Goal: Transaction & Acquisition: Purchase product/service

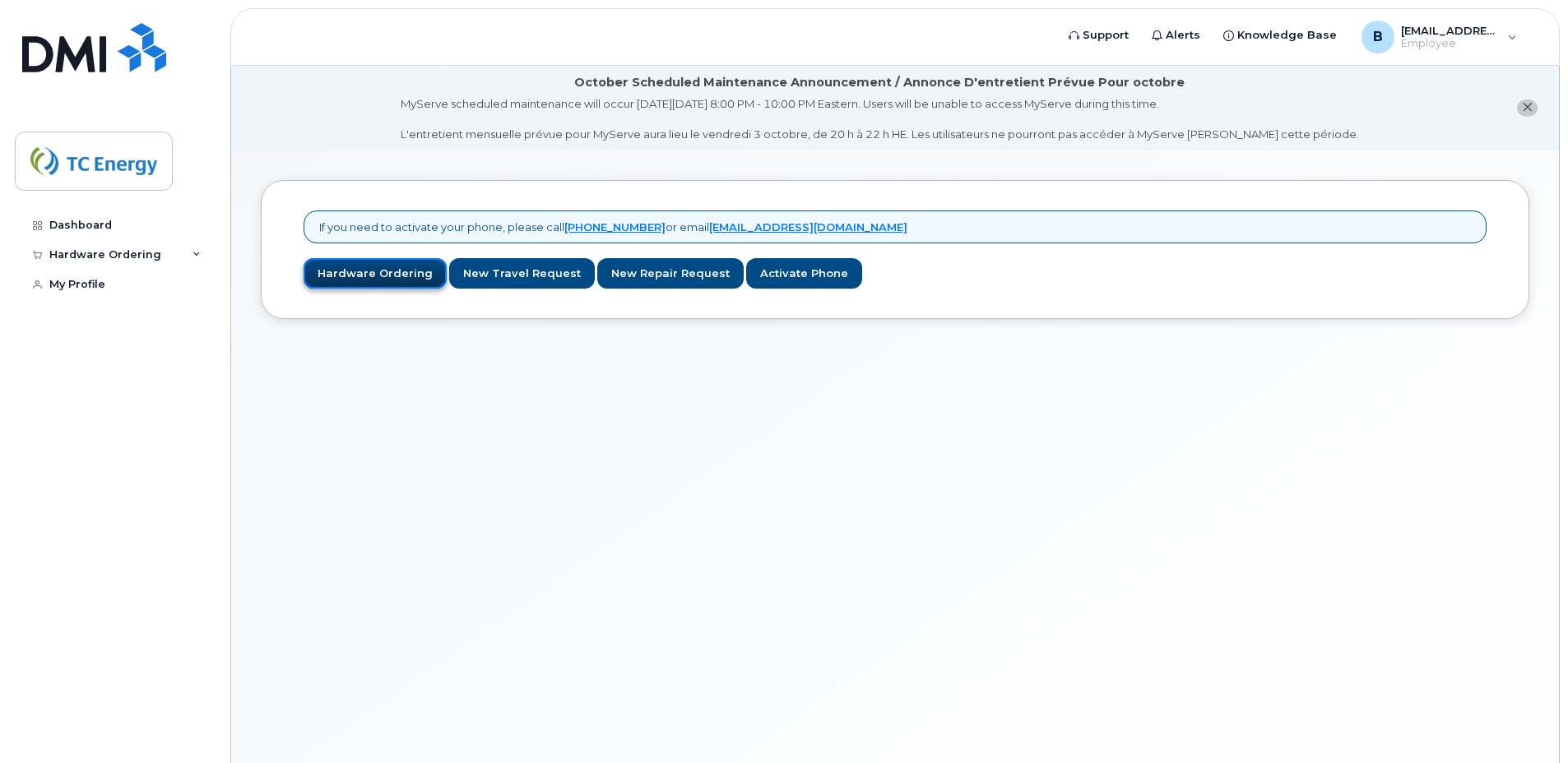
click at [375, 275] on link "Hardware Ordering" at bounding box center [375, 273] width 143 height 31
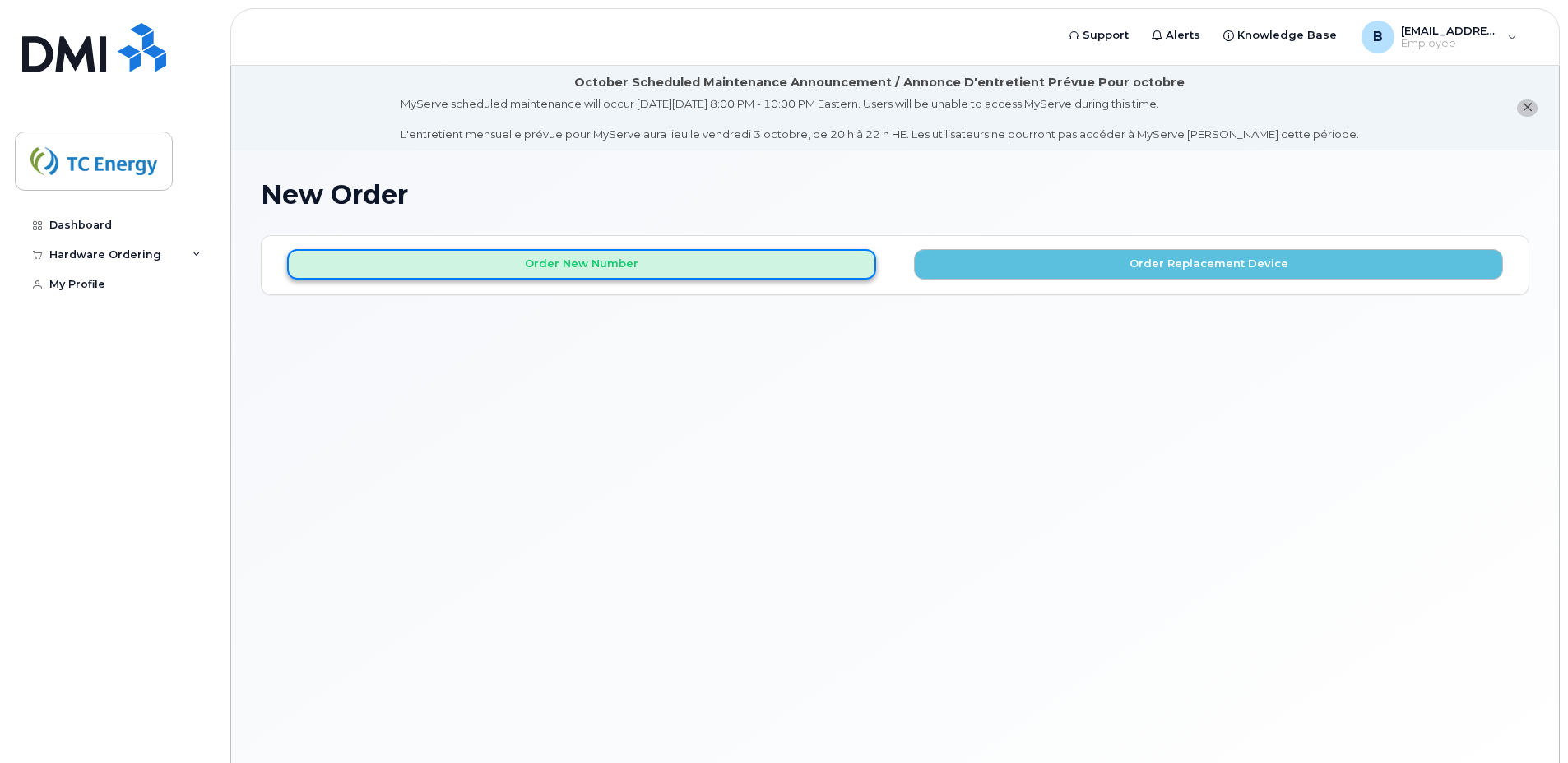
click at [379, 261] on button "Order New Number" at bounding box center [582, 265] width 589 height 31
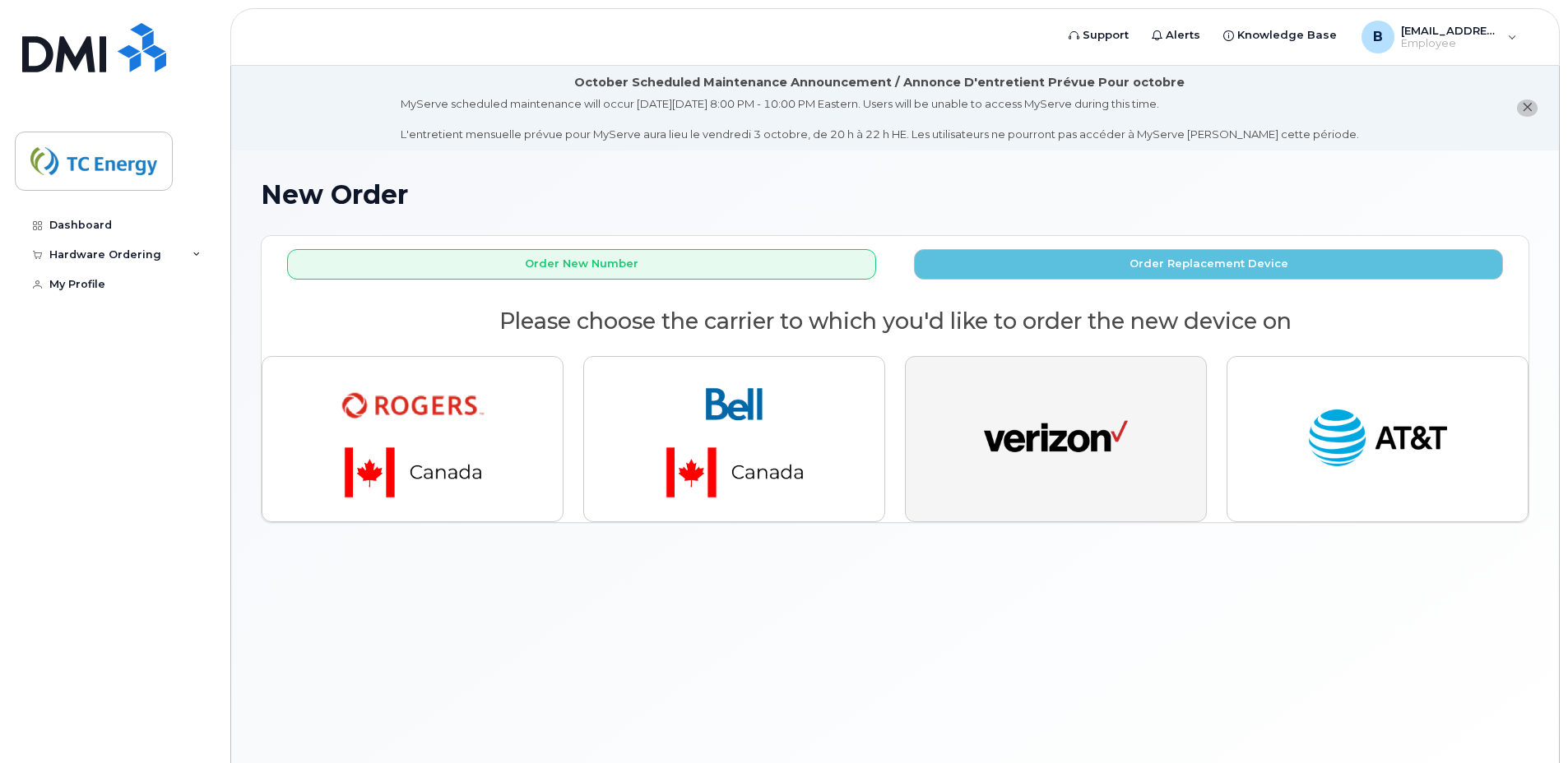
click at [1084, 459] on img "button" at bounding box center [1056, 439] width 144 height 74
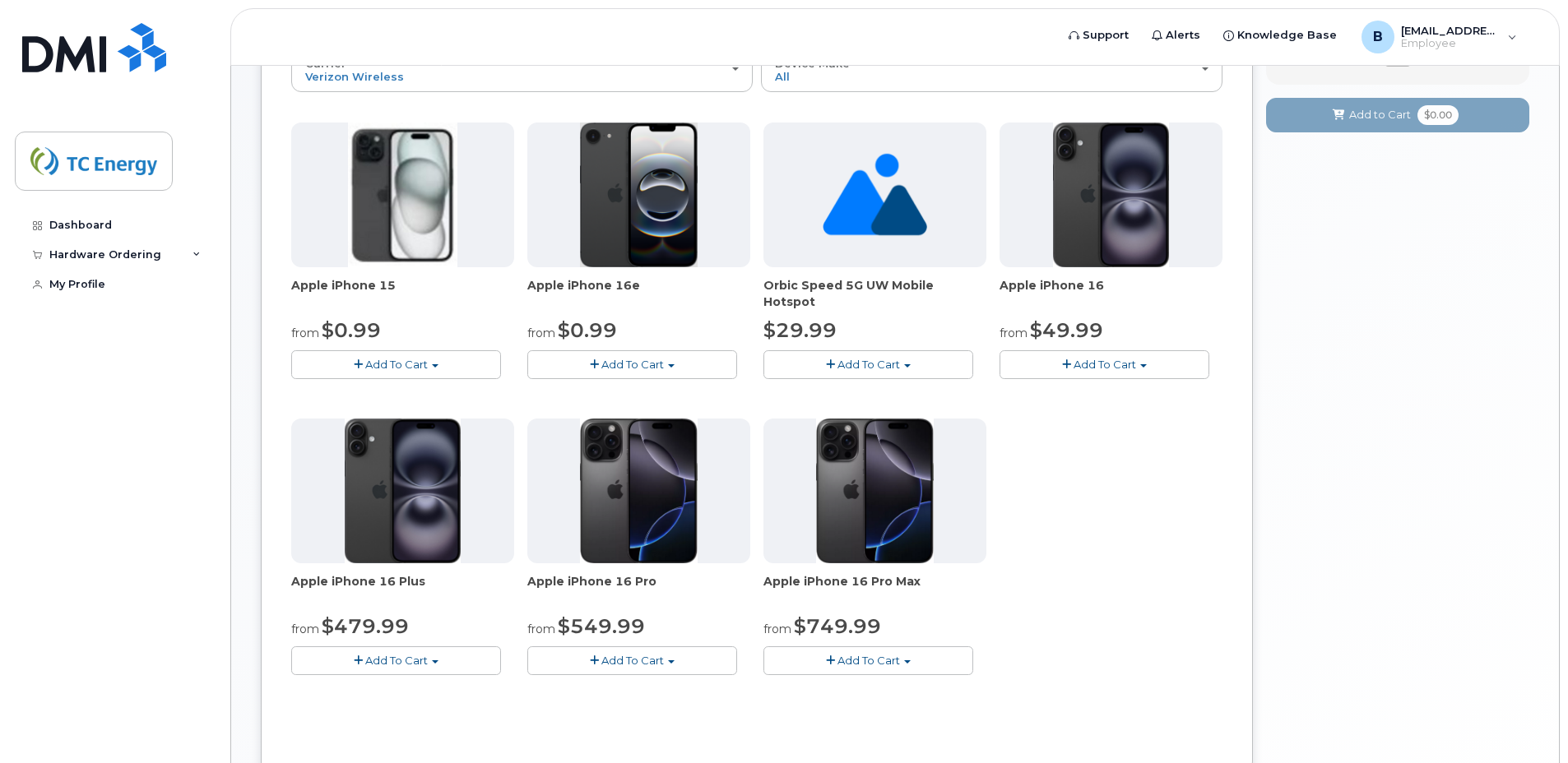
scroll to position [279, 0]
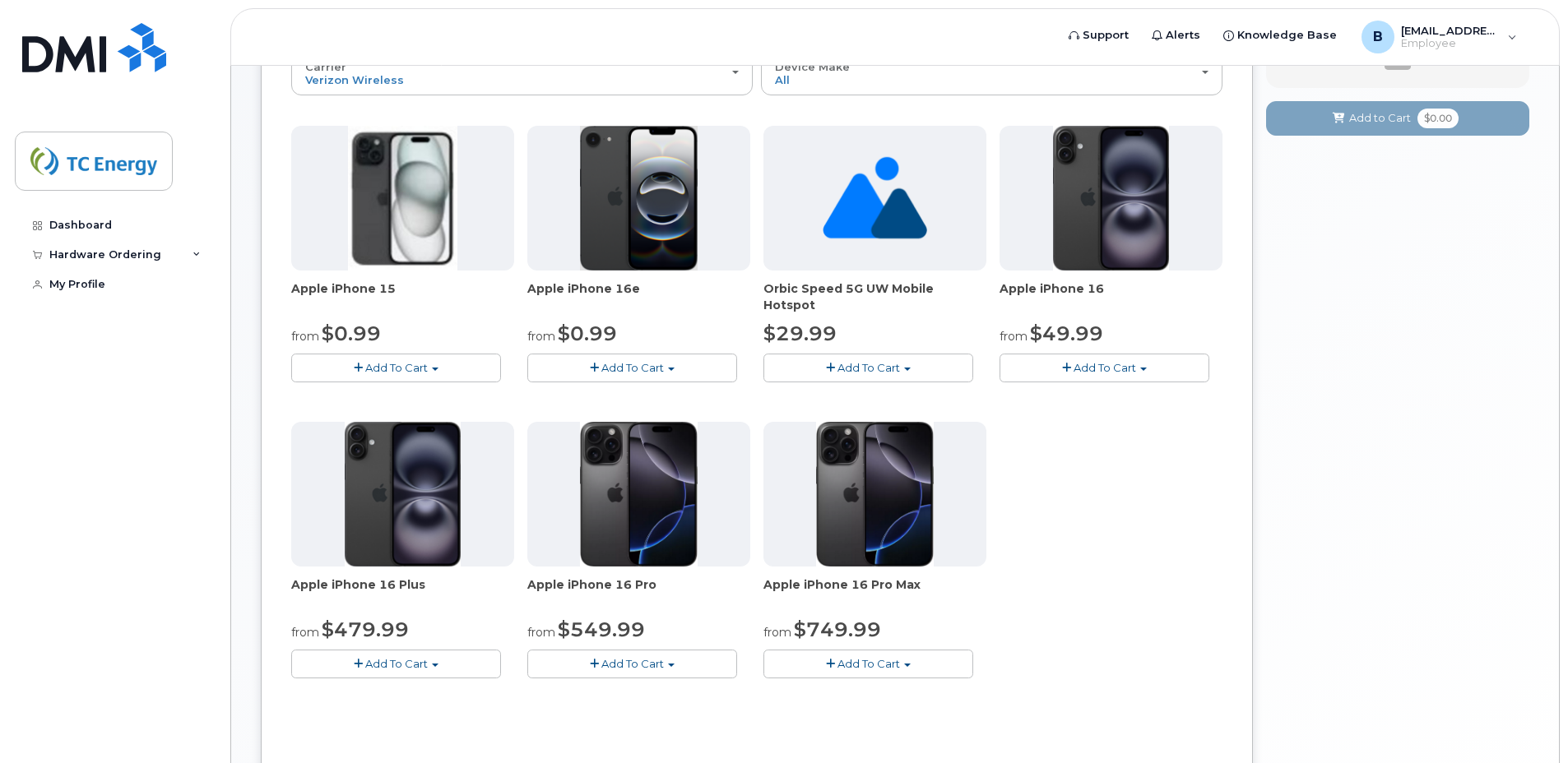
click at [363, 659] on button "Add To Cart" at bounding box center [396, 665] width 210 height 29
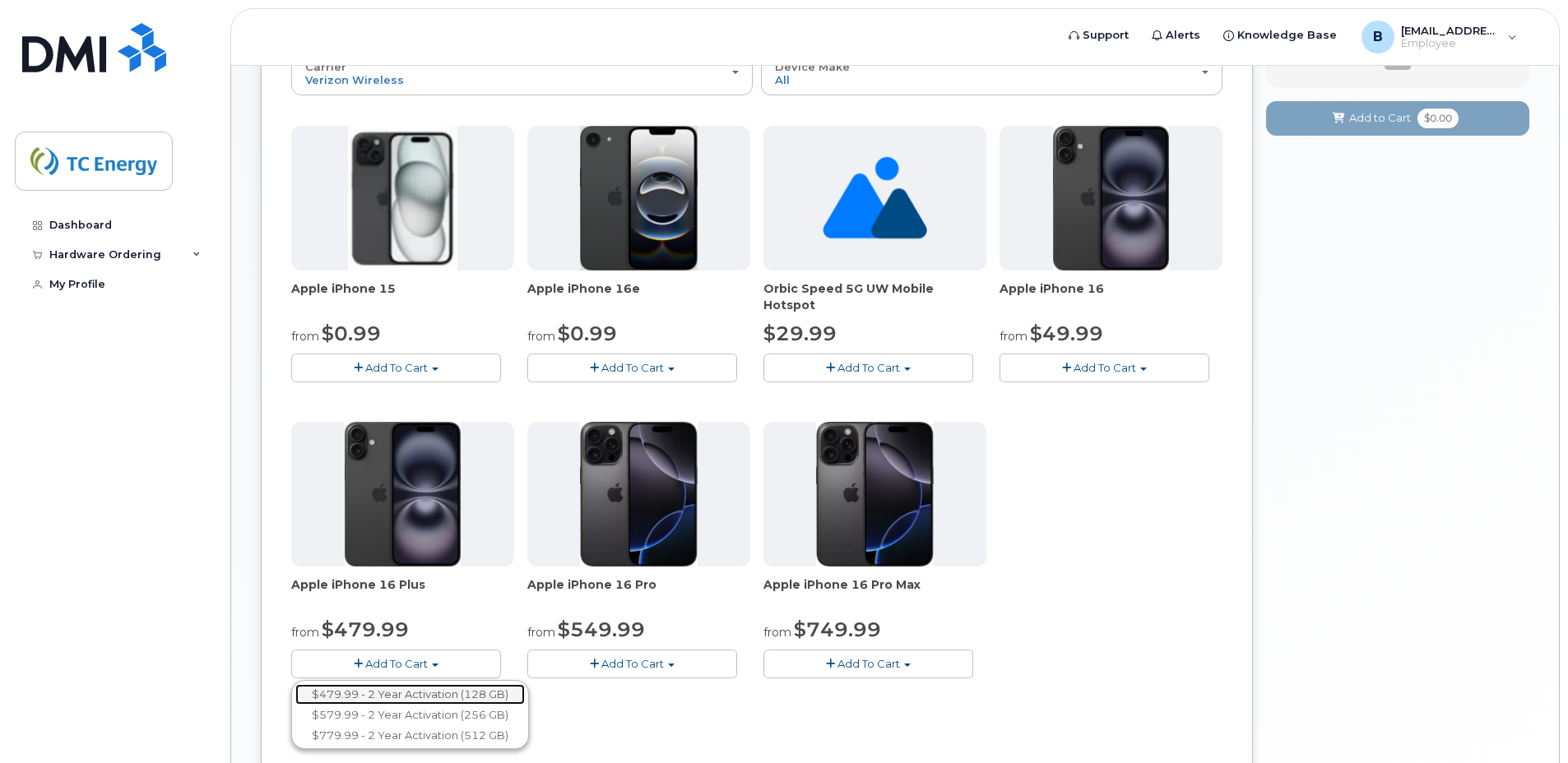
click at [378, 695] on link "$479.99 - 2 Year Activation (128 GB)" at bounding box center [410, 694] width 229 height 20
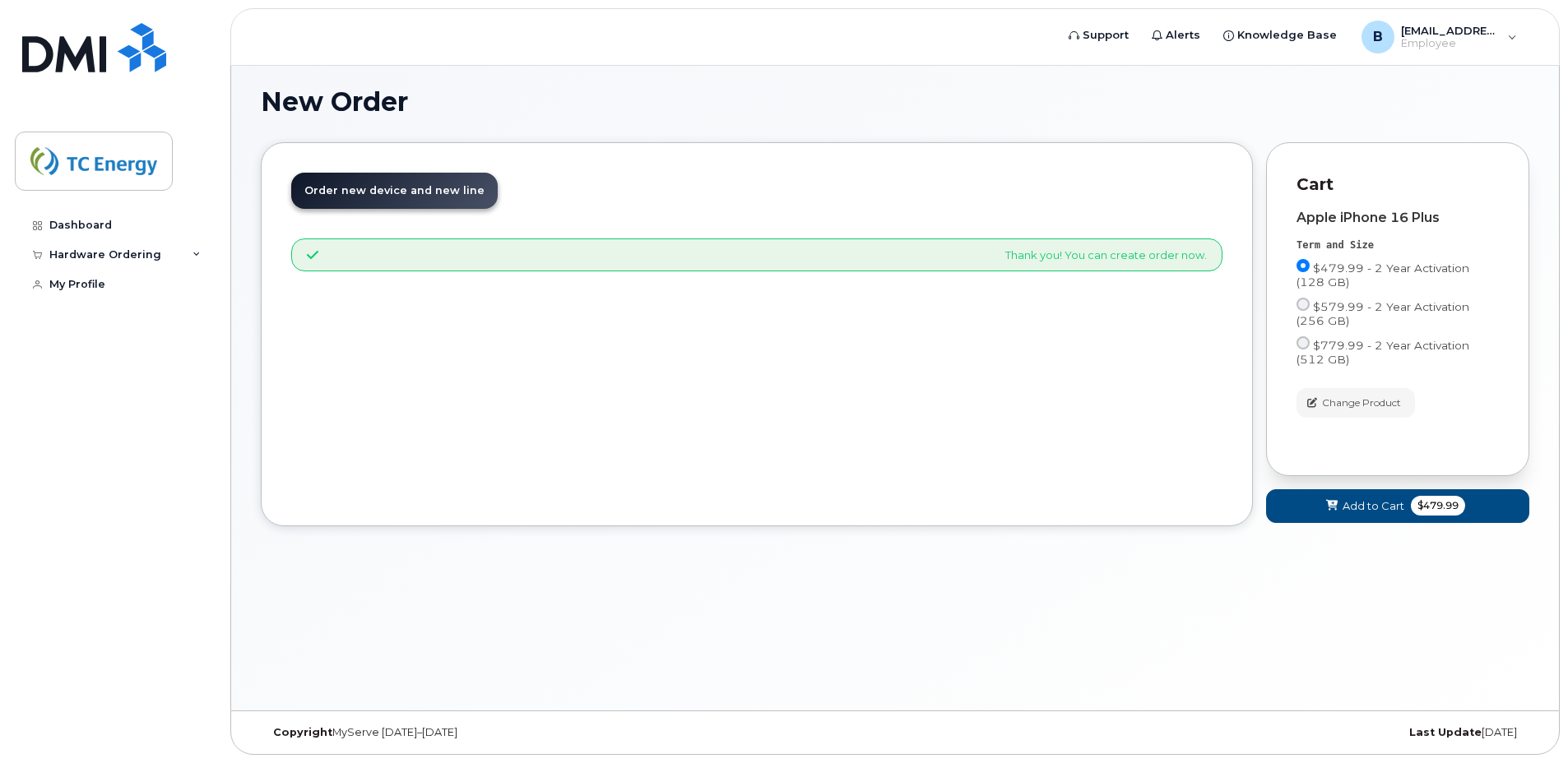
click at [362, 195] on span "Order new device and new line" at bounding box center [395, 190] width 180 height 13
click at [375, 192] on span "Order new device and new line" at bounding box center [395, 190] width 180 height 13
click at [352, 199] on link "Order new device and new line Order new device for existing or suspended line O…" at bounding box center [394, 191] width 206 height 36
click at [1303, 266] on input "$479.99 - 2 Year Activation (128 GB)" at bounding box center [1304, 266] width 14 height 14
click at [1335, 502] on icon at bounding box center [1332, 506] width 12 height 11
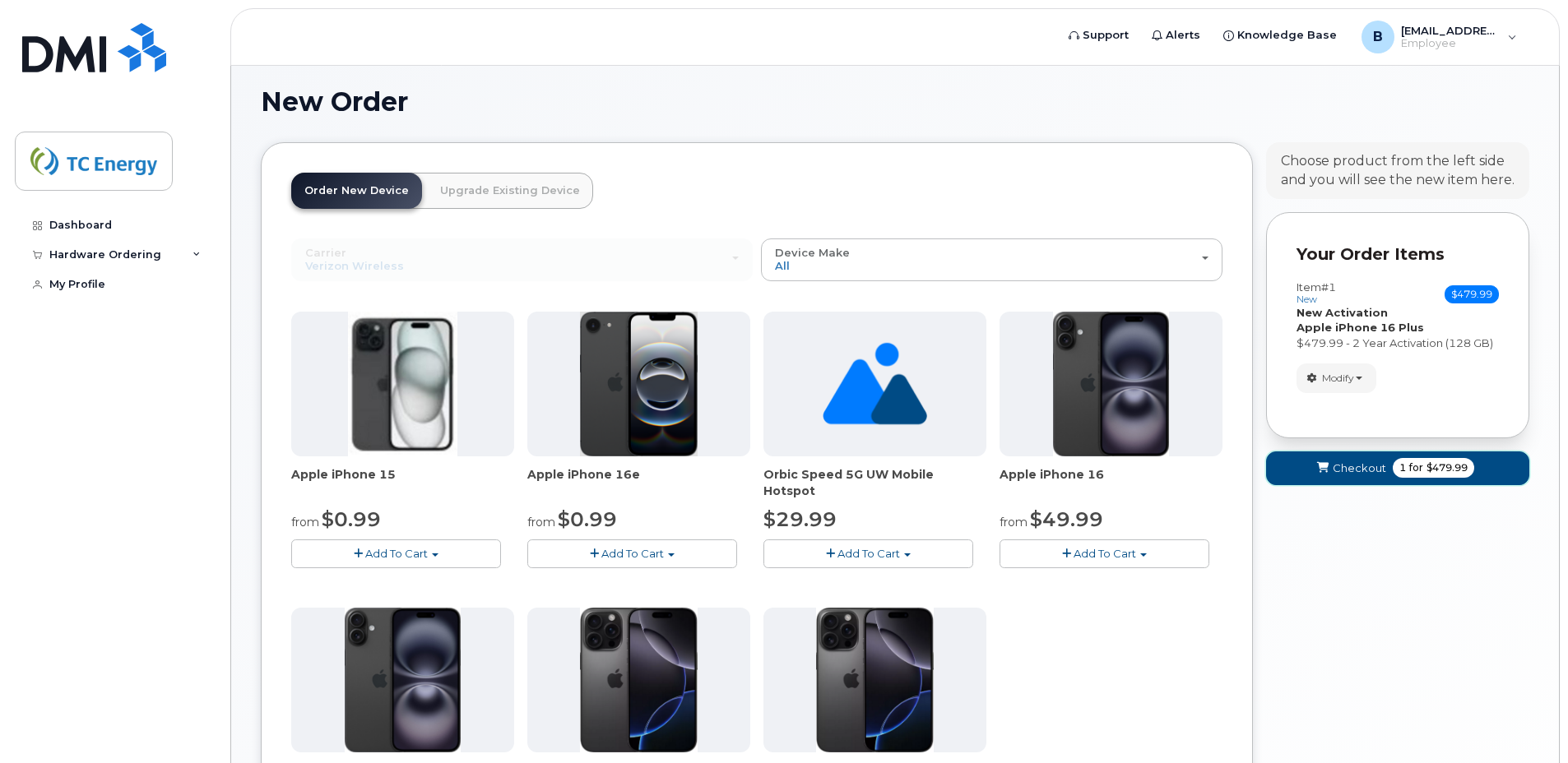
click at [1370, 471] on span "Checkout" at bounding box center [1359, 468] width 53 height 15
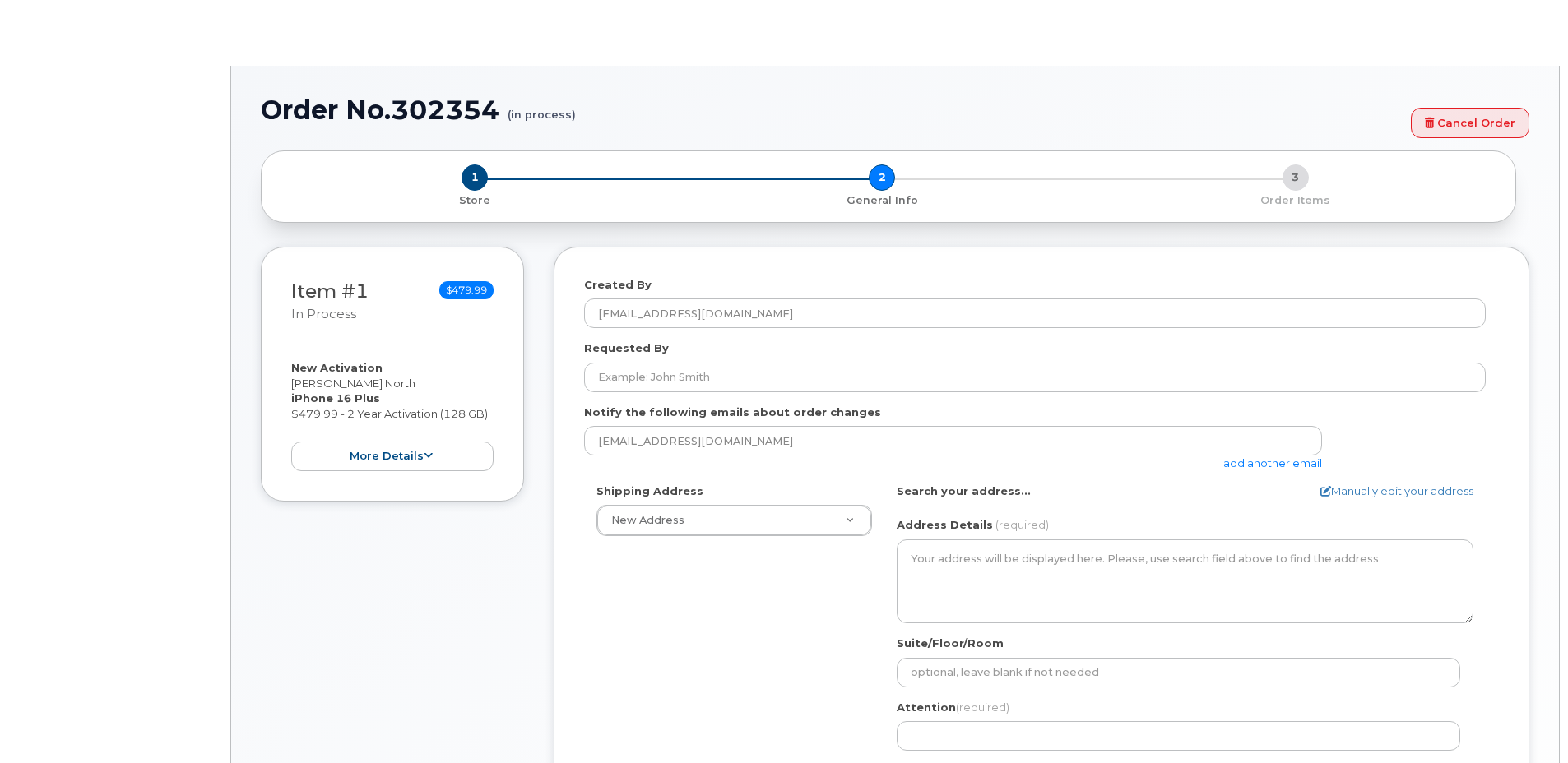
select select
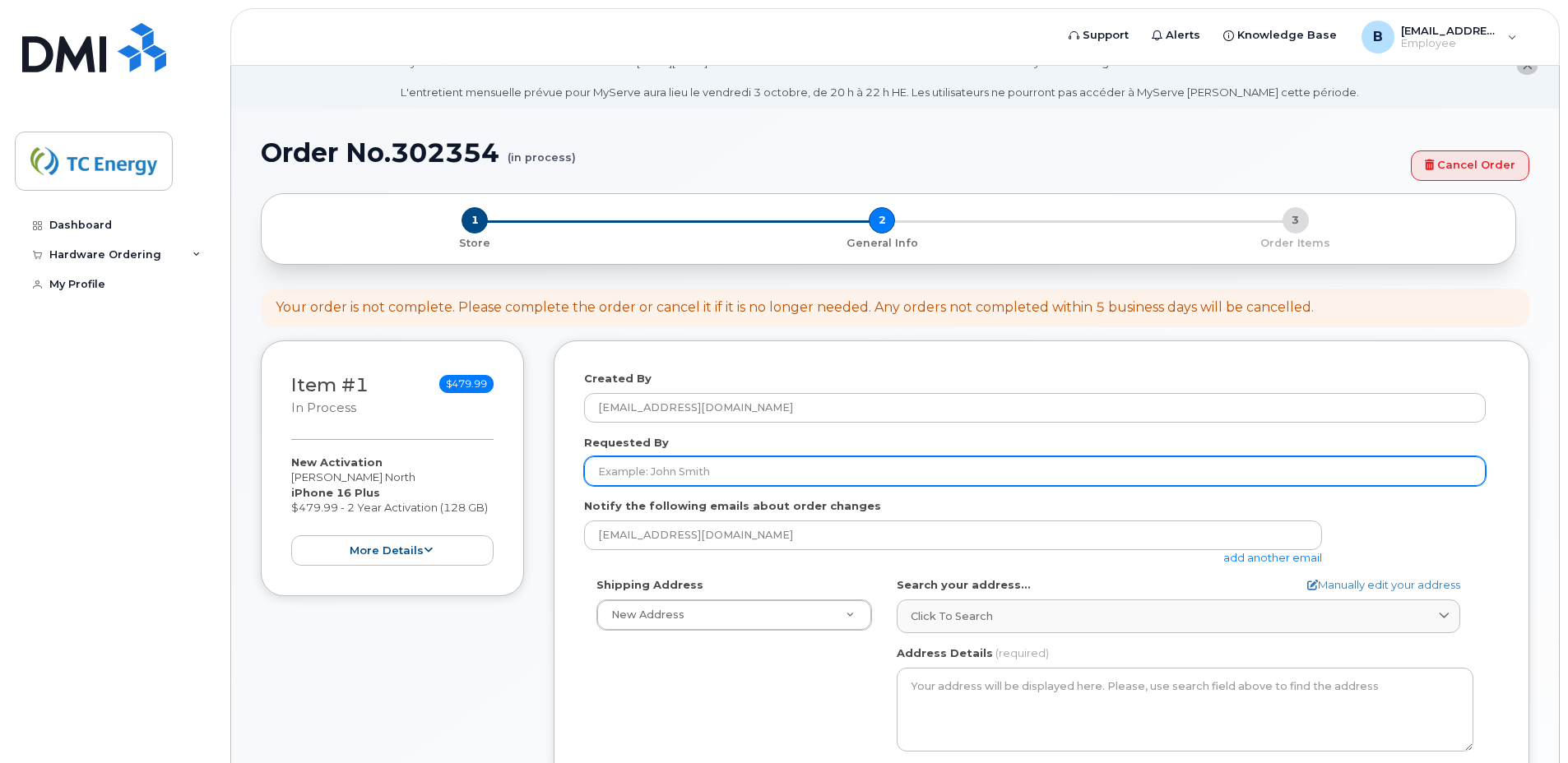
scroll to position [82, 0]
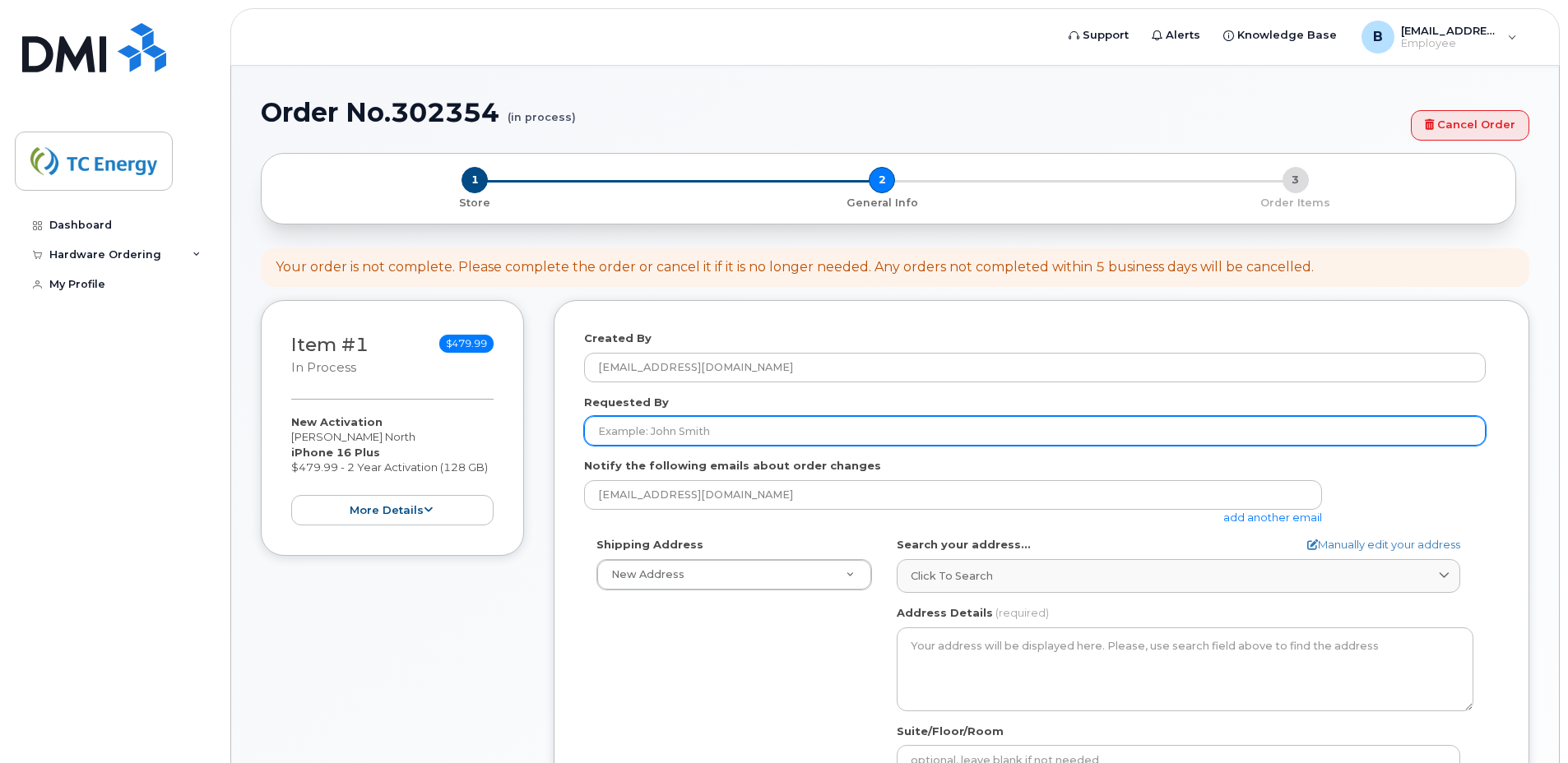
click at [728, 434] on input "Requested By" at bounding box center [1035, 430] width 902 height 30
type input "[EMAIL_ADDRESS][DOMAIN_NAME]"
type input "[PERSON_NAME]"
type input "4196158787"
select select
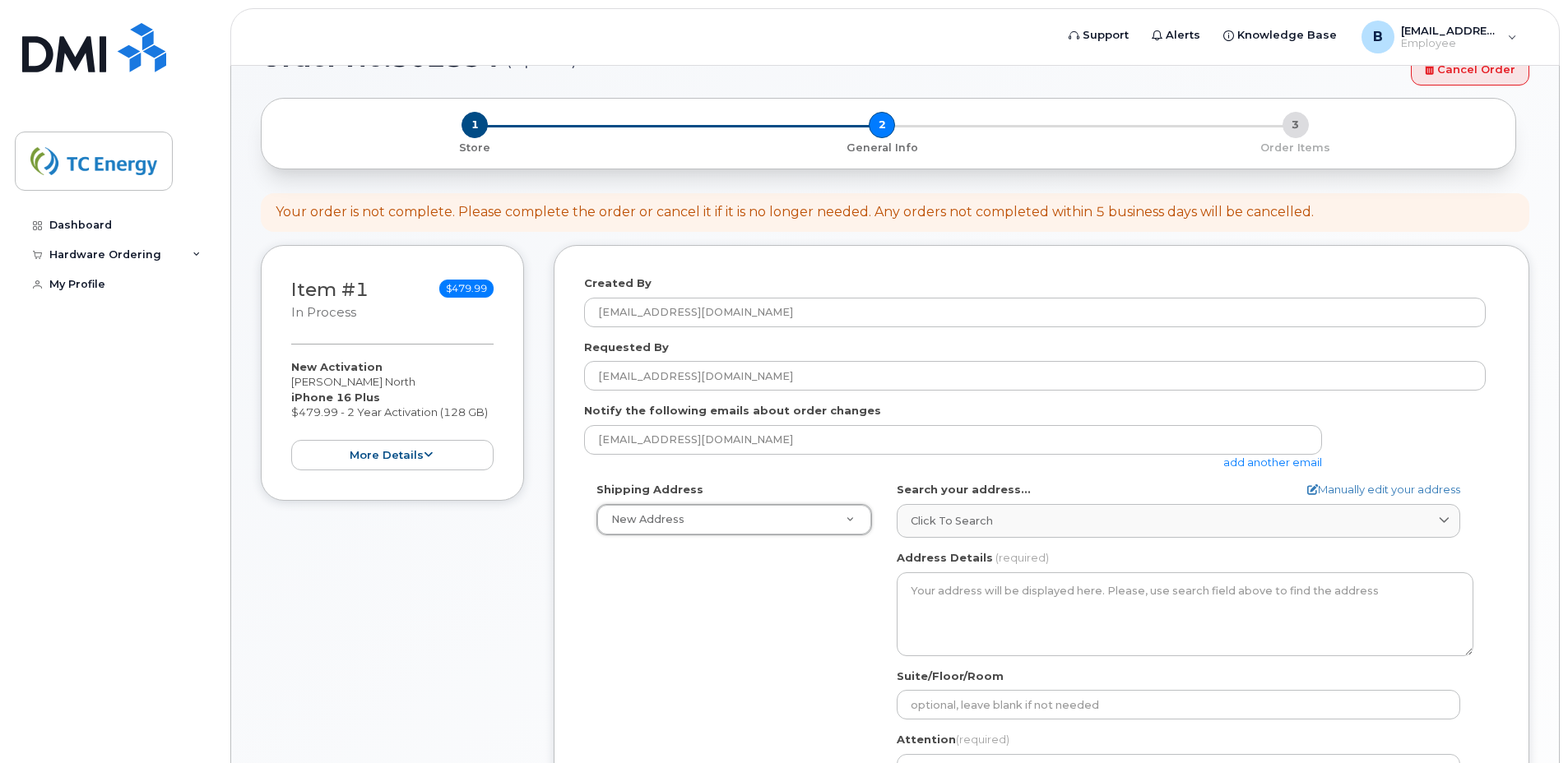
scroll to position [165, 0]
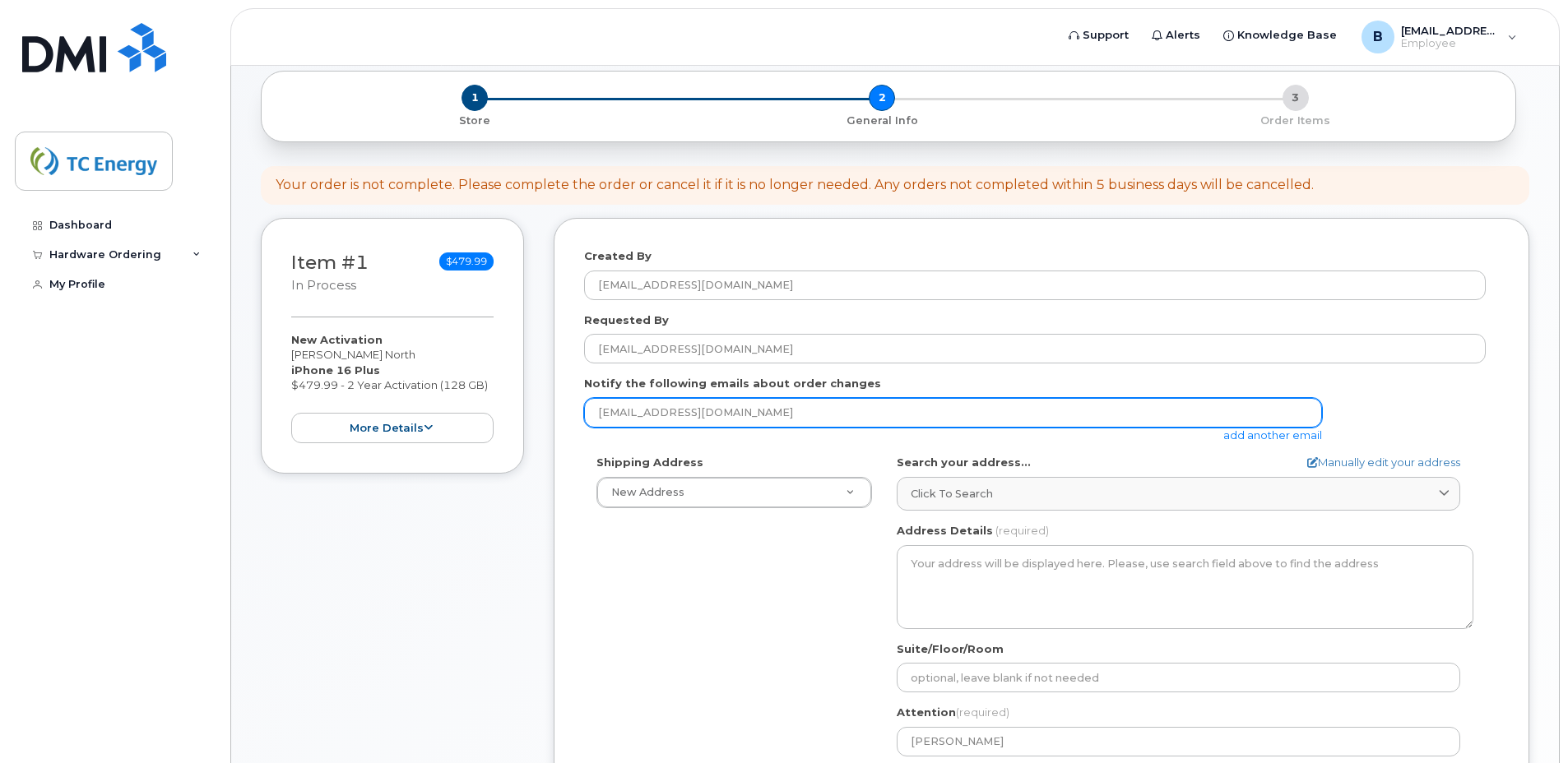
click at [674, 414] on input "bethany_north@tcenergy.com" at bounding box center [953, 412] width 738 height 30
drag, startPoint x: 778, startPoint y: 414, endPoint x: 554, endPoint y: 401, distance: 224.4
click at [554, 401] on div "Created By bethany_north@tcenergy.com Requested By bethany_north@tcenergy.com N…" at bounding box center [1042, 650] width 976 height 864
type input "rick_gessaman_iii@tcenergy.com"
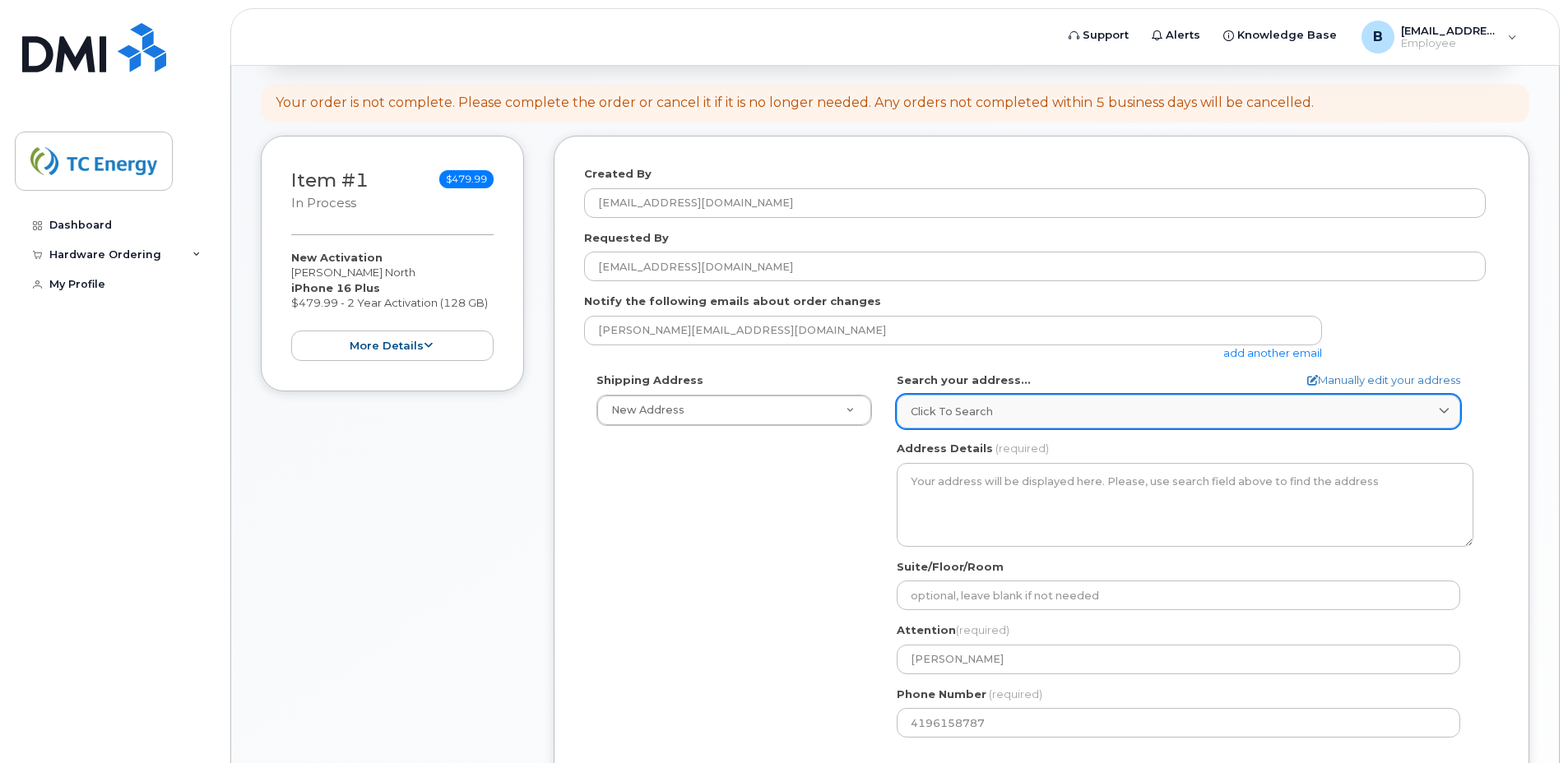
click at [1441, 410] on icon at bounding box center [1444, 412] width 11 height 11
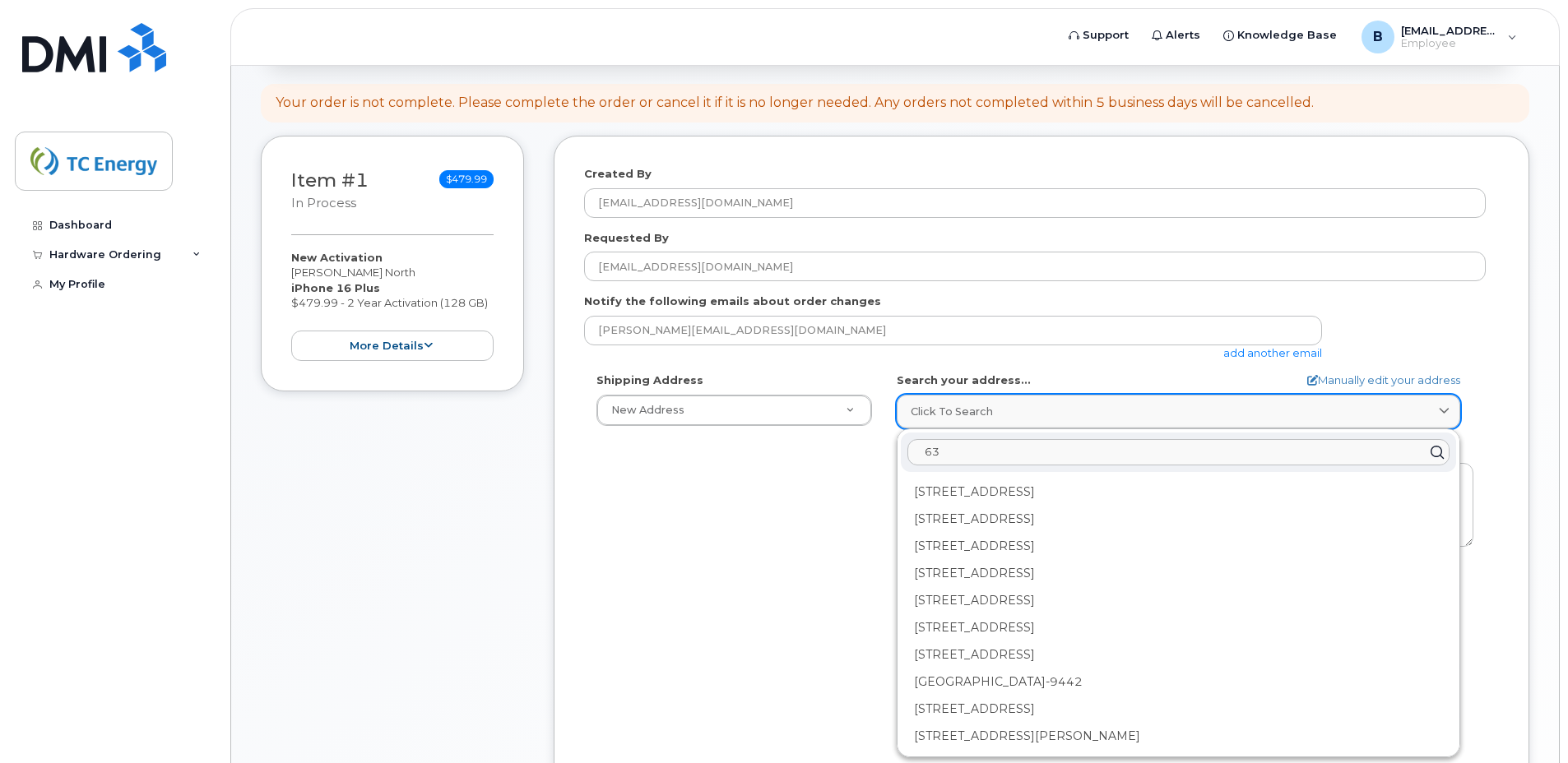
type input "6"
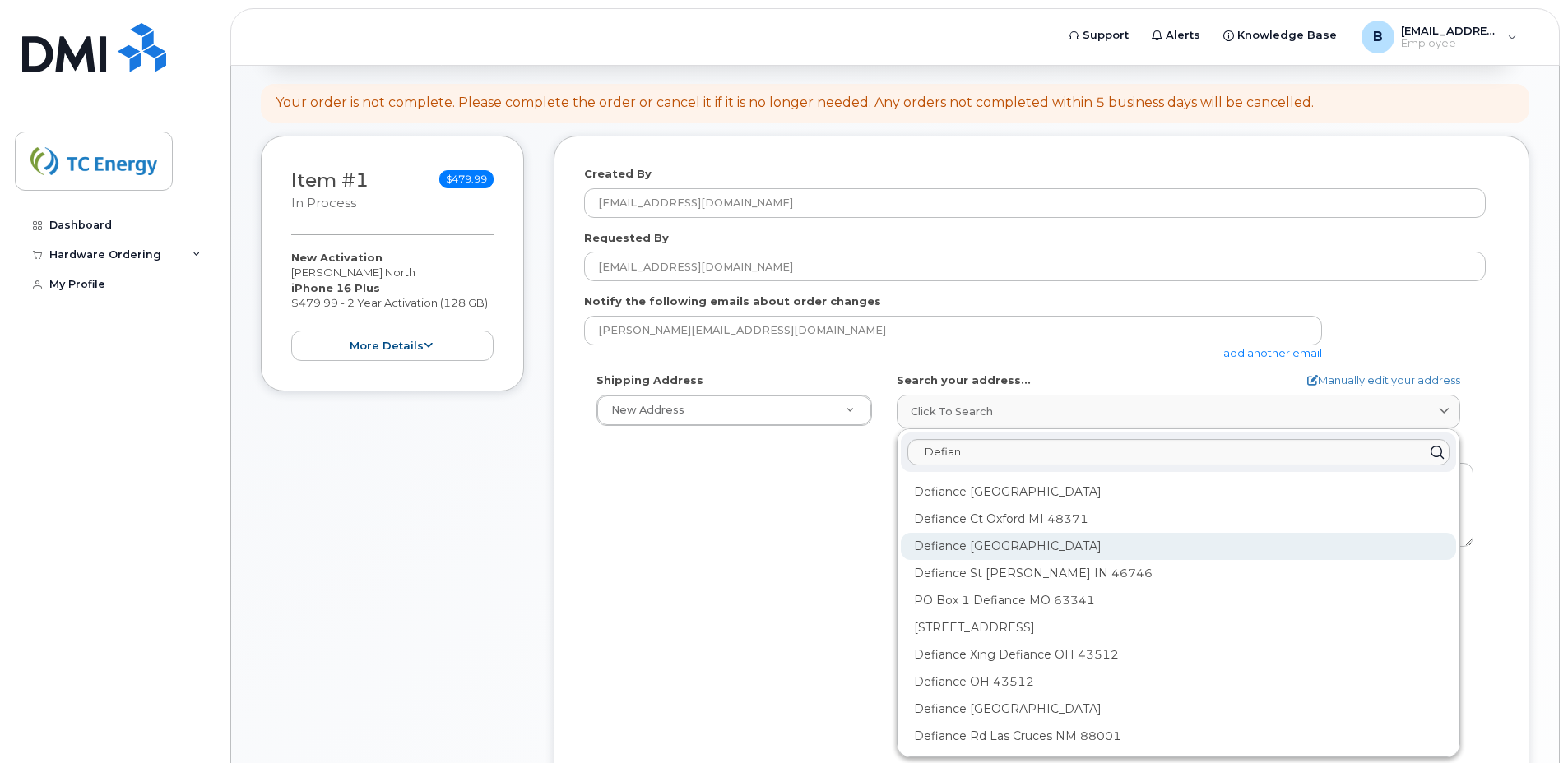
click at [1250, 555] on div "Defiance Rd Malaga NJ 08328" at bounding box center [1178, 547] width 555 height 27
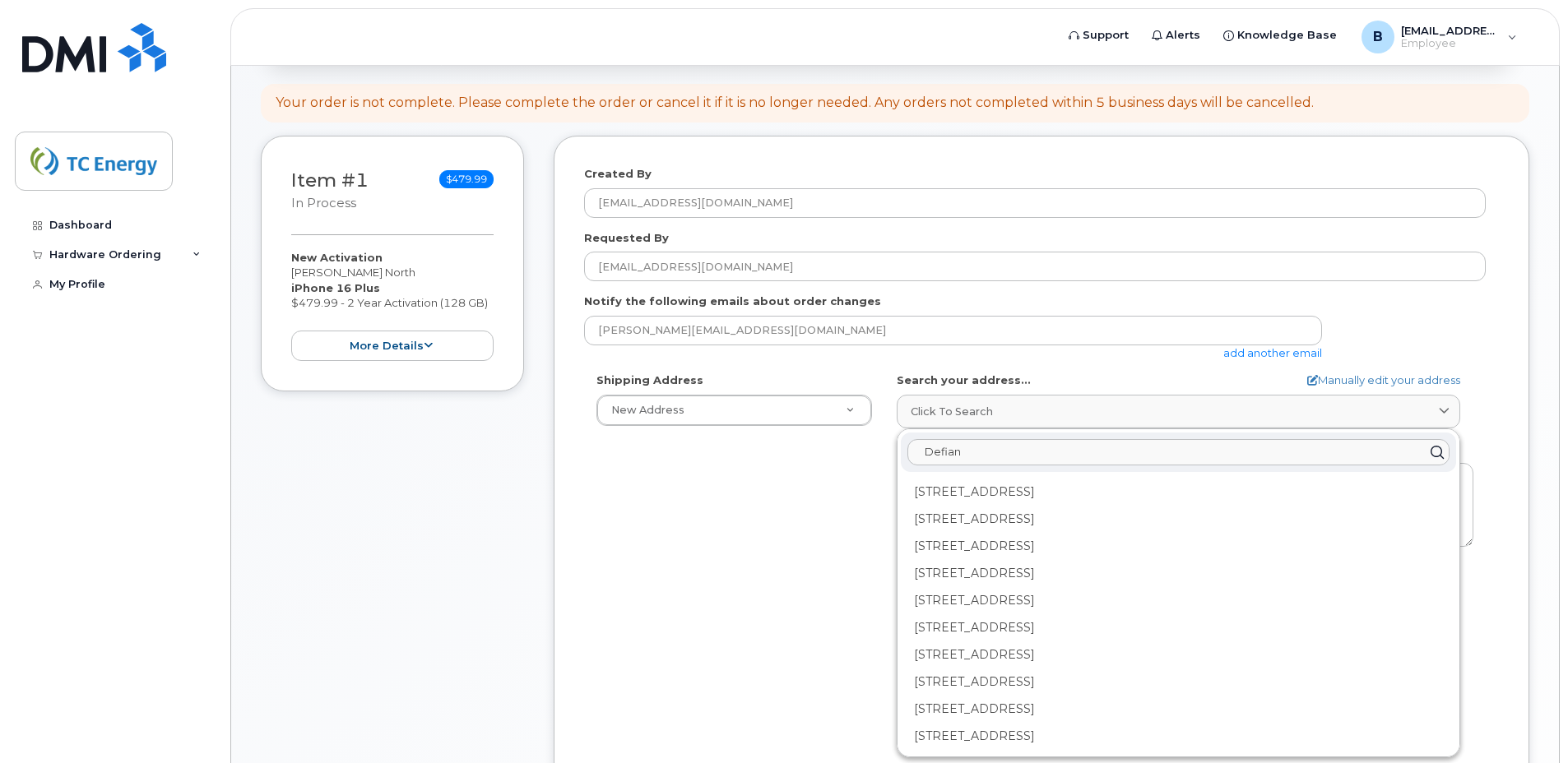
click at [1013, 452] on input "Defian" at bounding box center [1178, 452] width 542 height 26
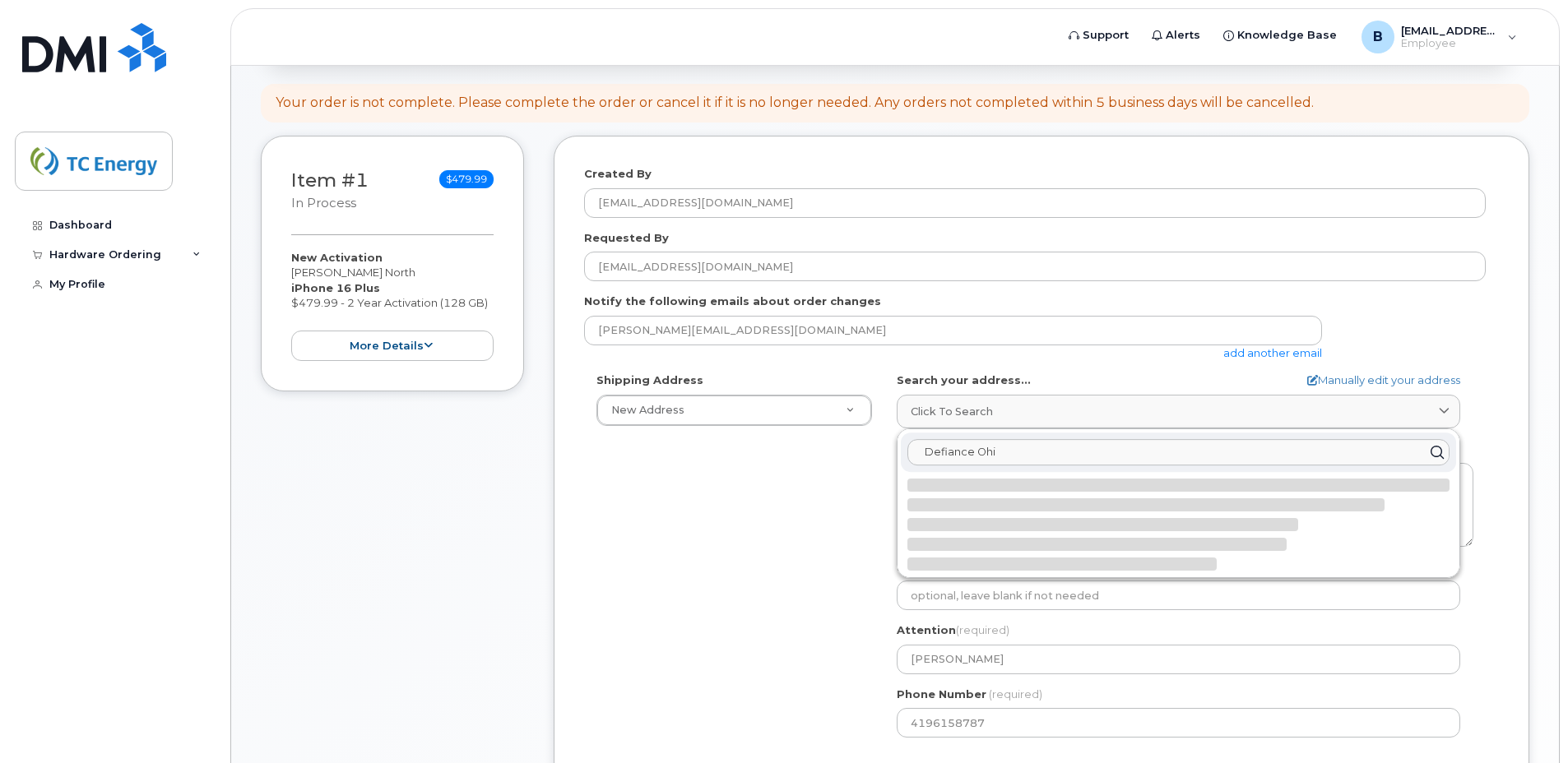
type input "Defiance Ohio"
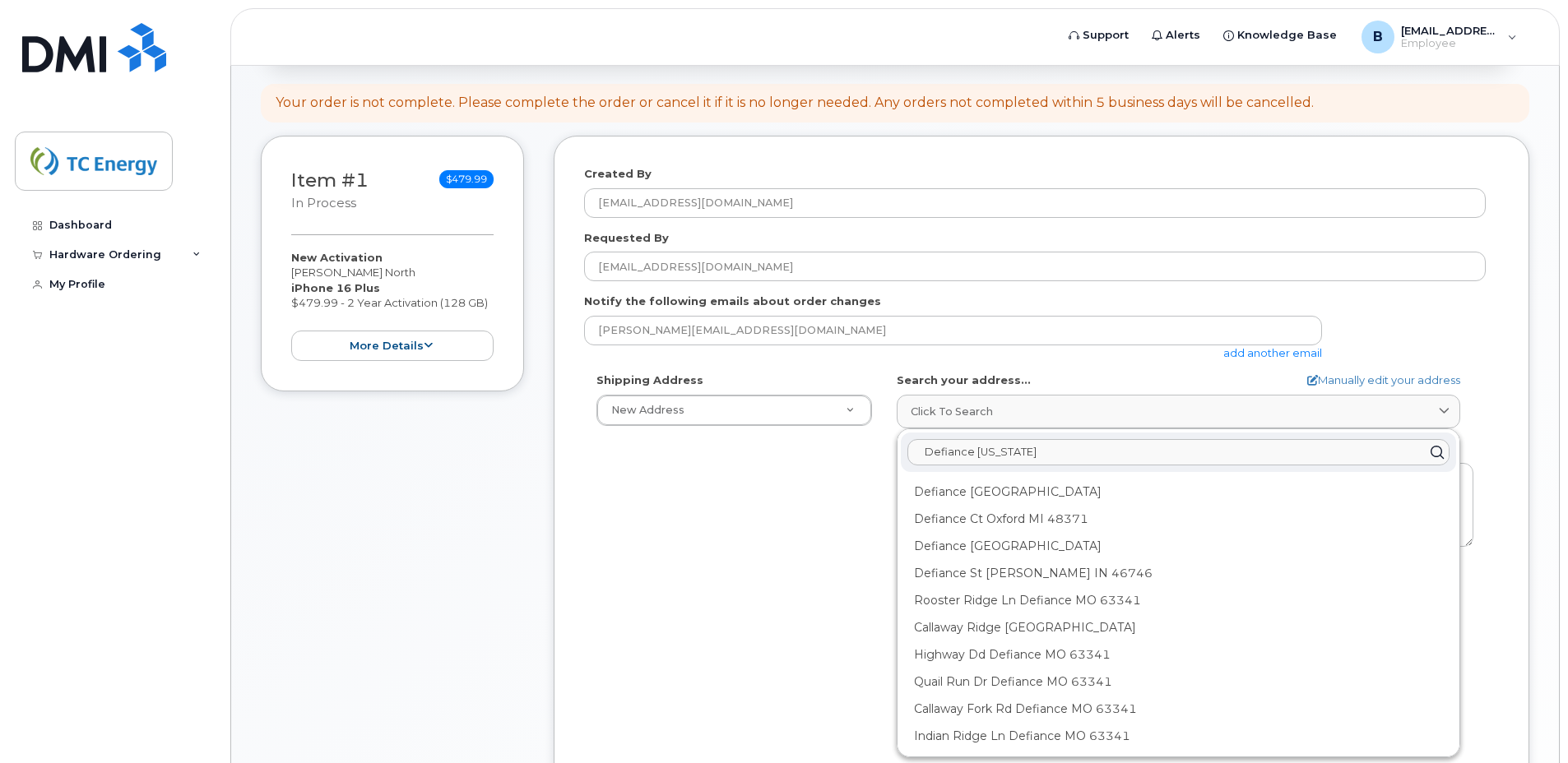
drag, startPoint x: 1018, startPoint y: 446, endPoint x: 893, endPoint y: 446, distance: 125.0
click at [893, 446] on div "AB Search your address... Manually edit your address Click to search Defiance O…" at bounding box center [1185, 561] width 602 height 378
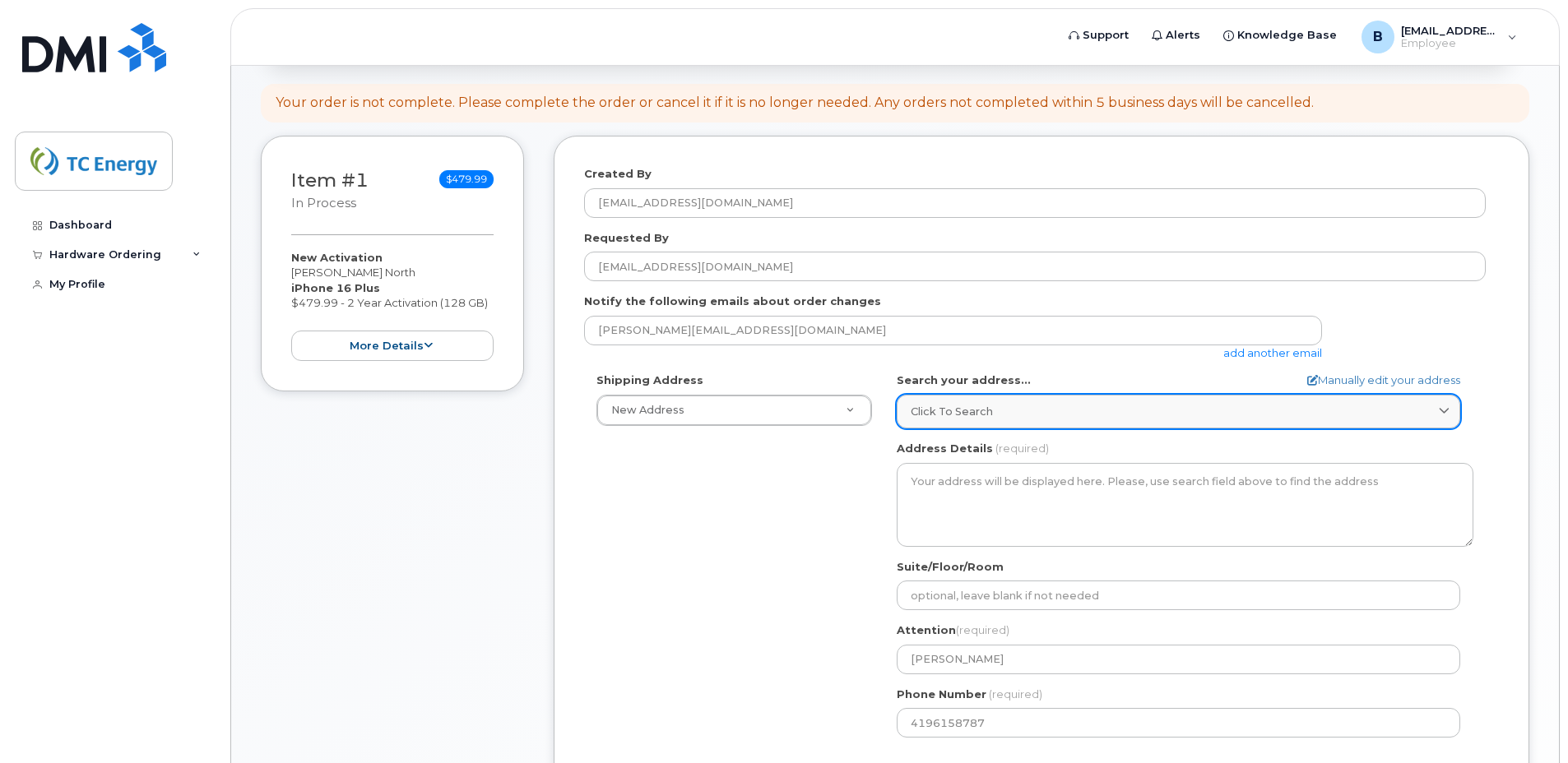
click at [925, 415] on span "Click to search" at bounding box center [952, 412] width 82 height 15
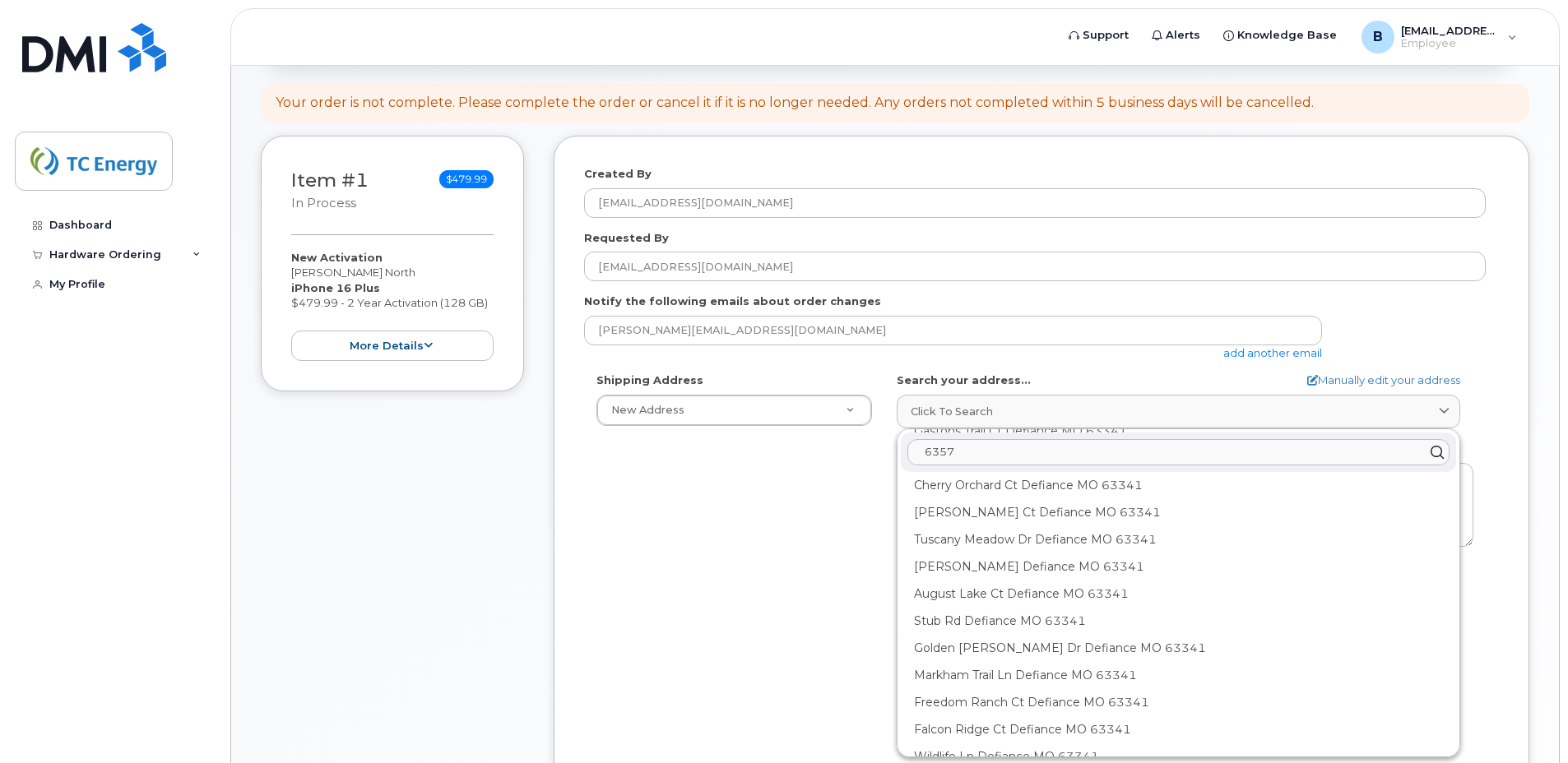
scroll to position [0, 0]
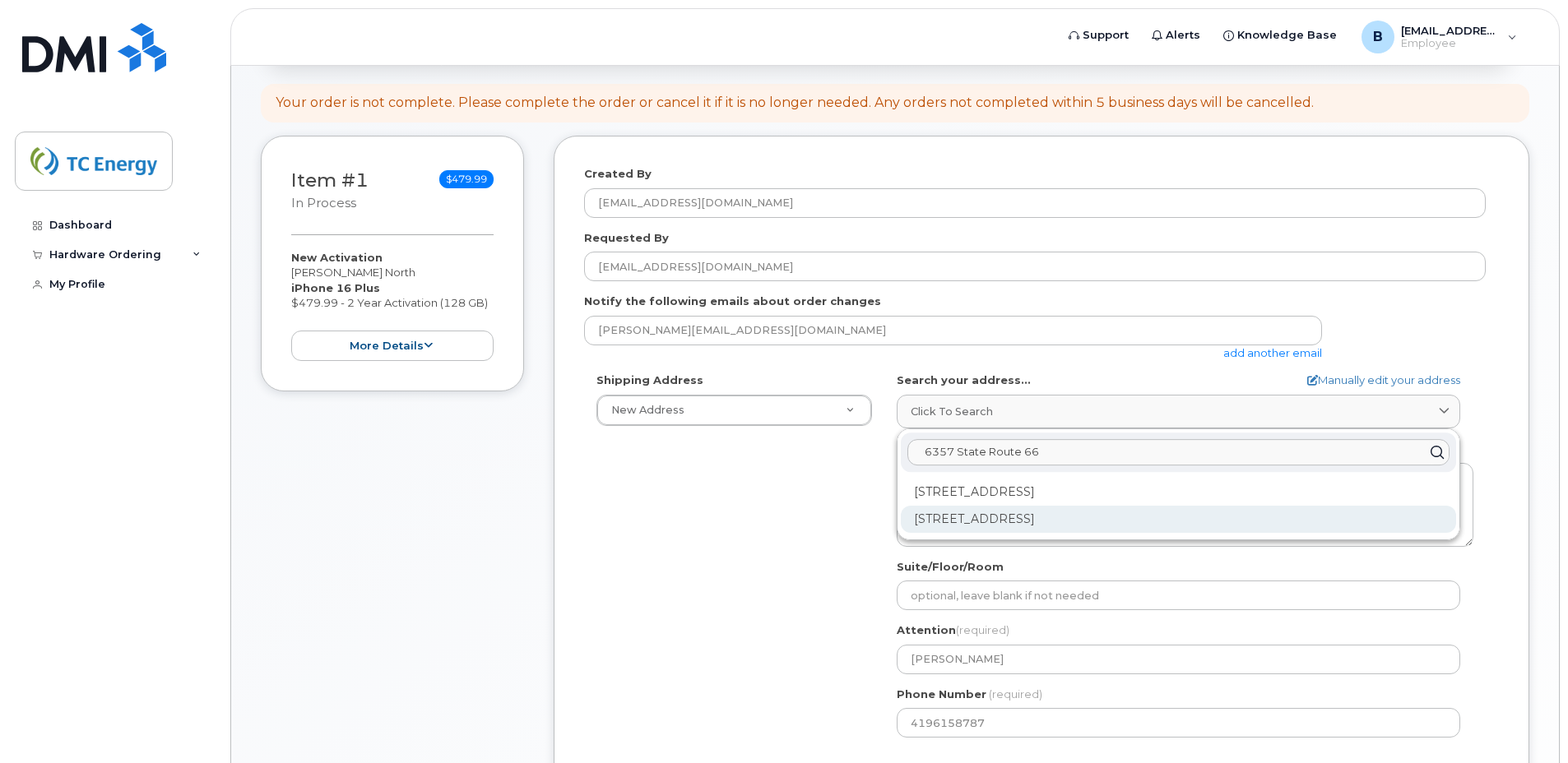
type input "6357 State Route 66"
click at [987, 522] on div "6357 N State Route 66 Defiance OH 43512-6714" at bounding box center [1178, 519] width 555 height 27
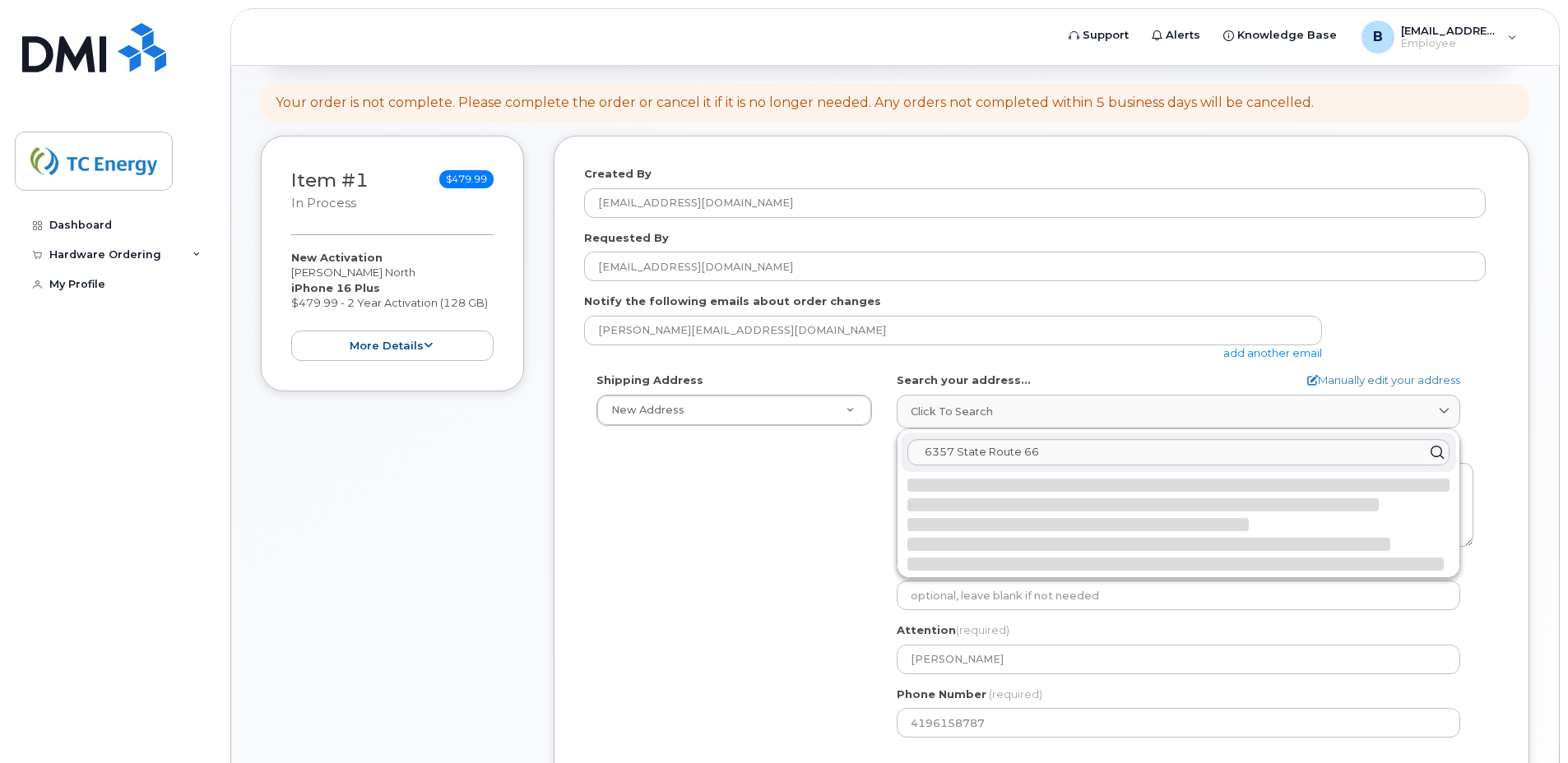
select select
type textarea "6357 N State Route 66 DEFIANCE OH 43512-6714 UNITED STATES"
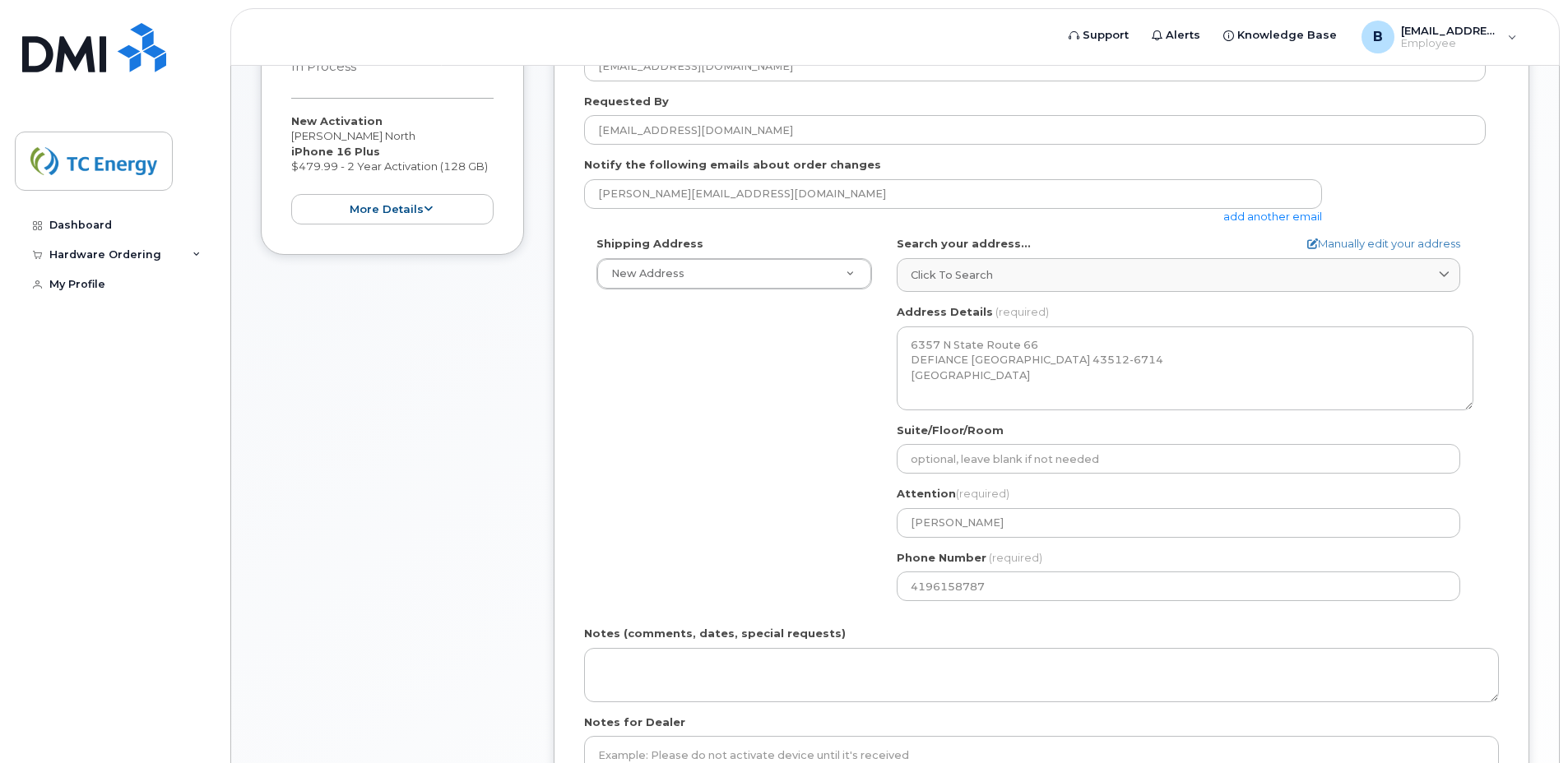
scroll to position [412, 0]
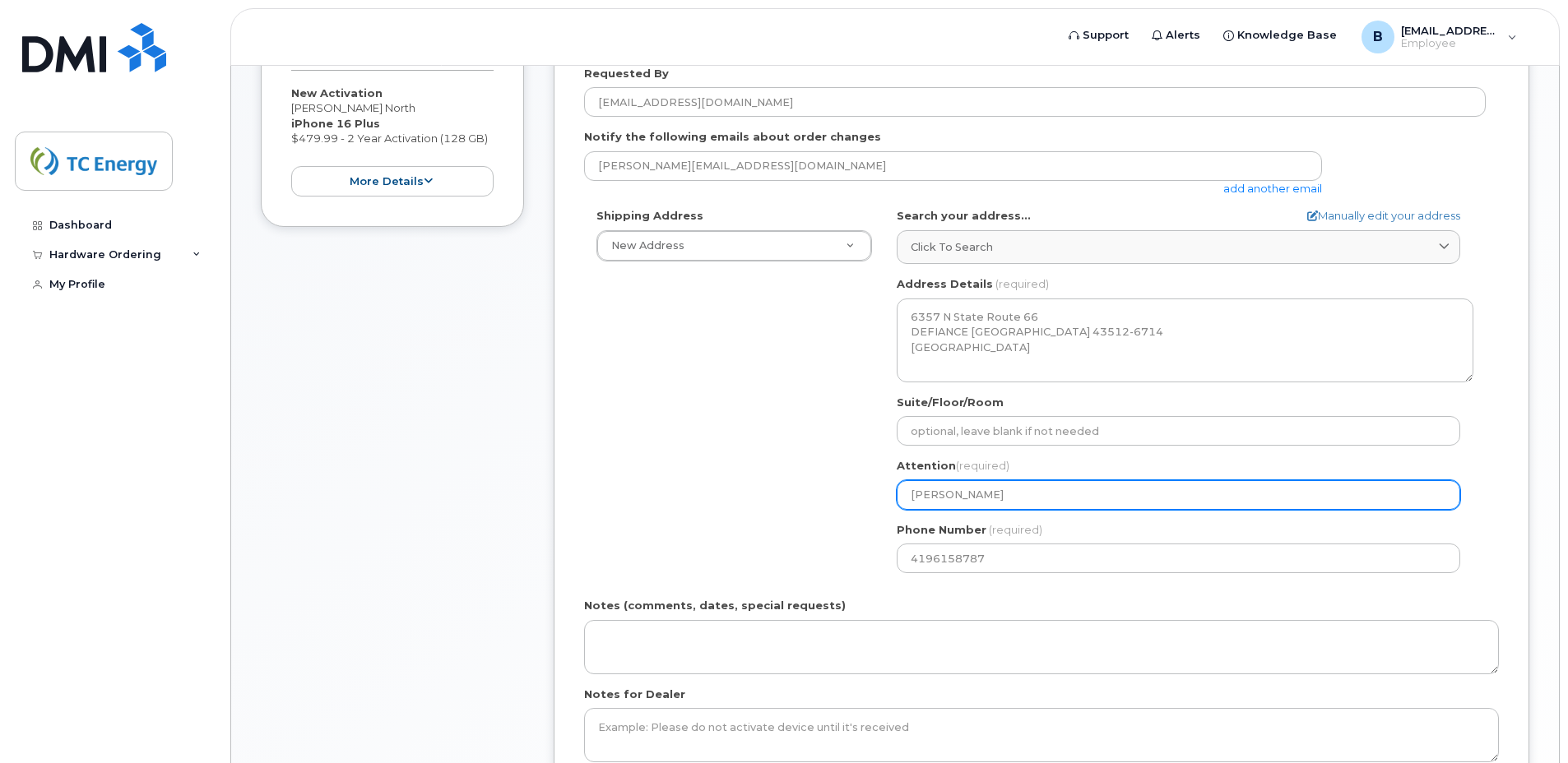
drag, startPoint x: 1008, startPoint y: 498, endPoint x: 884, endPoint y: 497, distance: 124.0
click at [884, 497] on div "Shipping Address New Address New Address 6357 N State Route 66 5500 Smithland R…" at bounding box center [1035, 396] width 902 height 378
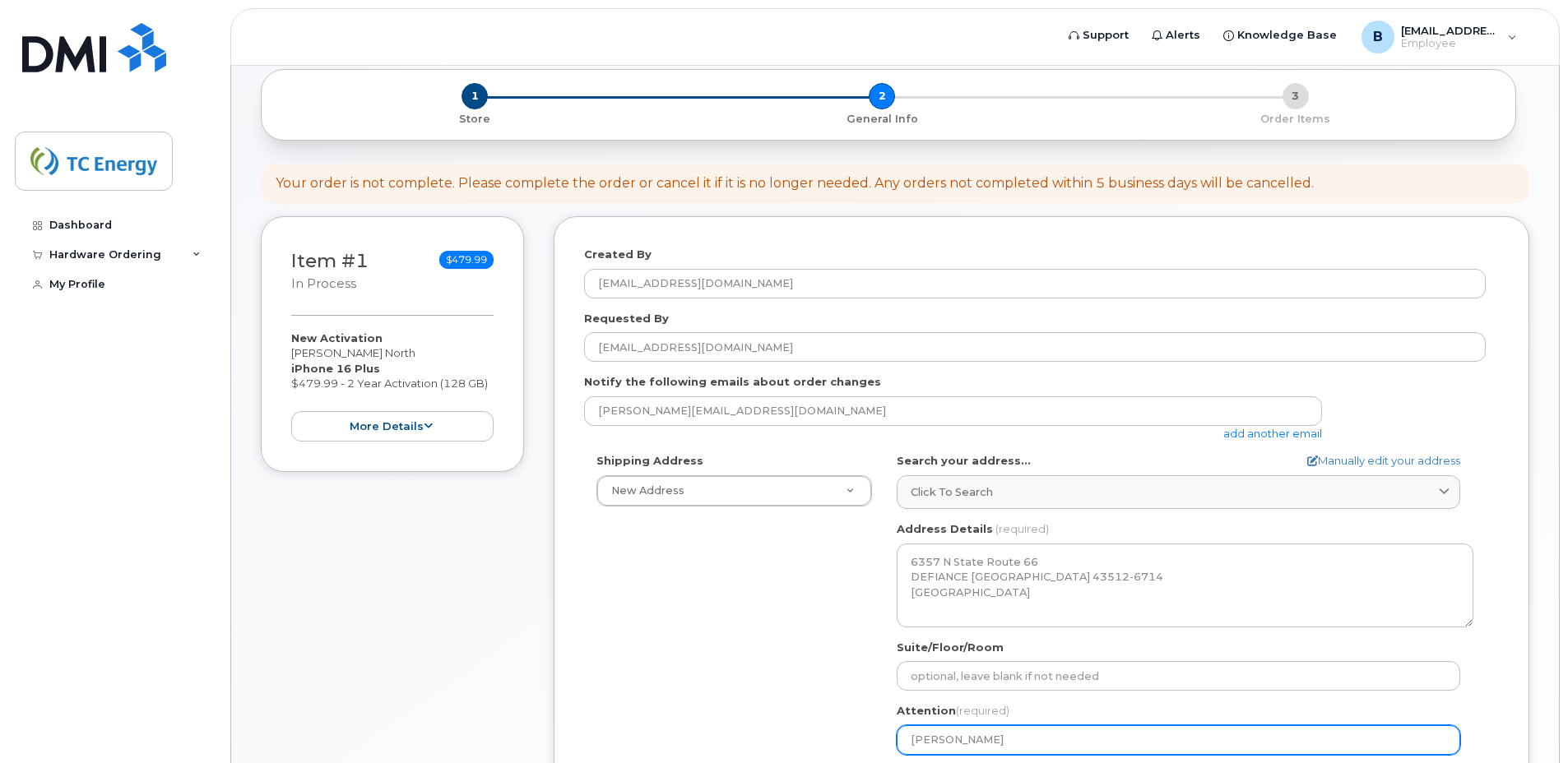
scroll to position [165, 0]
select select
type input "B"
select select
type input "Br"
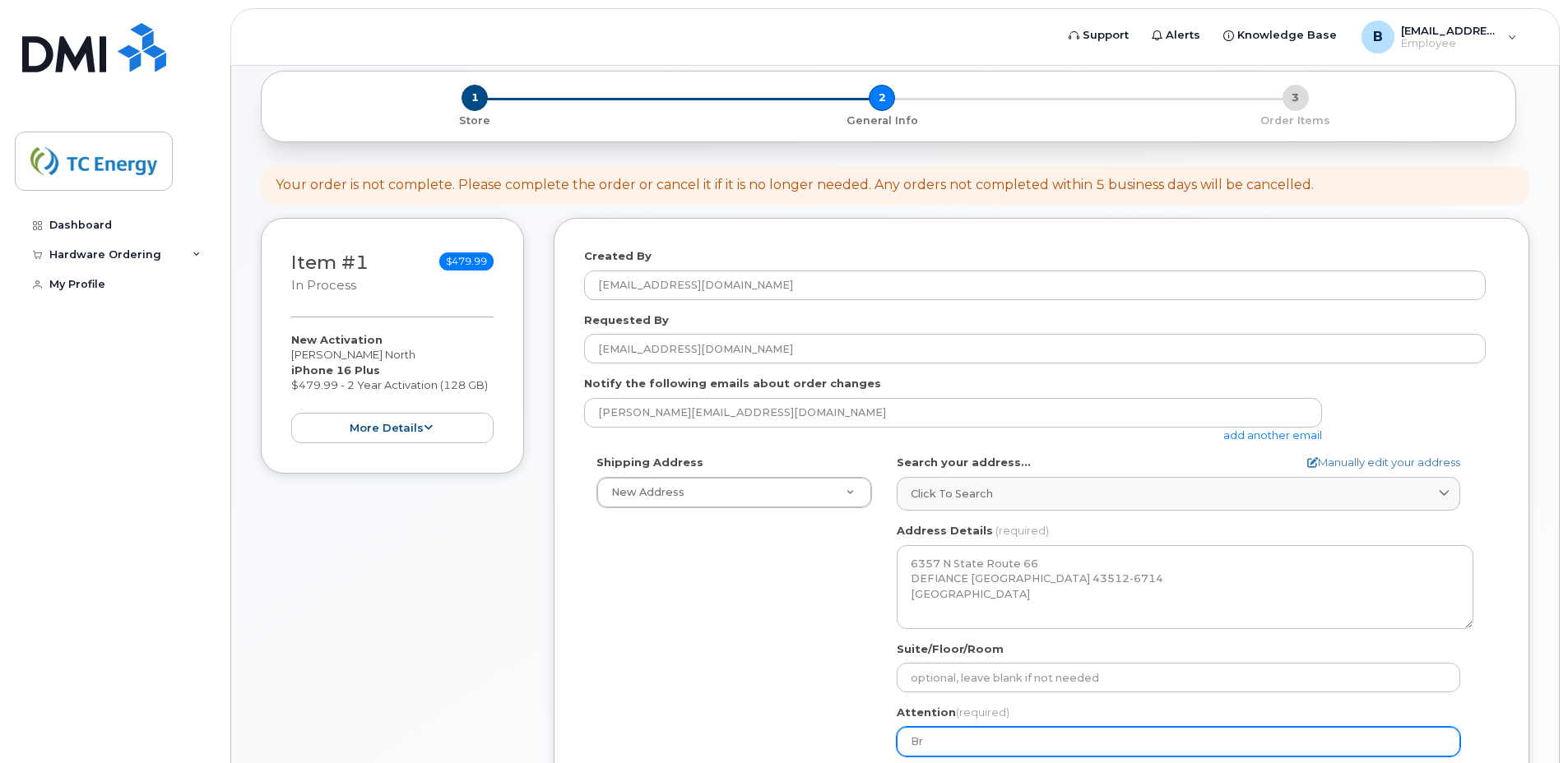
select select
type input "Bry"
select select
type input "Bryc"
select select
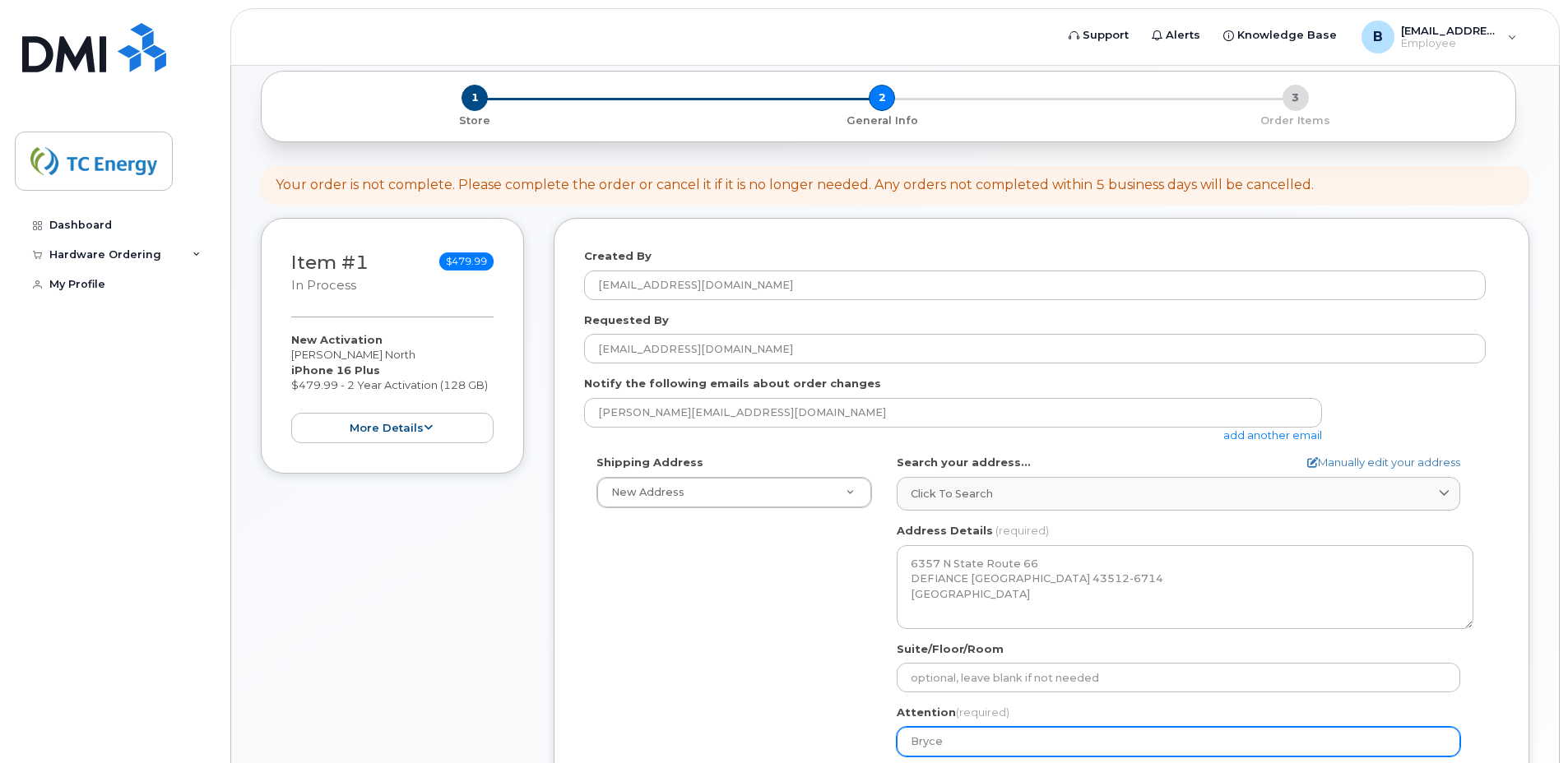
type input "Bryce"
select select
type input "Bryce b"
select select
type input "Bryce ba"
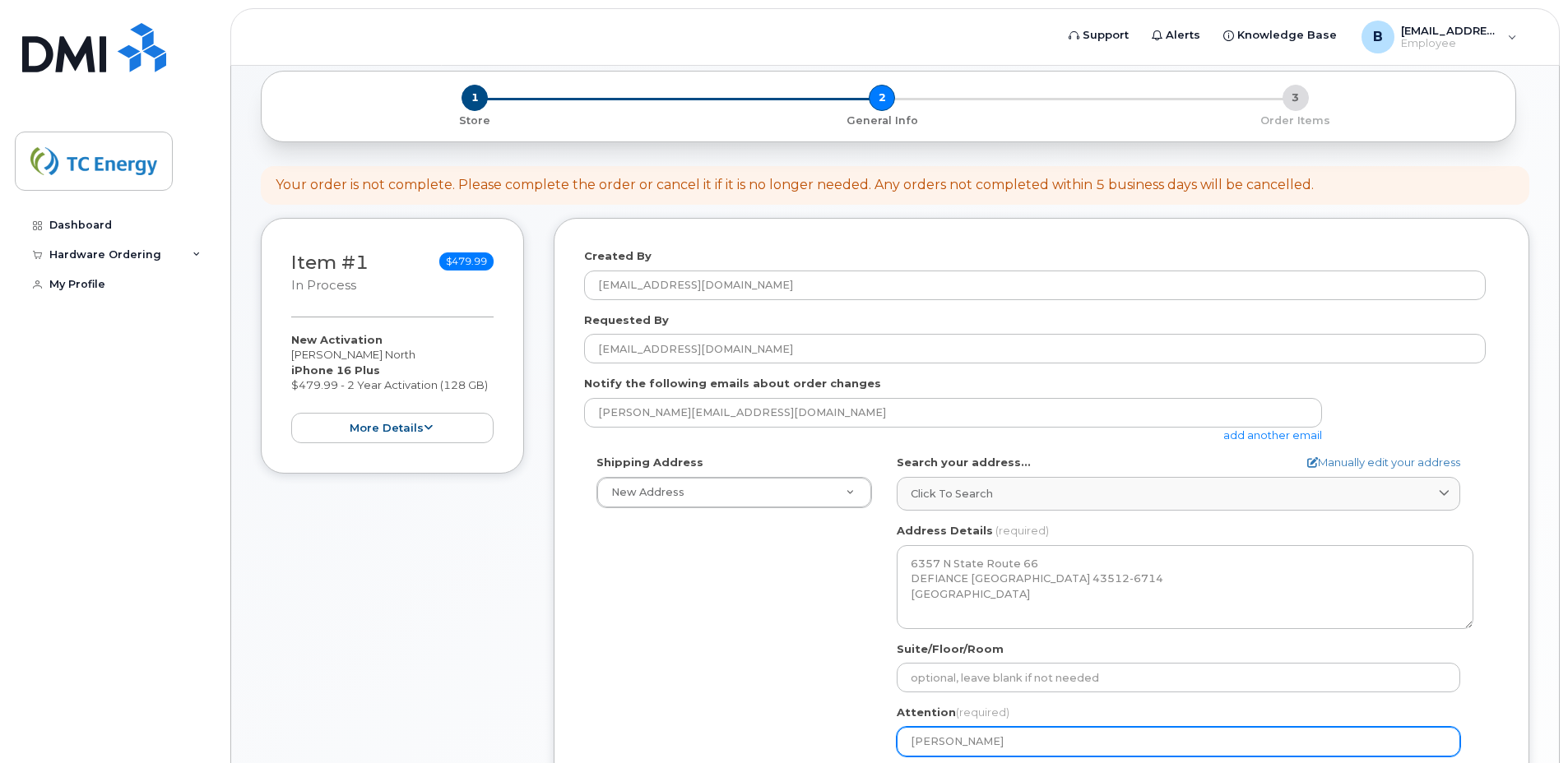
select select
type input "Bryce bad"
select select
type input "Bryce baden"
select select
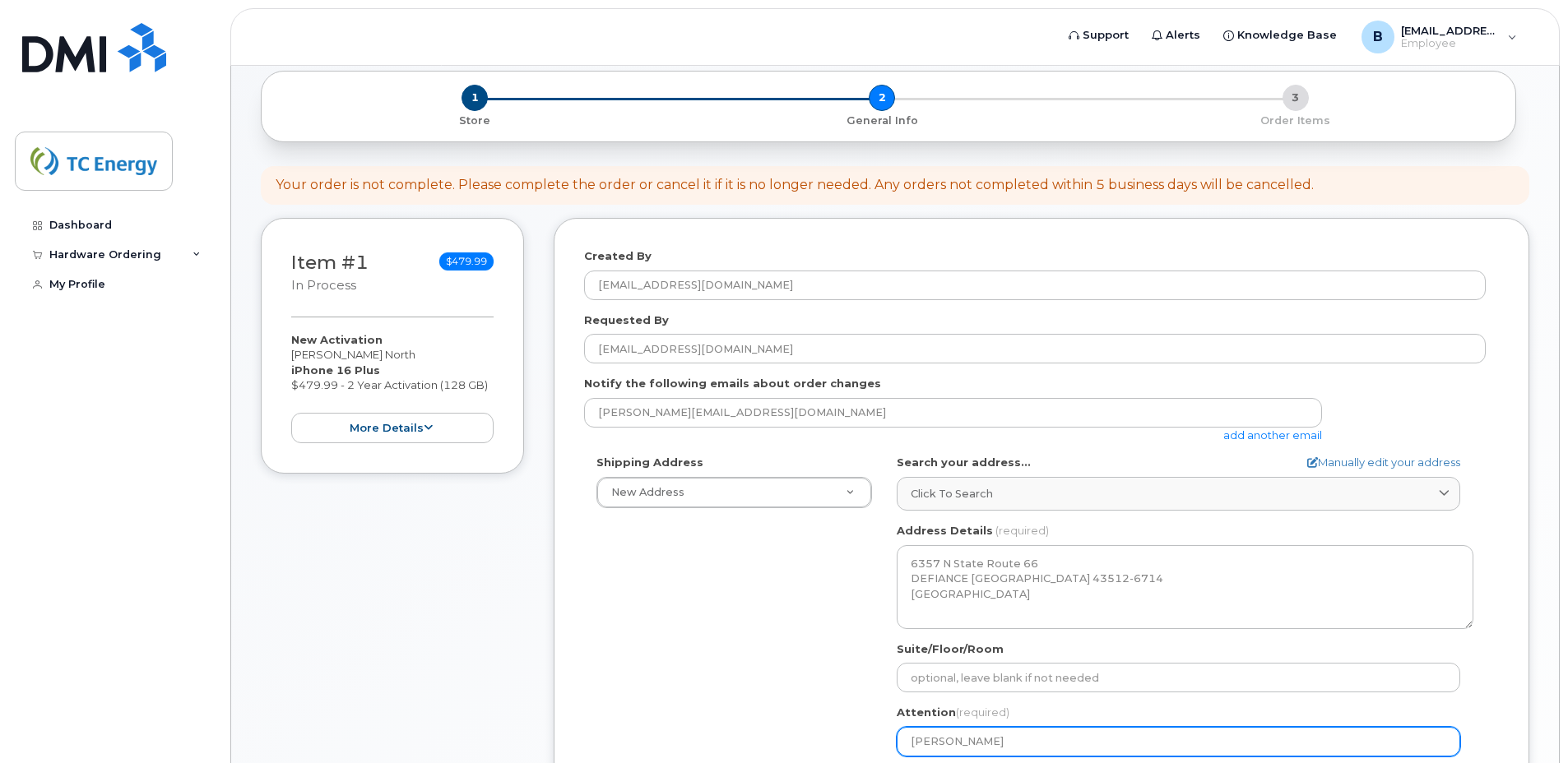
type input "Bryce bade"
select select
type input "Bryce bad"
select select
type input "Bryce ba"
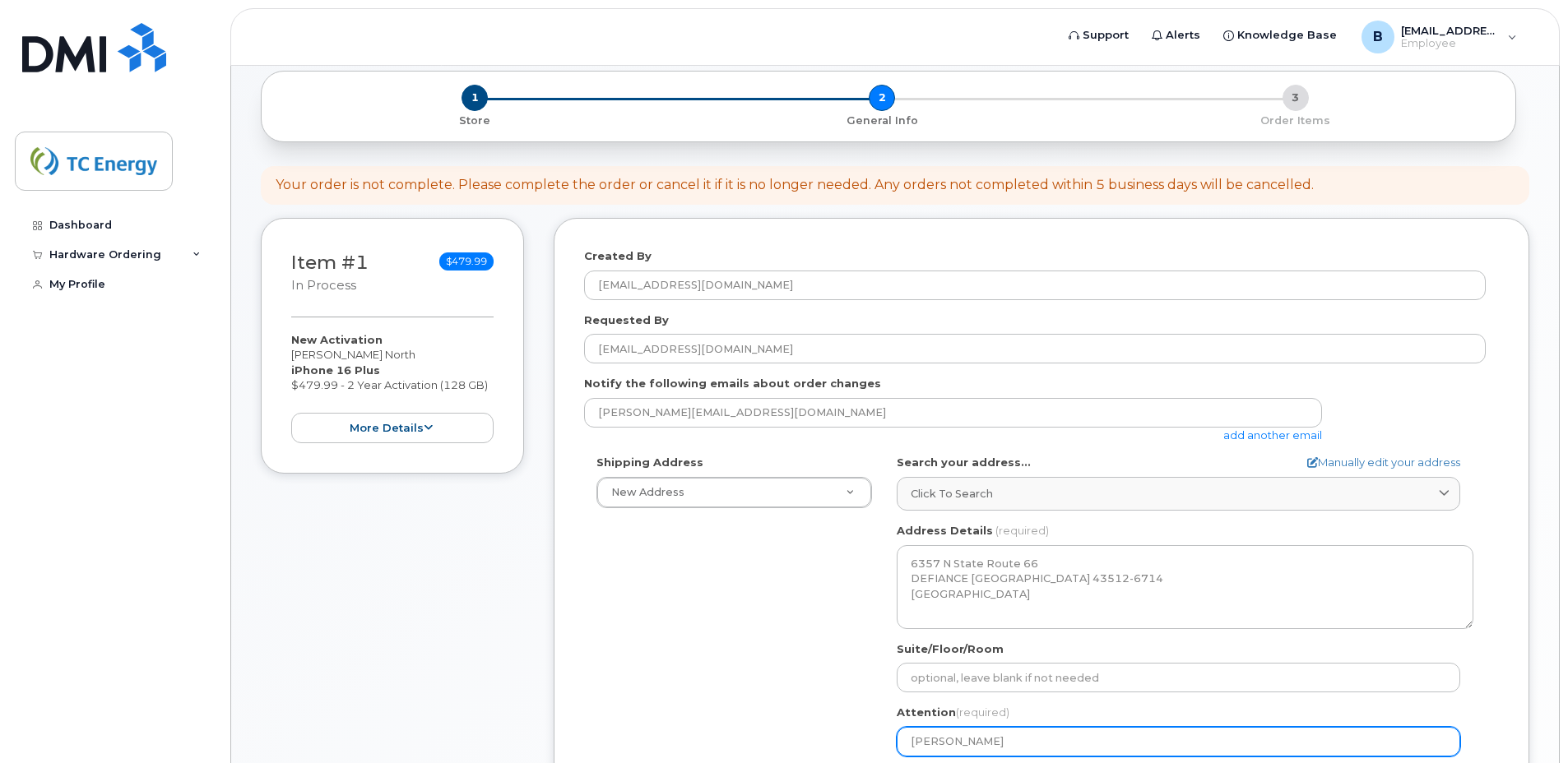
select select
type input "Bryce b"
select select
type input "Bryce"
select select
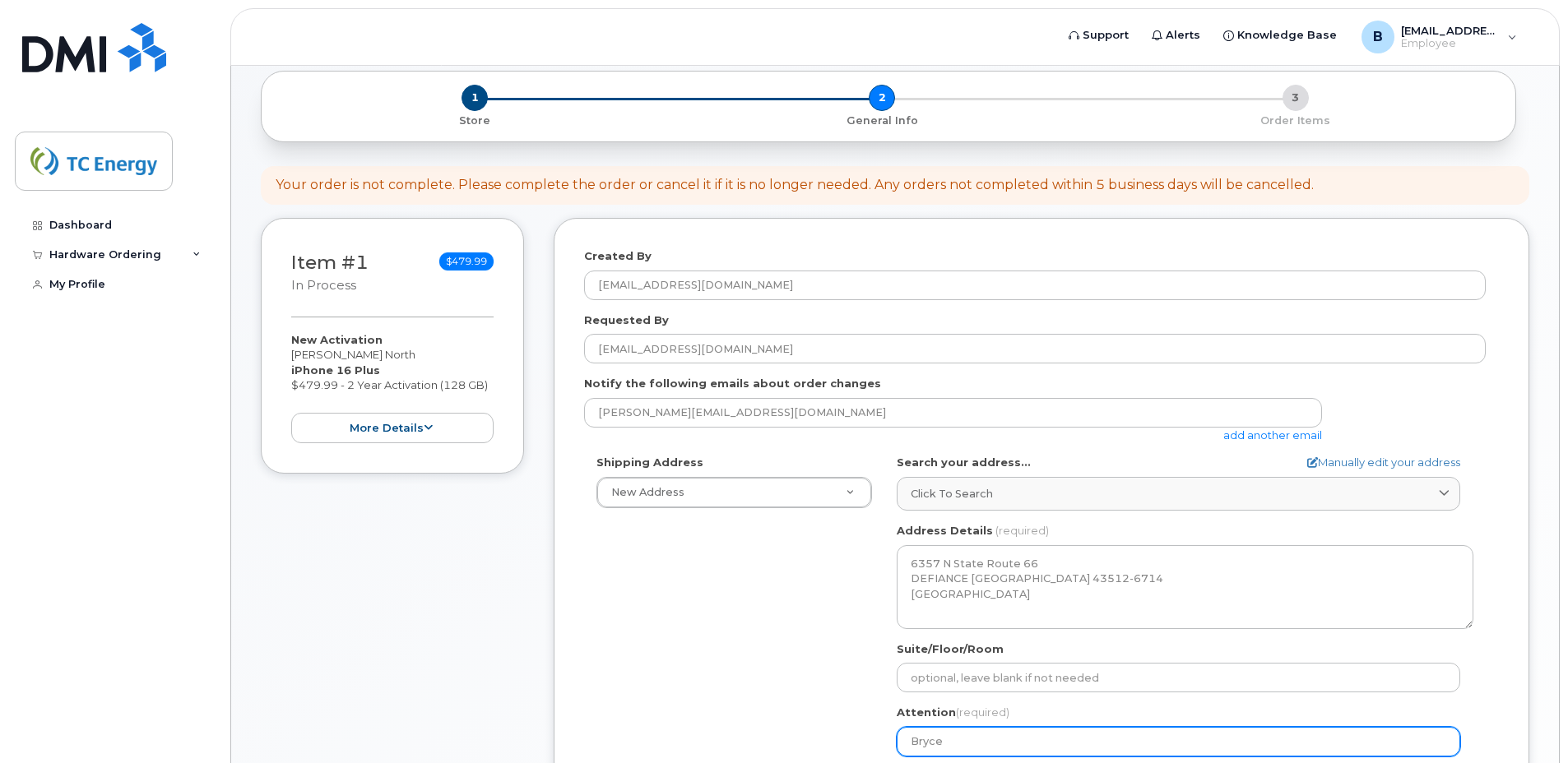
type input "Bryce B"
select select
type input "Bryce Ba"
select select
type input "Bryce Bad"
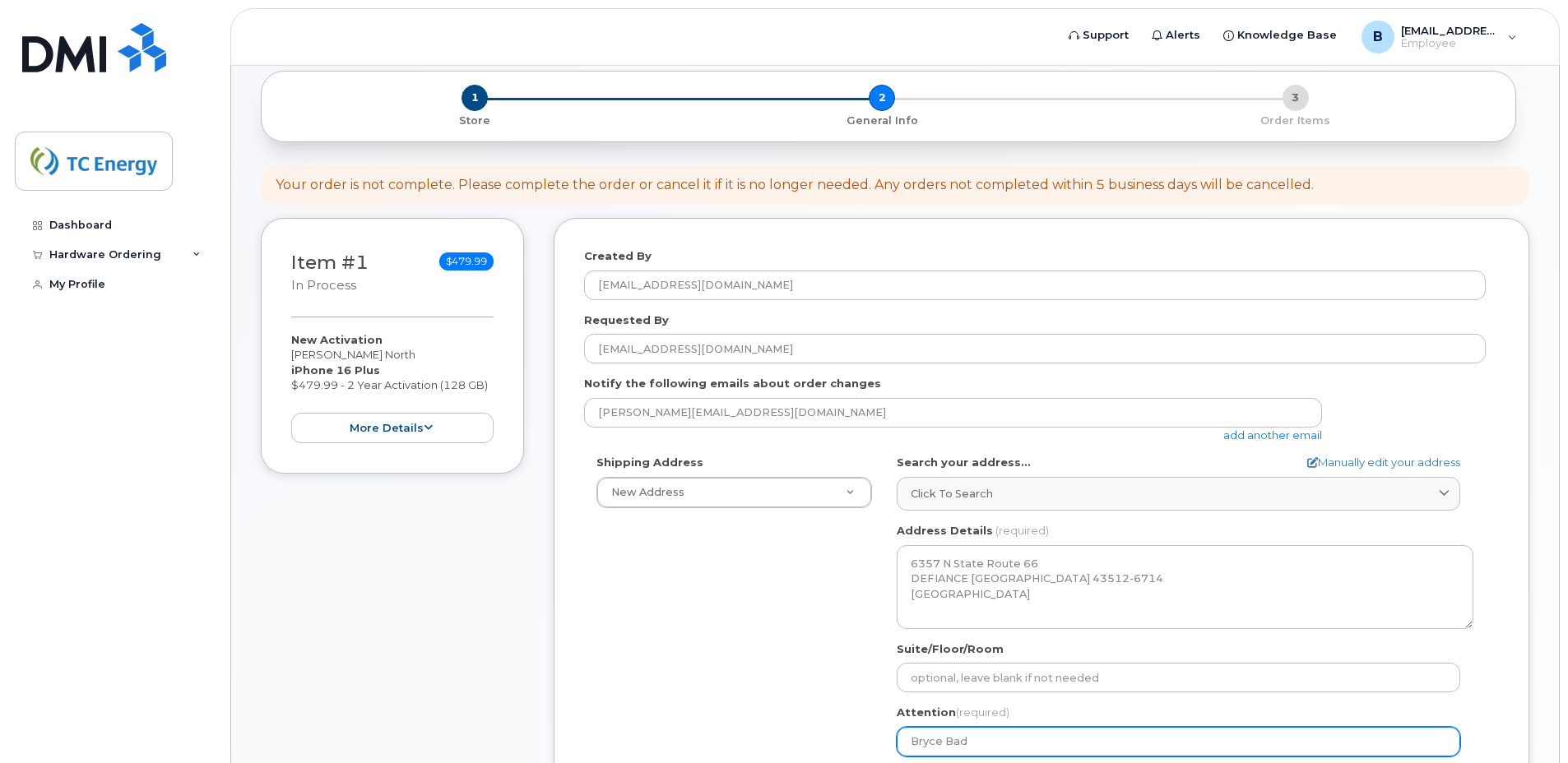
select select
type input "Bryce Bade"
select select
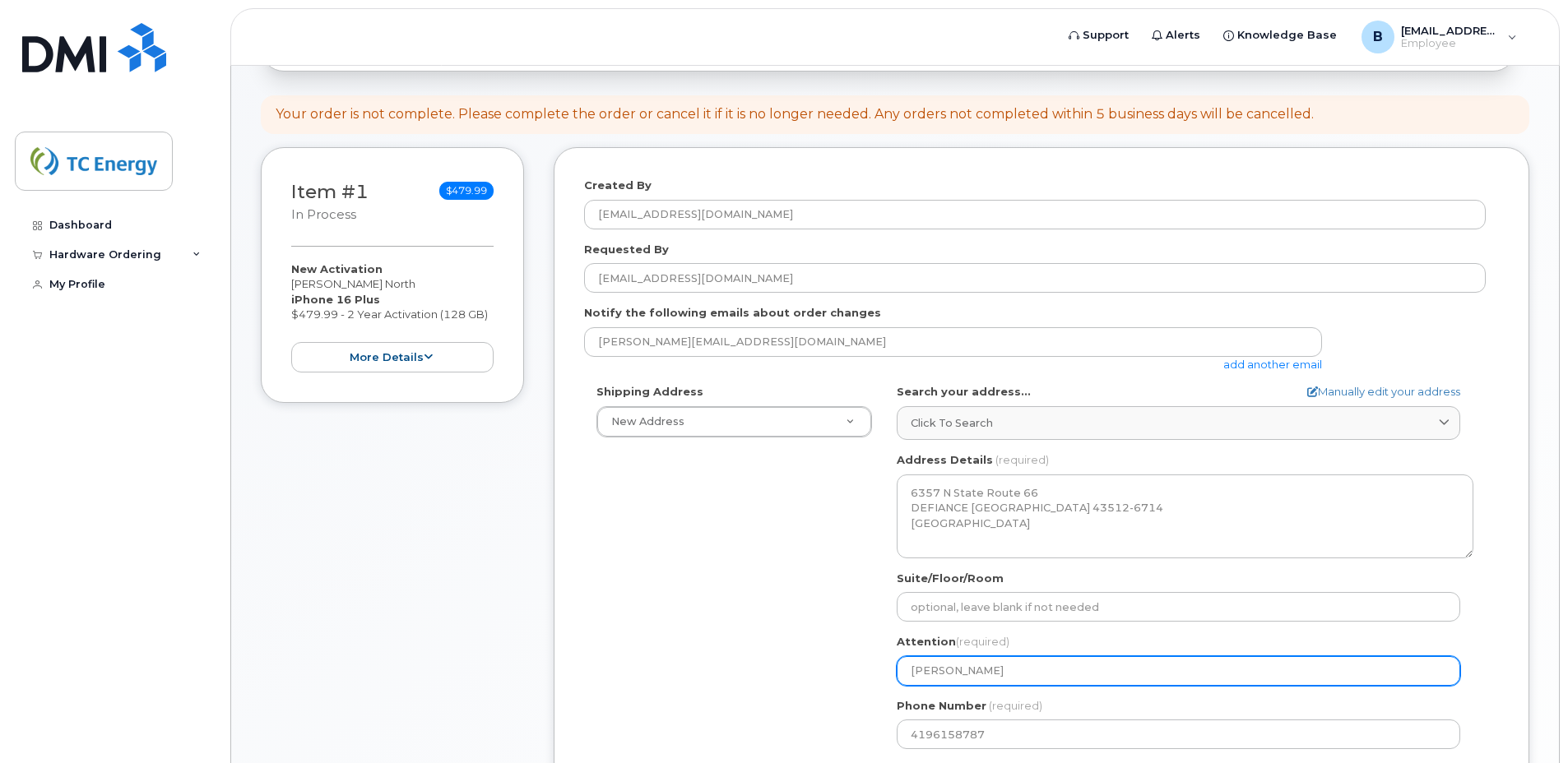
scroll to position [329, 0]
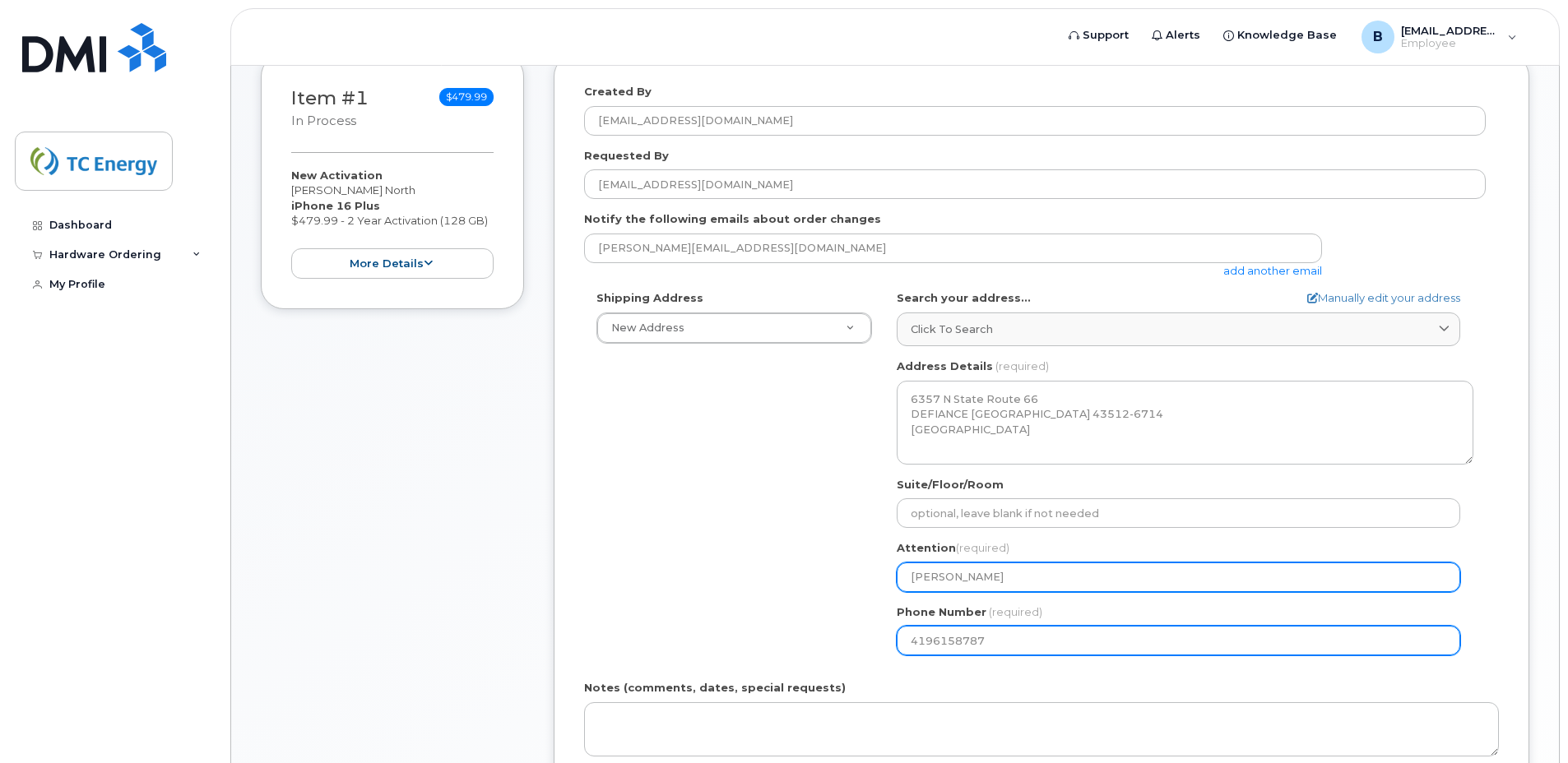
type input "[PERSON_NAME]"
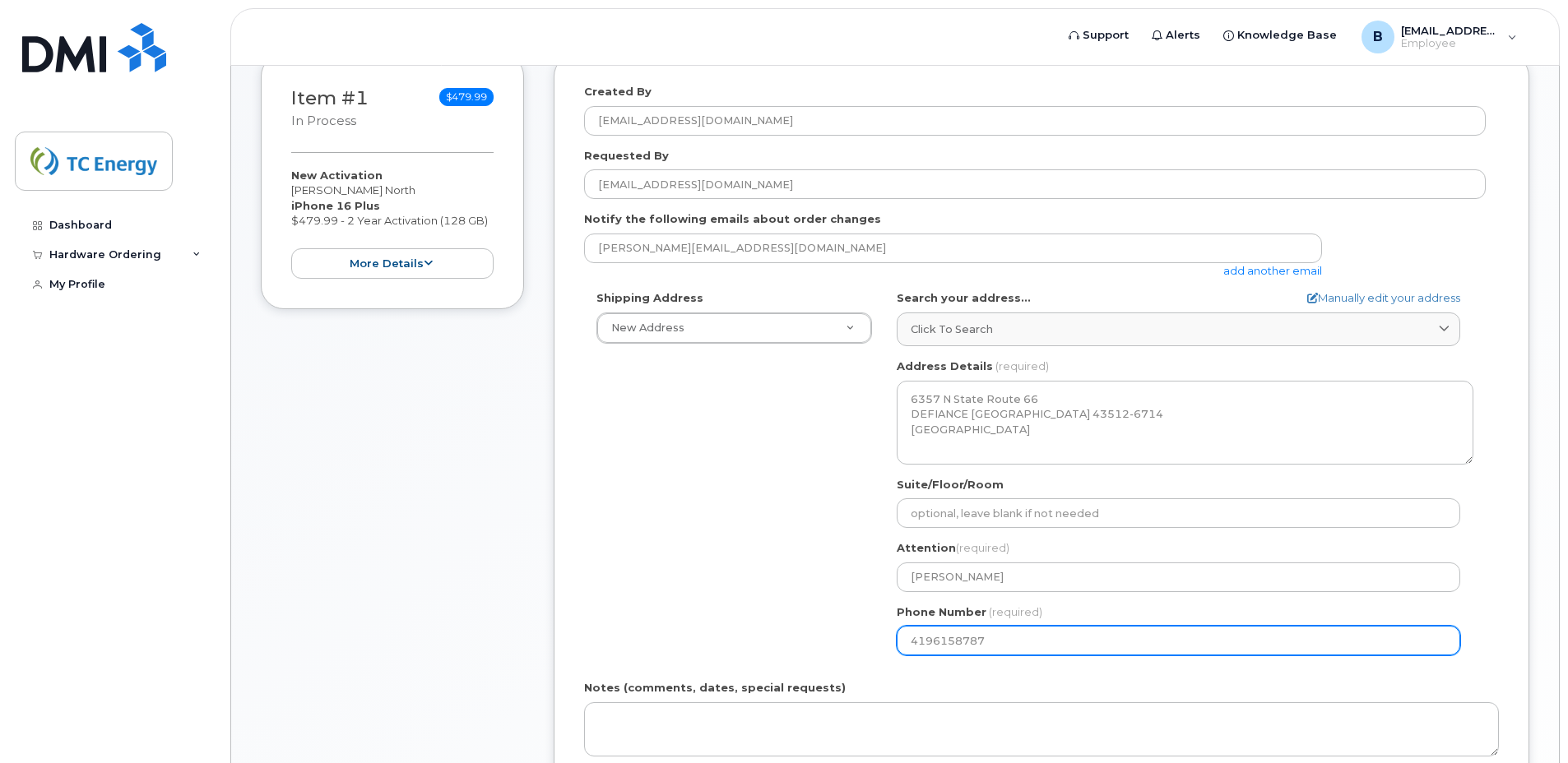
drag, startPoint x: 1015, startPoint y: 645, endPoint x: 842, endPoint y: 640, distance: 173.1
click at [842, 640] on div "Shipping Address New Address New Address 6357 N State Route 66 5500 Smithland R…" at bounding box center [1035, 479] width 902 height 378
select select
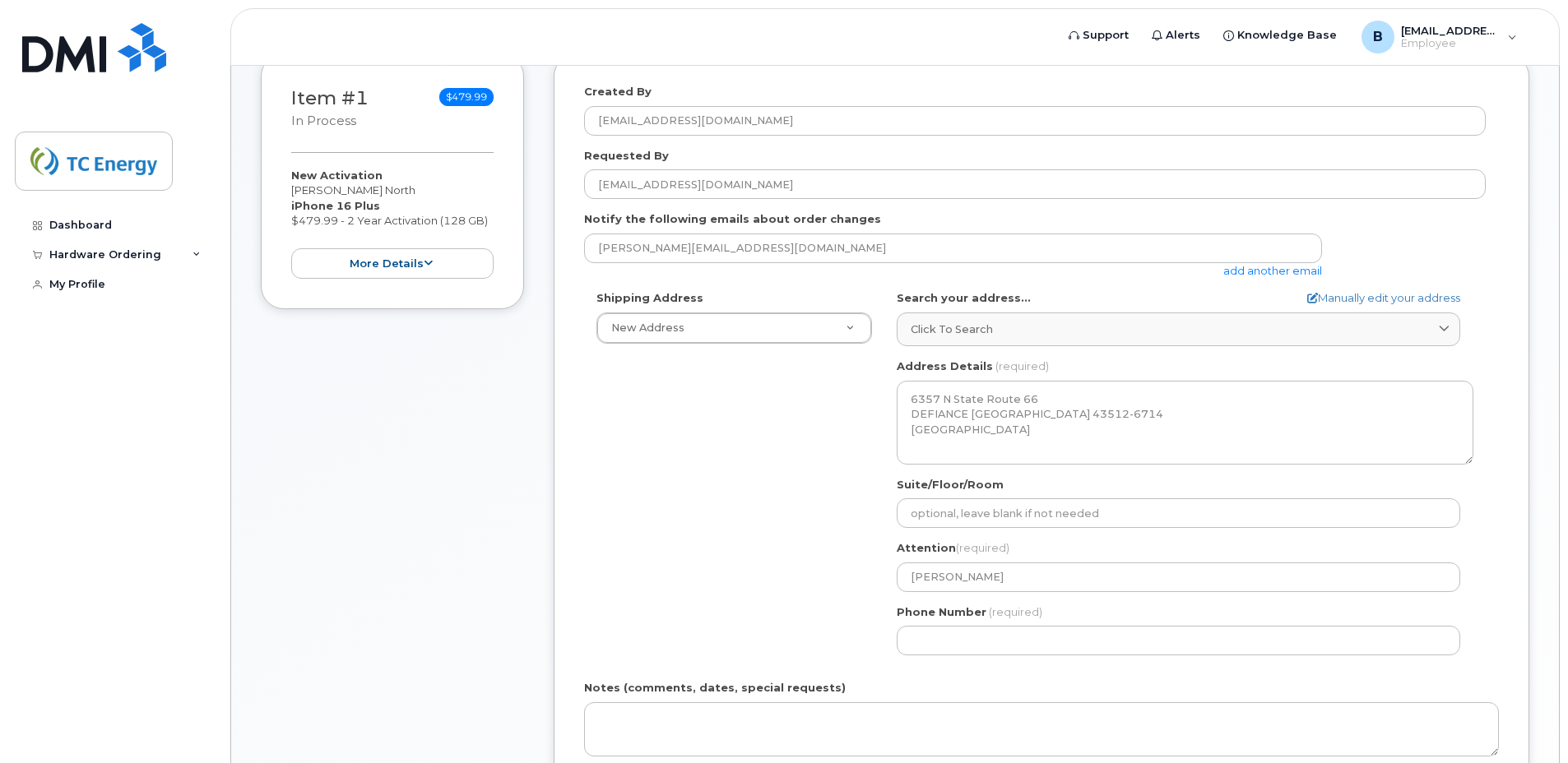
click at [1081, 615] on div "Phone Number (required)" at bounding box center [1184, 630] width 576 height 52
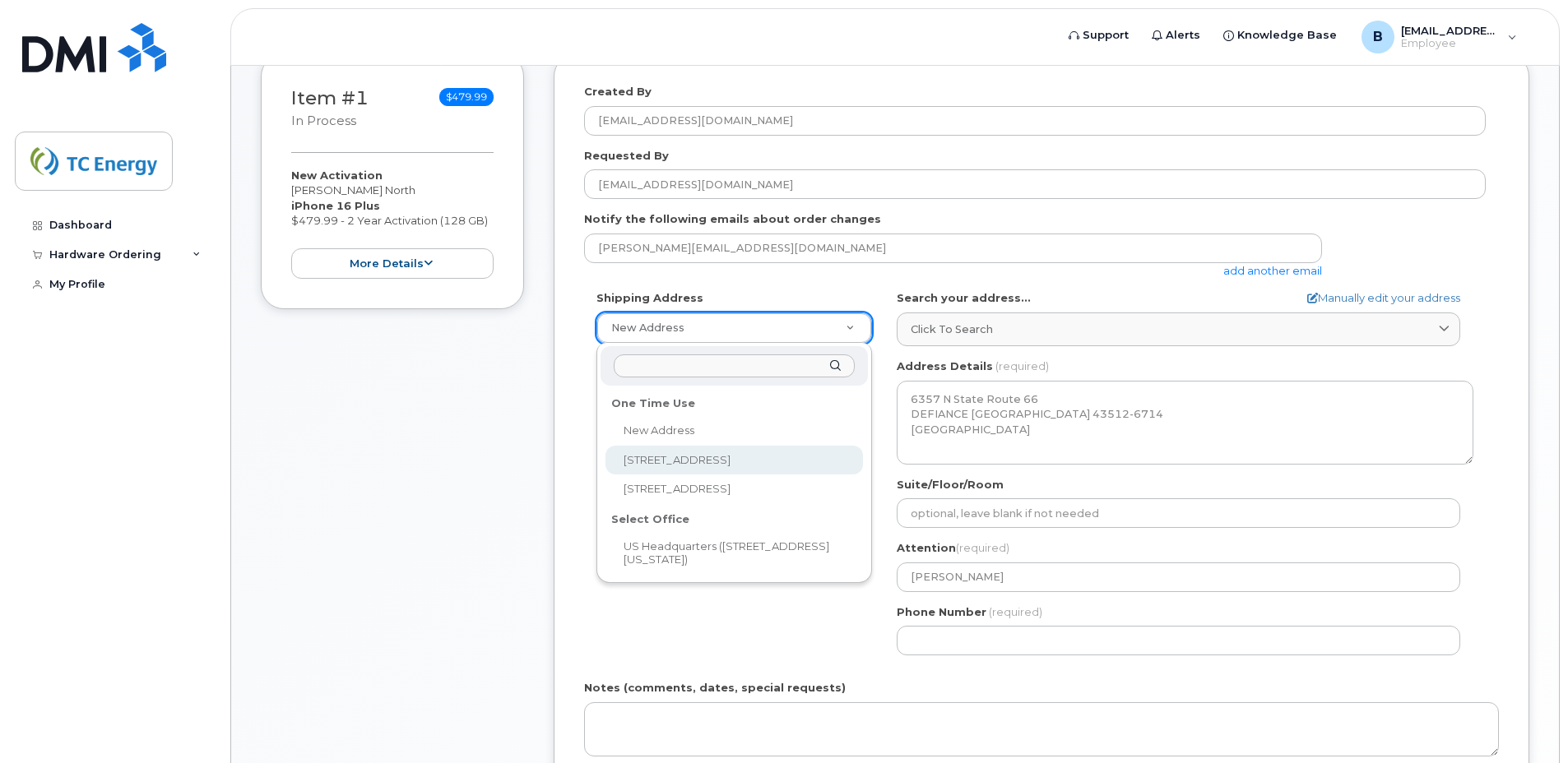
select select "6357 N State Route 66"
type input "Joe Rose"
type input "4196158787"
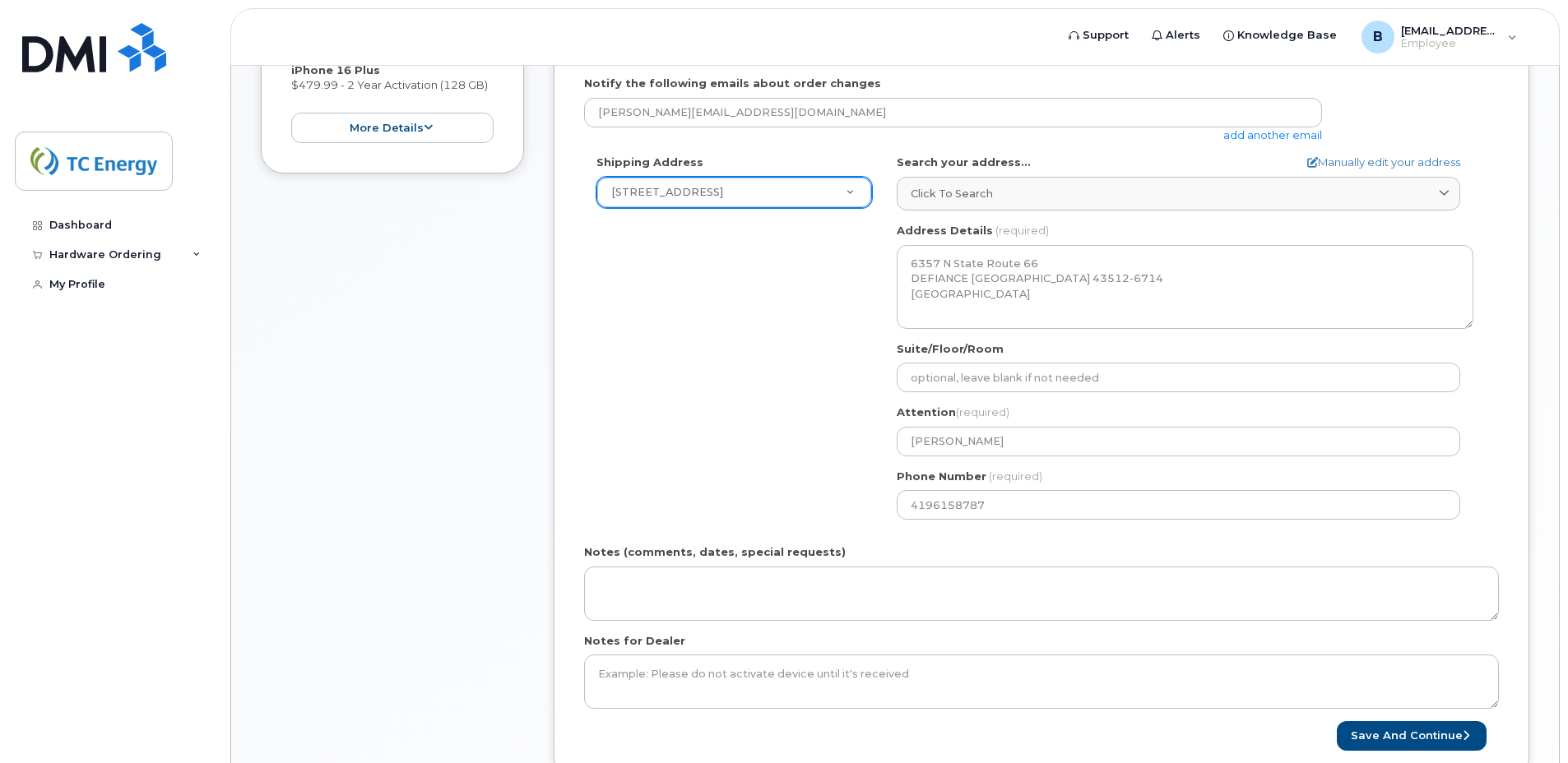
scroll to position [494, 0]
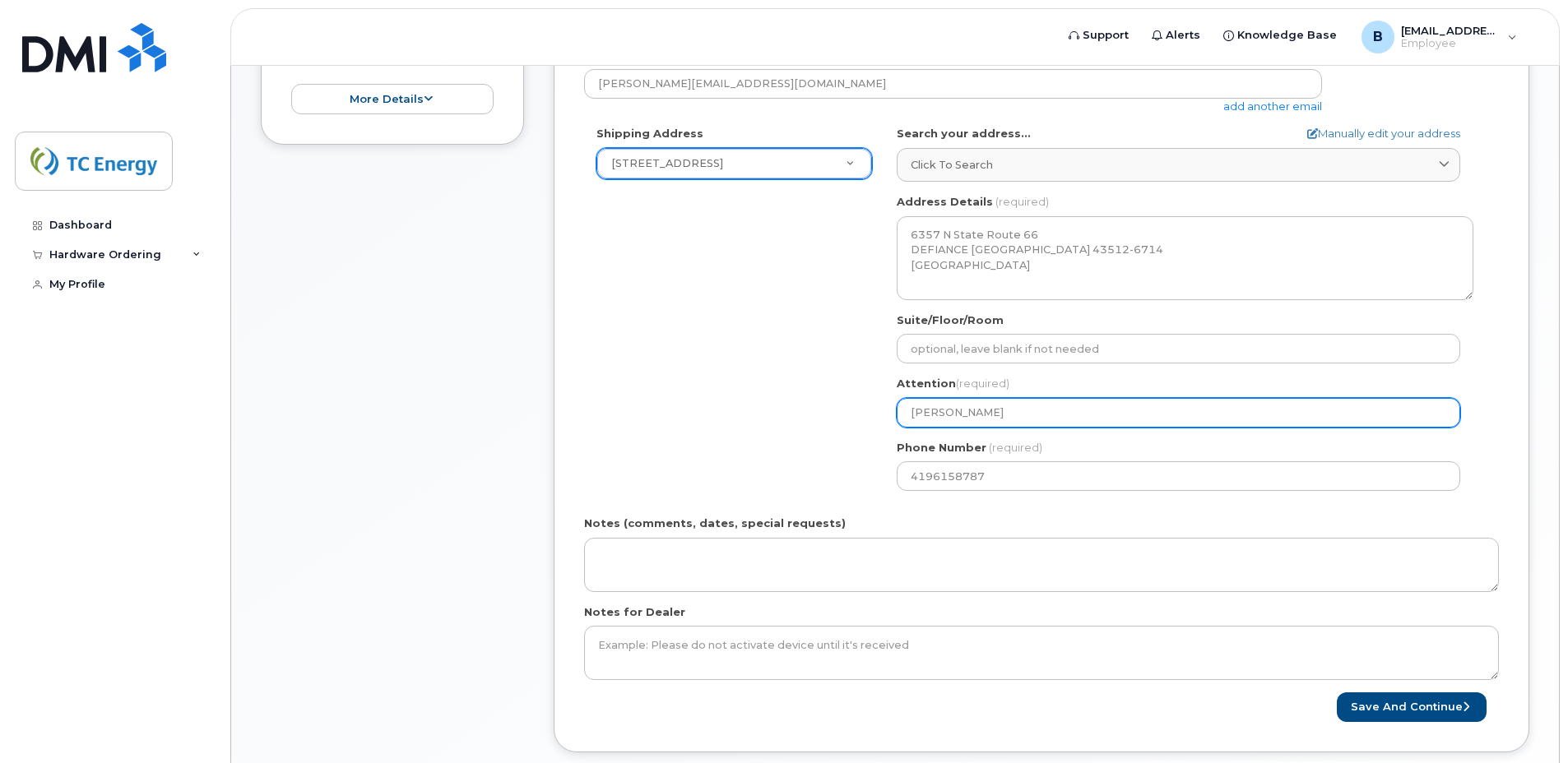
drag, startPoint x: 1031, startPoint y: 412, endPoint x: 831, endPoint y: 418, distance: 200.1
click at [831, 418] on div "Shipping Address 6357 N State Route 66 New Address 6357 N State Route 66 5500 S…" at bounding box center [1035, 314] width 902 height 378
select select
type input "B"
select select
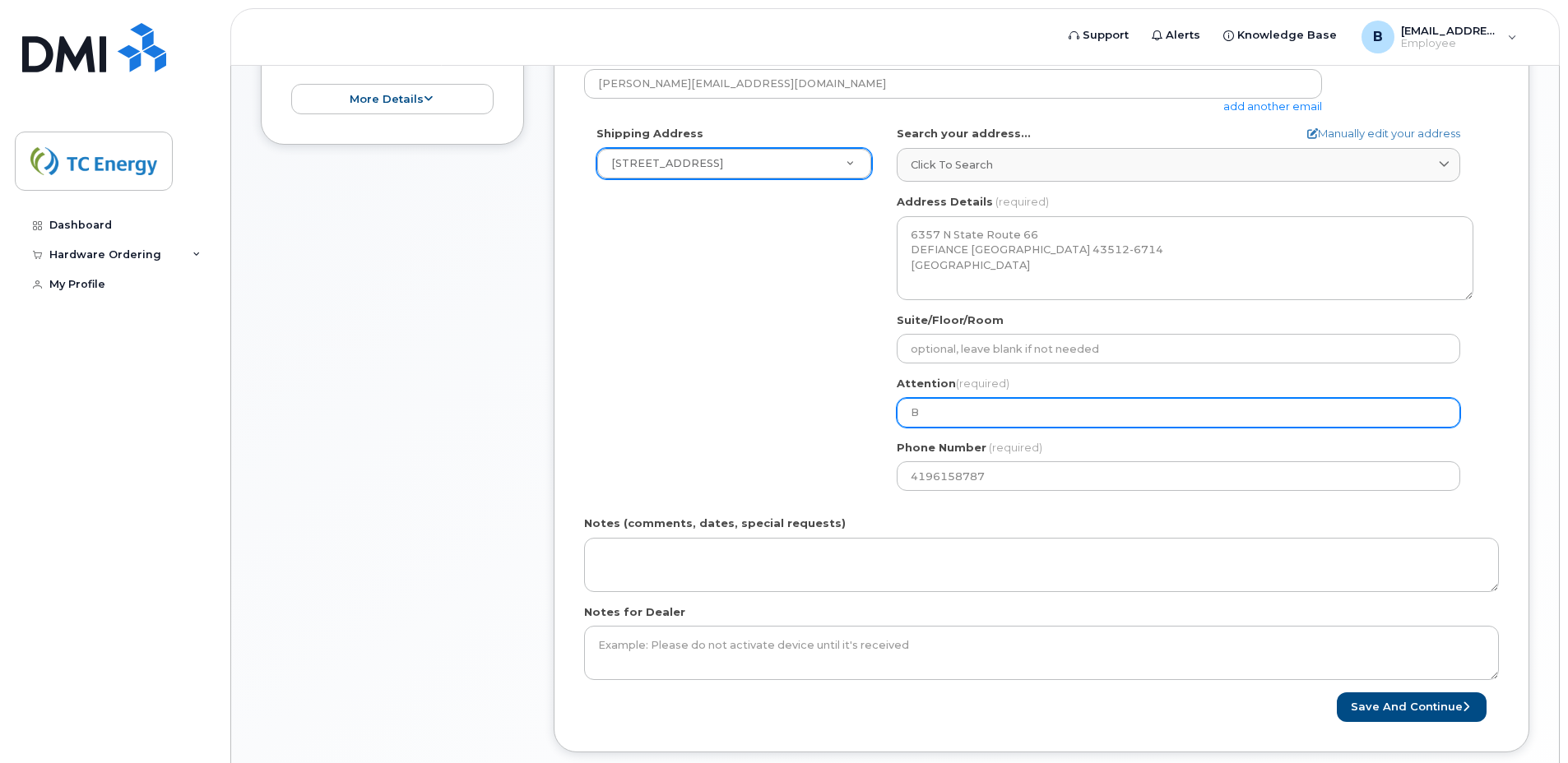
type input "Br"
select select
type input "Bry"
select select
type input "Bryc"
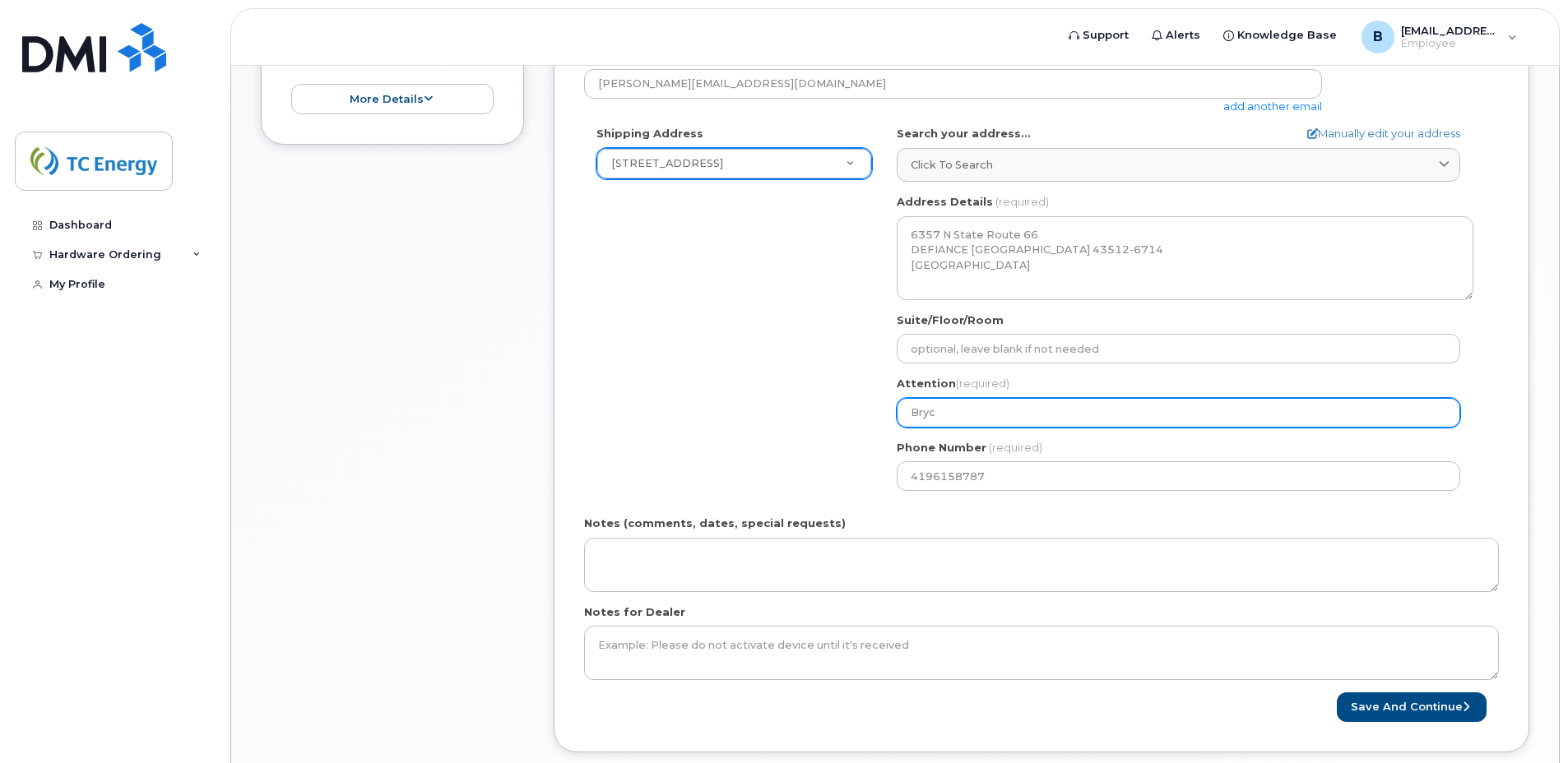
select select
type input "Bryce"
select select
type input "Bryce B"
select select
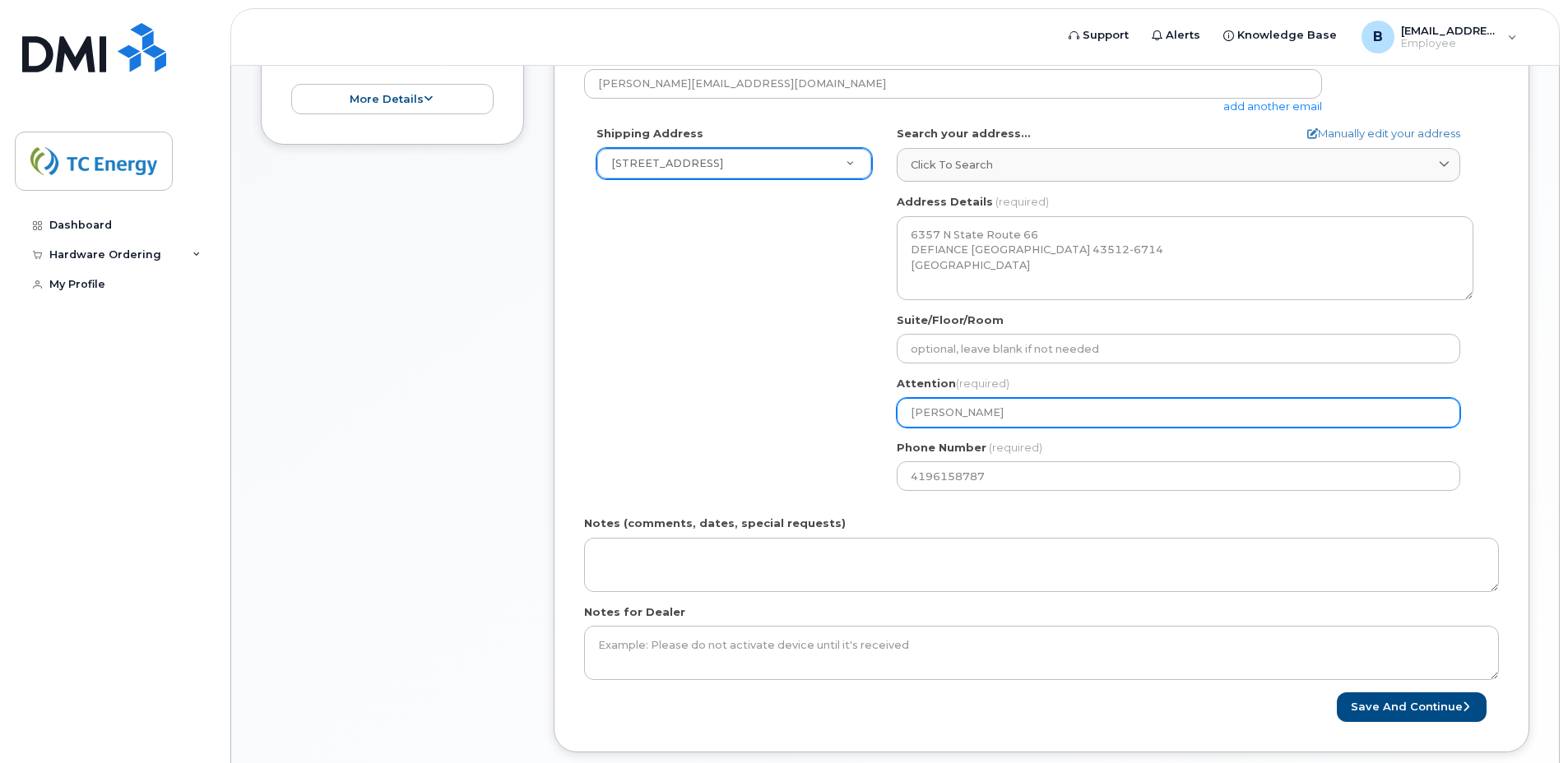
type input "Bryce Ba"
select select
type input "Bryce Bad"
select select
type input "Bryce Bade"
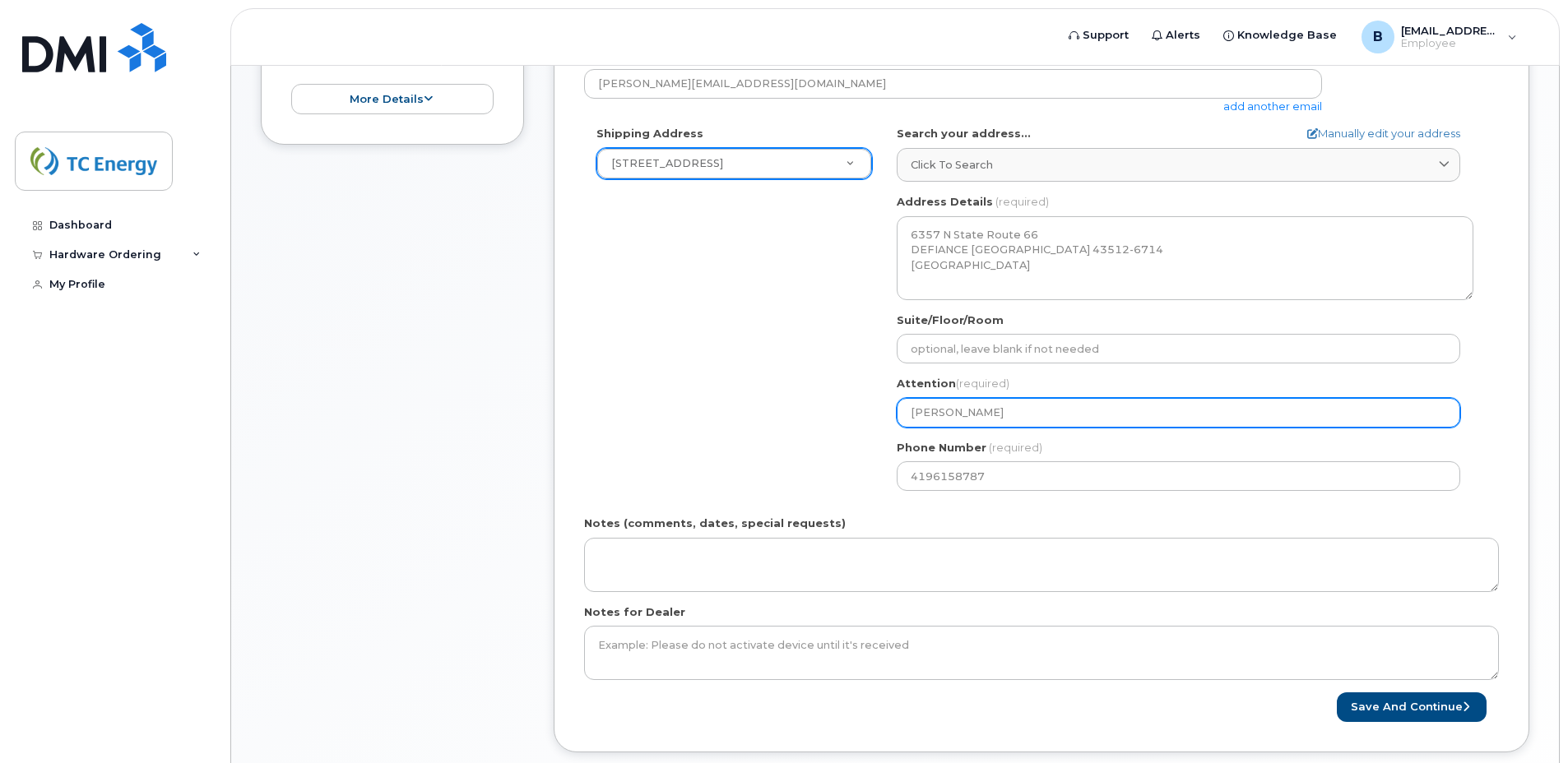
select select
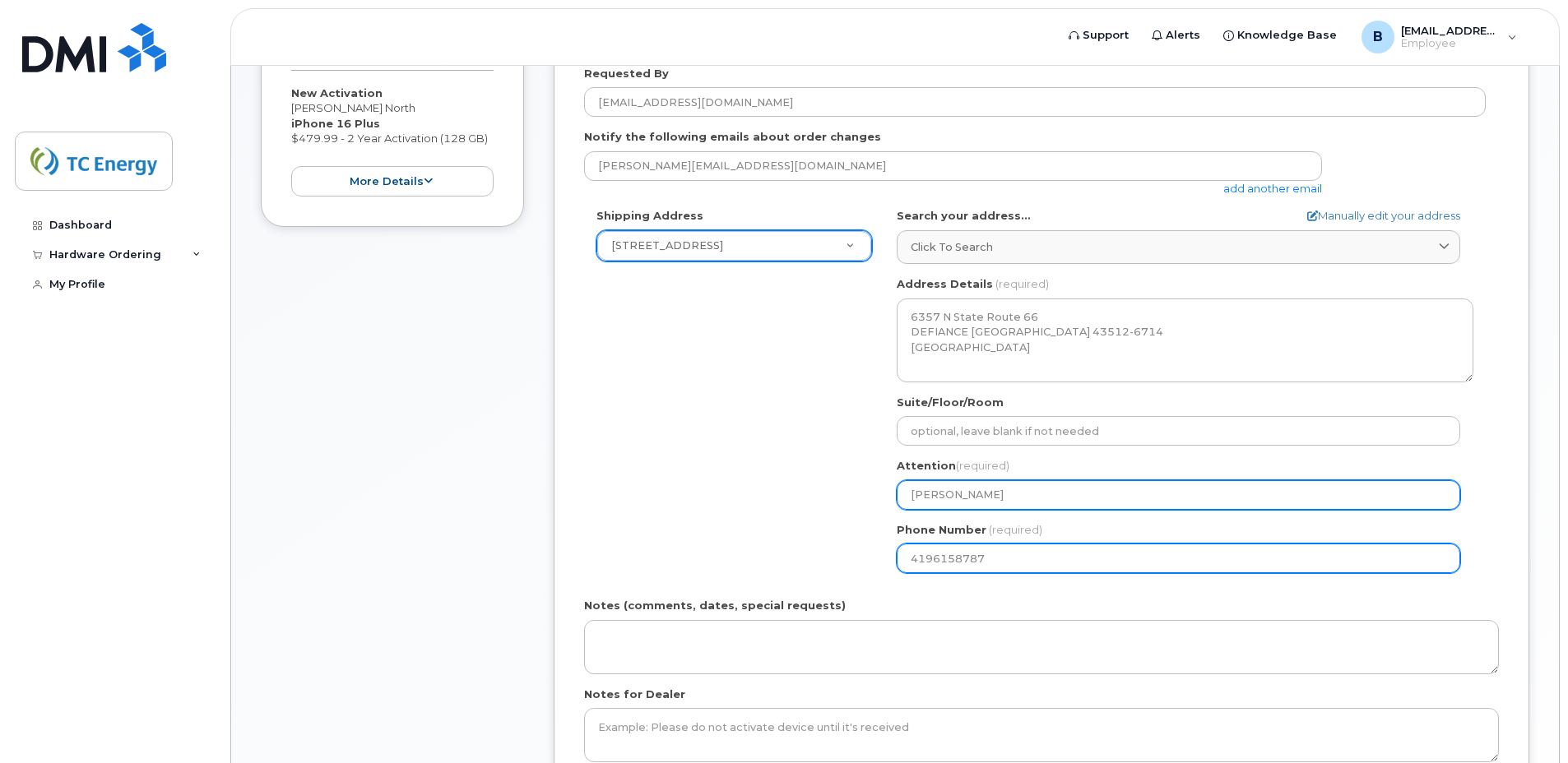
type input "[PERSON_NAME]"
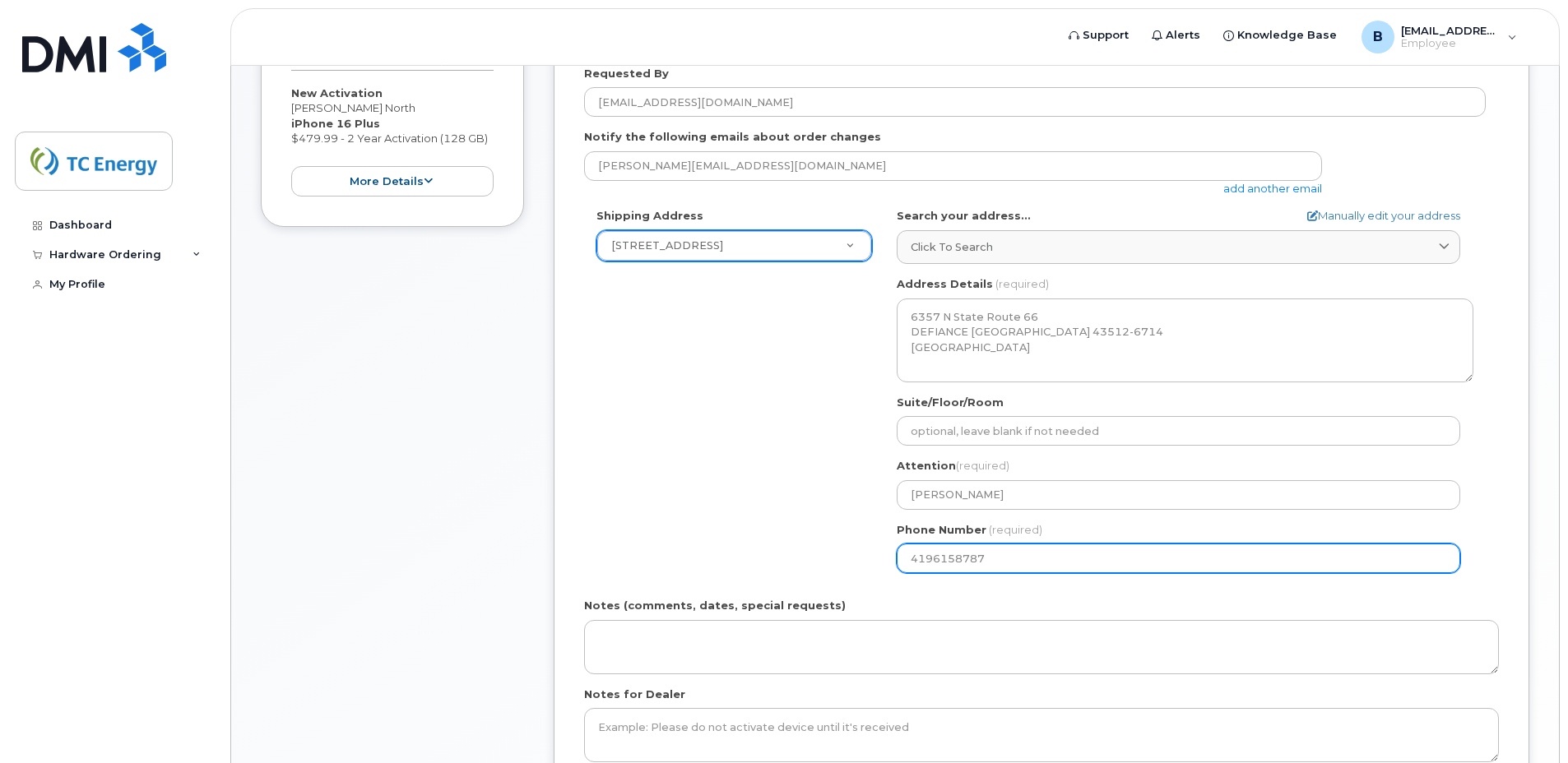
drag, startPoint x: 1026, startPoint y: 566, endPoint x: 808, endPoint y: 575, distance: 218.2
click at [843, 575] on div "Shipping Address 6357 N State Route 66 New Address 6357 N State Route 66 5500 S…" at bounding box center [1035, 396] width 902 height 378
select select
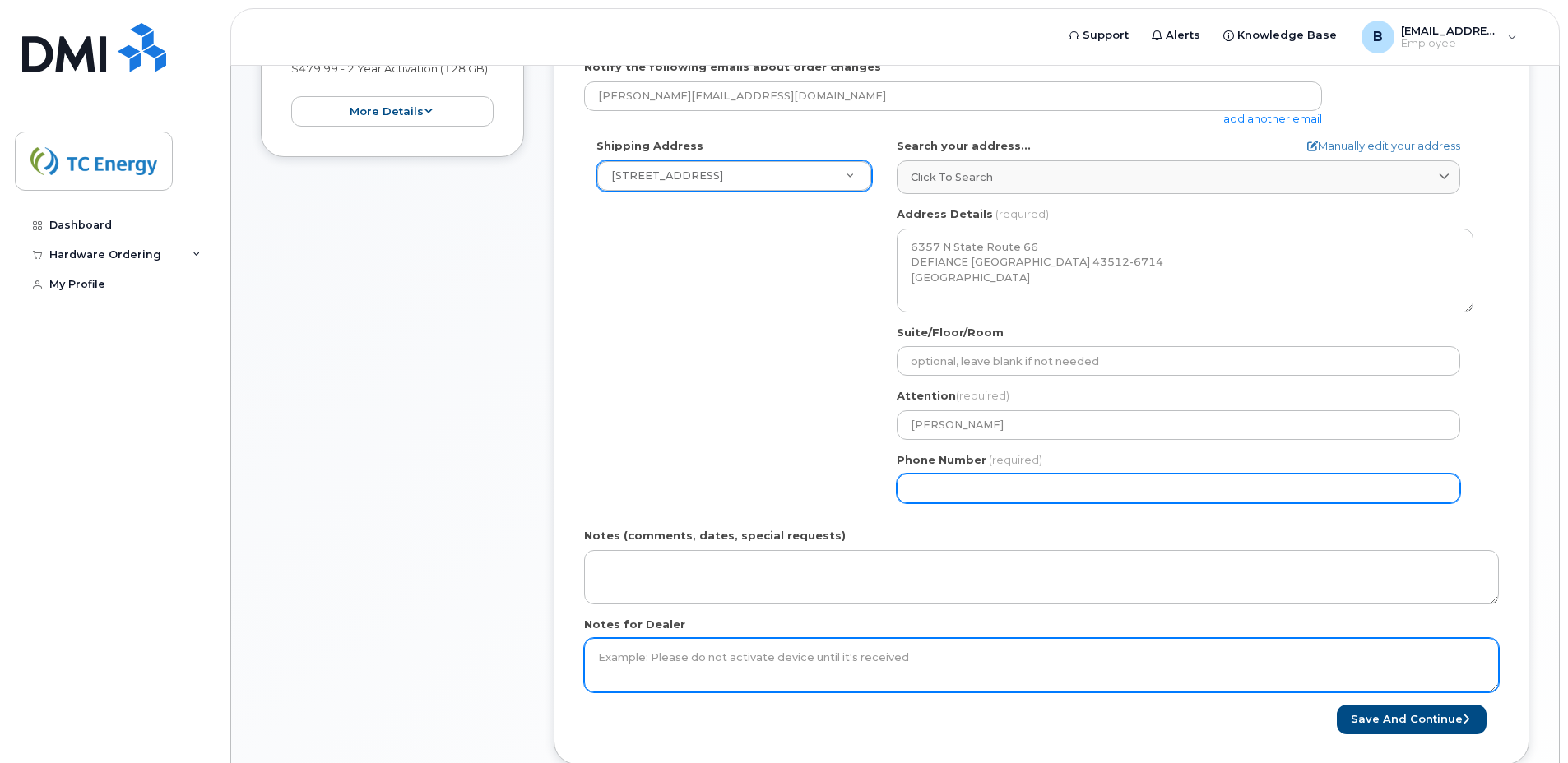
scroll to position [575, 0]
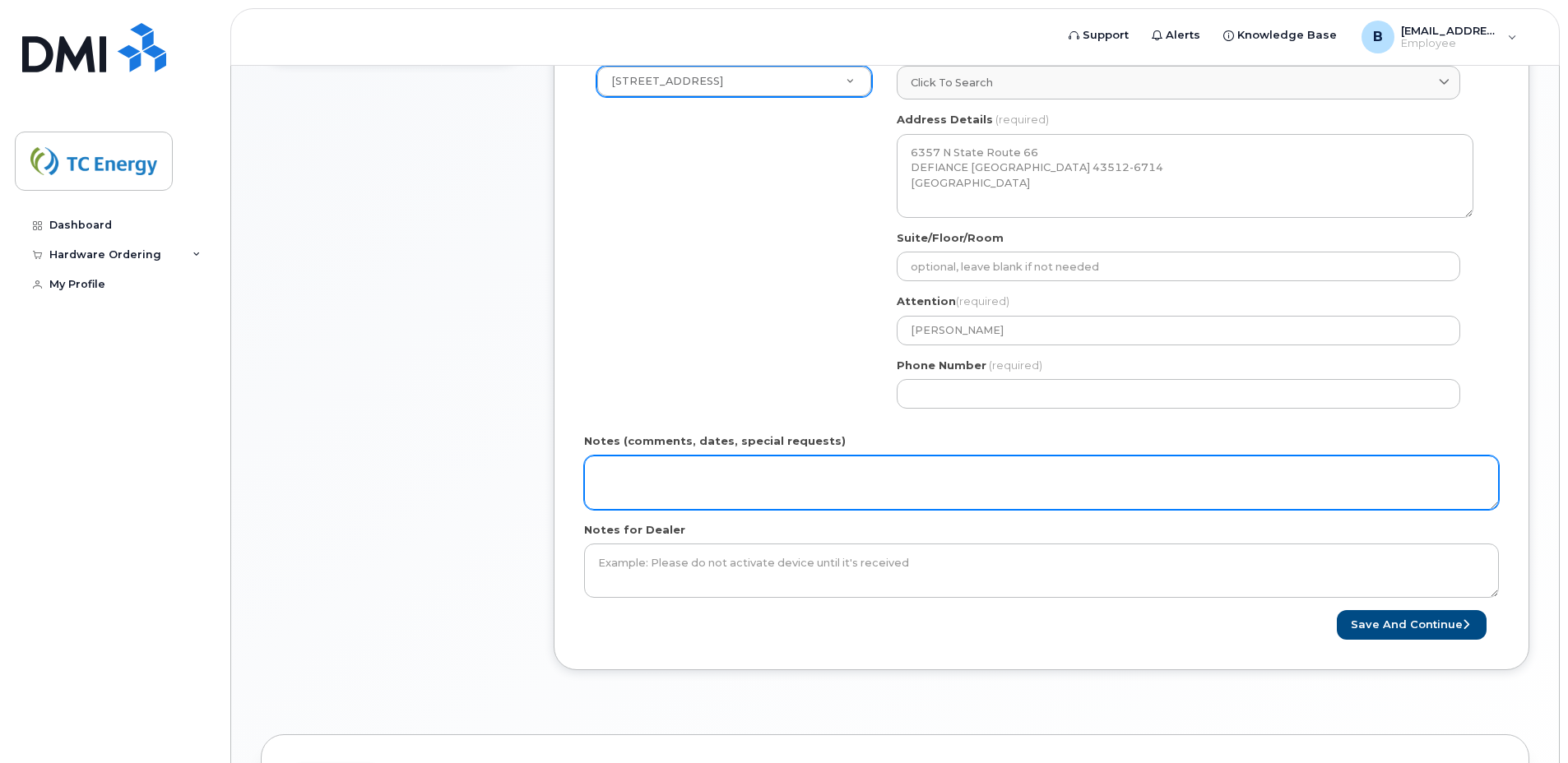
click at [655, 497] on textarea "Notes (comments, dates, special requests)" at bounding box center [1042, 483] width 915 height 54
type textarea "This is a new phone and activation for Bryce Baden that will be starting on 10/…"
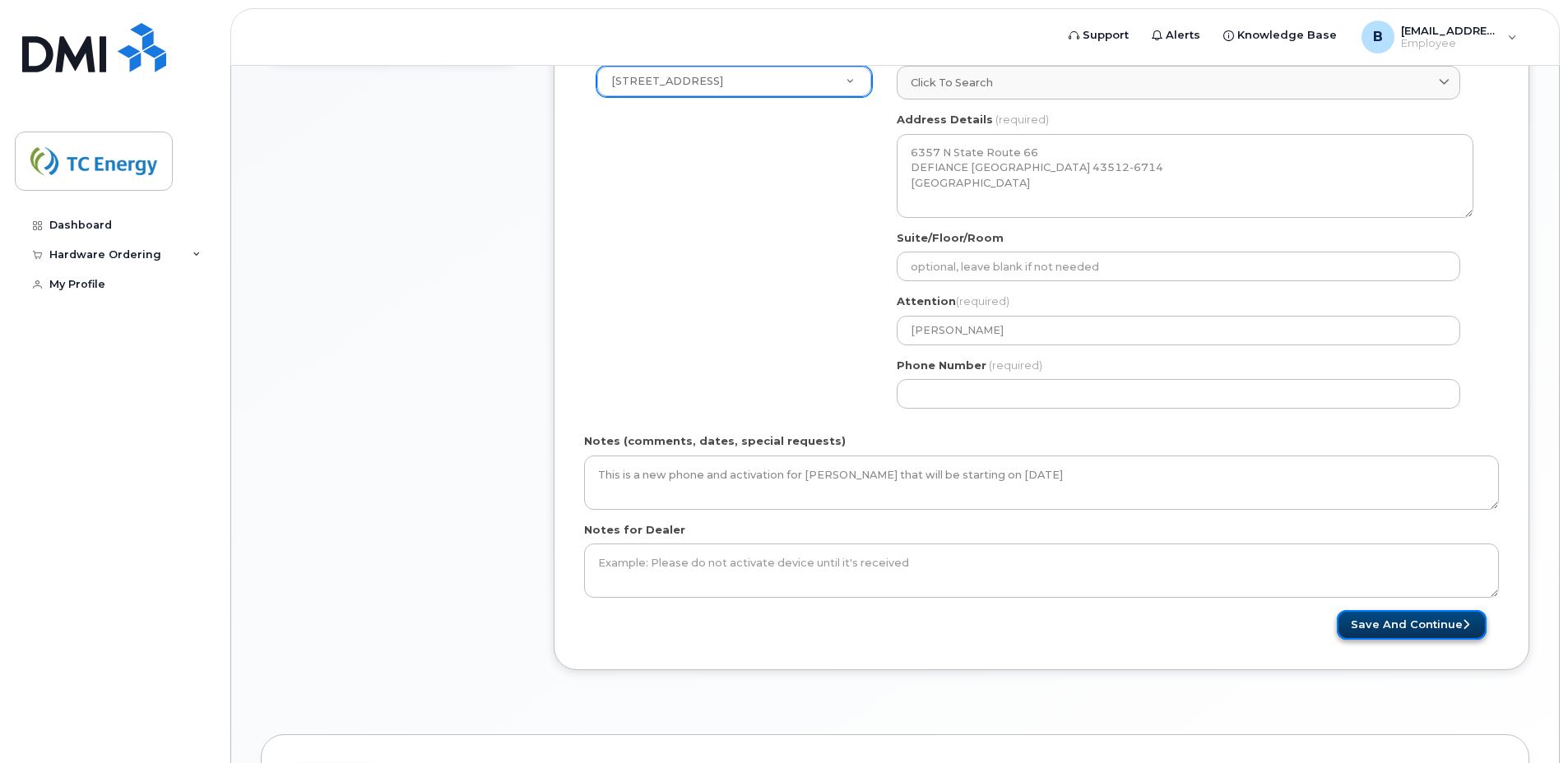
click at [1397, 629] on button "Save and Continue" at bounding box center [1412, 626] width 149 height 31
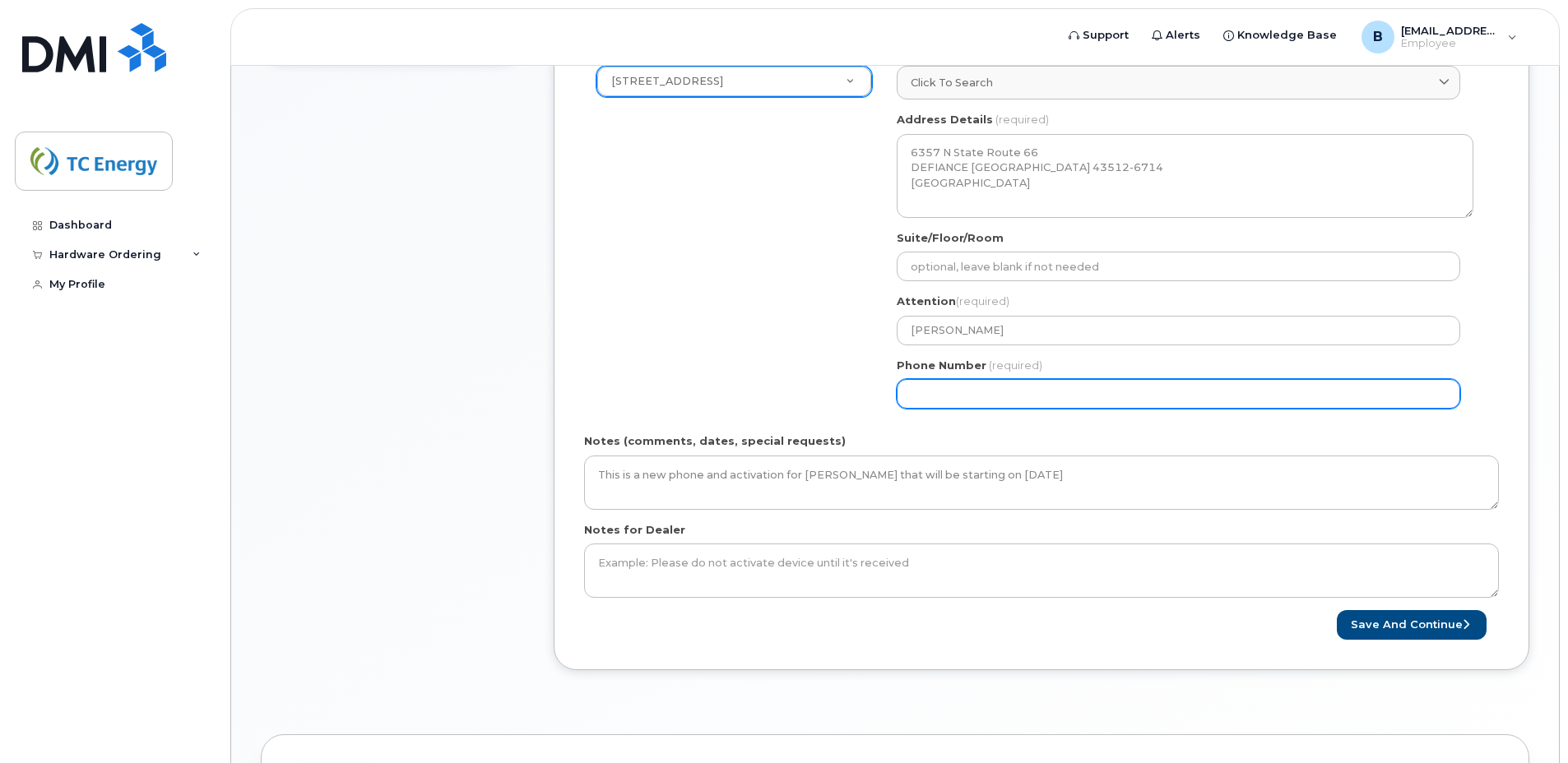
click at [954, 394] on input "Phone Number" at bounding box center [1178, 394] width 564 height 30
type input "419"
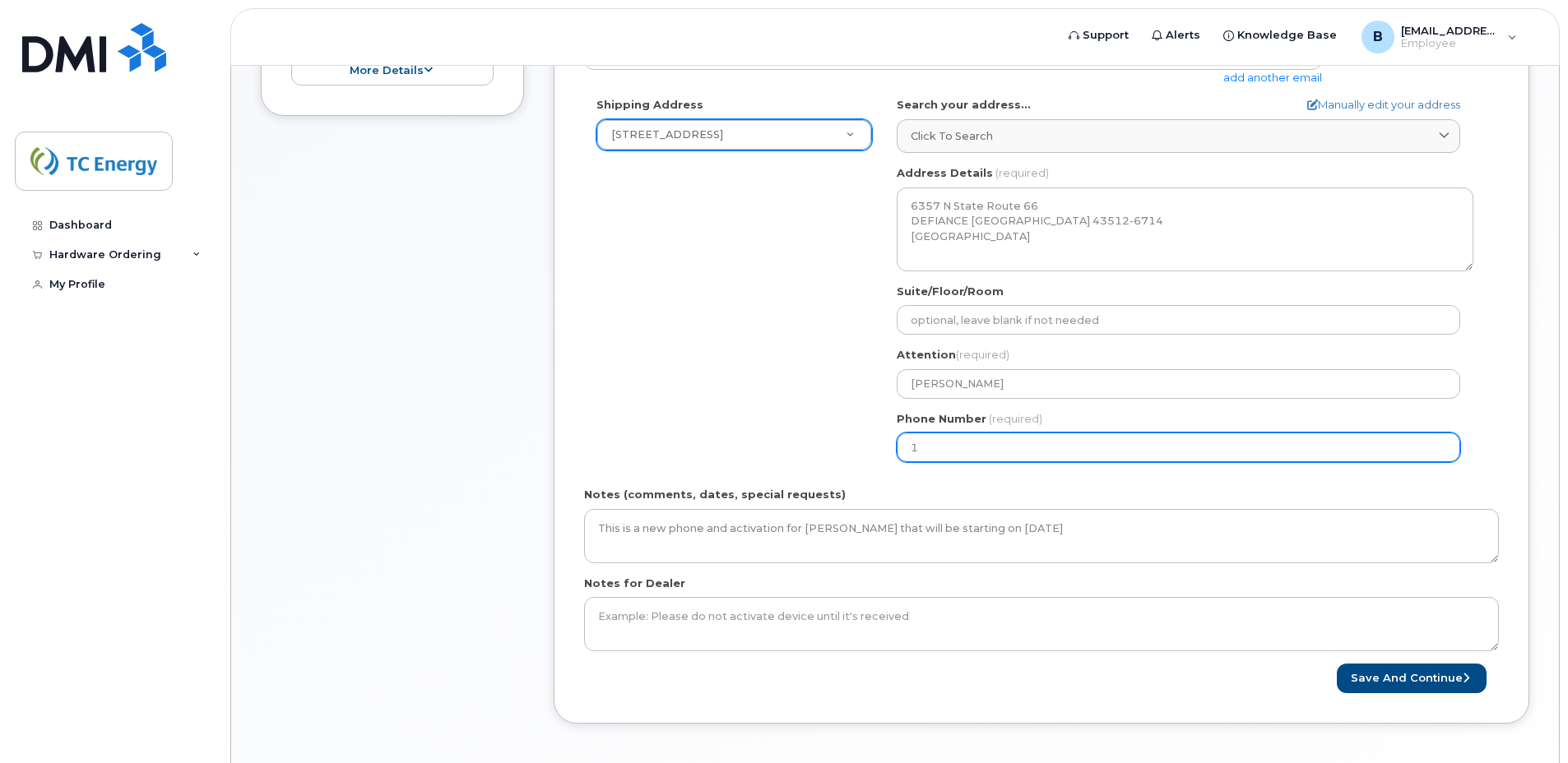
scroll to position [494, 0]
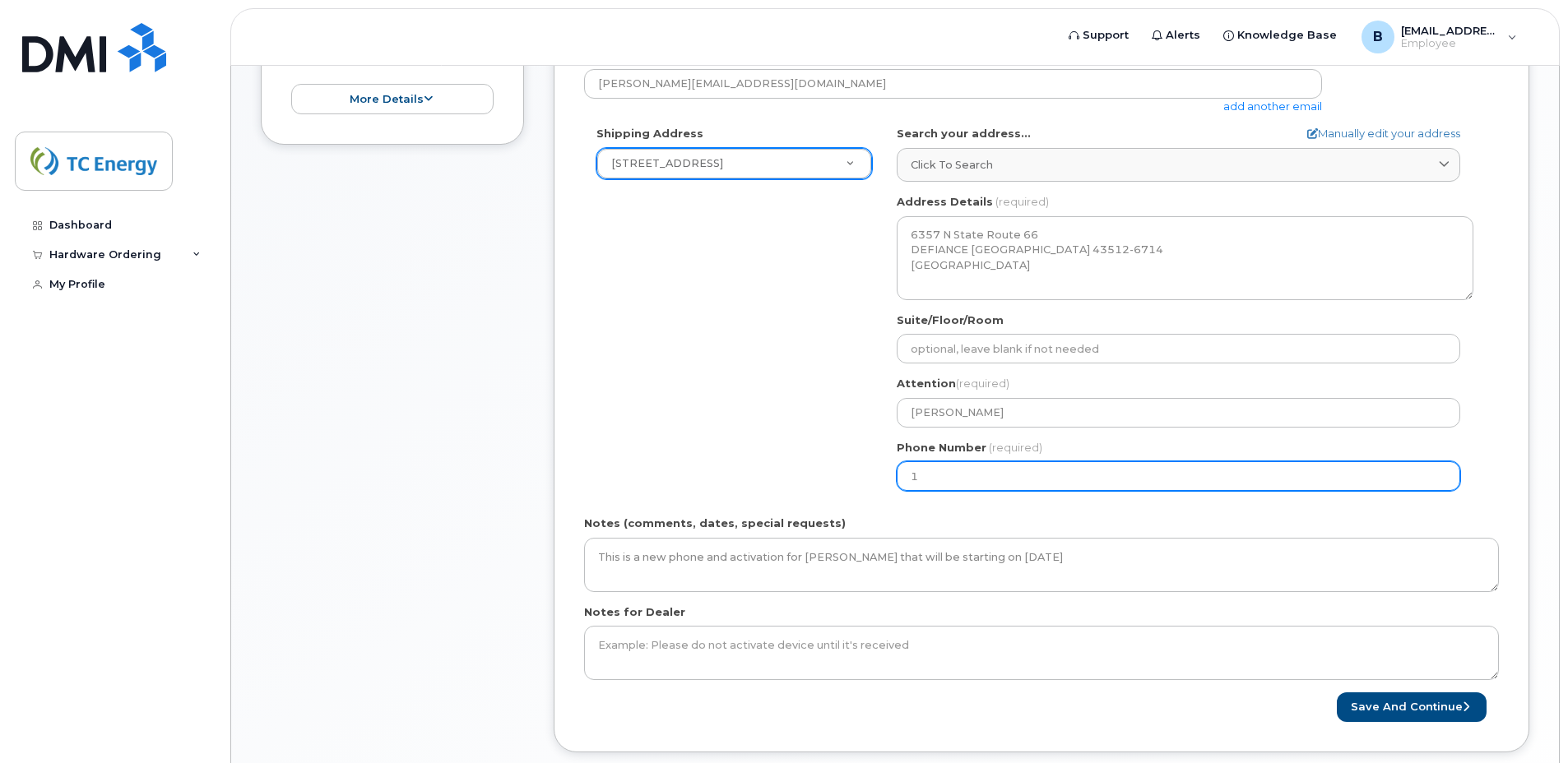
drag, startPoint x: 924, startPoint y: 481, endPoint x: 869, endPoint y: 480, distance: 55.0
click at [869, 480] on div "Shipping Address 6357 N State Route 66 New Address 6357 N State Route 66 5500 S…" at bounding box center [1035, 314] width 902 height 378
type input "419"
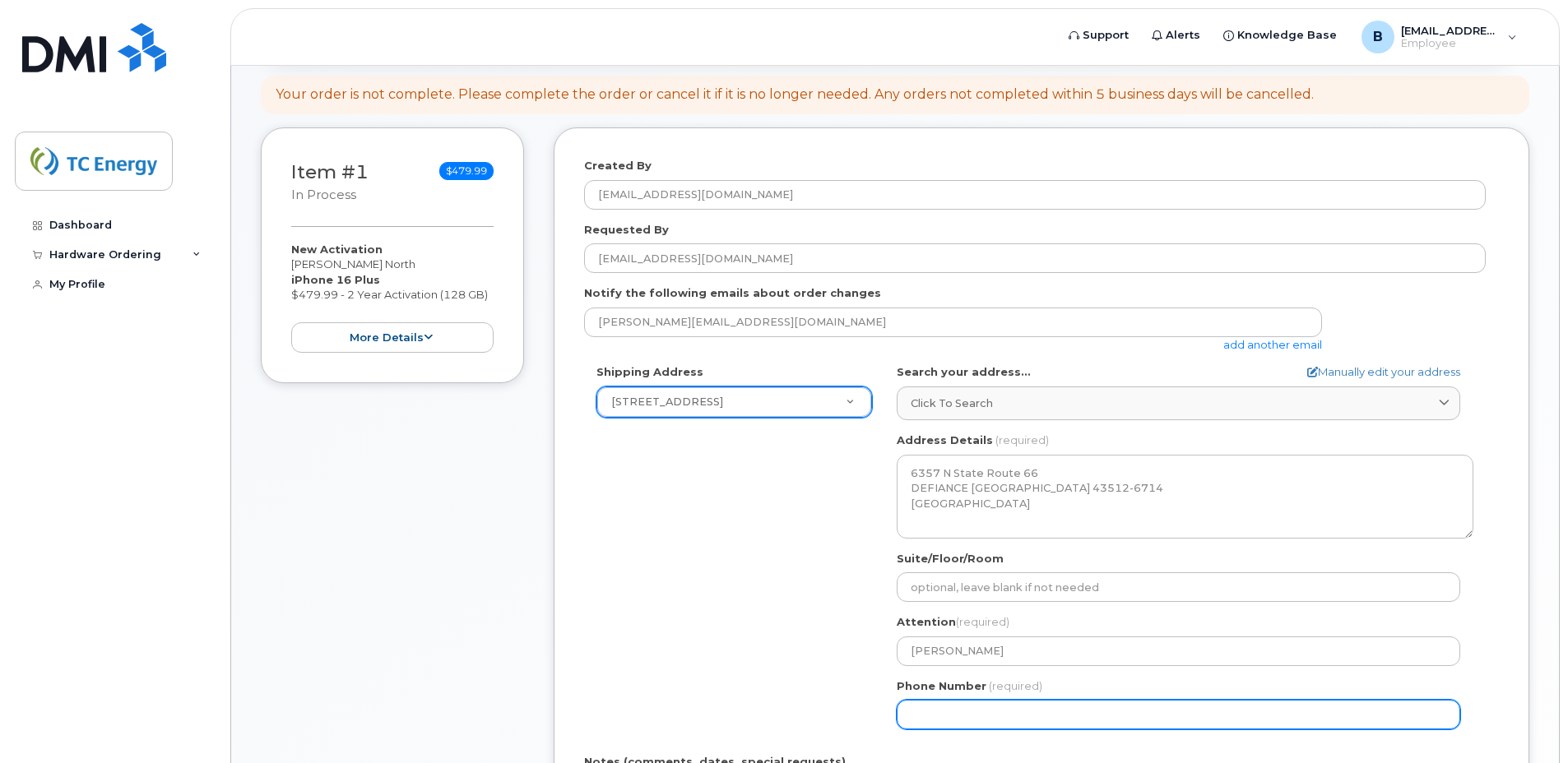
scroll to position [247, 0]
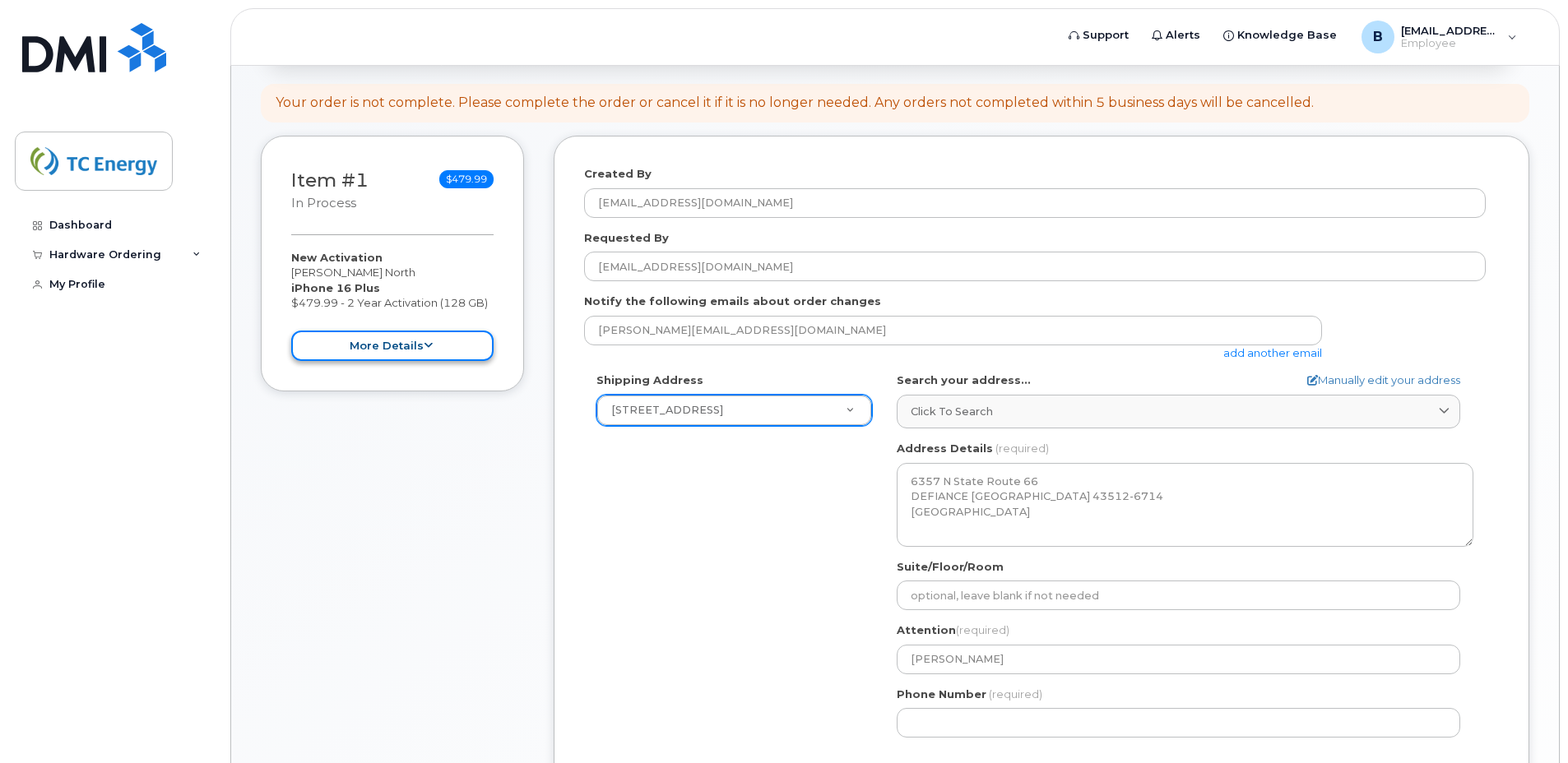
click at [376, 345] on button "more details" at bounding box center [392, 346] width 202 height 31
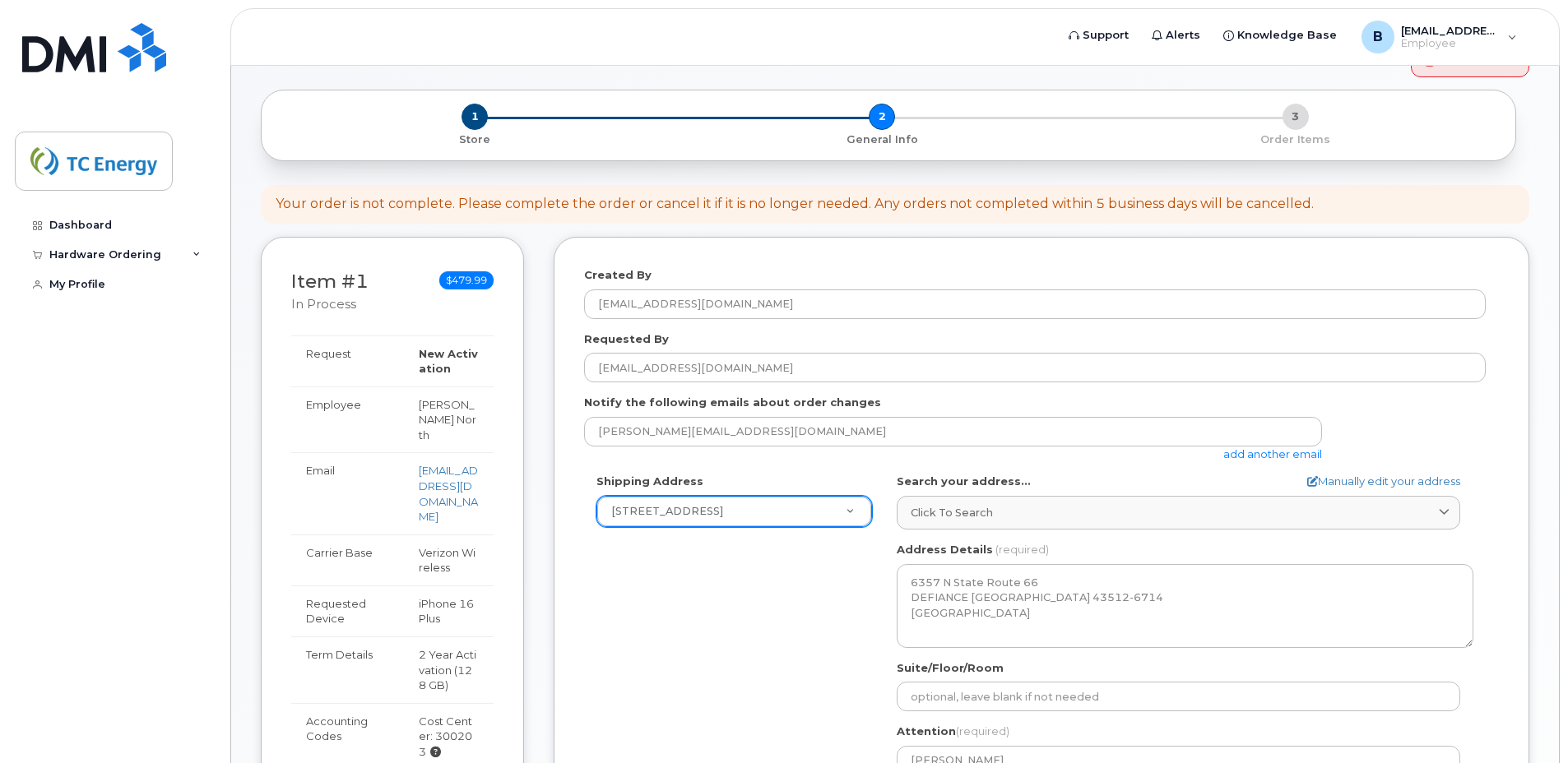
scroll to position [165, 0]
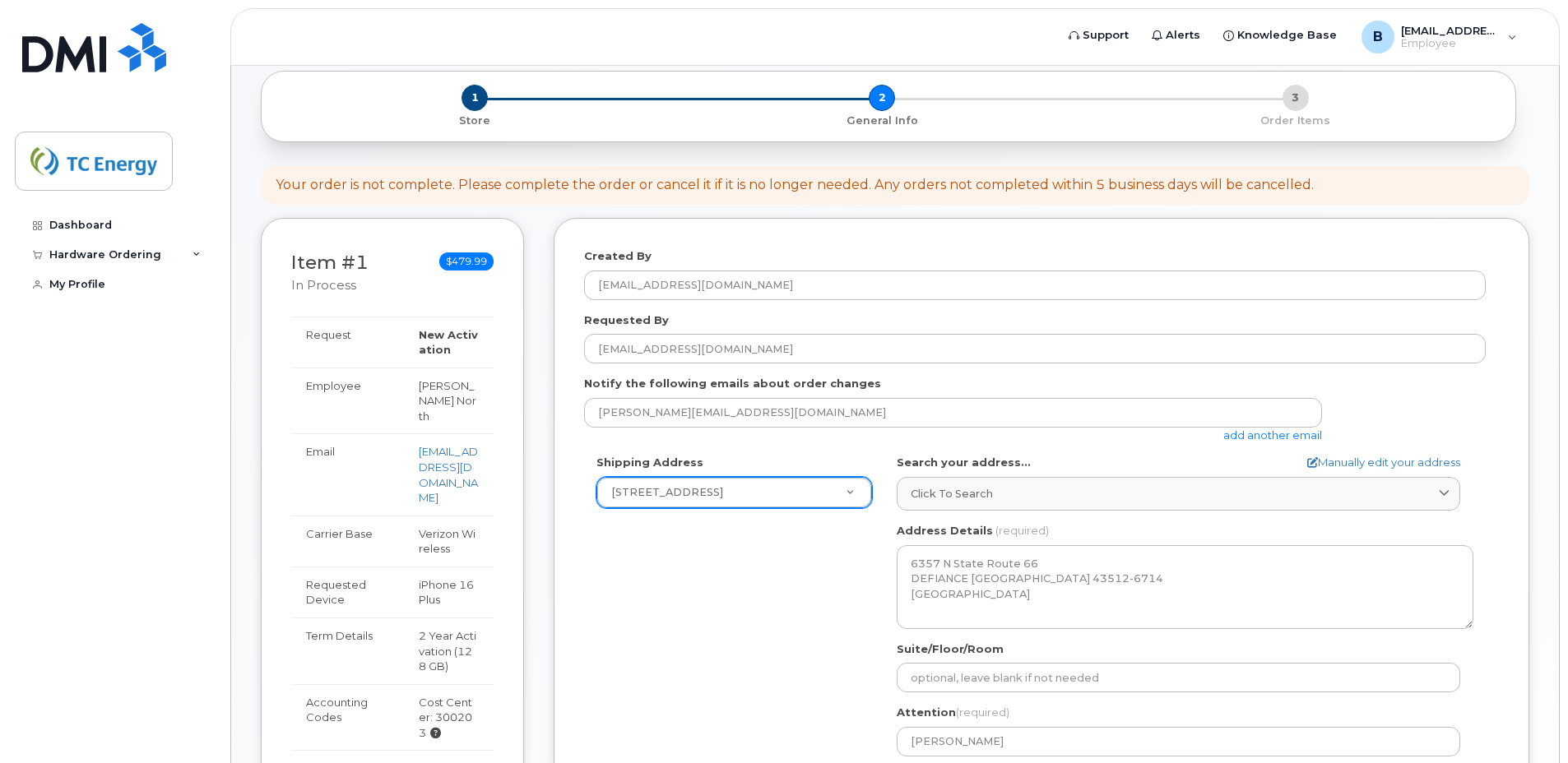
click at [344, 386] on td "Employee" at bounding box center [347, 401] width 113 height 67
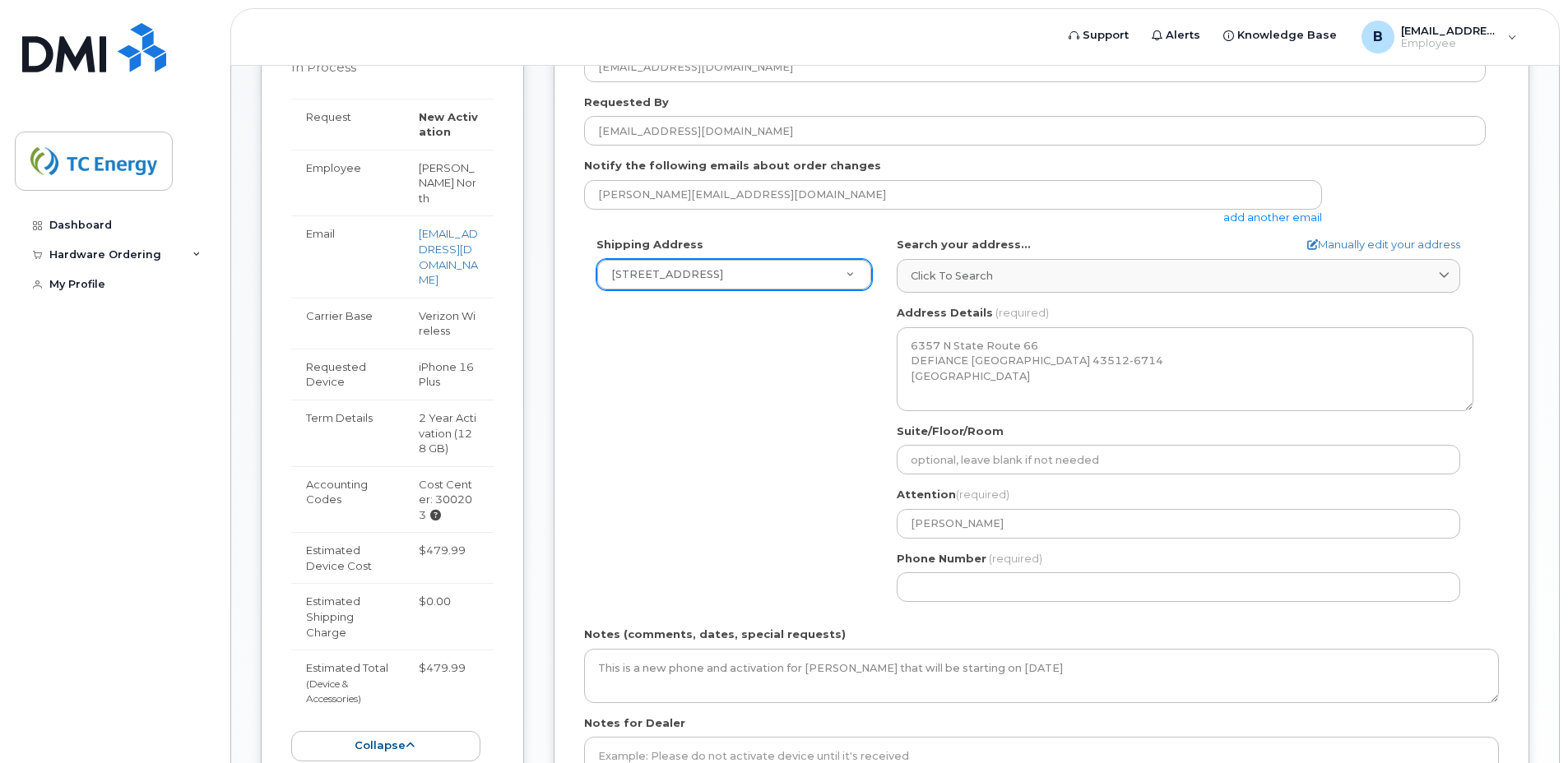
scroll to position [412, 0]
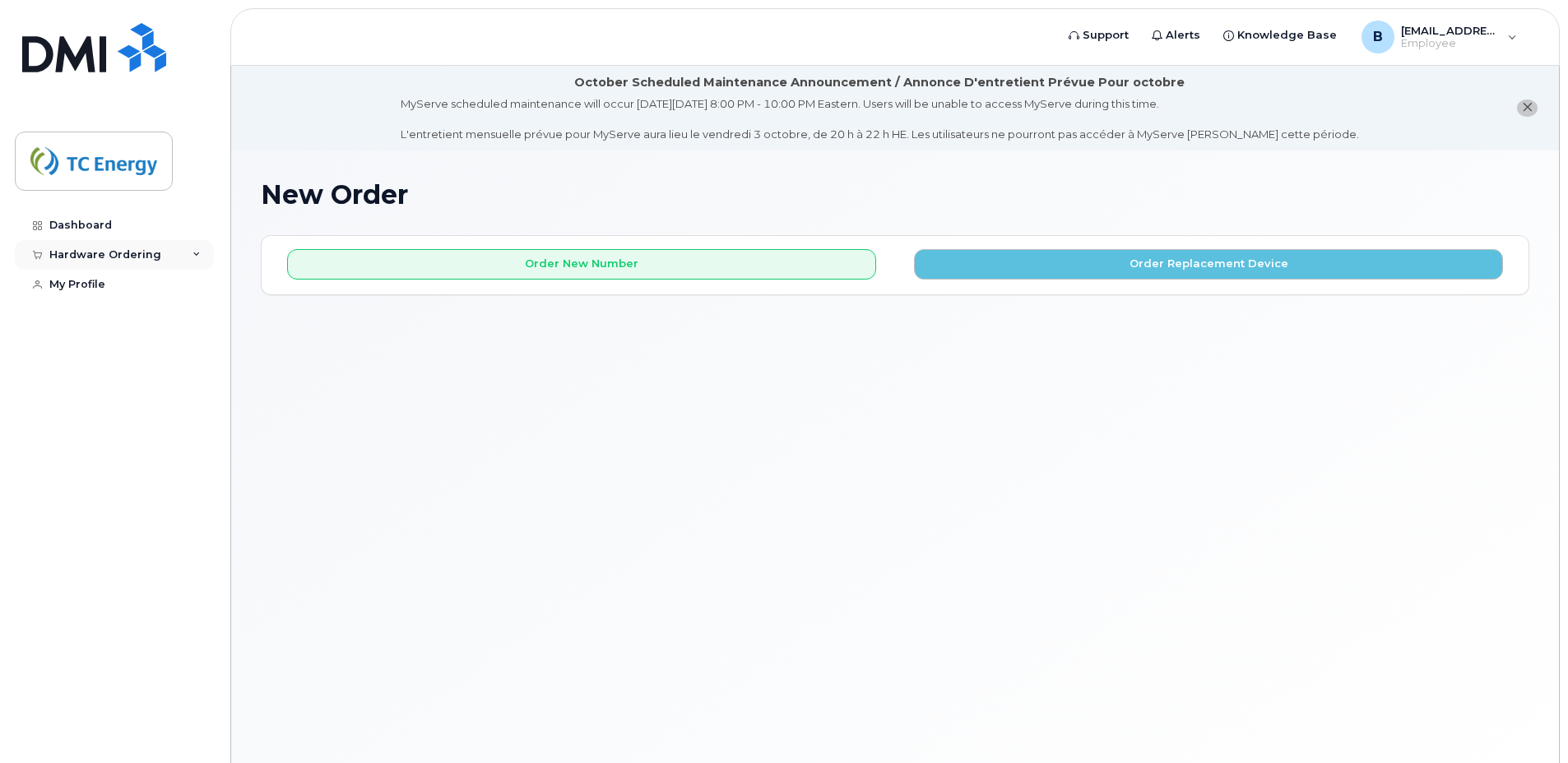
click at [188, 255] on div "Hardware Ordering" at bounding box center [114, 255] width 200 height 30
click at [79, 286] on div "My Orders" at bounding box center [87, 285] width 59 height 14
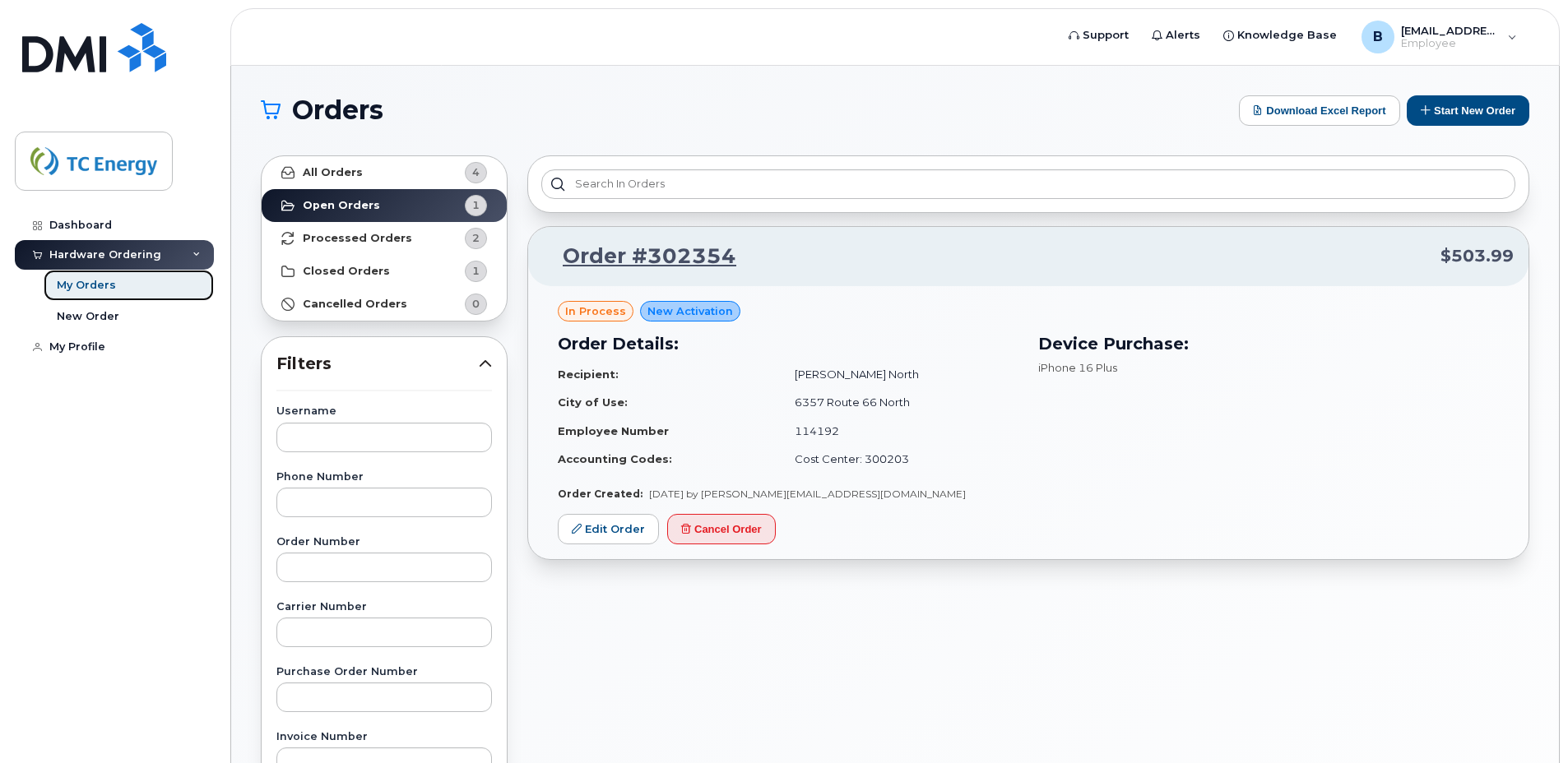
scroll to position [82, 0]
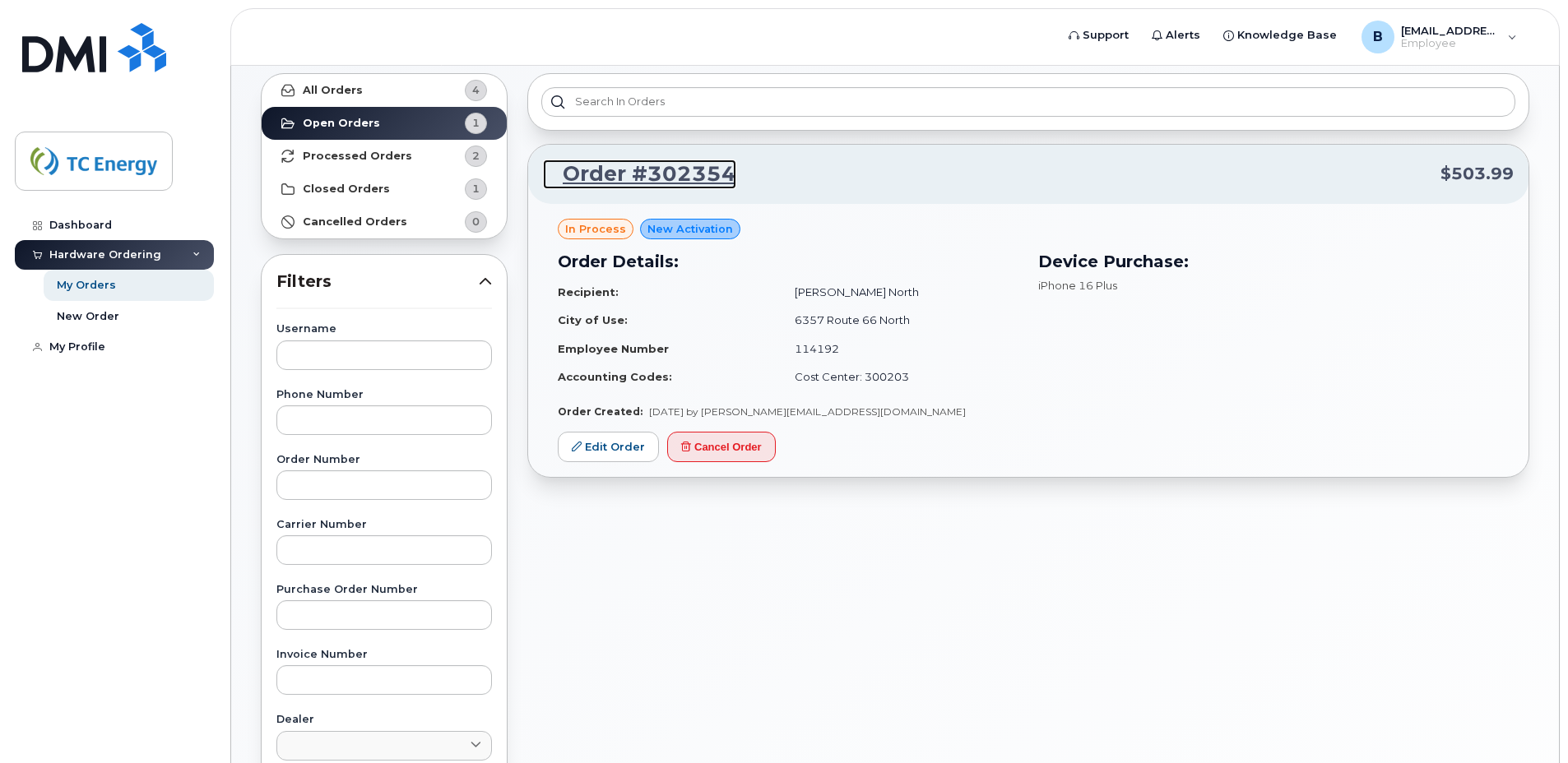
click at [655, 176] on link "Order #302354" at bounding box center [640, 174] width 194 height 30
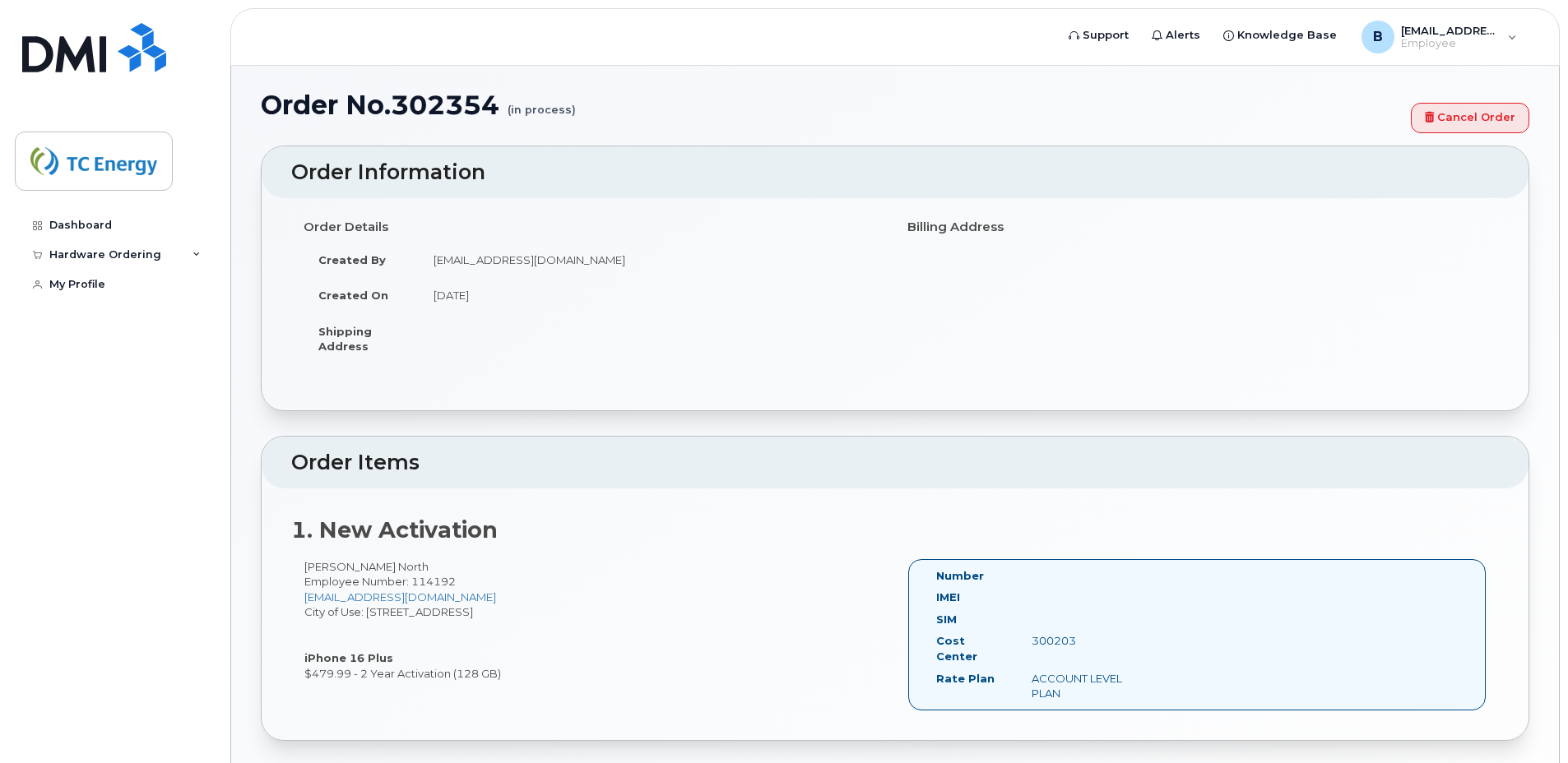
scroll to position [8, 0]
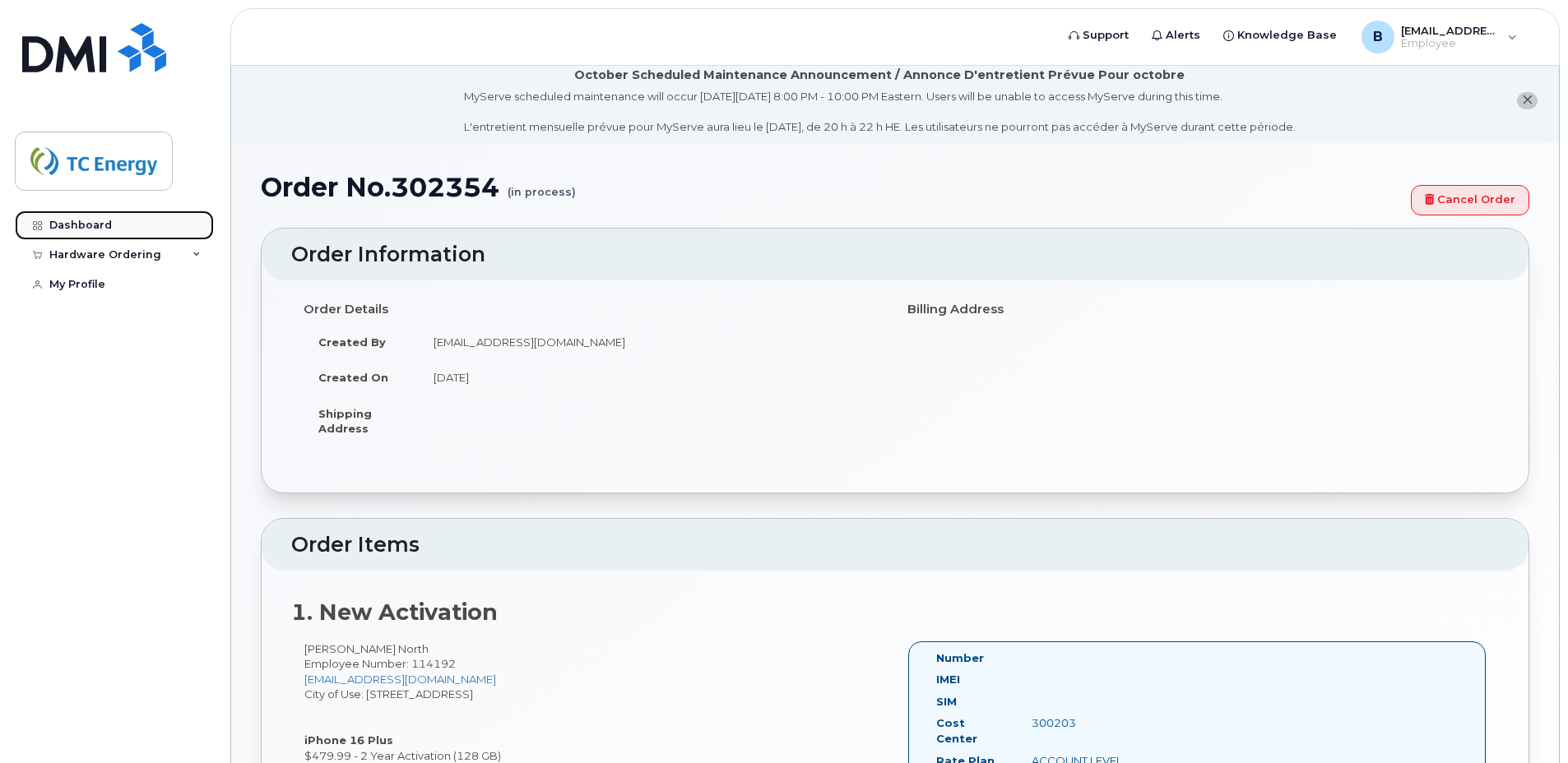
click at [73, 220] on div "Dashboard" at bounding box center [81, 226] width 63 height 14
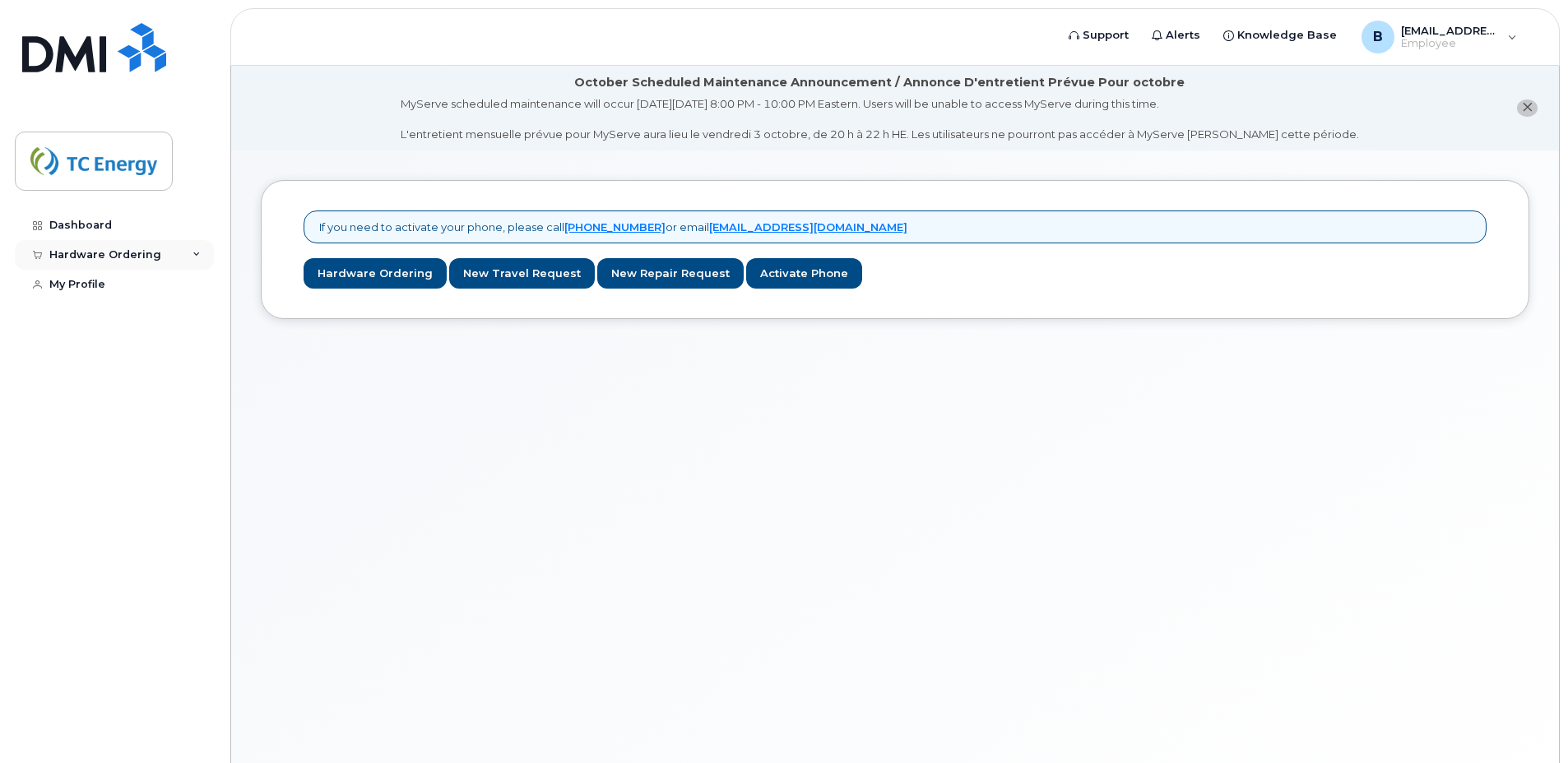
click at [194, 254] on icon at bounding box center [197, 255] width 8 height 8
click at [81, 227] on div "Dashboard" at bounding box center [81, 226] width 63 height 14
click at [184, 255] on div "Hardware Ordering" at bounding box center [114, 255] width 200 height 30
click at [68, 315] on div "New Order" at bounding box center [88, 316] width 63 height 14
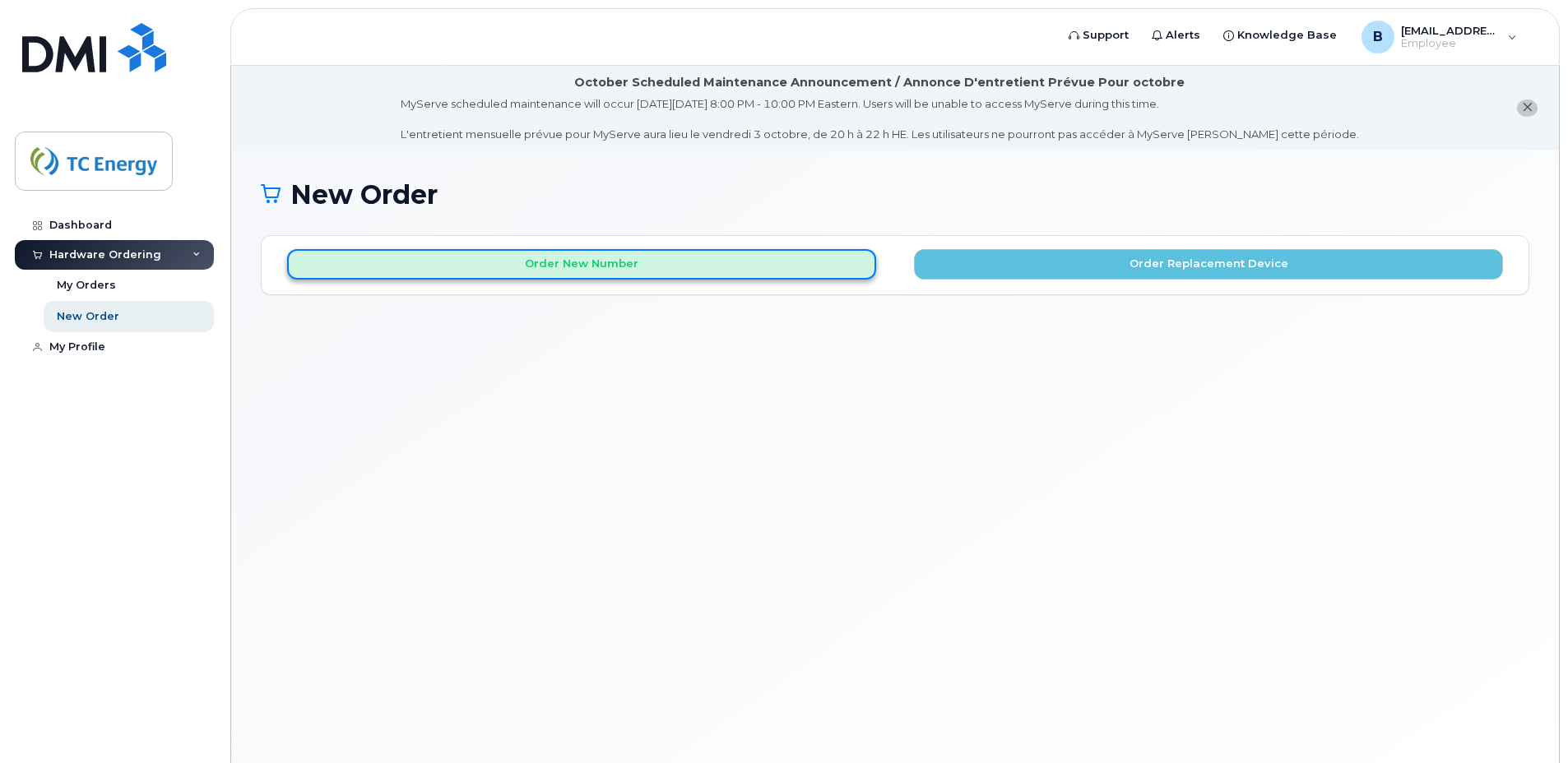
click at [445, 264] on button "Order New Number" at bounding box center [582, 265] width 589 height 31
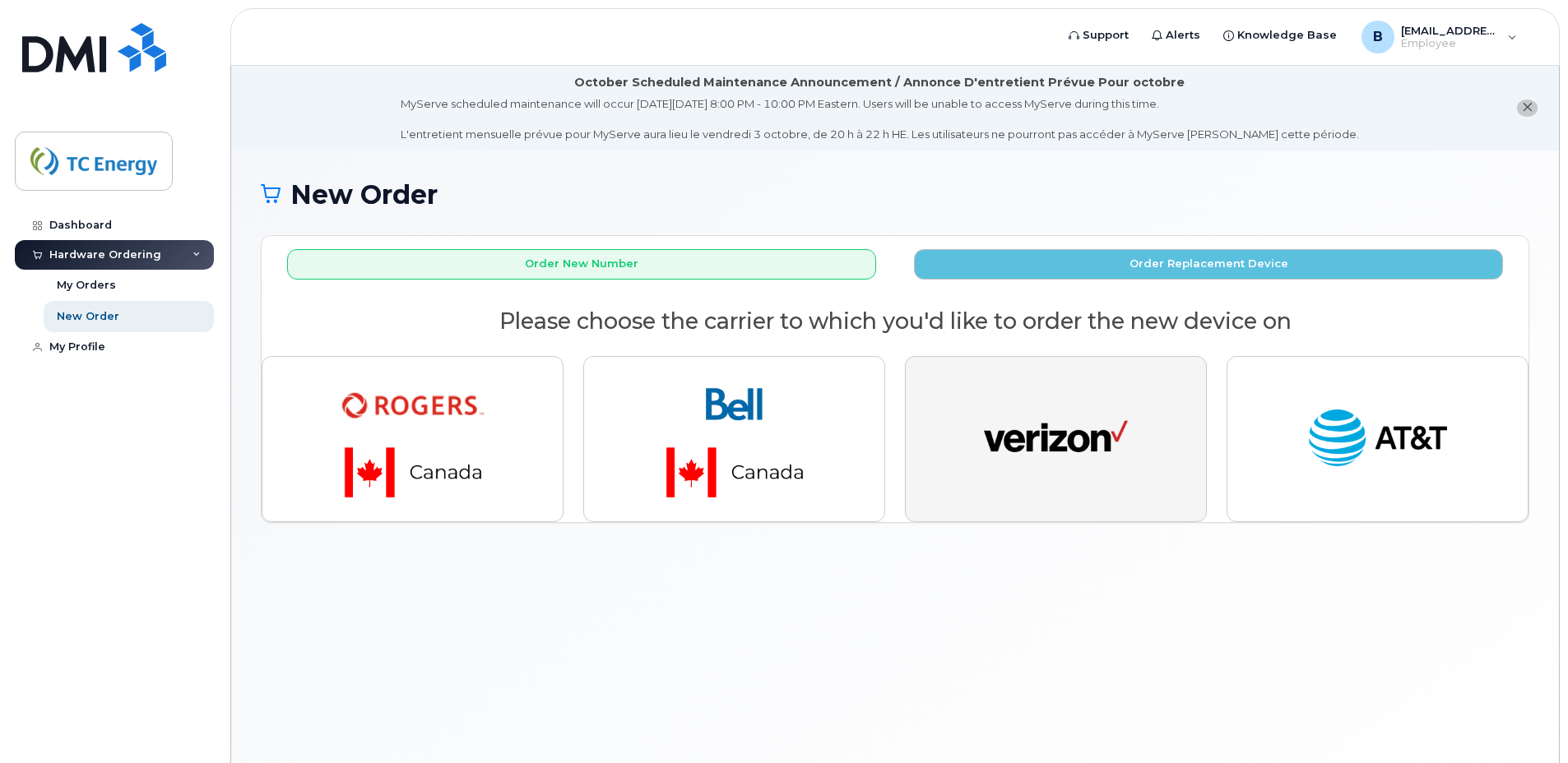
click at [1031, 452] on img "button" at bounding box center [1056, 439] width 144 height 74
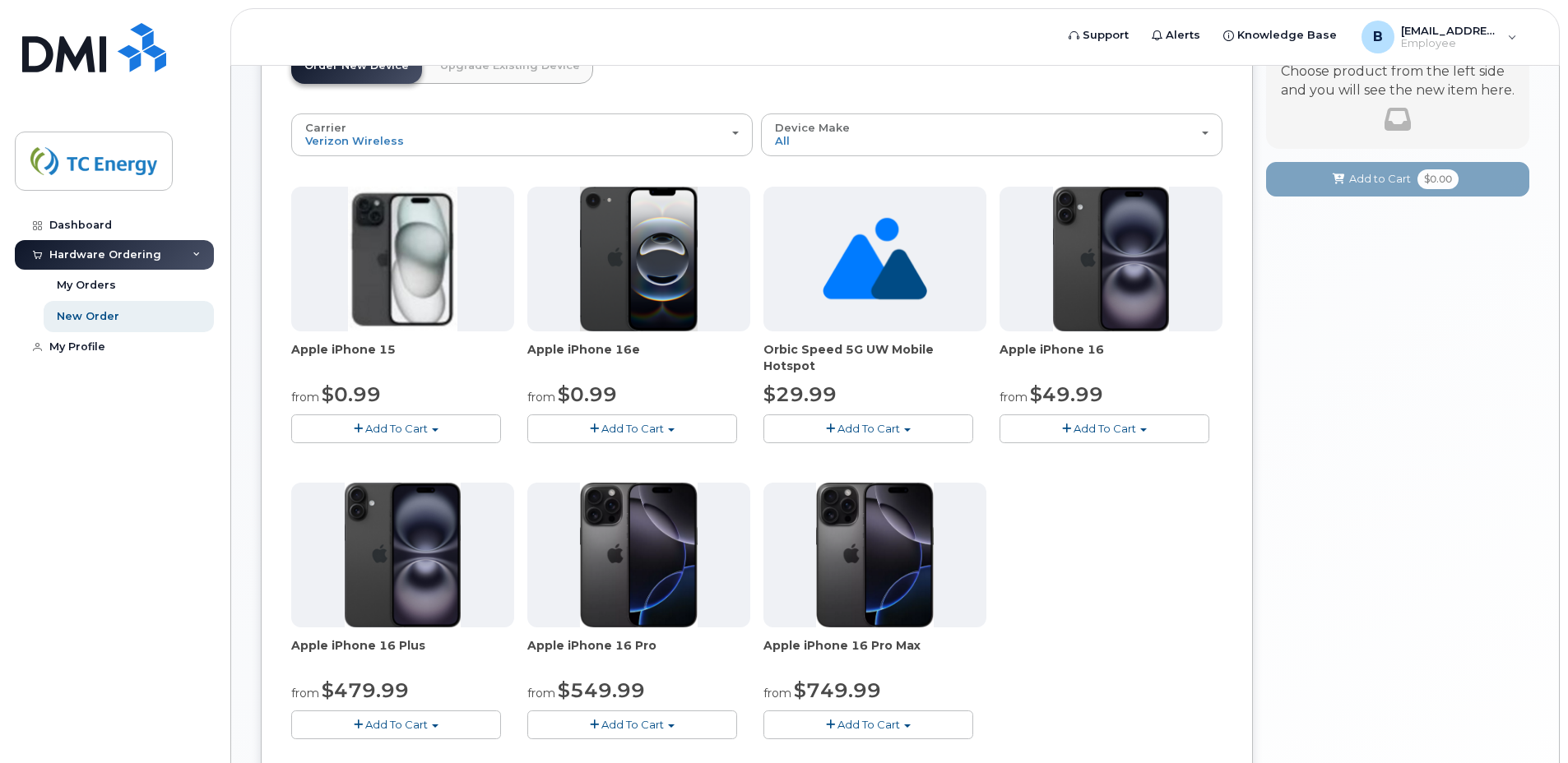
scroll to position [247, 0]
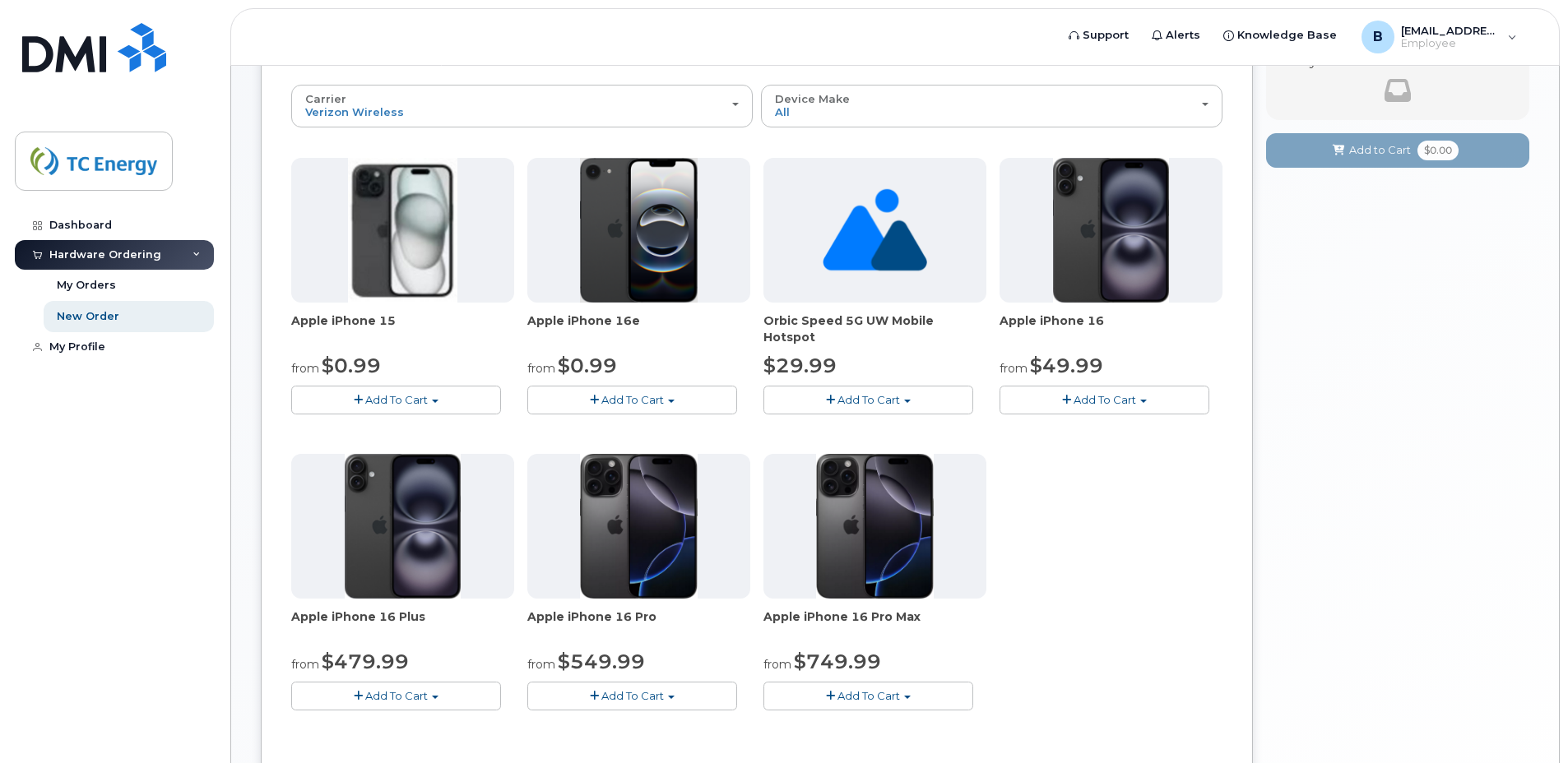
click at [441, 697] on button "Add To Cart" at bounding box center [396, 697] width 210 height 29
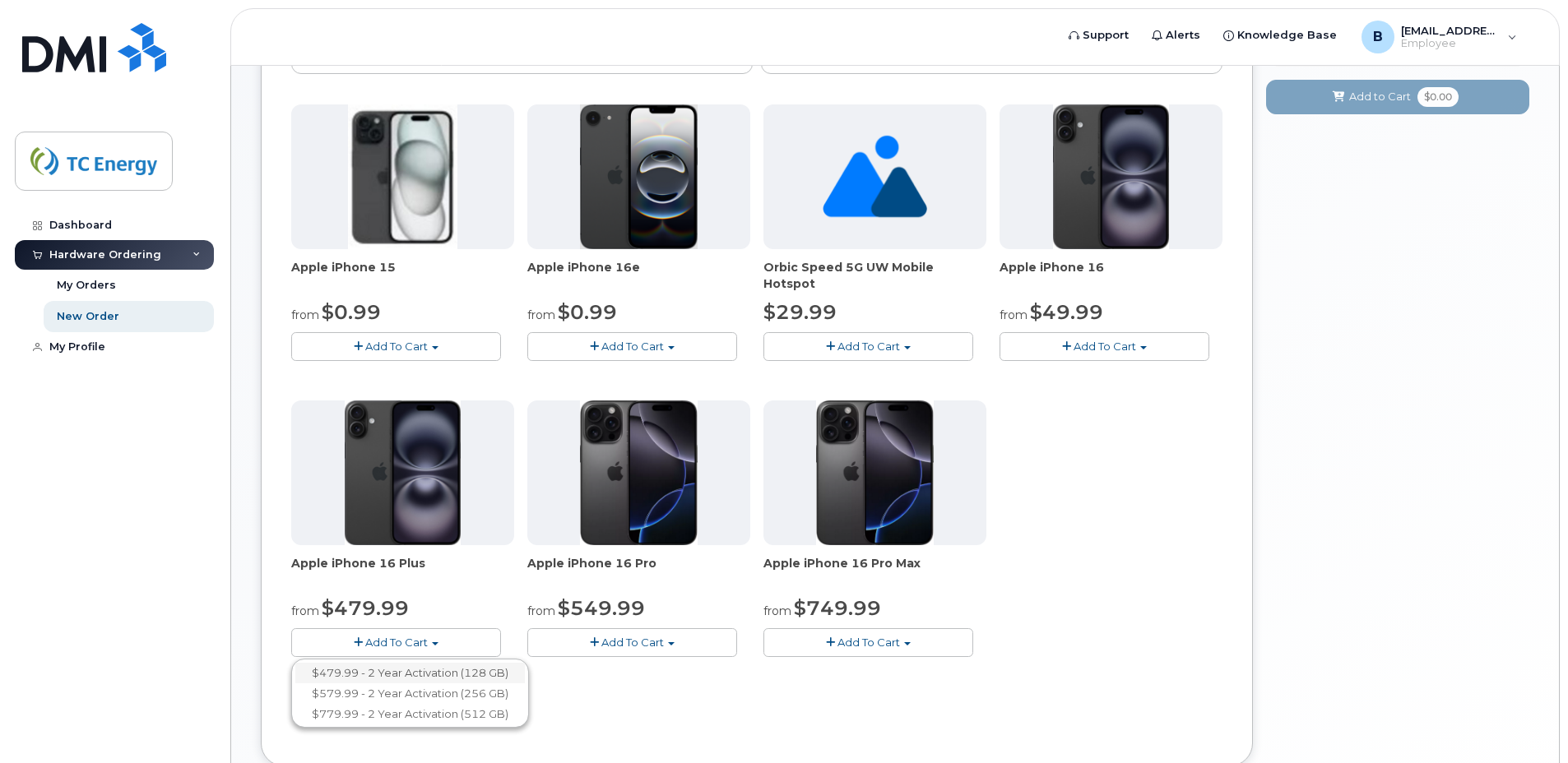
scroll to position [329, 0]
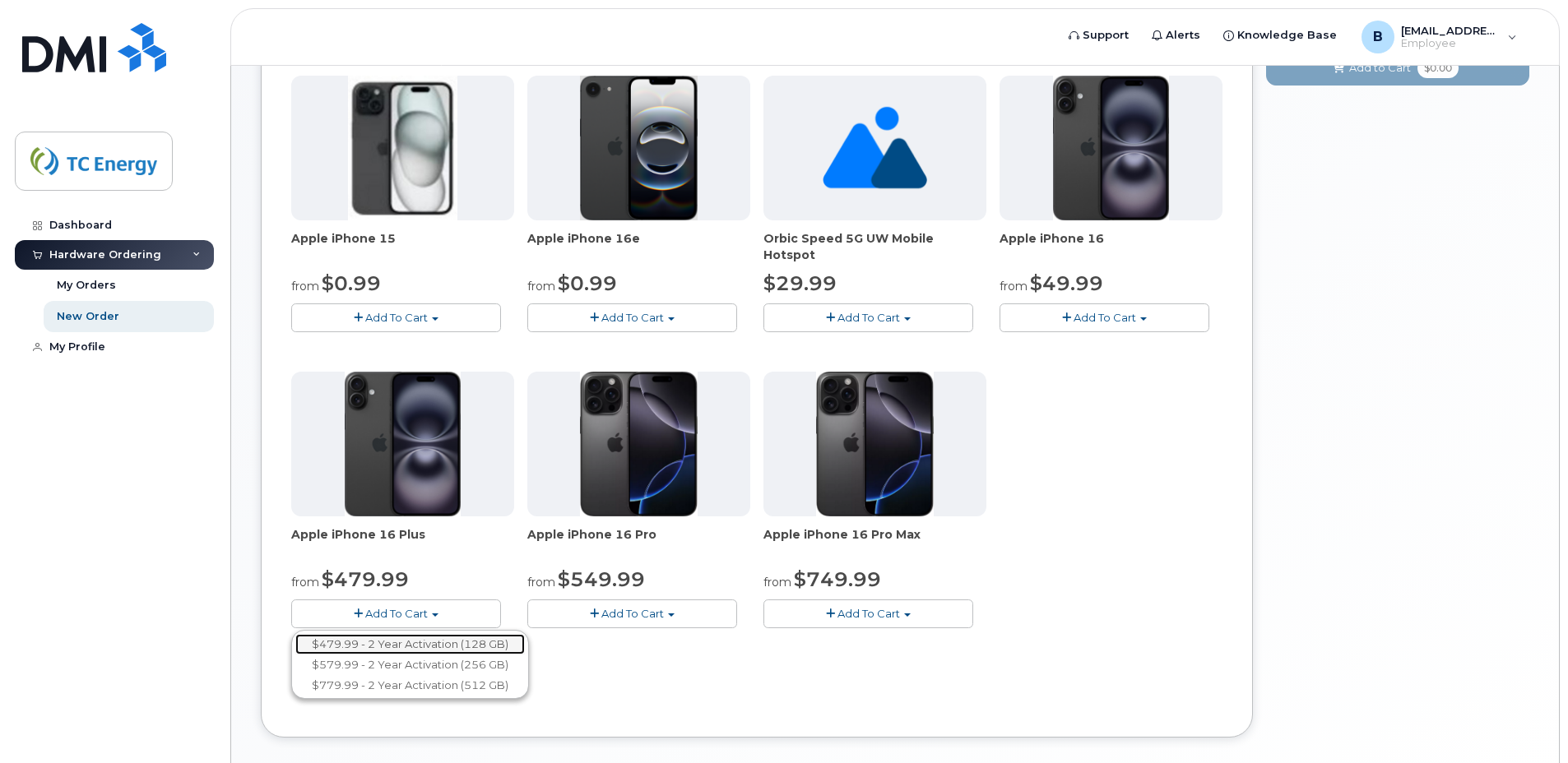
click at [440, 649] on link "$479.99 - 2 Year Activation (128 GB)" at bounding box center [410, 644] width 229 height 20
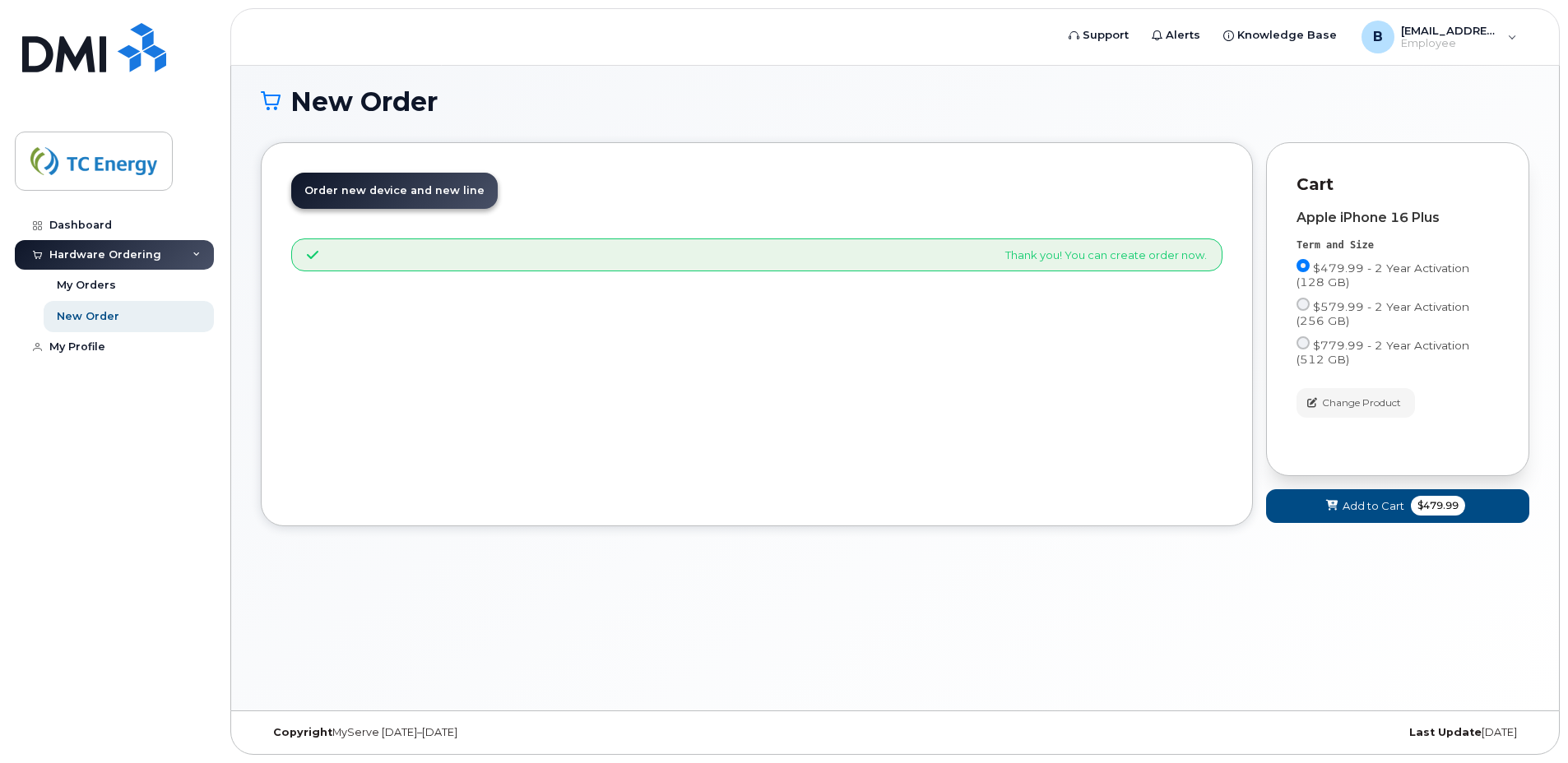
scroll to position [93, 0]
drag, startPoint x: 1352, startPoint y: 509, endPoint x: 1348, endPoint y: 501, distance: 8.9
click at [1349, 501] on span "Add to Cart" at bounding box center [1374, 506] width 62 height 15
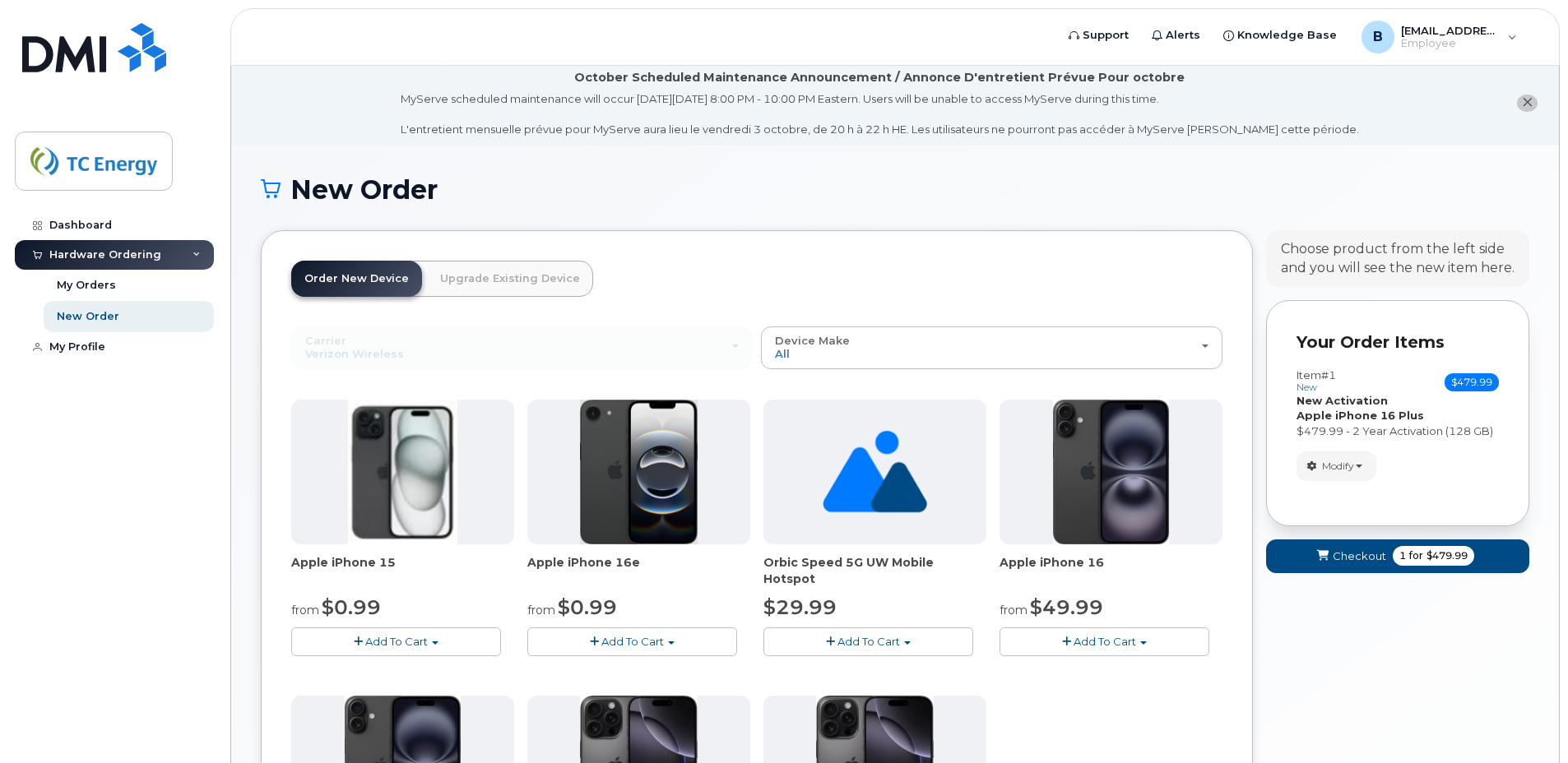
scroll to position [0, 0]
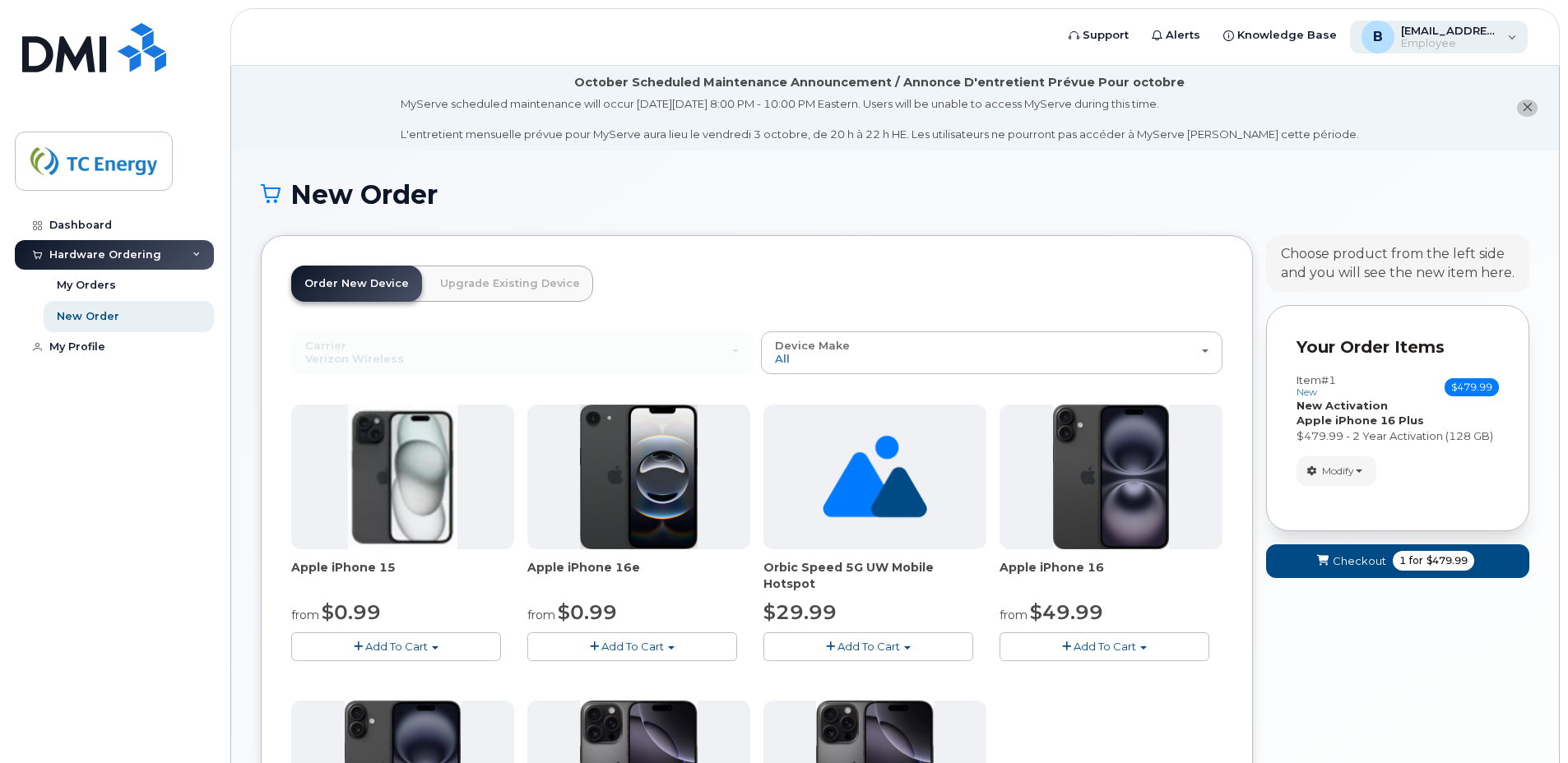
click at [1515, 42] on div "B bethany_north@tcenergy.com Employee" at bounding box center [1440, 36] width 178 height 33
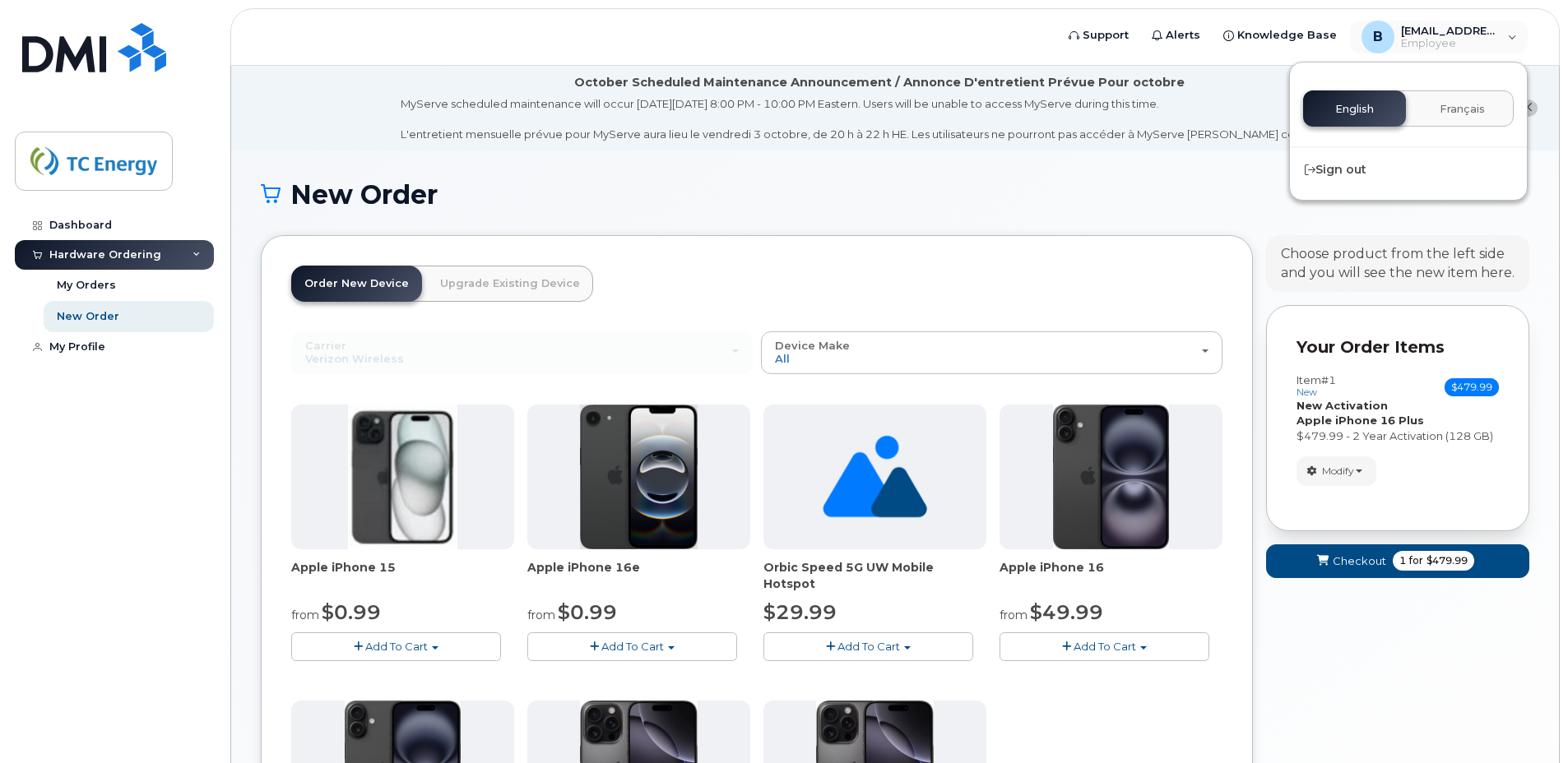
click at [1137, 178] on div "New Order × Share This Order If you want to allow others to create or edit orde…" at bounding box center [895, 636] width 1328 height 972
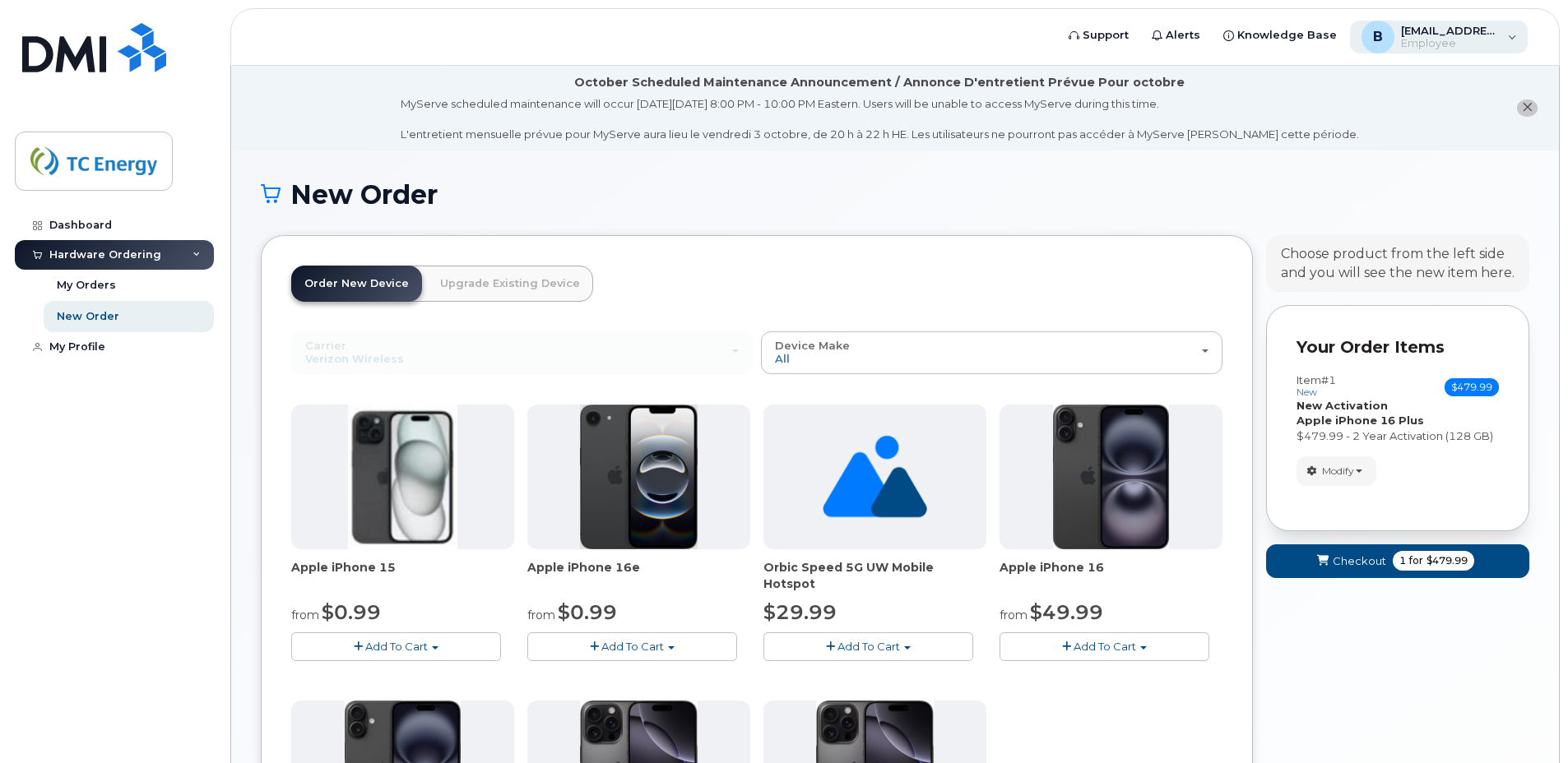
click at [1509, 38] on div "B bethany_north@tcenergy.com Employee" at bounding box center [1440, 36] width 178 height 33
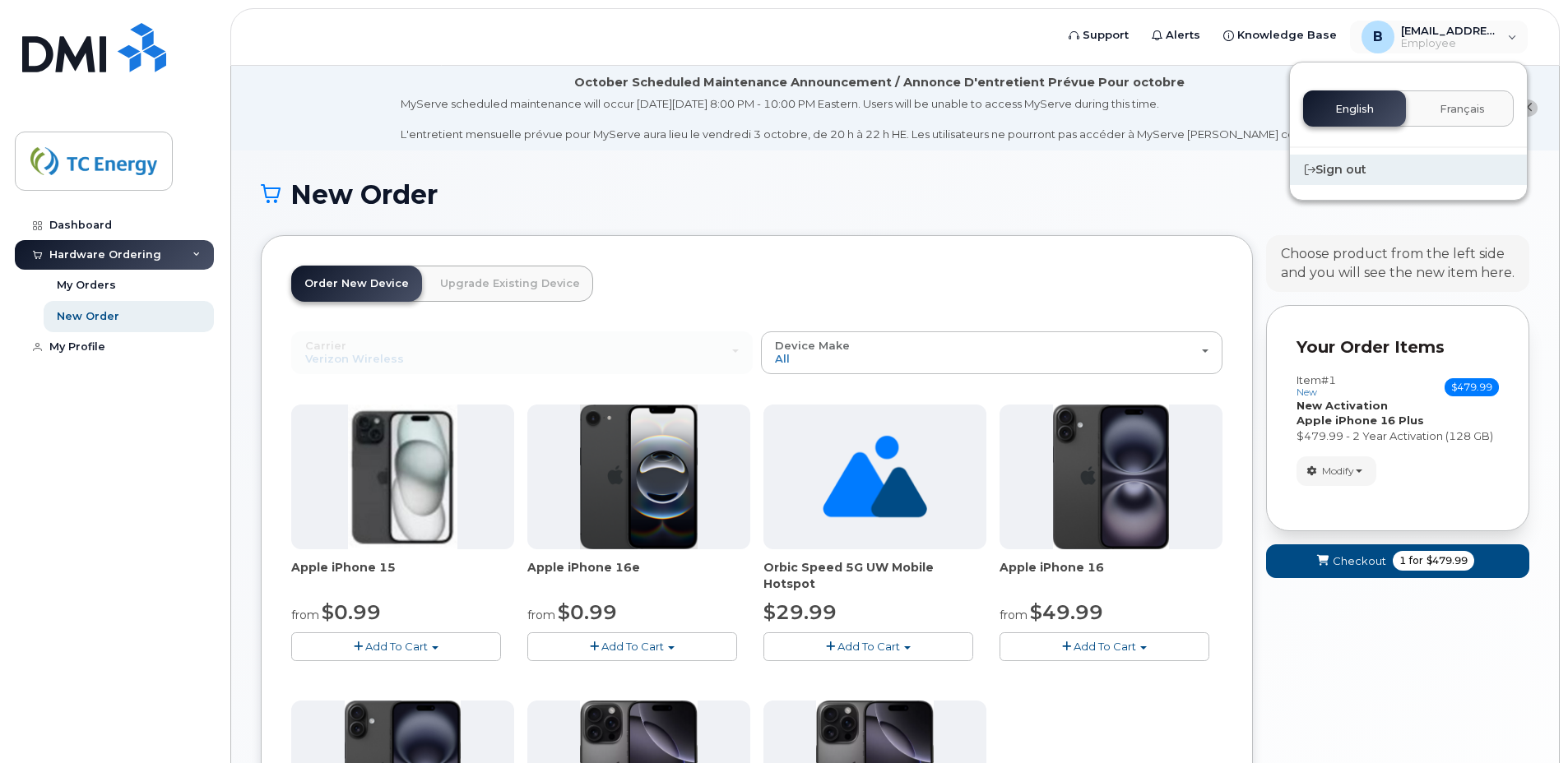
click at [1356, 166] on div "Sign out" at bounding box center [1408, 170] width 237 height 31
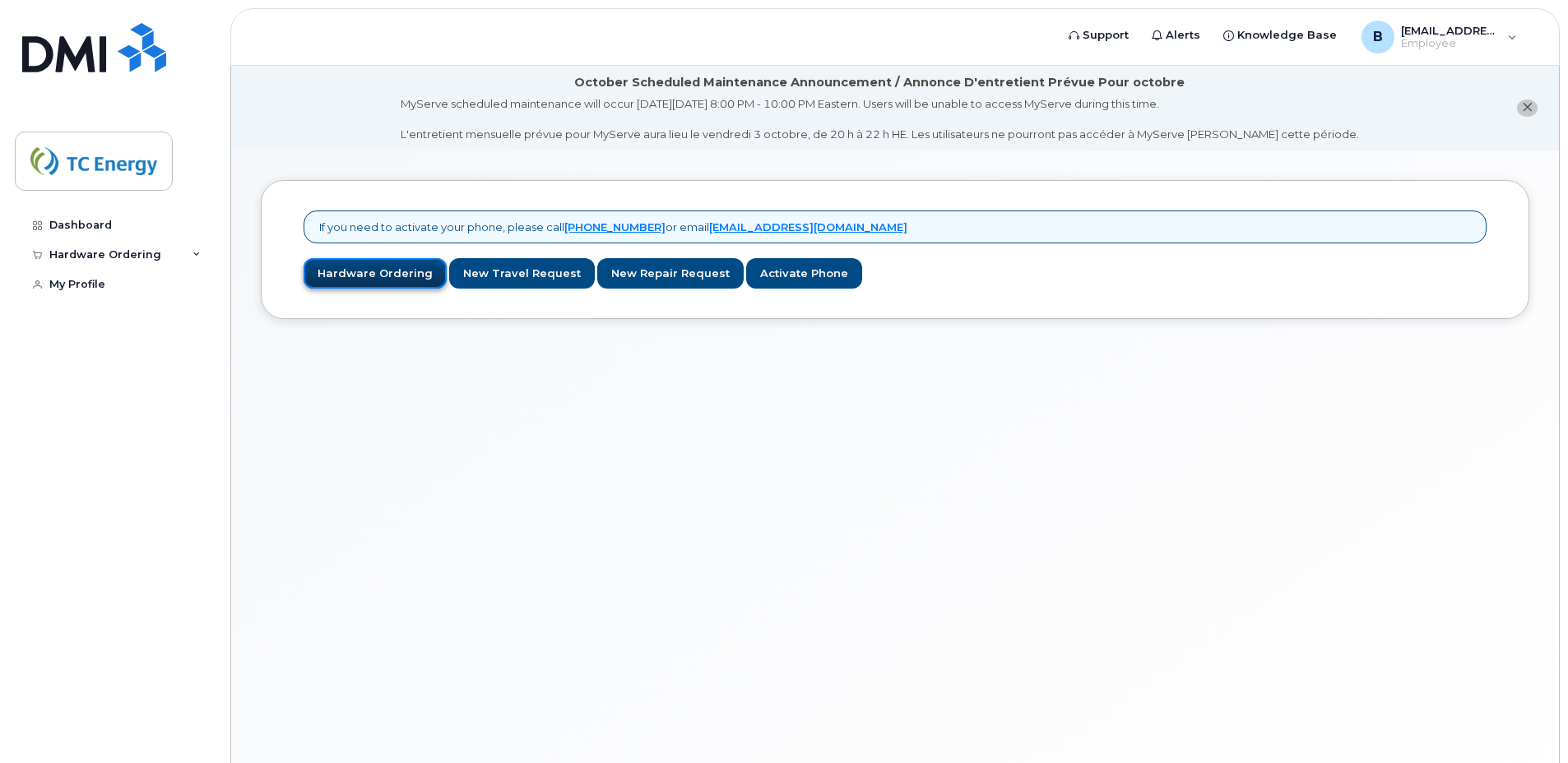
click at [384, 276] on link "Hardware Ordering" at bounding box center [375, 273] width 143 height 31
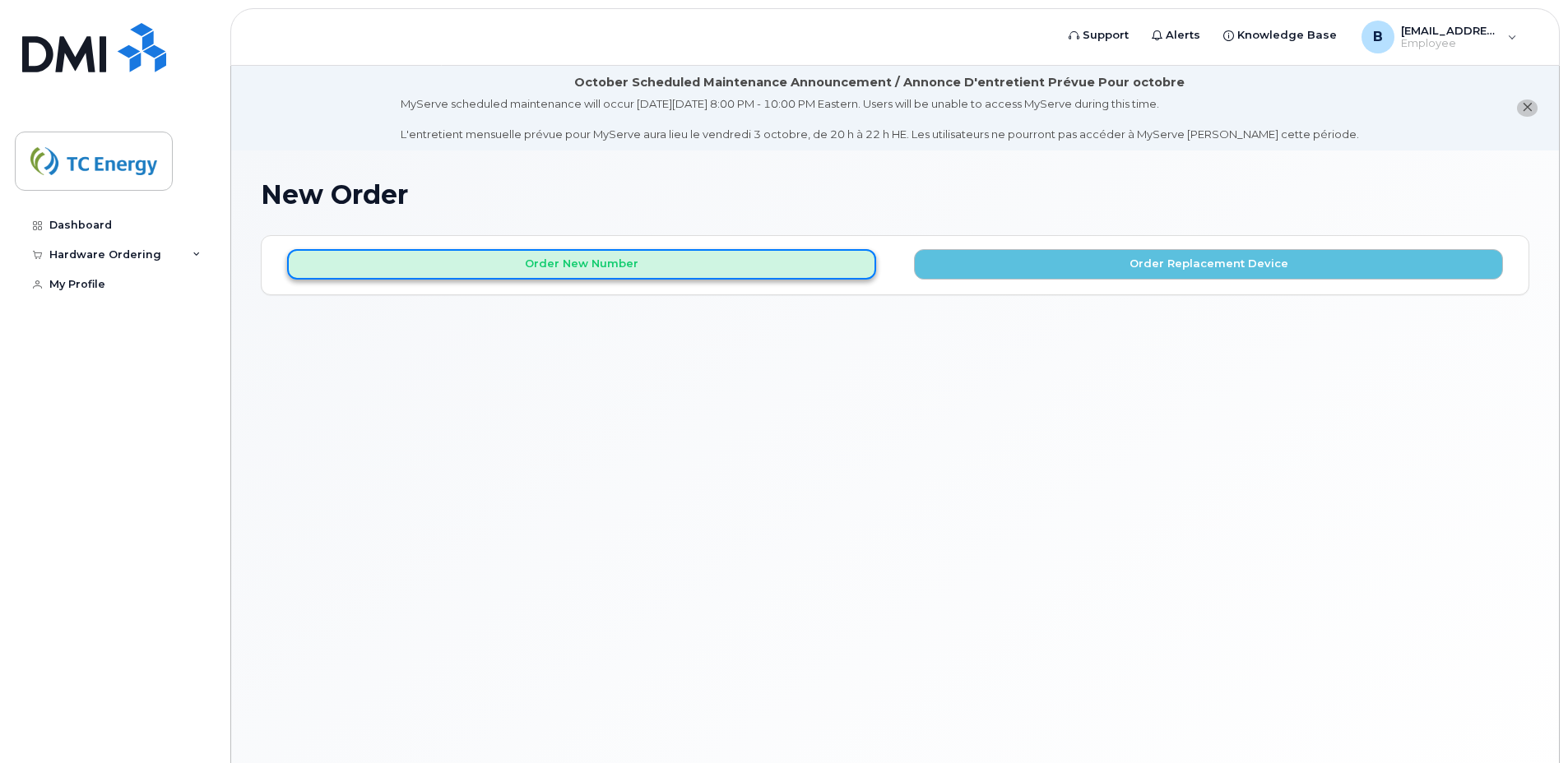
click at [504, 261] on button "Order New Number" at bounding box center [582, 265] width 589 height 31
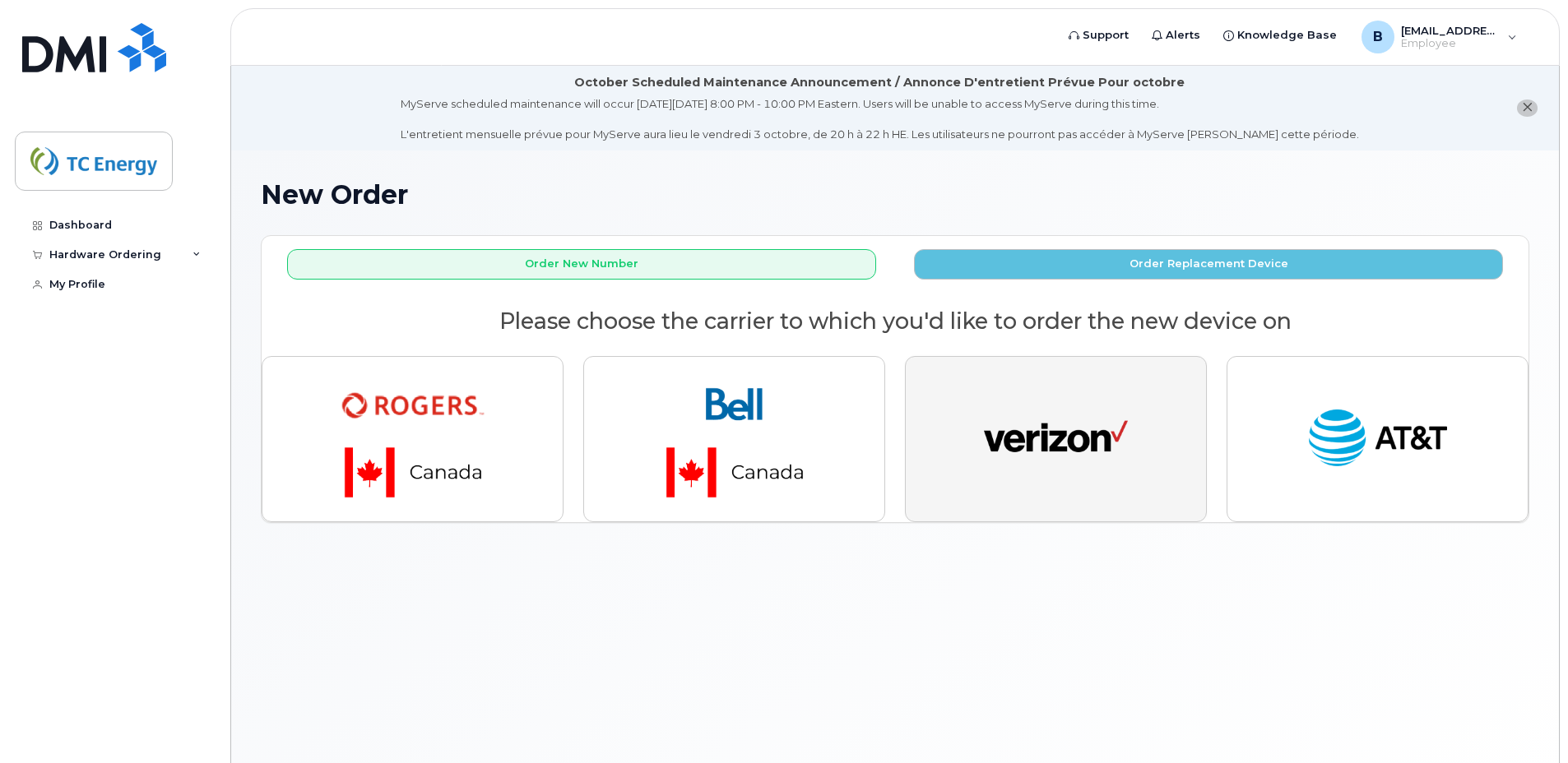
click at [976, 429] on button "button" at bounding box center [1056, 440] width 302 height 166
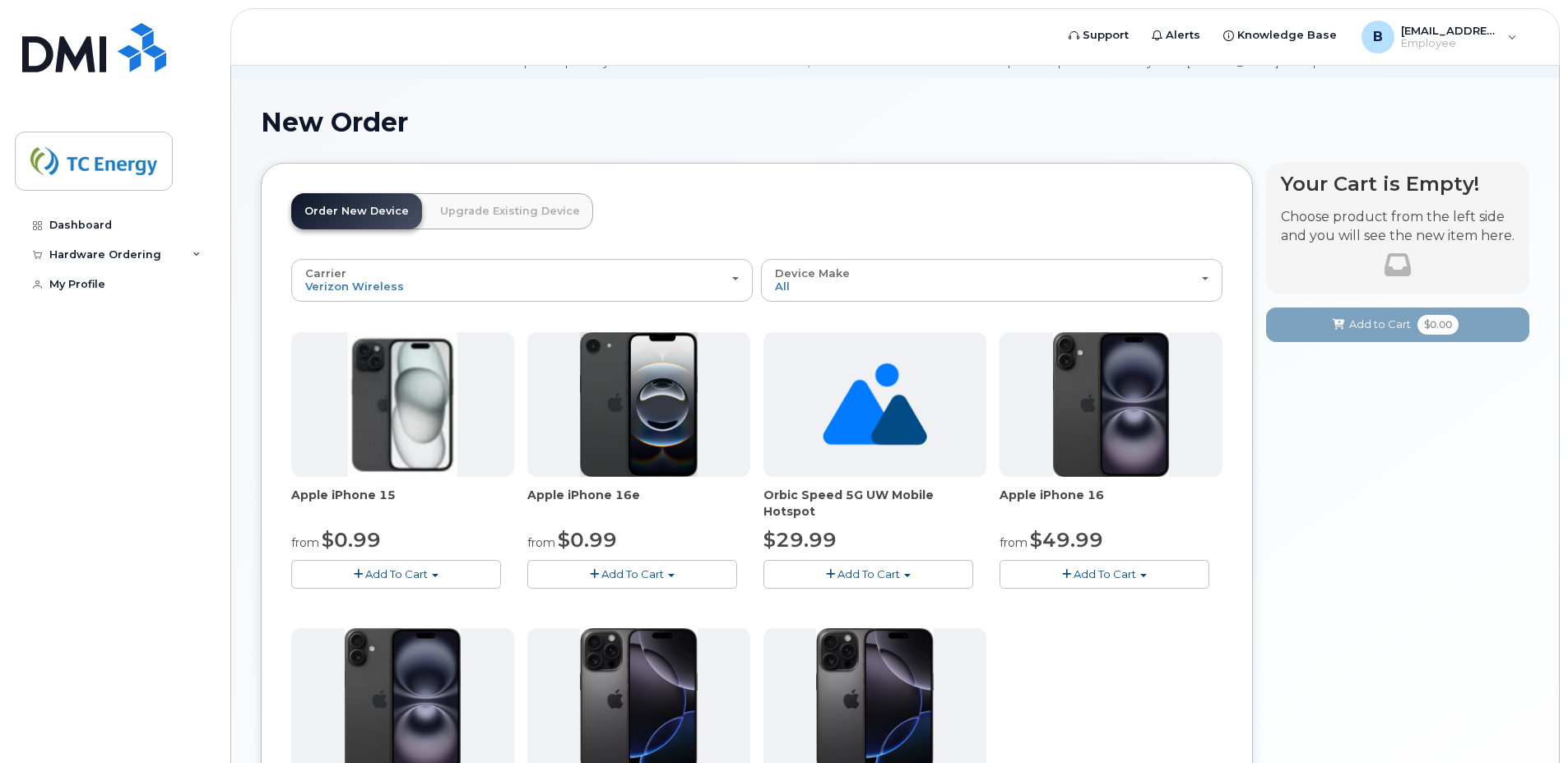
scroll to position [247, 0]
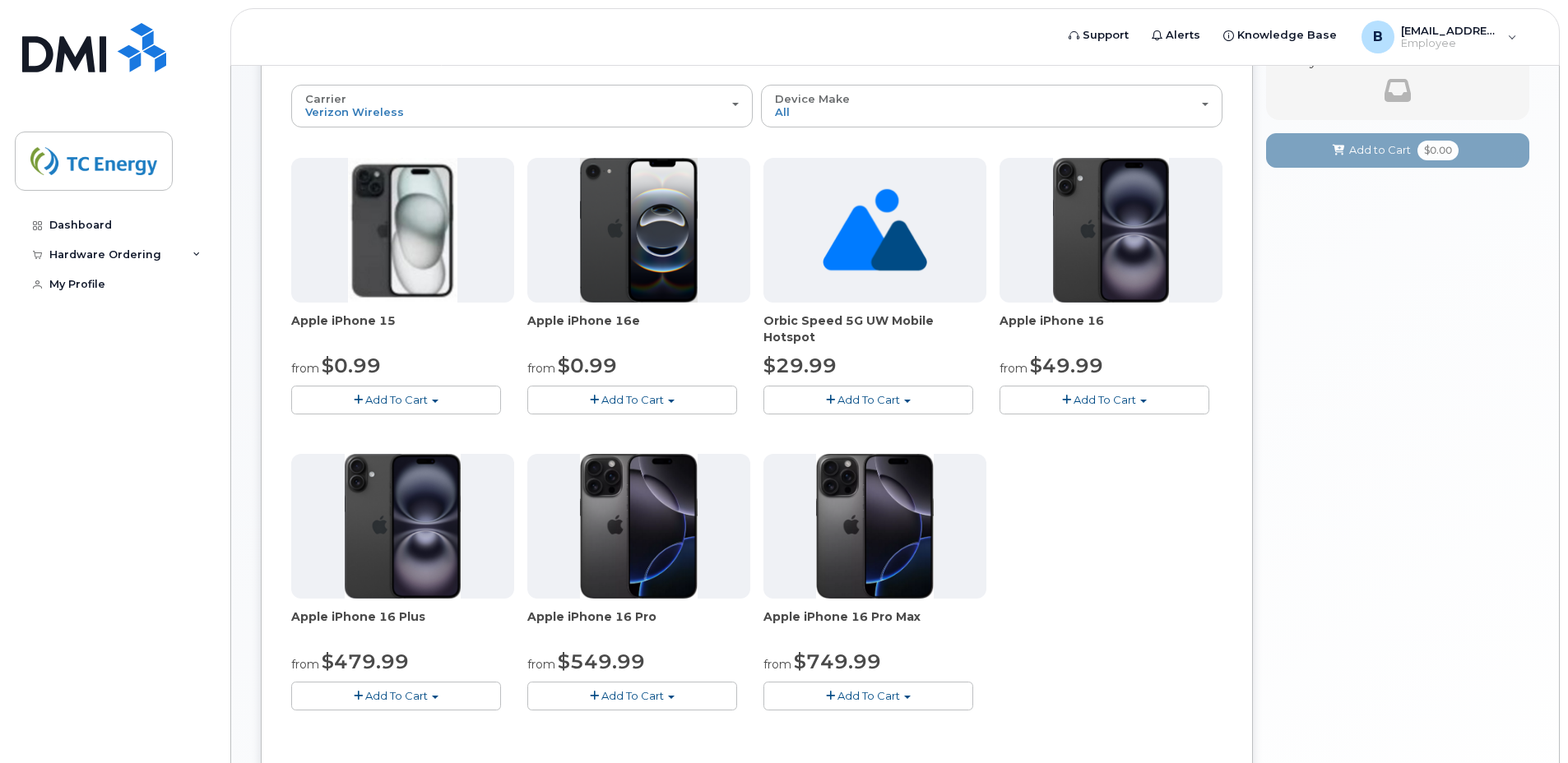
click at [670, 692] on button "Add To Cart" at bounding box center [632, 697] width 210 height 29
click at [672, 727] on link "$549.99 - 2 Year Activation (128 GB)" at bounding box center [646, 727] width 229 height 20
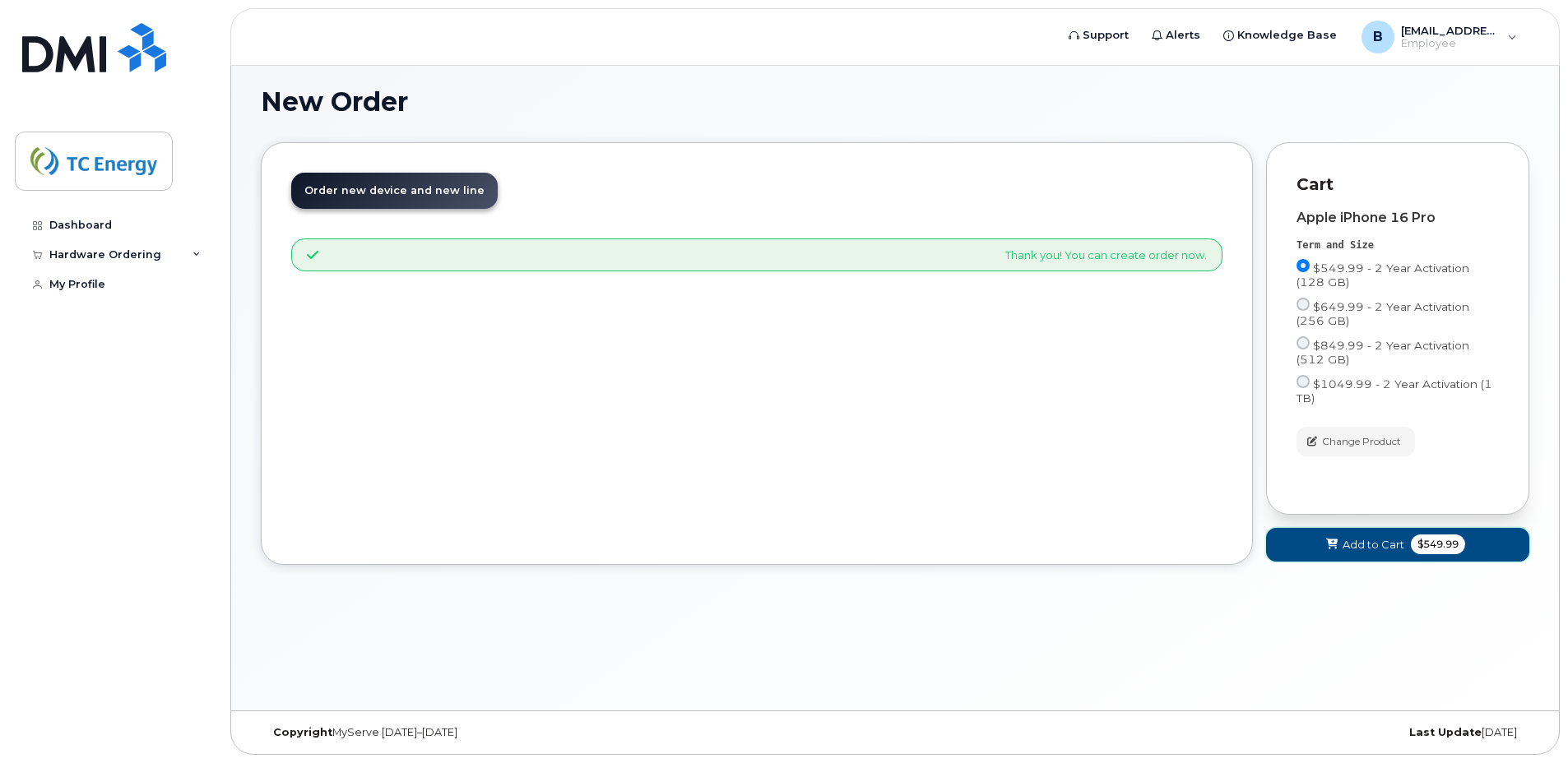
click at [1357, 540] on span "Add to Cart" at bounding box center [1374, 545] width 62 height 15
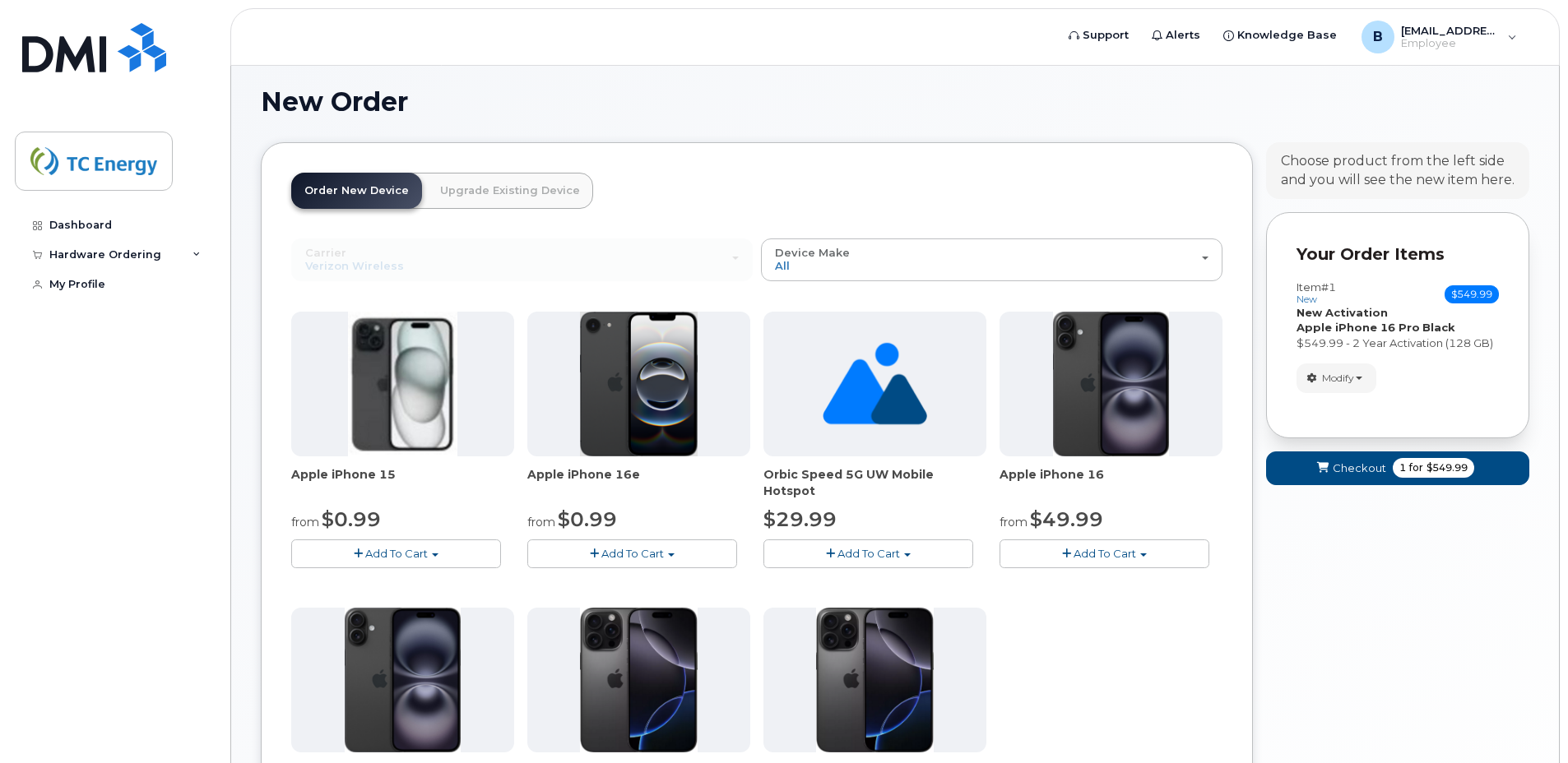
scroll to position [175, 0]
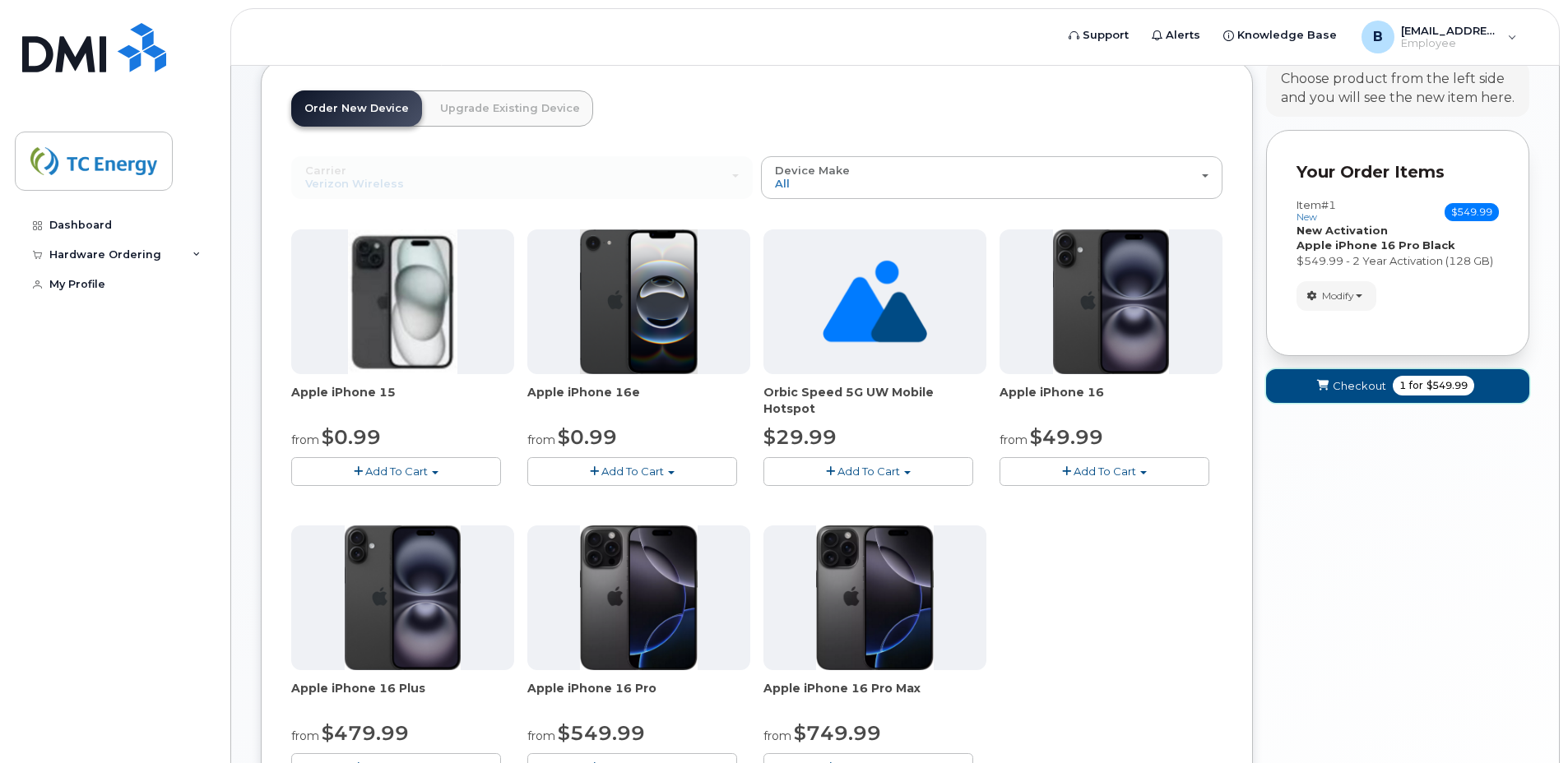
click at [1355, 389] on span "Checkout" at bounding box center [1359, 386] width 53 height 15
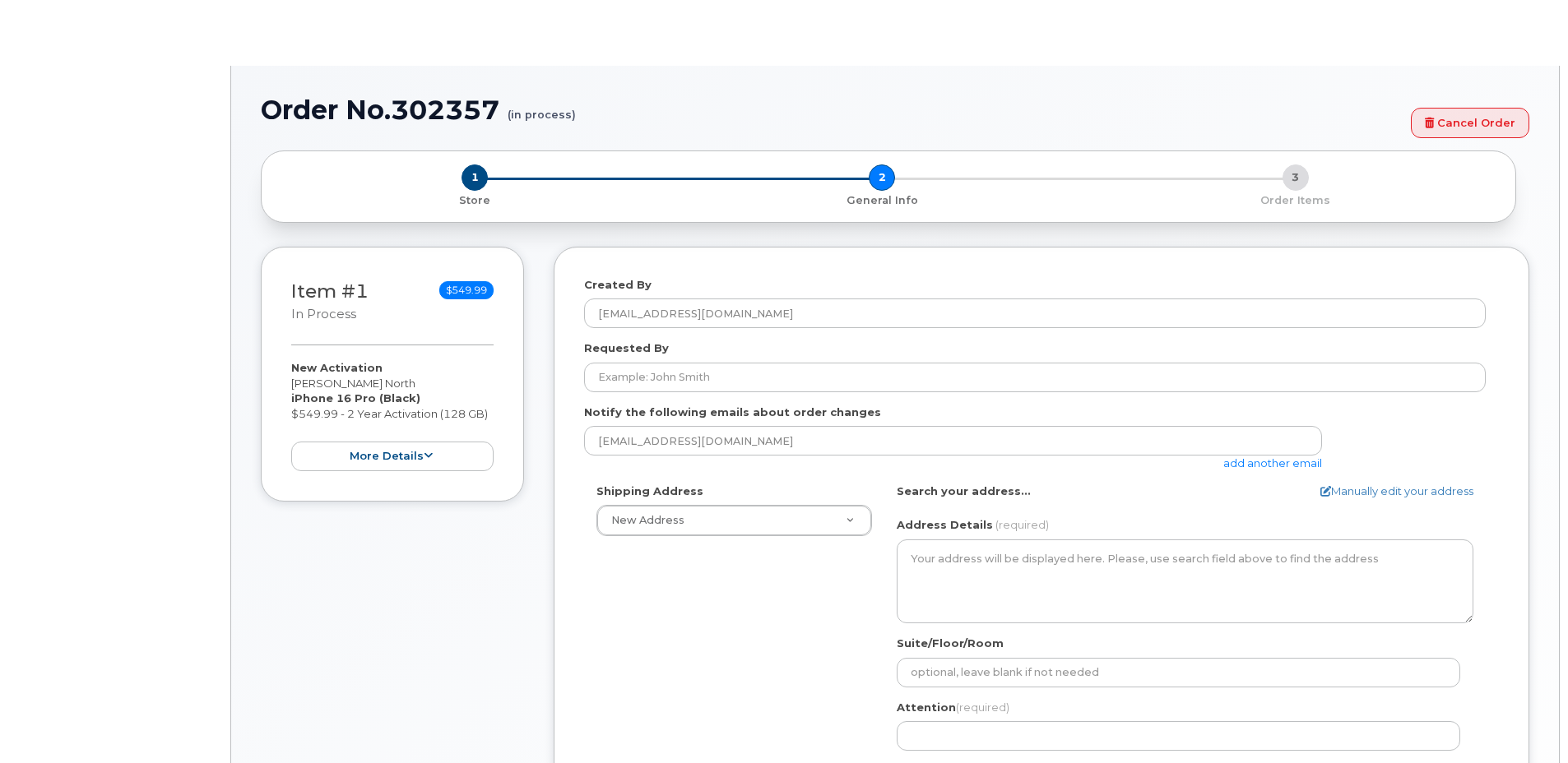
select select
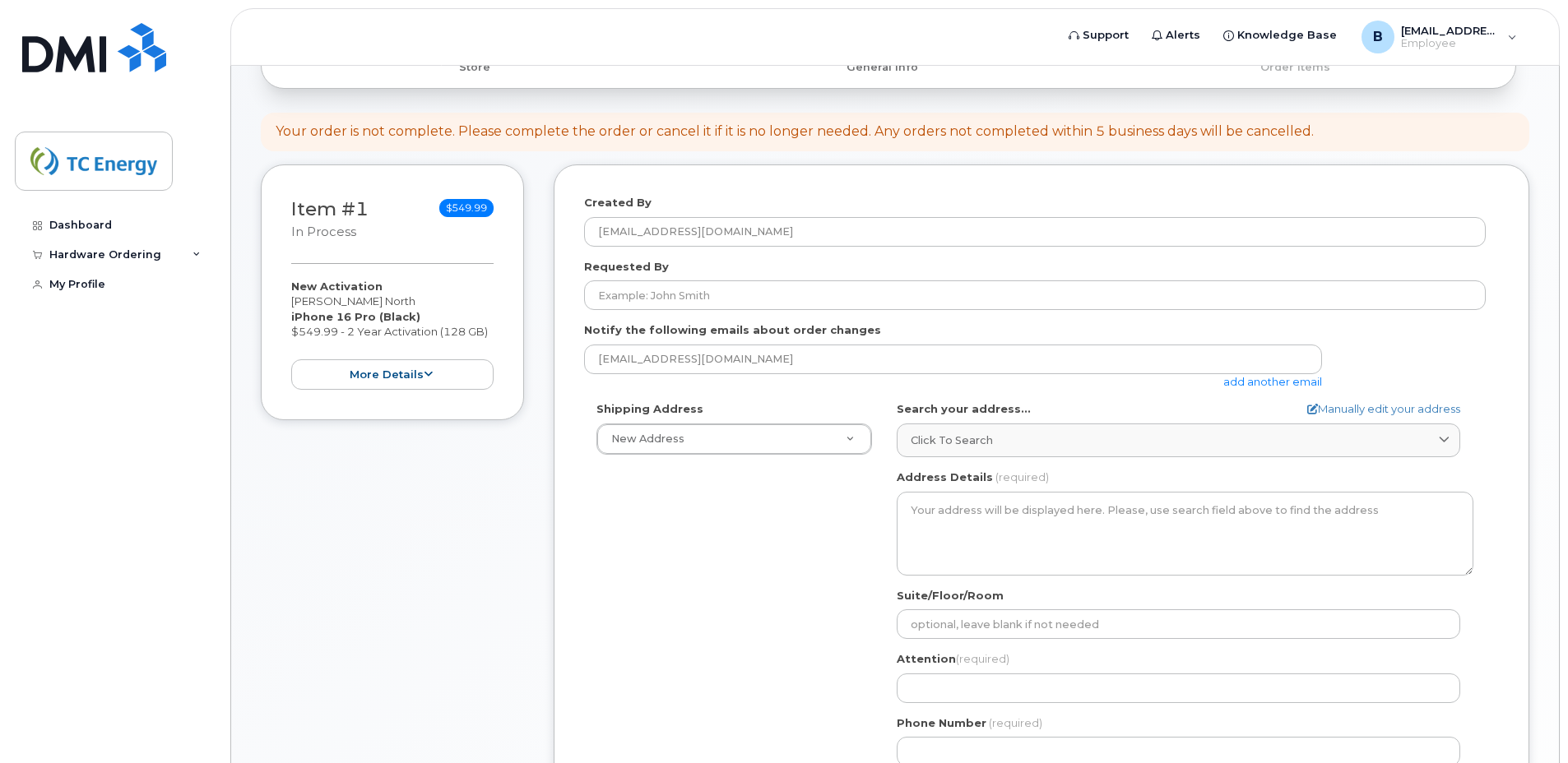
scroll to position [247, 0]
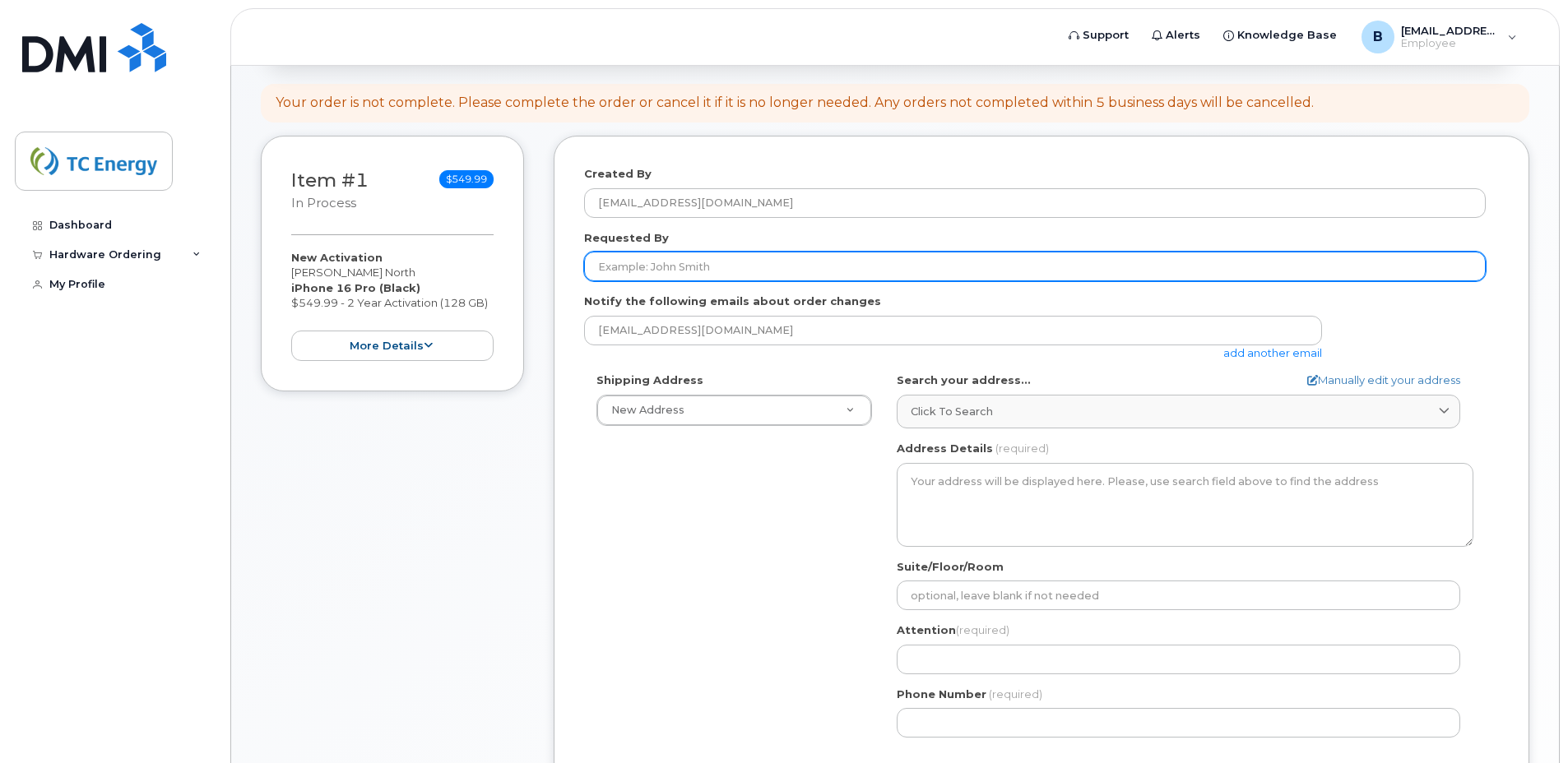
click at [728, 272] on input "Requested By" at bounding box center [1035, 266] width 902 height 30
type input "[EMAIL_ADDRESS][DOMAIN_NAME]"
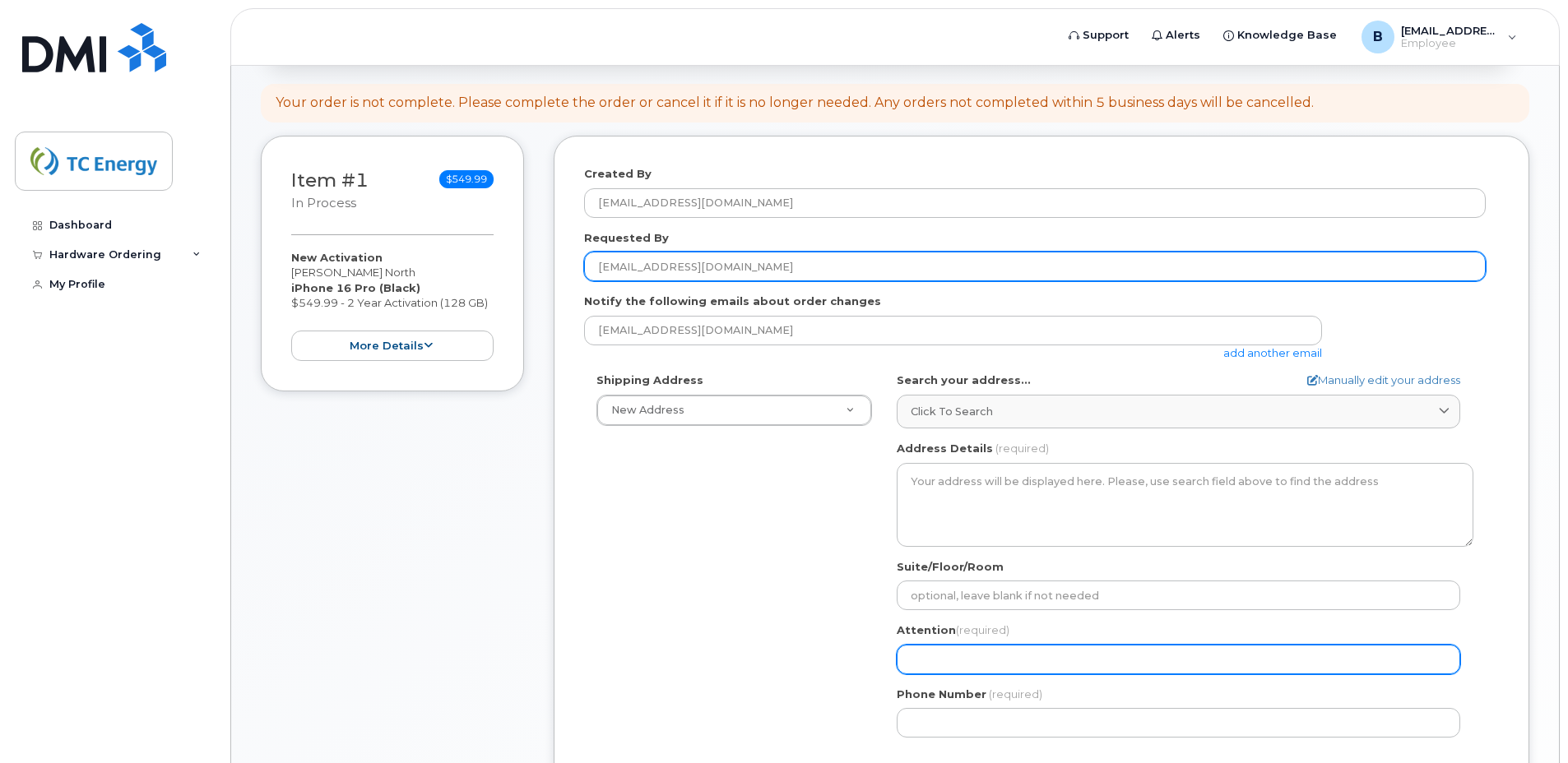
type input "[PERSON_NAME]"
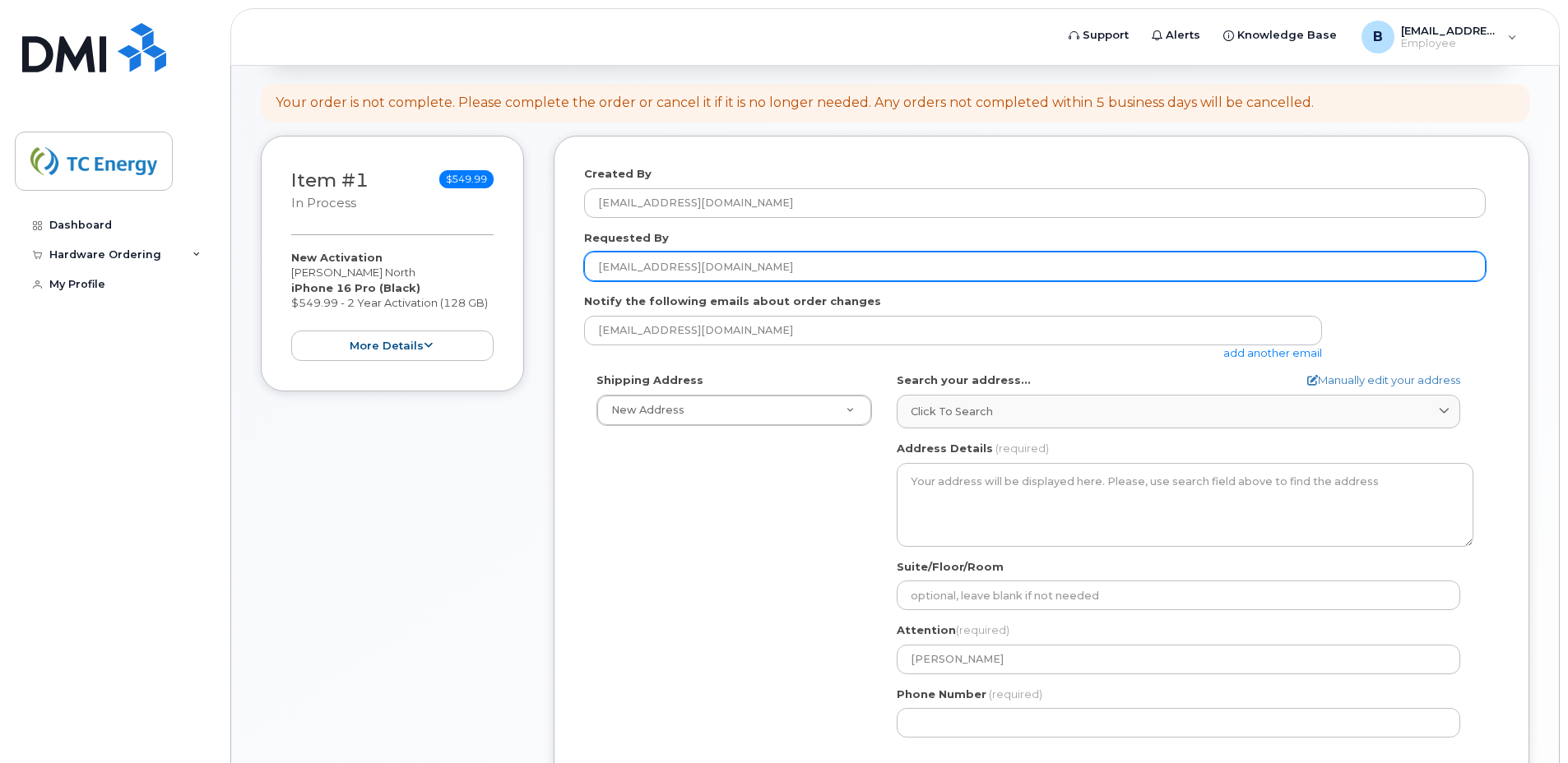
select select
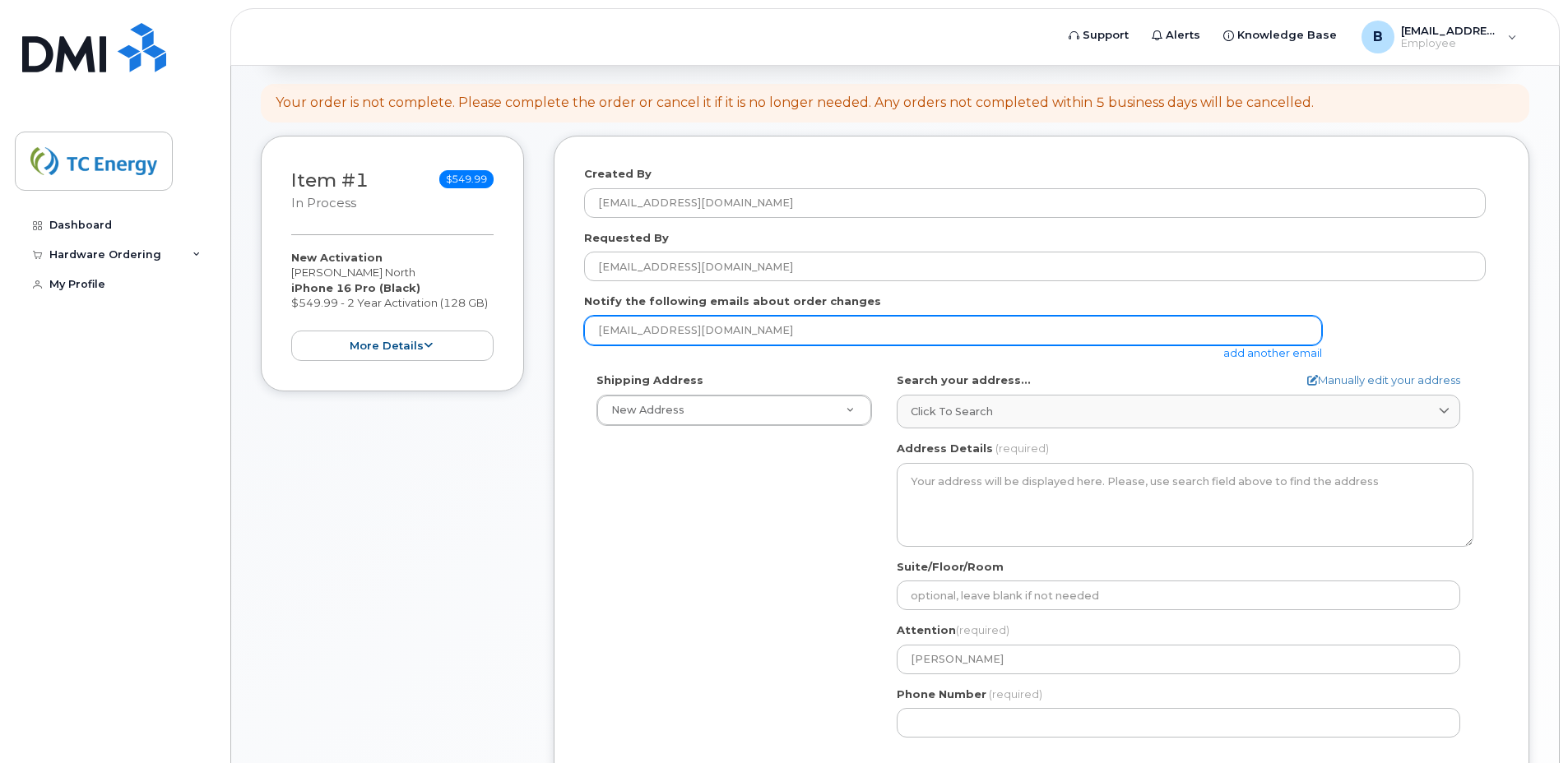
click at [790, 334] on input "[EMAIL_ADDRESS][DOMAIN_NAME]" at bounding box center [953, 330] width 738 height 30
drag, startPoint x: 790, startPoint y: 334, endPoint x: 528, endPoint y: 326, distance: 262.1
click at [528, 326] on div "Item #1 in process $549.99 New Activation Beth North iPhone 16 Pro (Black) $549…" at bounding box center [895, 580] width 1269 height 889
type input "rick_gessaman_iii@tcenergy.com"
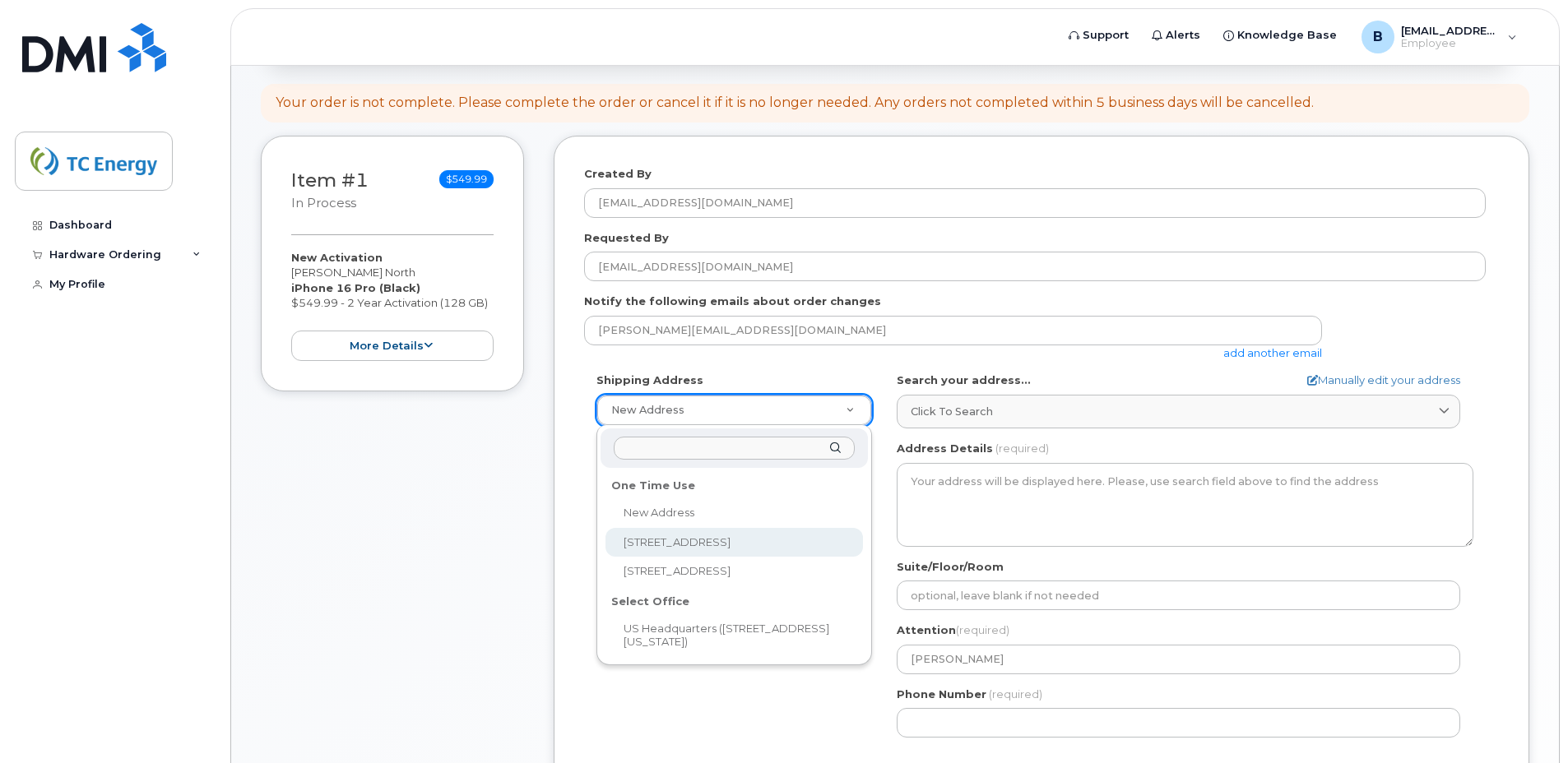
select select "6357 N State Route 66"
type textarea "6357 N State Route 66 DEFIANCE OH 43512-6714 UNITED STATES"
type input "Joe Rose"
type input "4196158787"
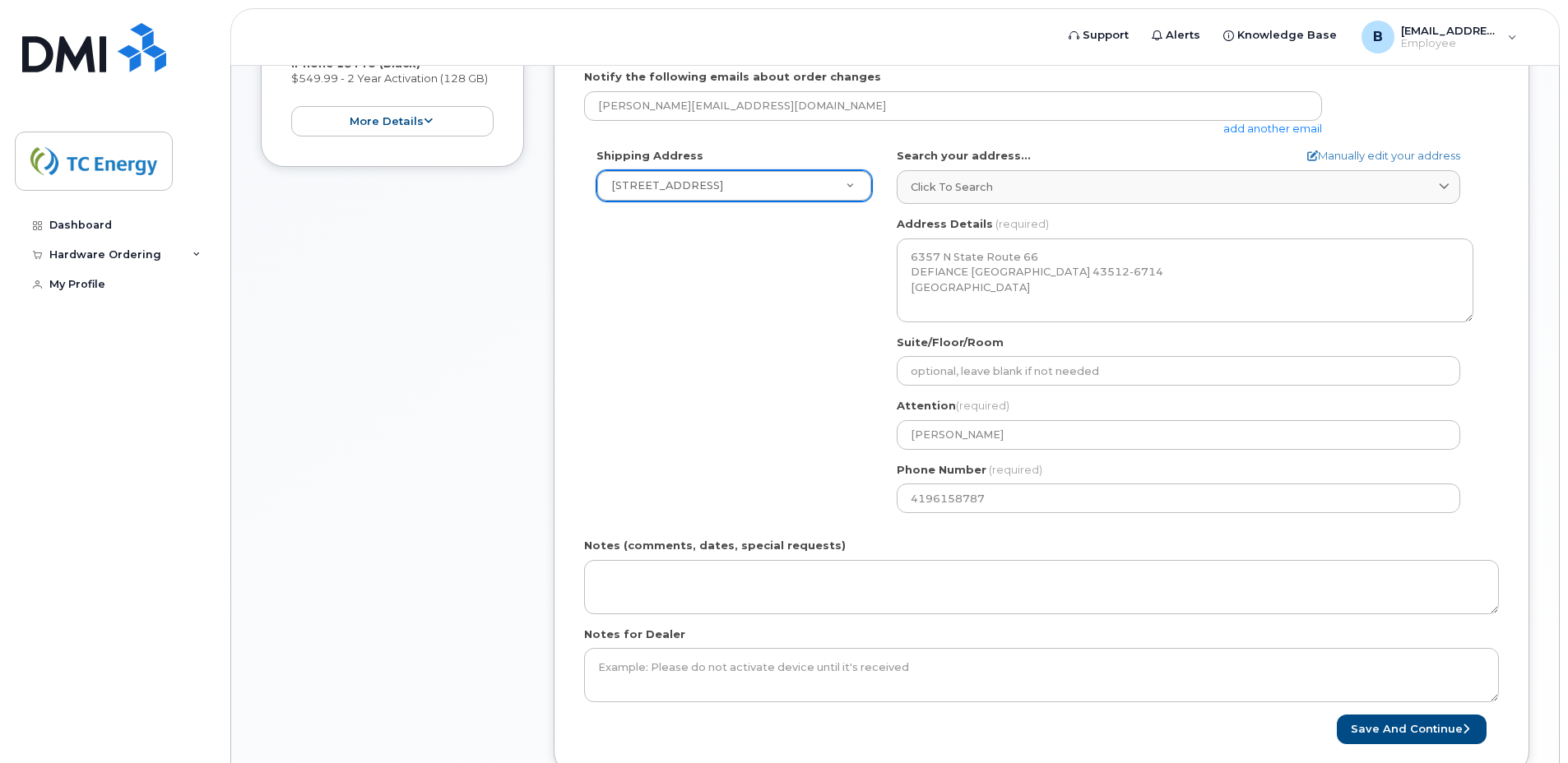
scroll to position [494, 0]
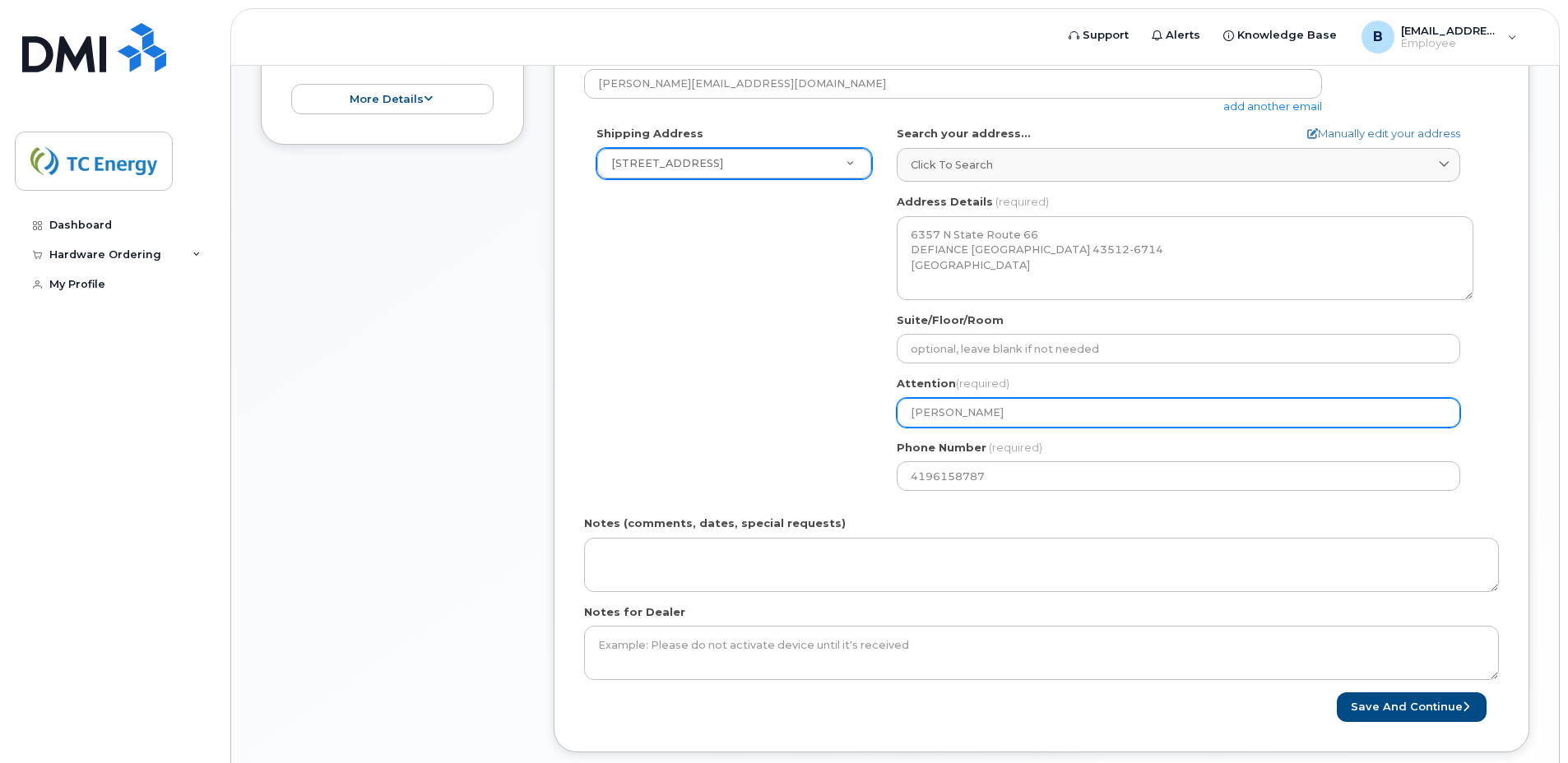
drag, startPoint x: 980, startPoint y: 419, endPoint x: 876, endPoint y: 414, distance: 104.1
click at [876, 414] on div "Shipping Address 6357 N State Route 66 New Address 6357 N State Route 66 5500 S…" at bounding box center [1035, 314] width 902 height 378
select select
type input "B"
select select
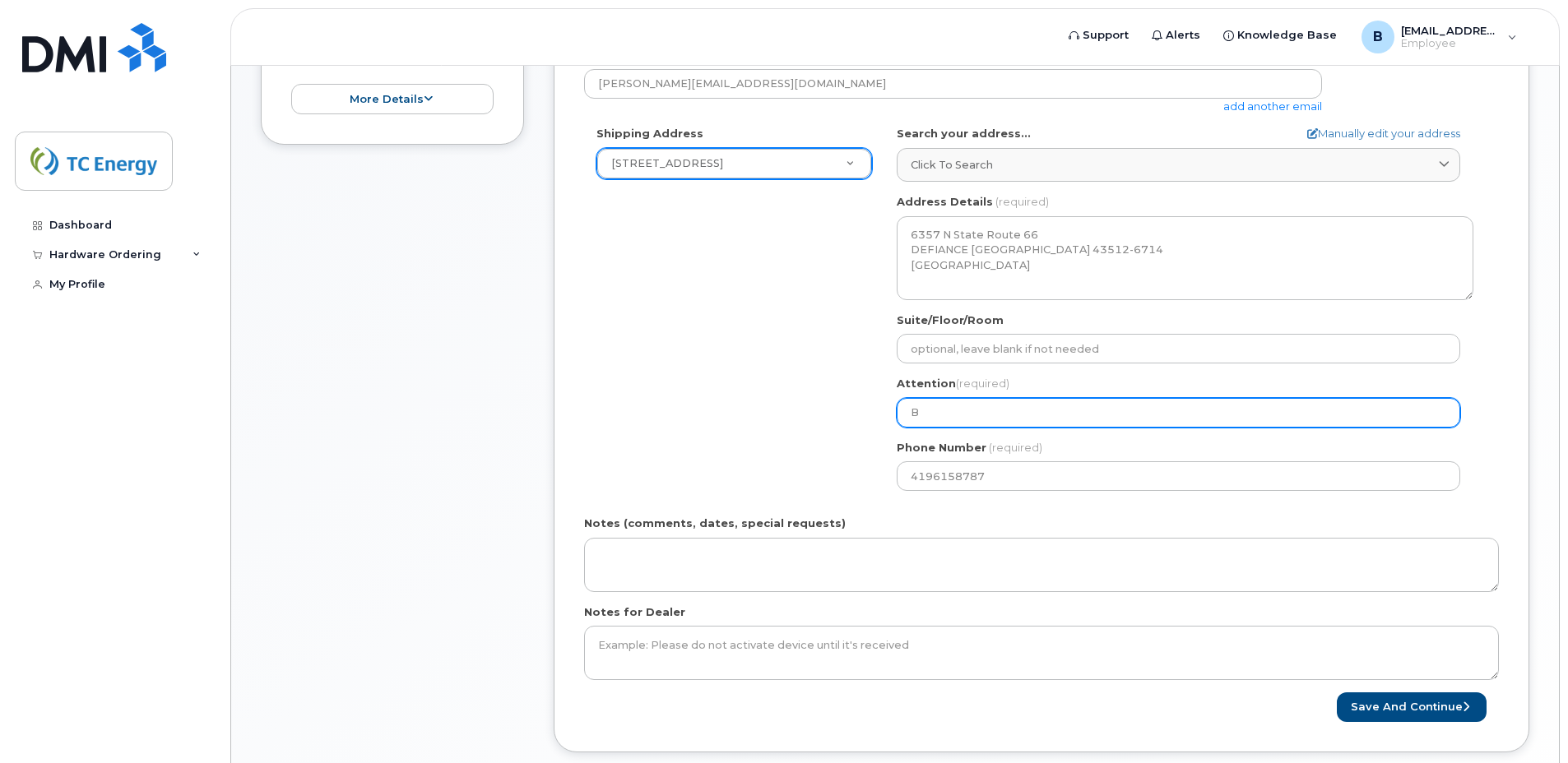
type input "Br"
select select
type input "Bry"
select select
type input "Bryc"
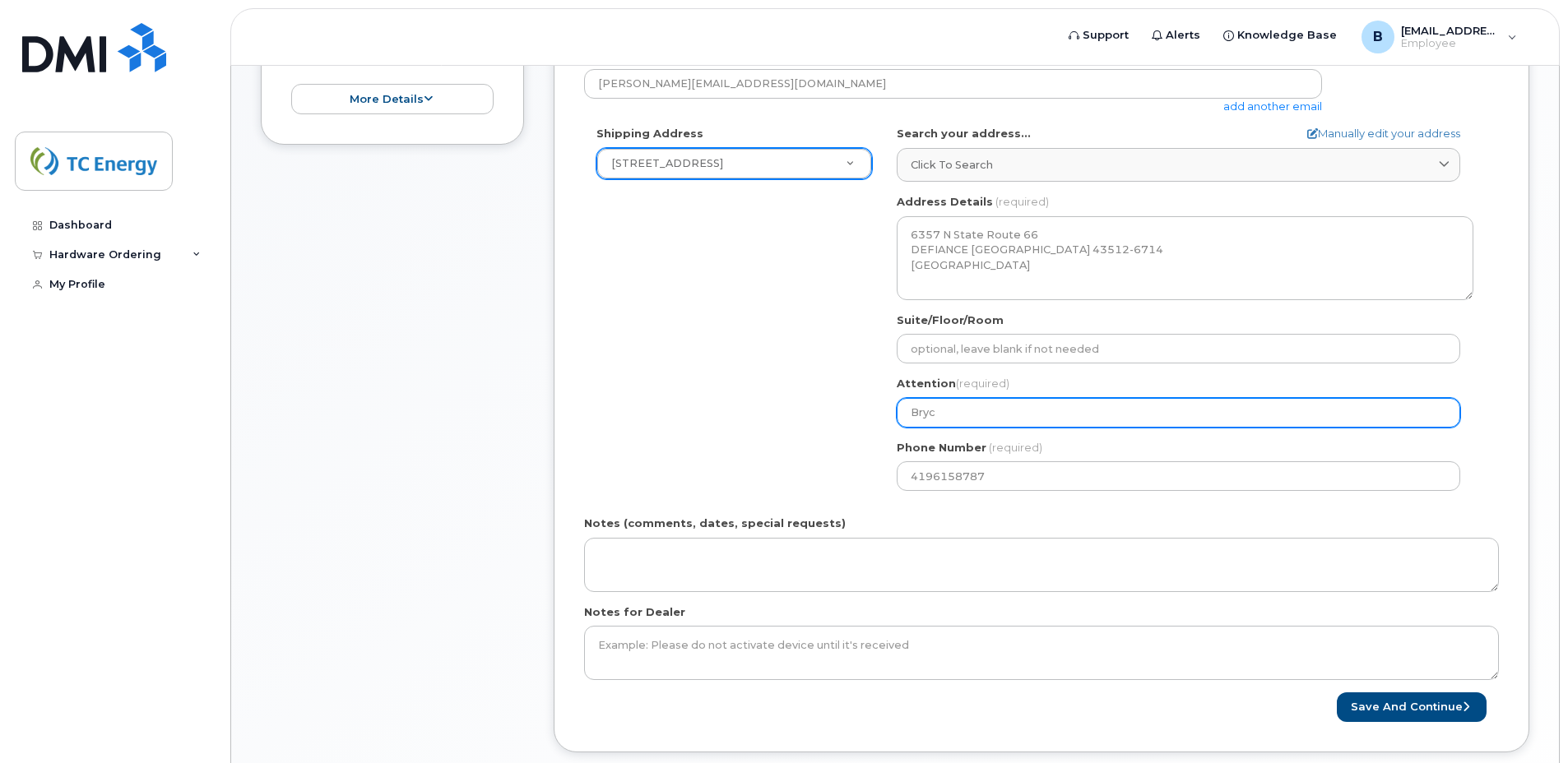
select select
type input "Bryce"
select select
type input "[PERSON_NAME]"
select select
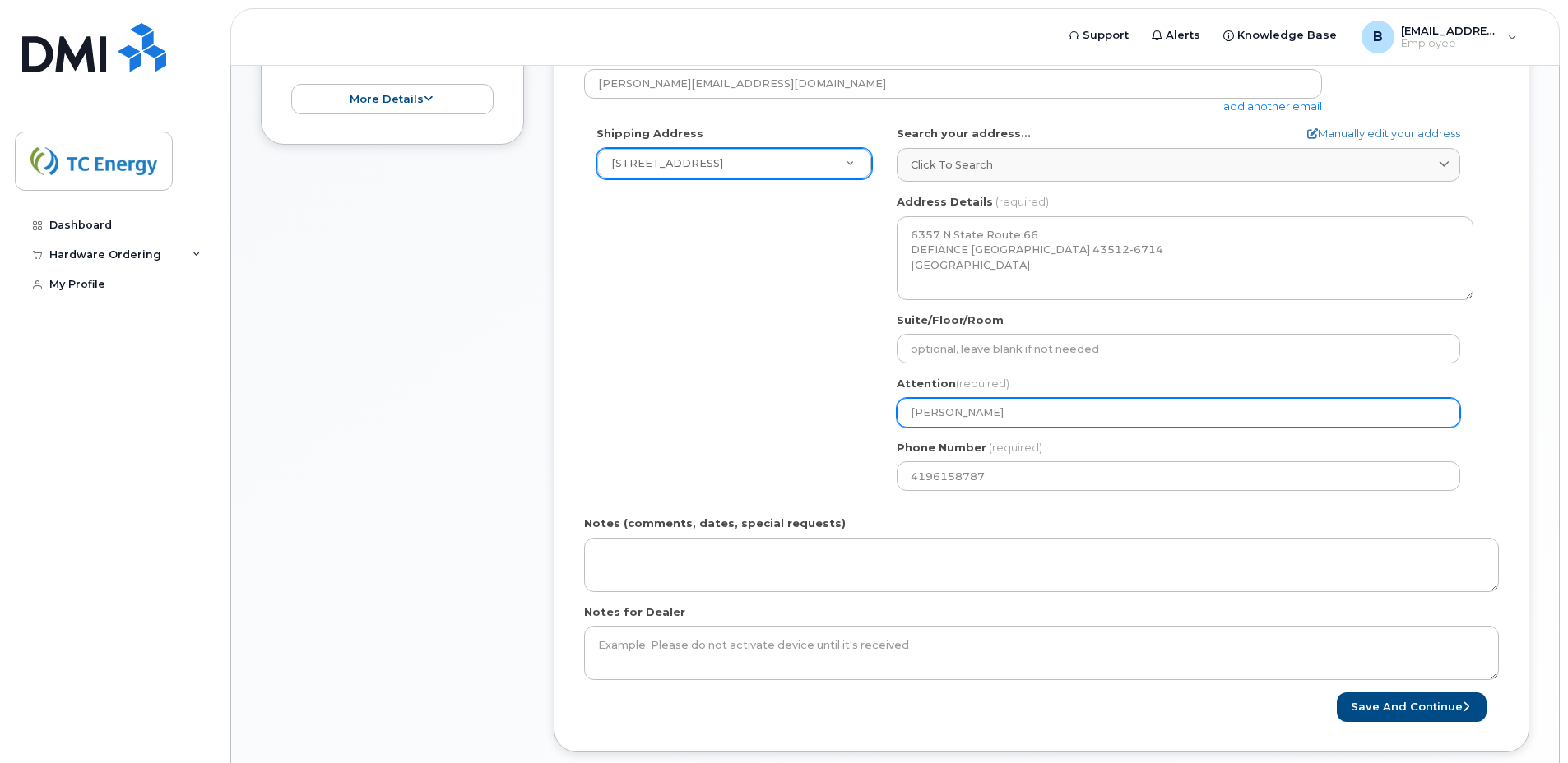
type input "[PERSON_NAME]"
select select
type input "Bryce Bad"
select select
type input "[PERSON_NAME]"
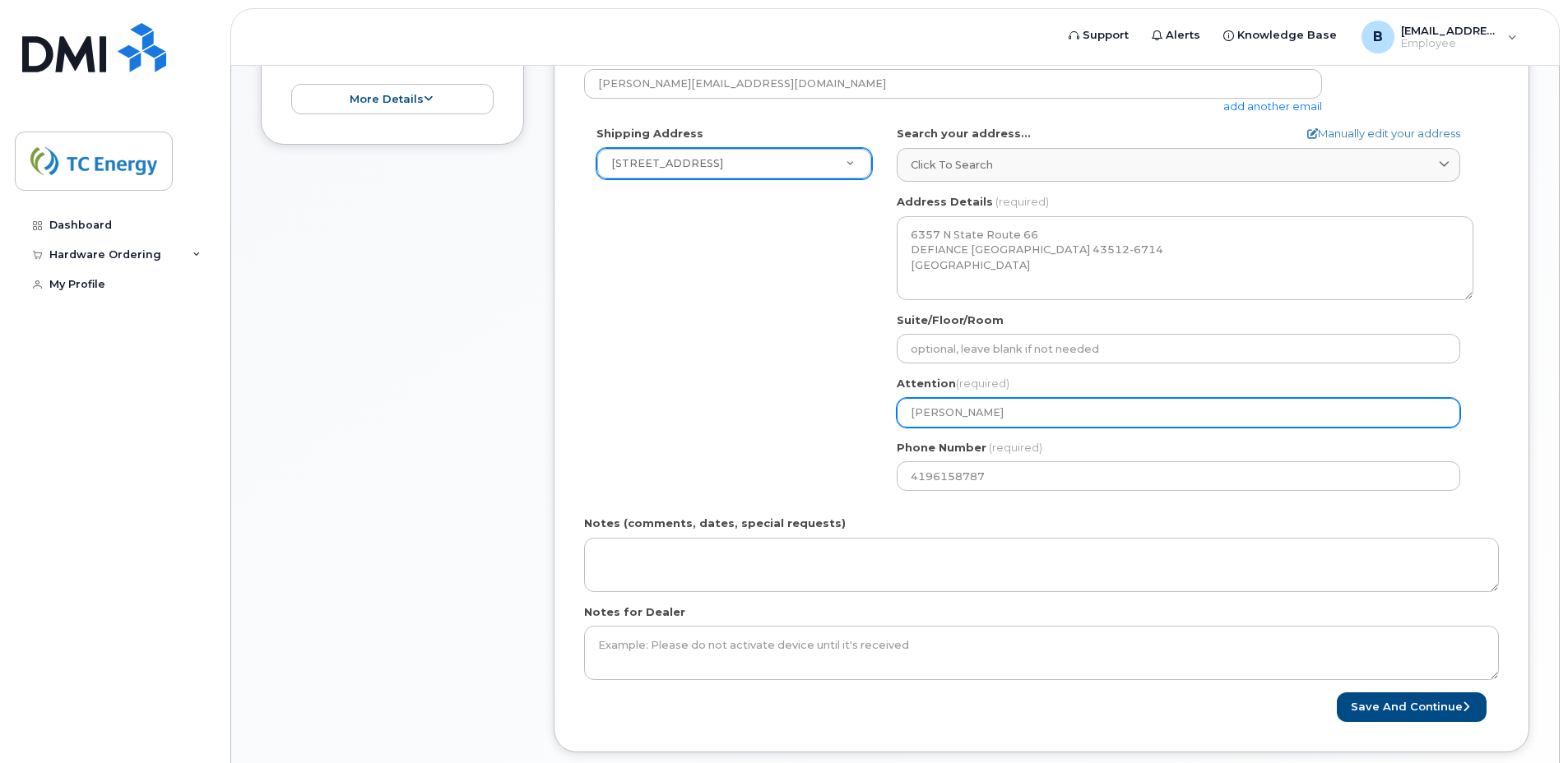
select select
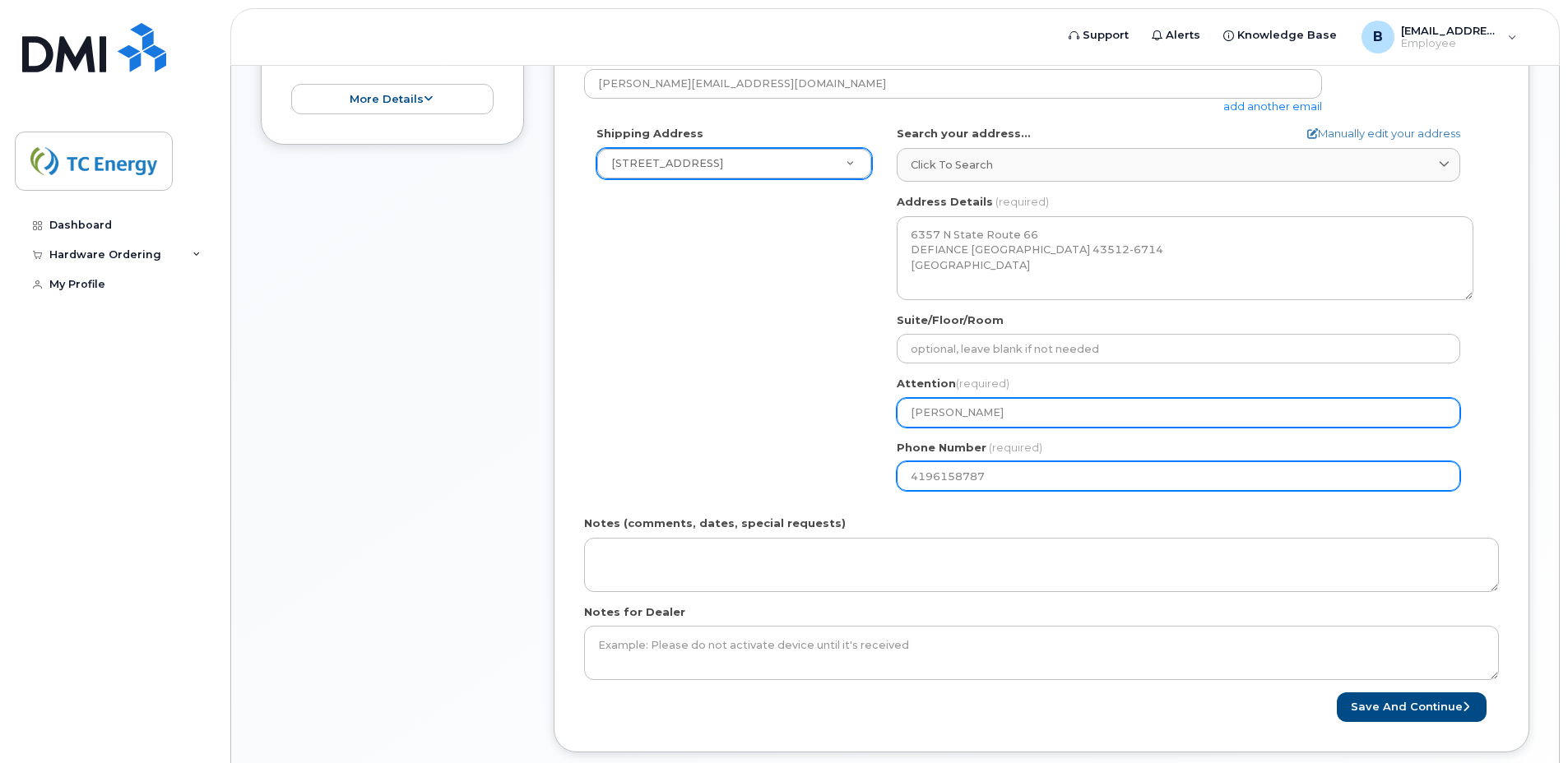
type input "[PERSON_NAME]"
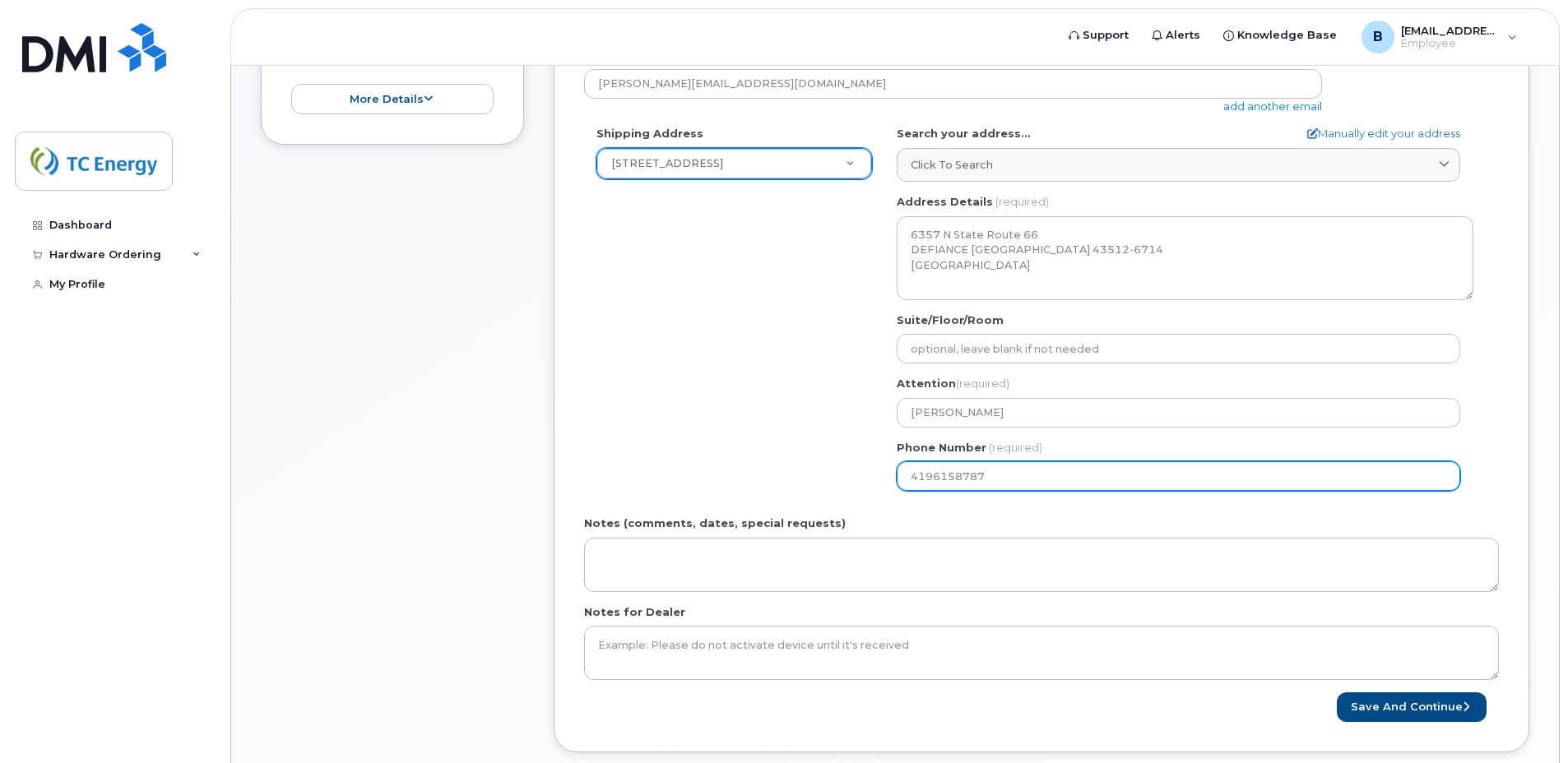
drag, startPoint x: 993, startPoint y: 477, endPoint x: 870, endPoint y: 488, distance: 123.5
click at [870, 488] on div "Shipping Address 6357 N State Route 66 New Address 6357 N State Route 66 5500 S…" at bounding box center [1035, 314] width 902 height 378
select select
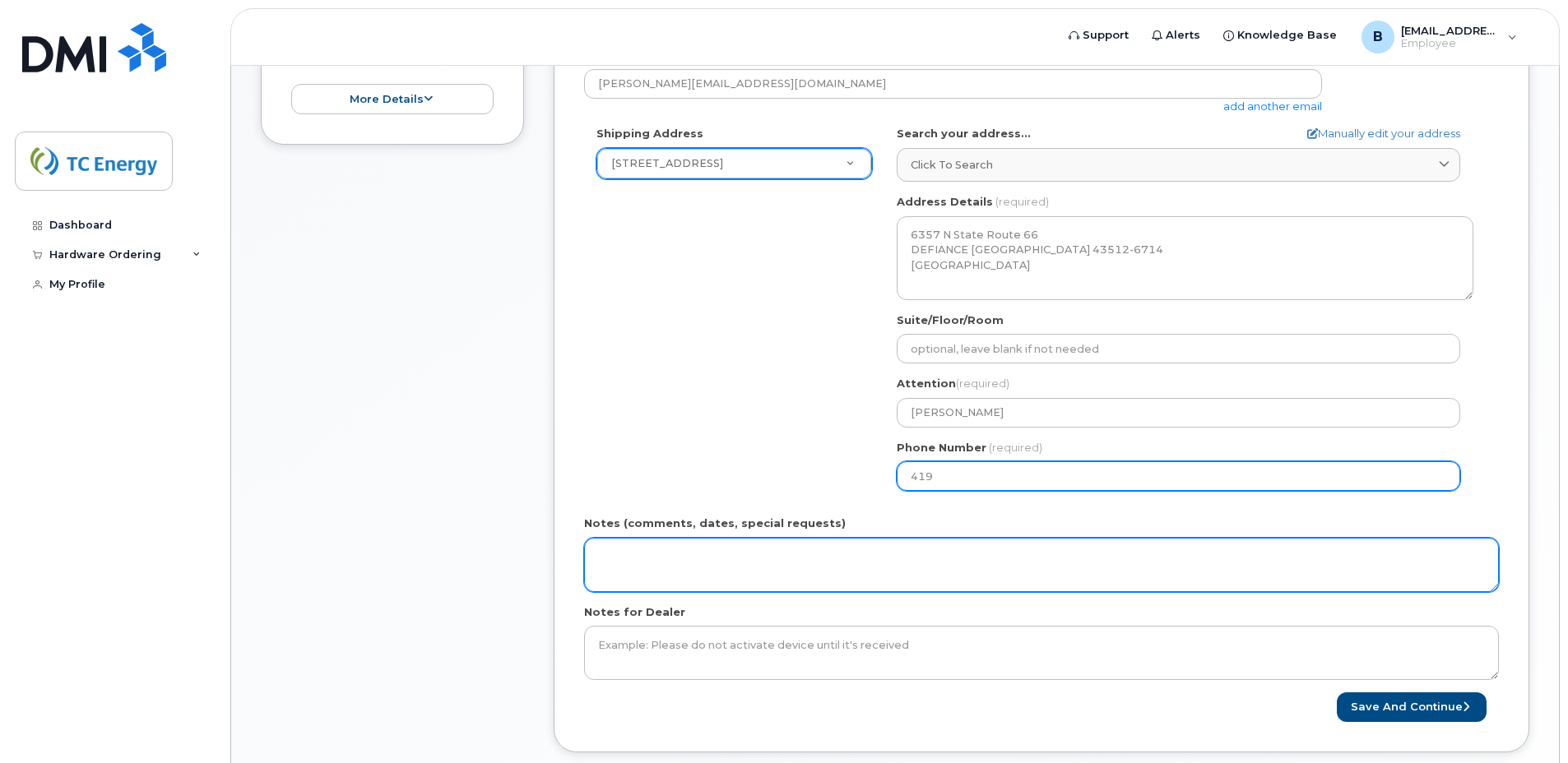
type input "4197833146"
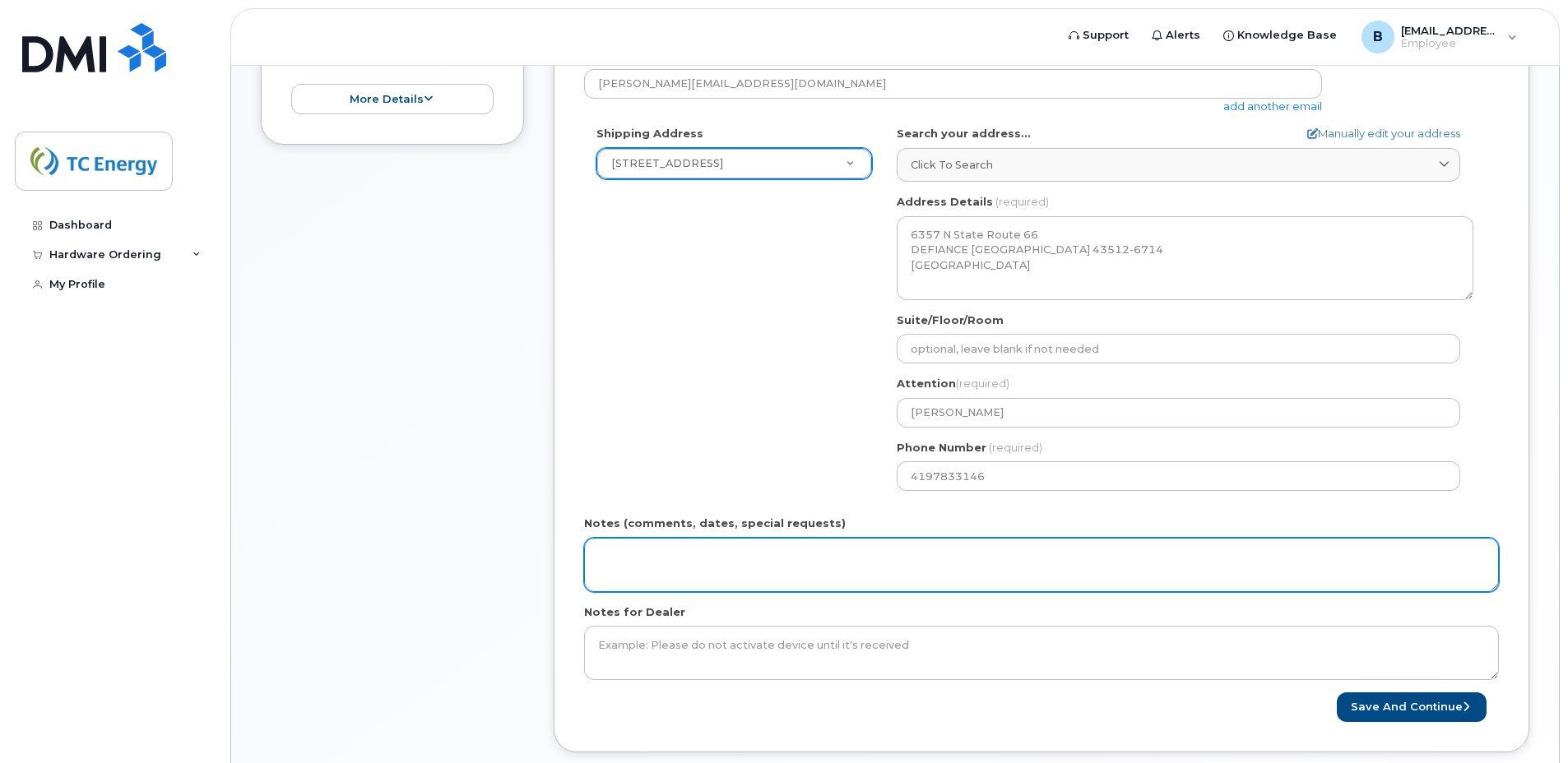
type input "oh"
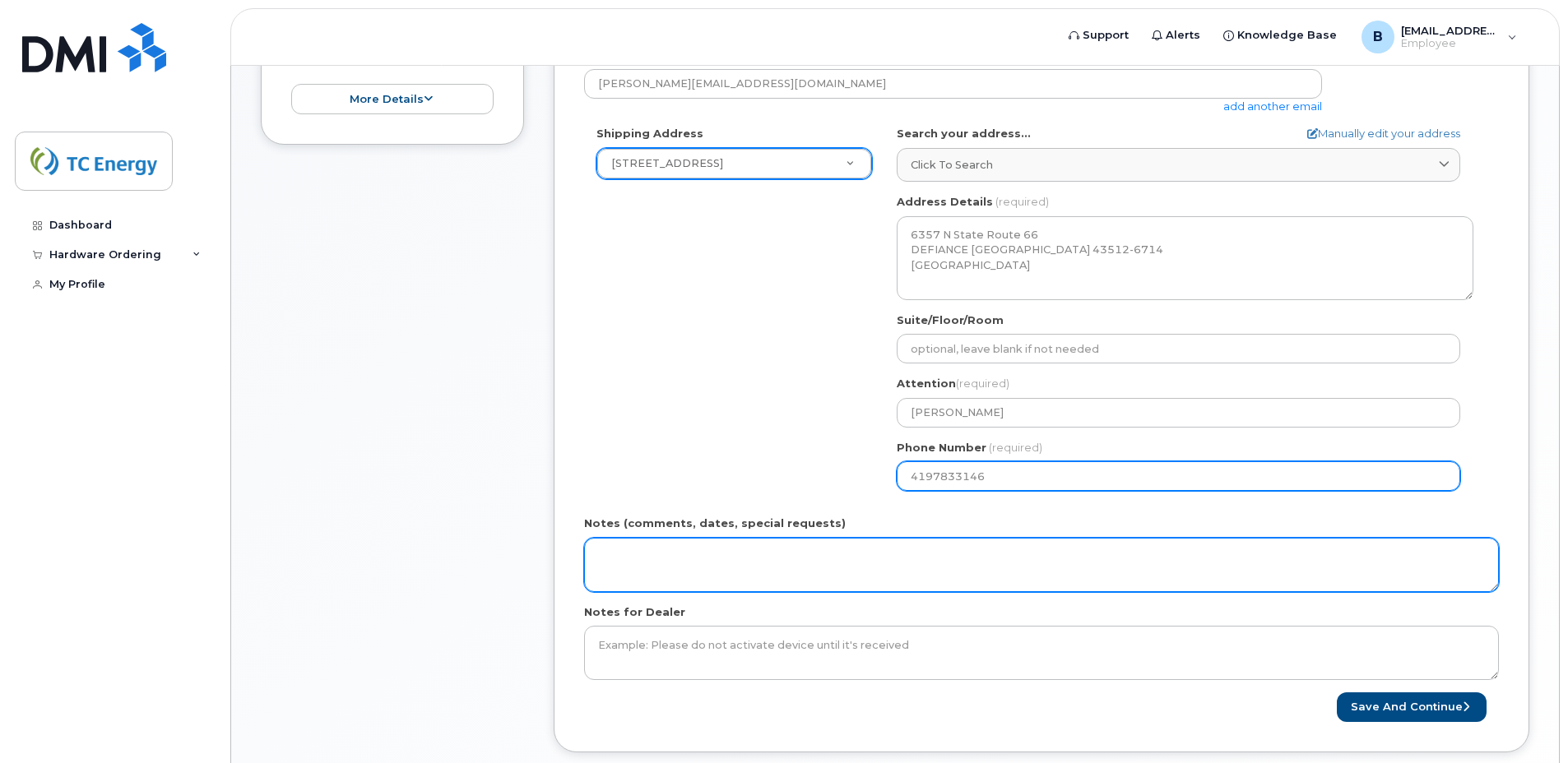
select select
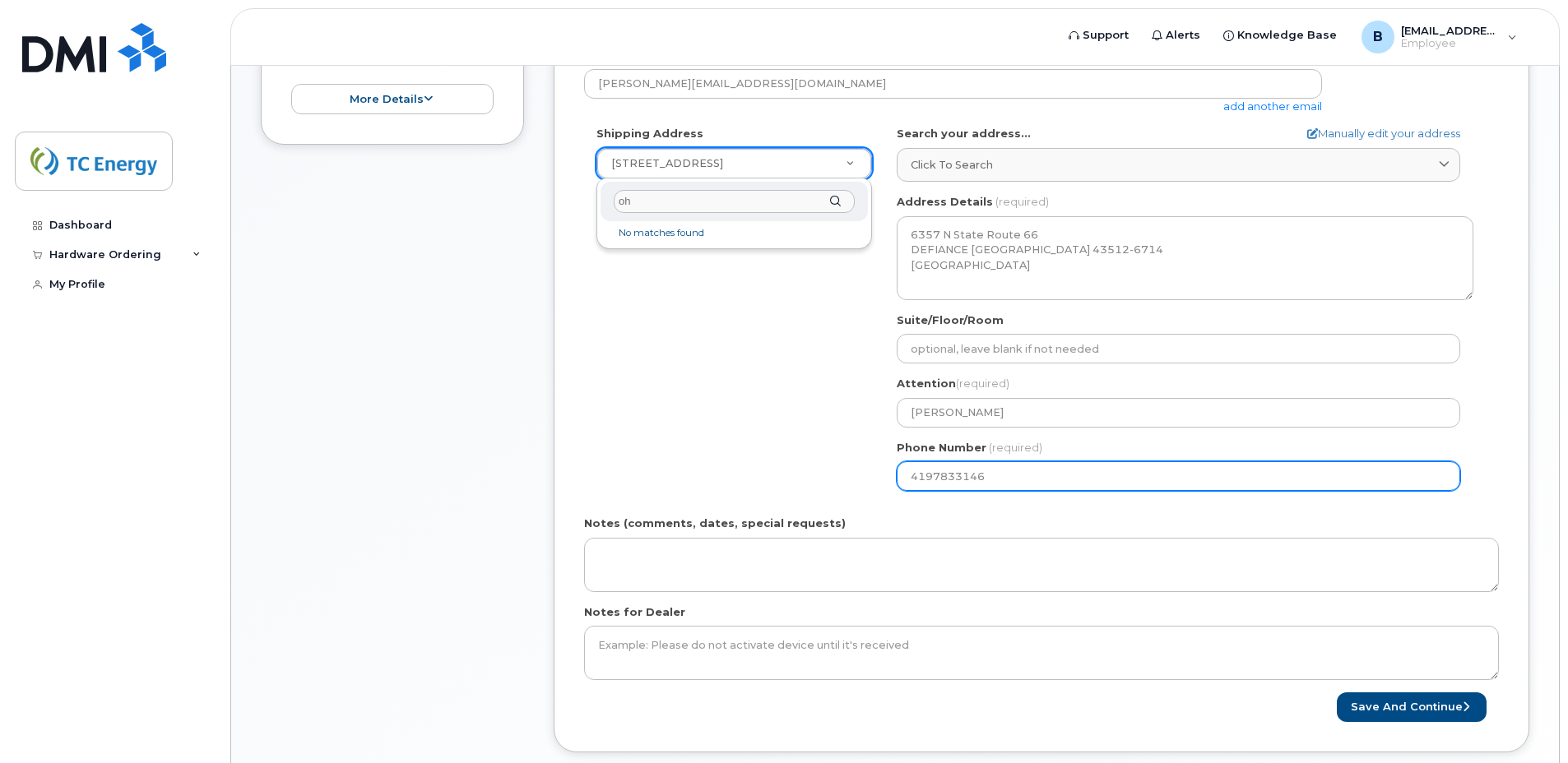
drag, startPoint x: 740, startPoint y: 211, endPoint x: 581, endPoint y: 208, distance: 159.0
click at [581, 208] on body "Support Alerts Knowledge Base B bethany_north@tcenergy.com Employee English Fra…" at bounding box center [784, 250] width 1568 height 1490
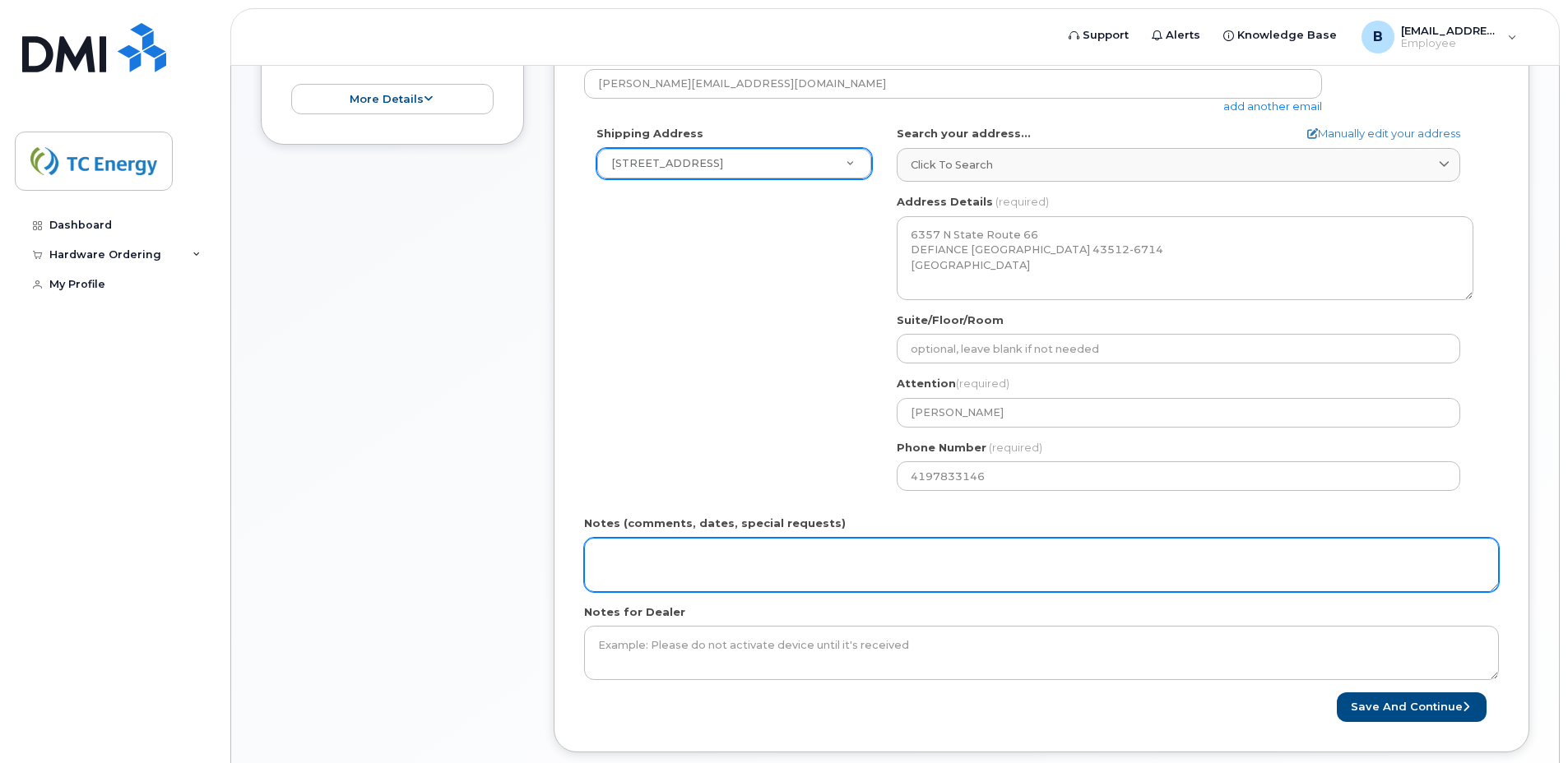
click at [652, 560] on textarea "Notes (comments, dates, special requests)" at bounding box center [1042, 565] width 915 height 54
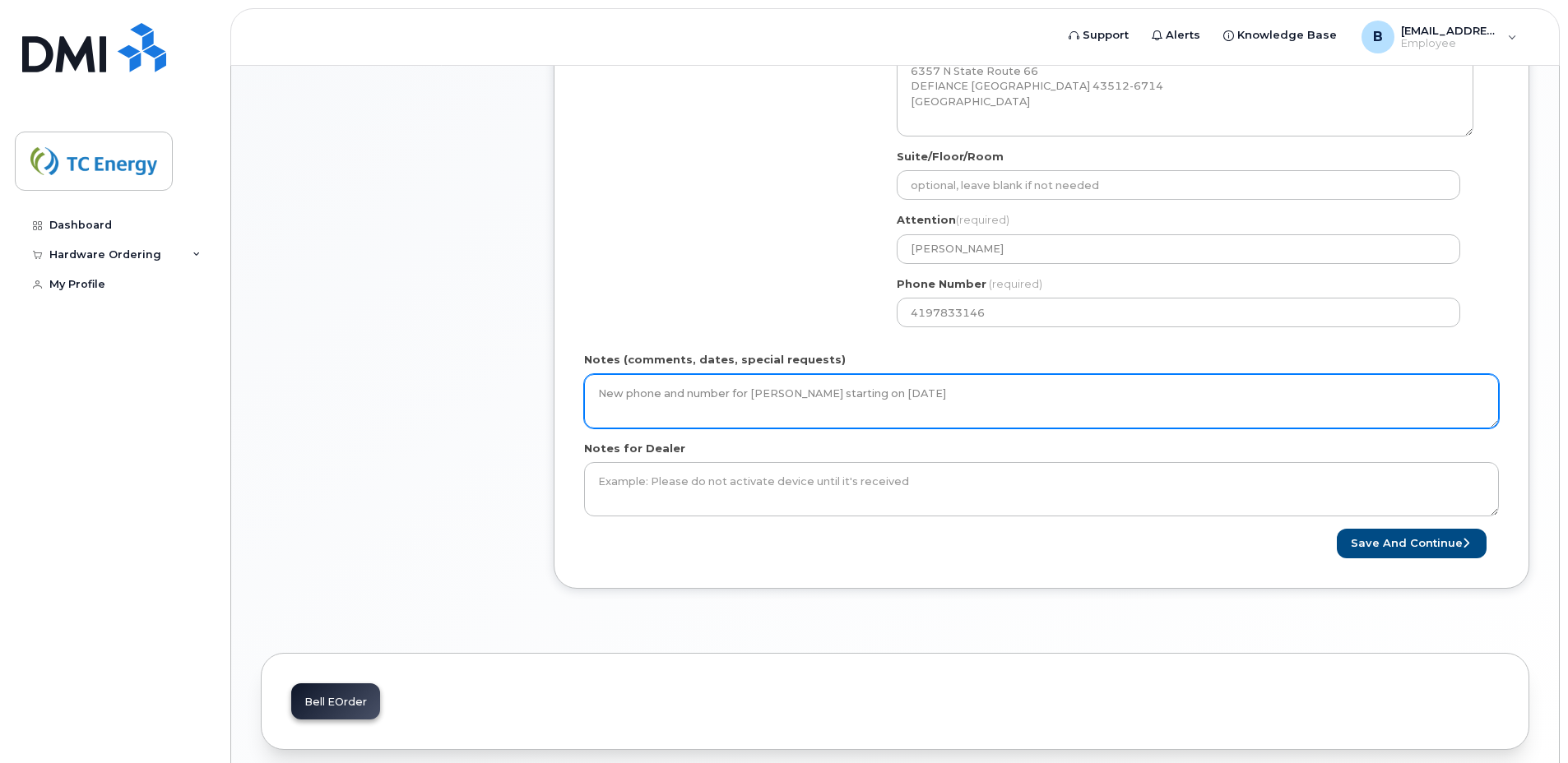
scroll to position [658, 0]
type textarea "New phone and number for [PERSON_NAME] starting on [DATE]"
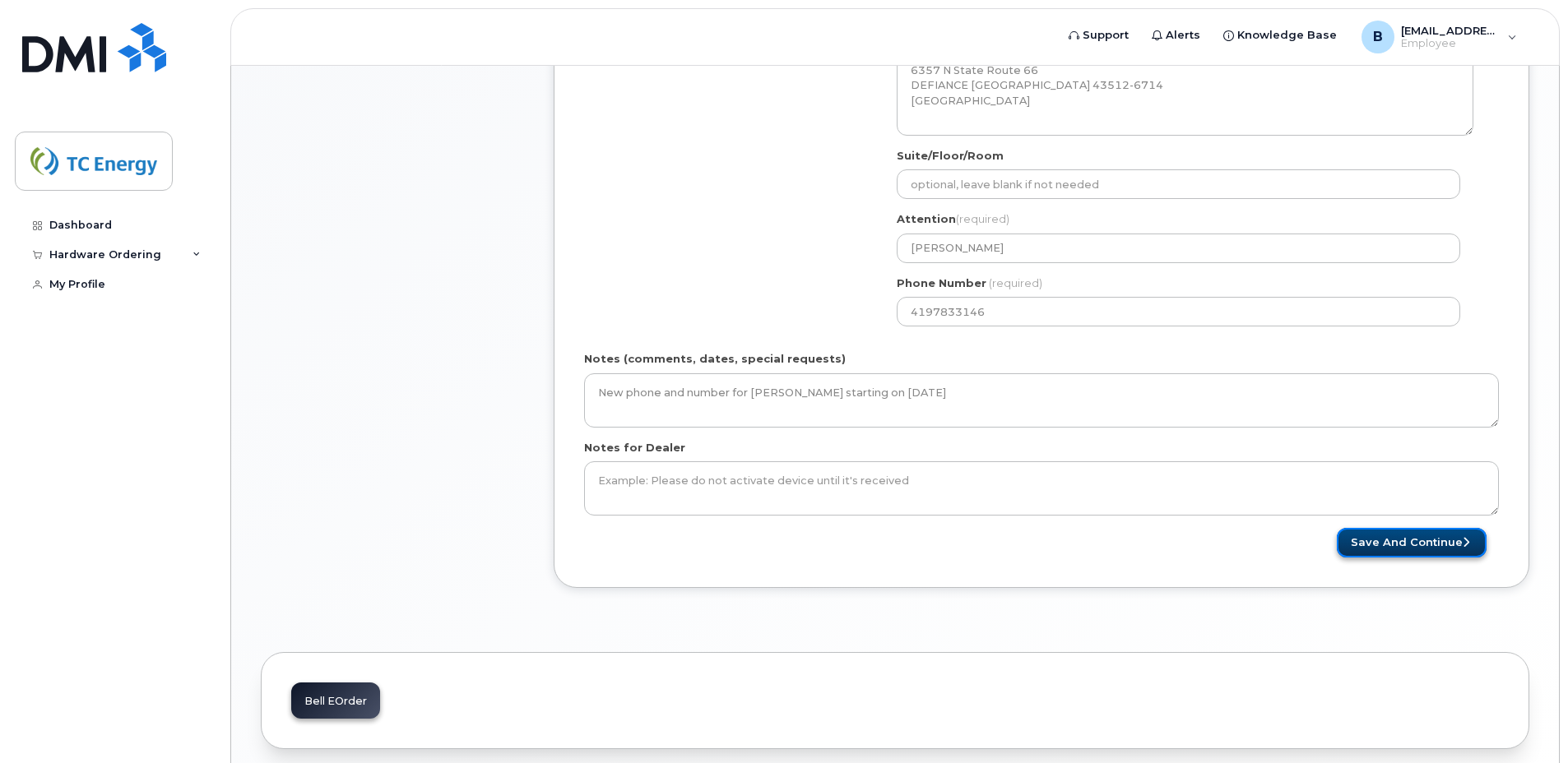
click at [1399, 541] on button "Save and Continue" at bounding box center [1412, 543] width 149 height 31
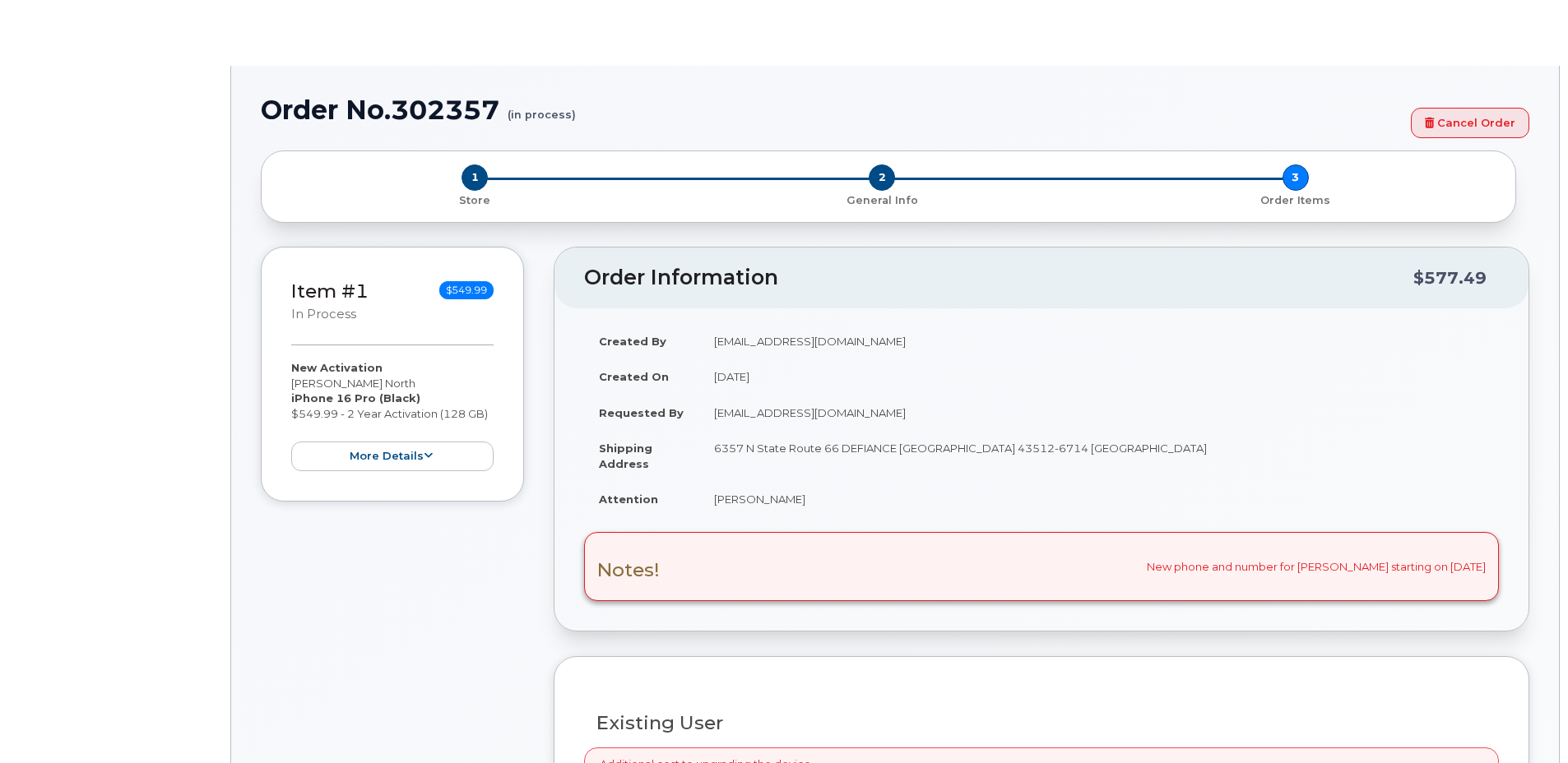
select select "1120196"
radio input "true"
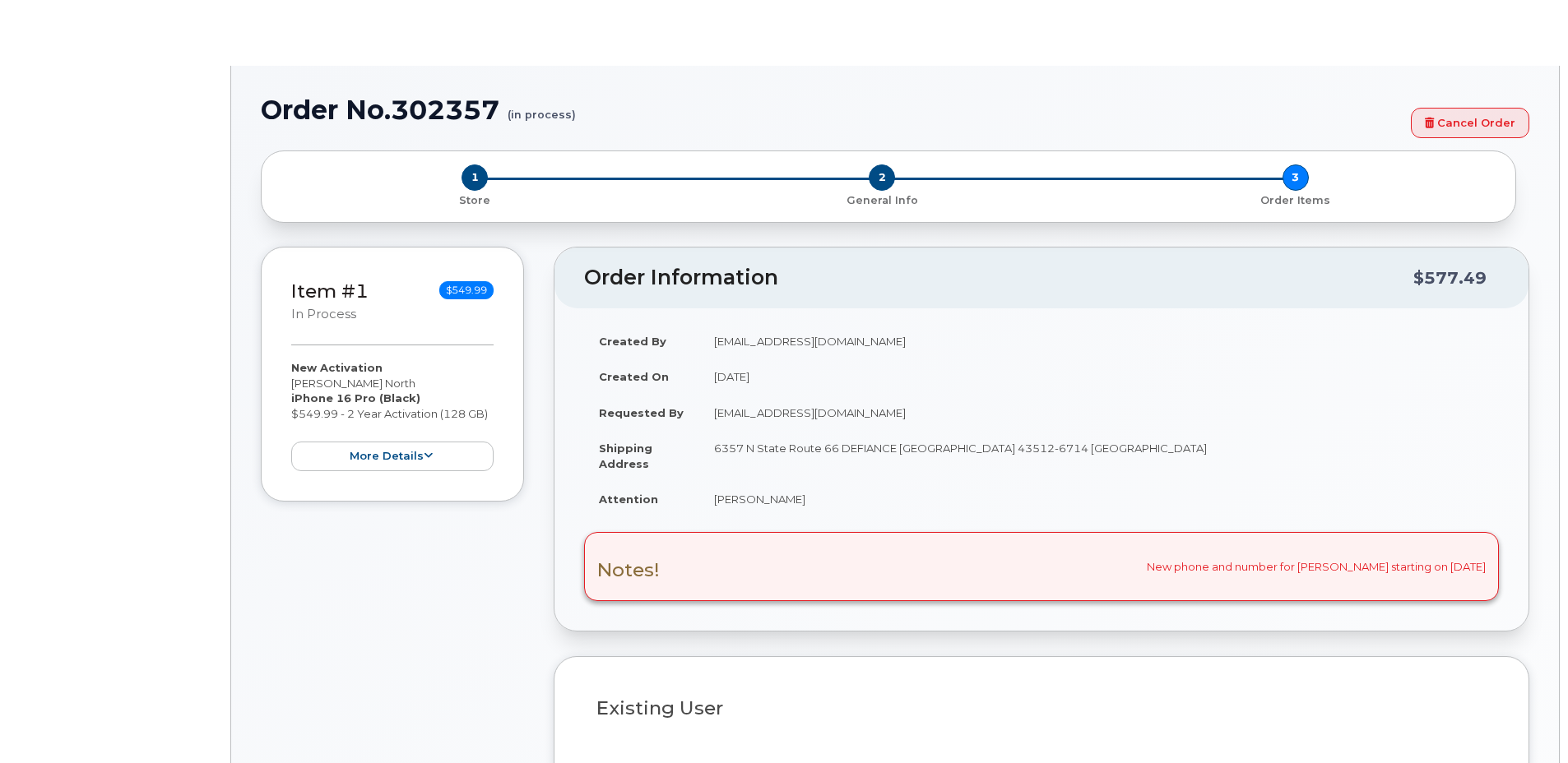
type input "1369025"
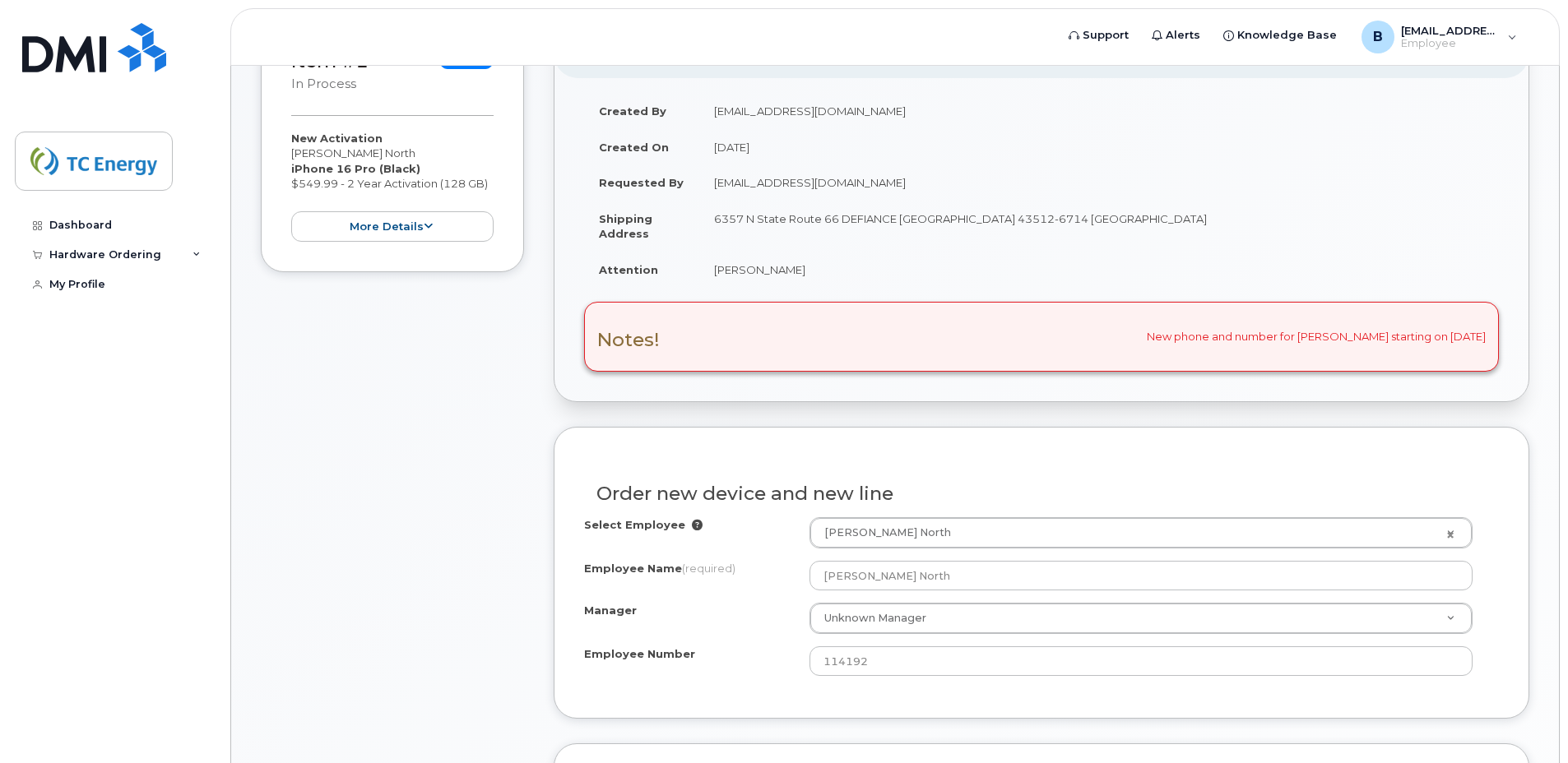
scroll to position [412, 0]
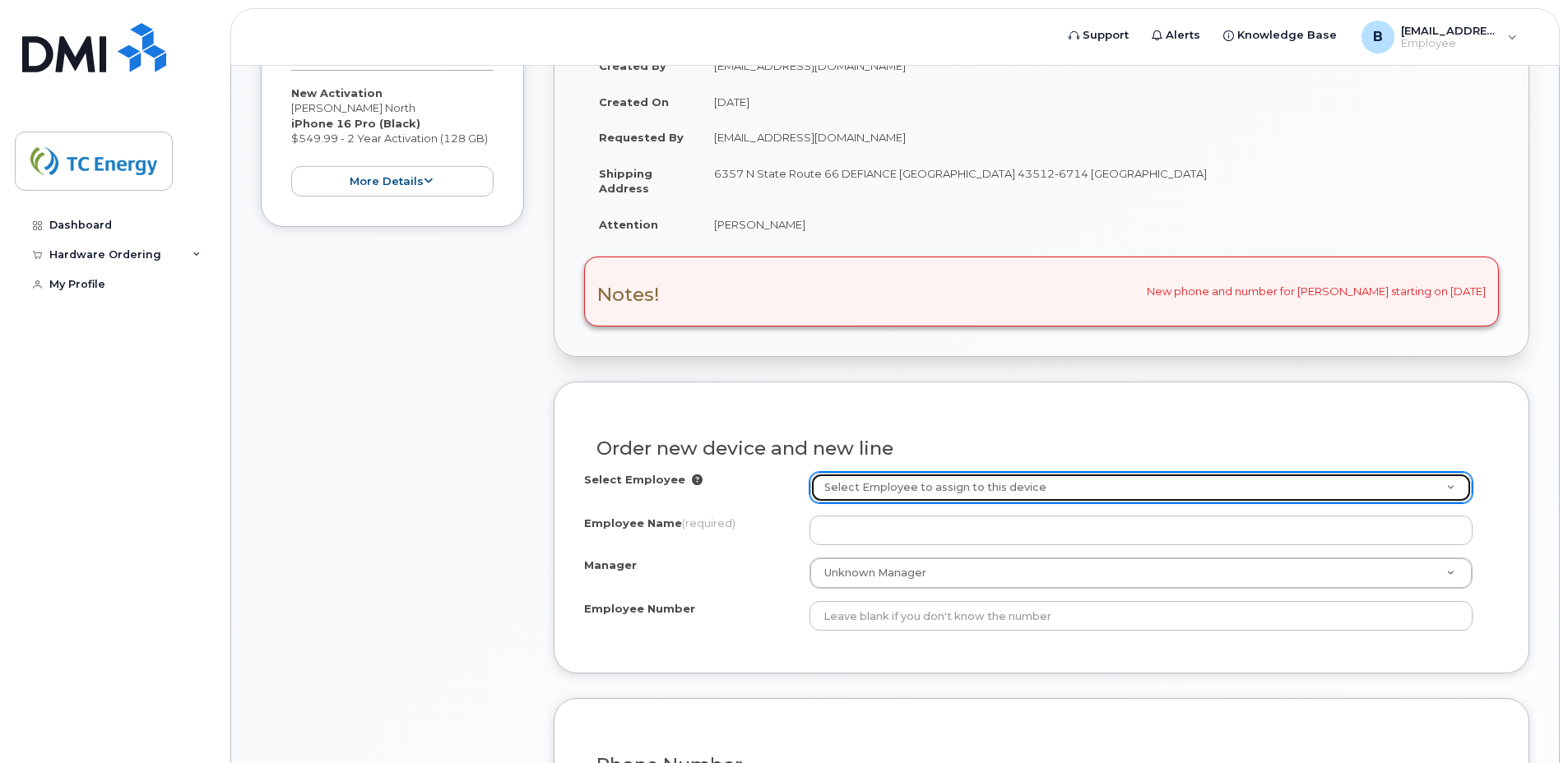
click at [1449, 488] on link "Select Employee to assign to this device" at bounding box center [1141, 487] width 661 height 30
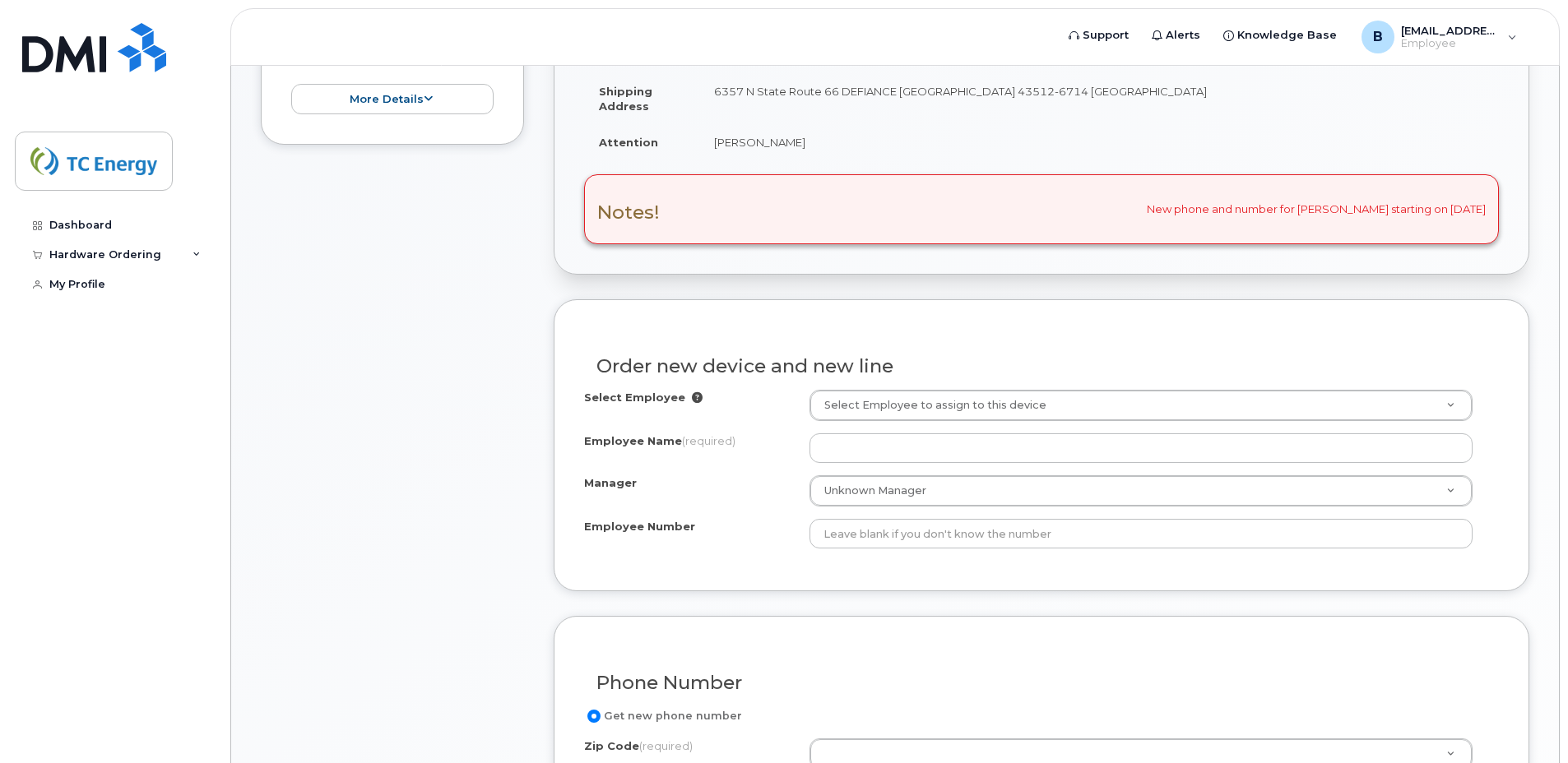
scroll to position [575, 0]
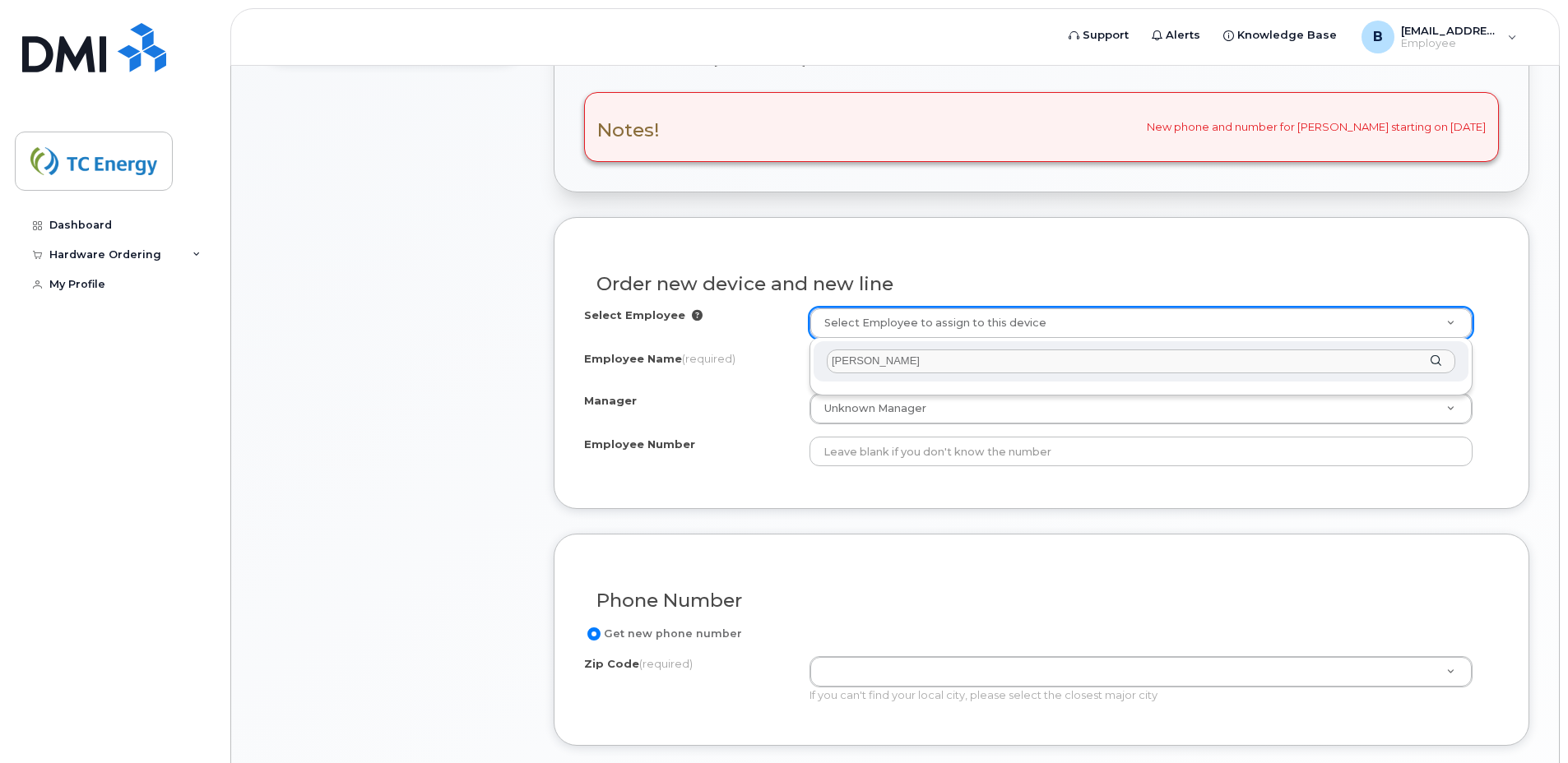
click at [1432, 358] on div "[PERSON_NAME]" at bounding box center [1142, 361] width 655 height 40
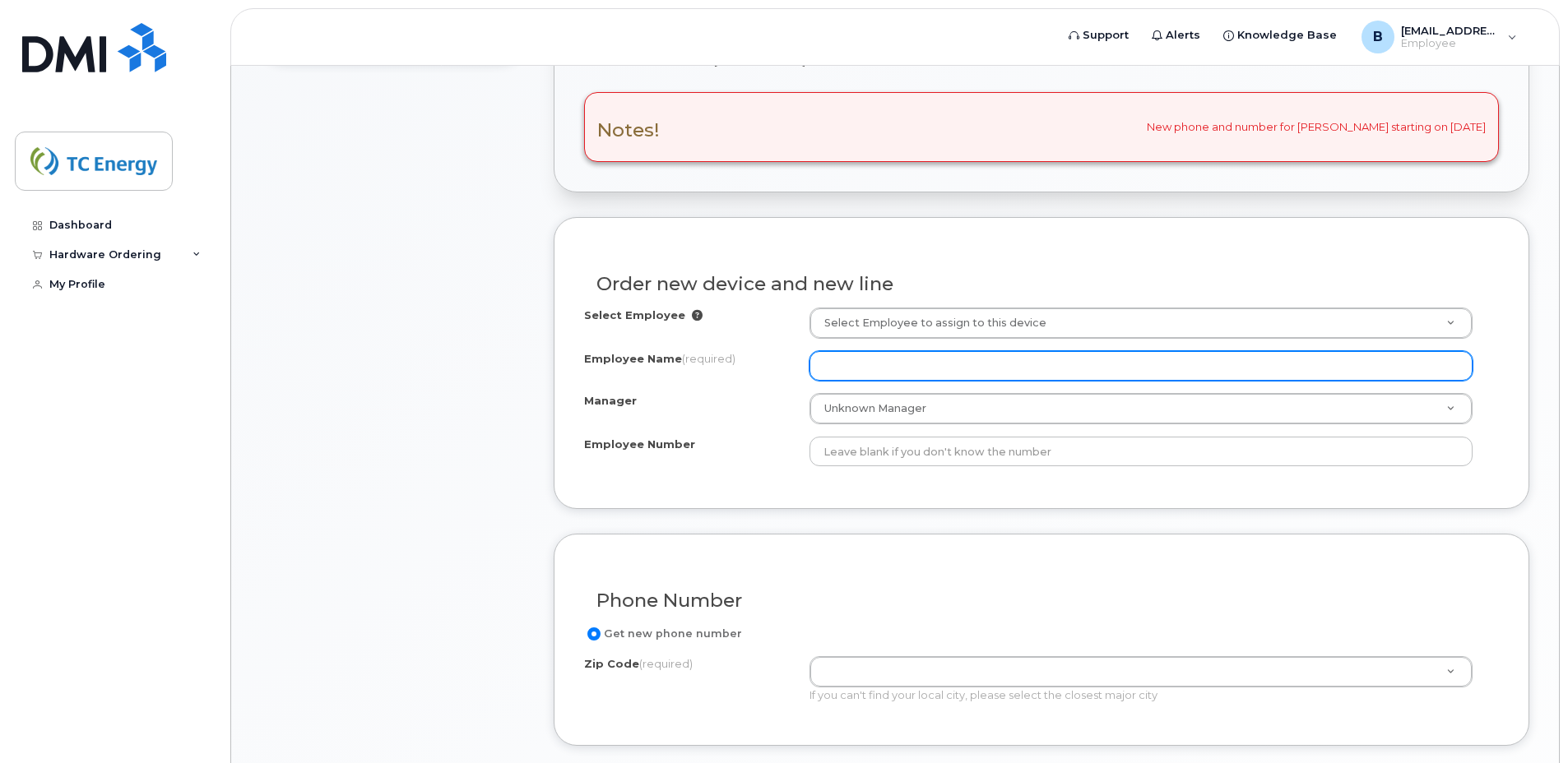
click at [1084, 369] on input "Employee Name (required)" at bounding box center [1141, 366] width 663 height 30
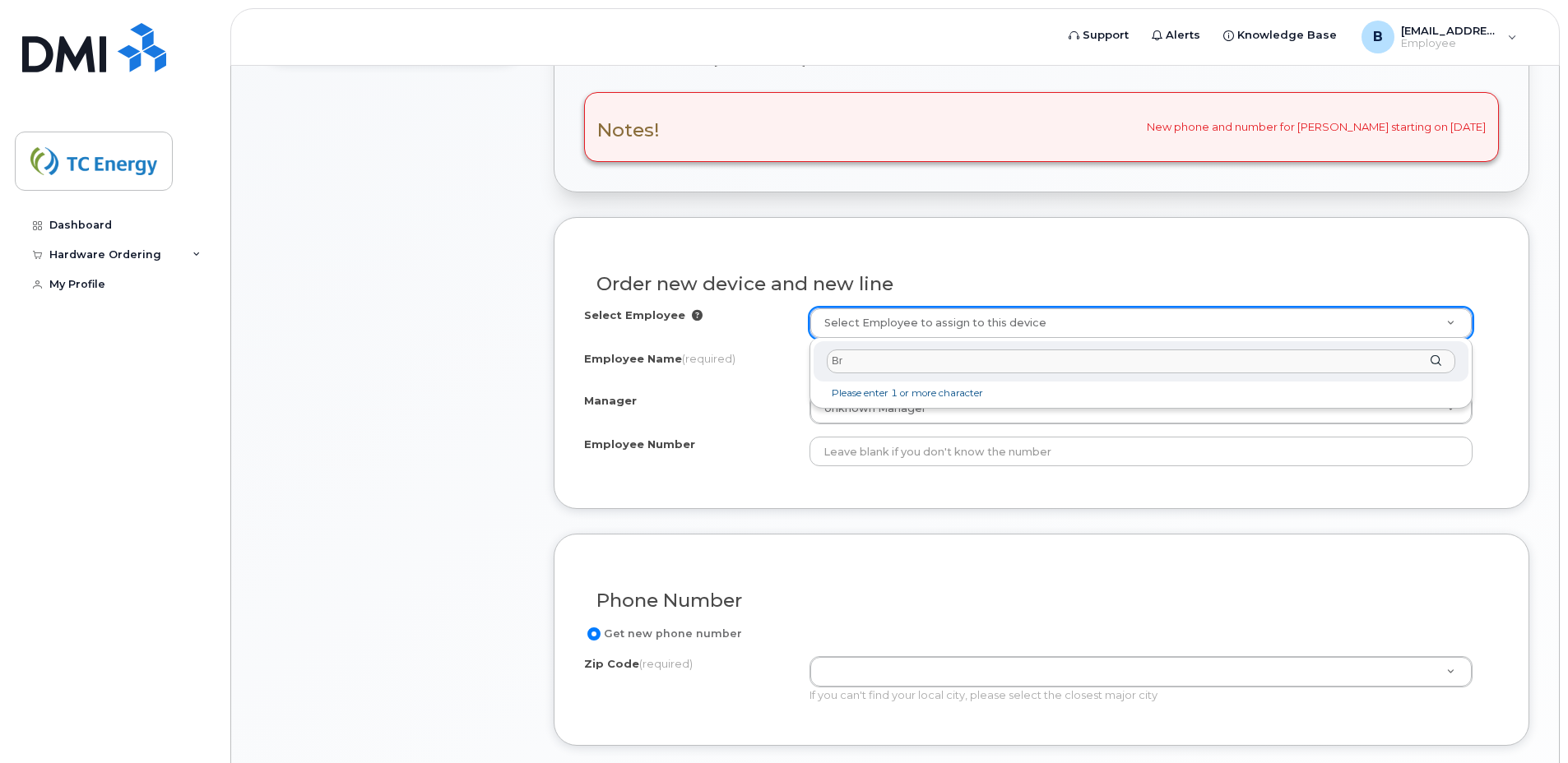
type input "Bry"
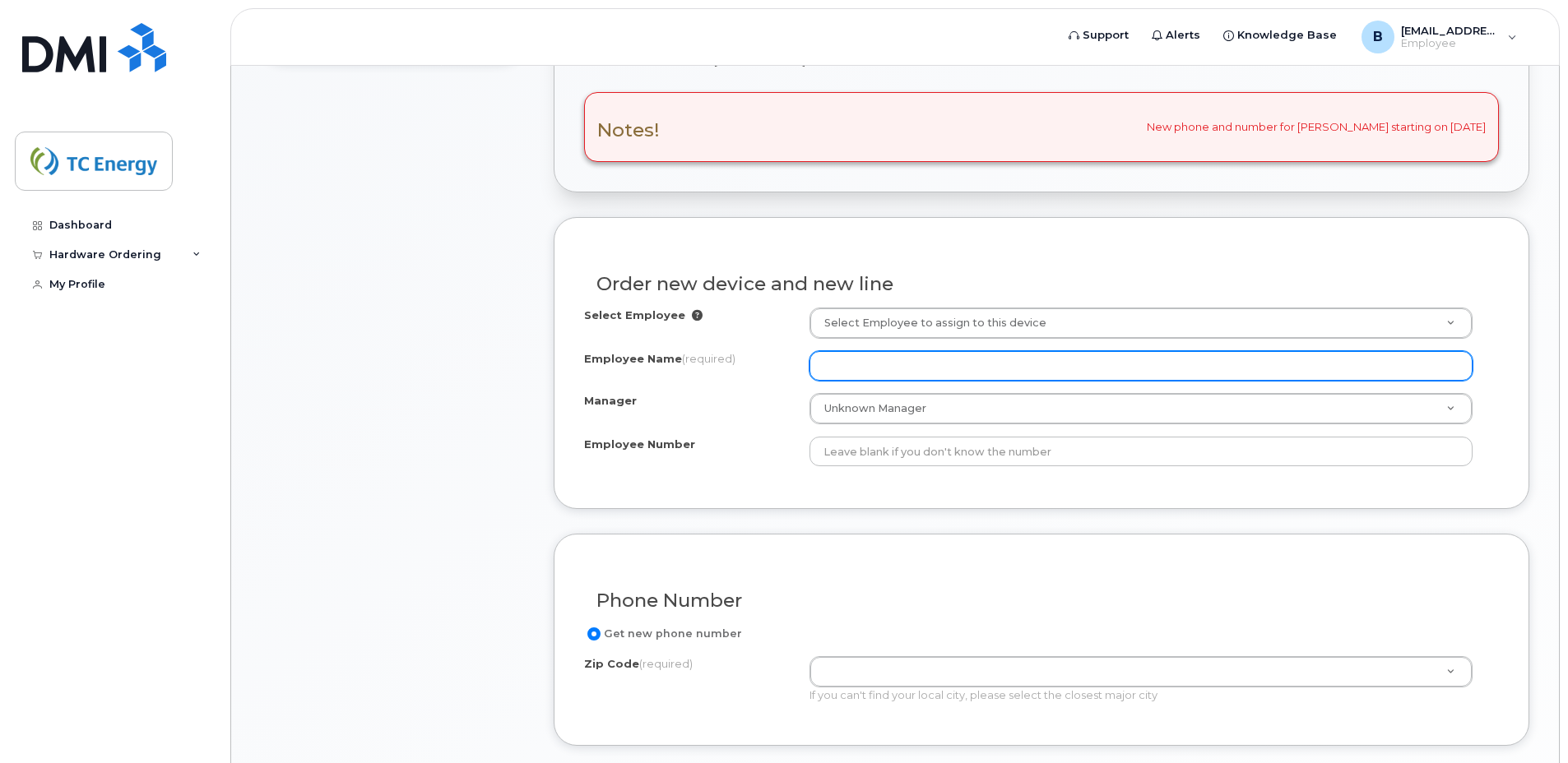
click at [983, 366] on input "Employee Name (required)" at bounding box center [1141, 366] width 663 height 30
type input "[PERSON_NAME]"
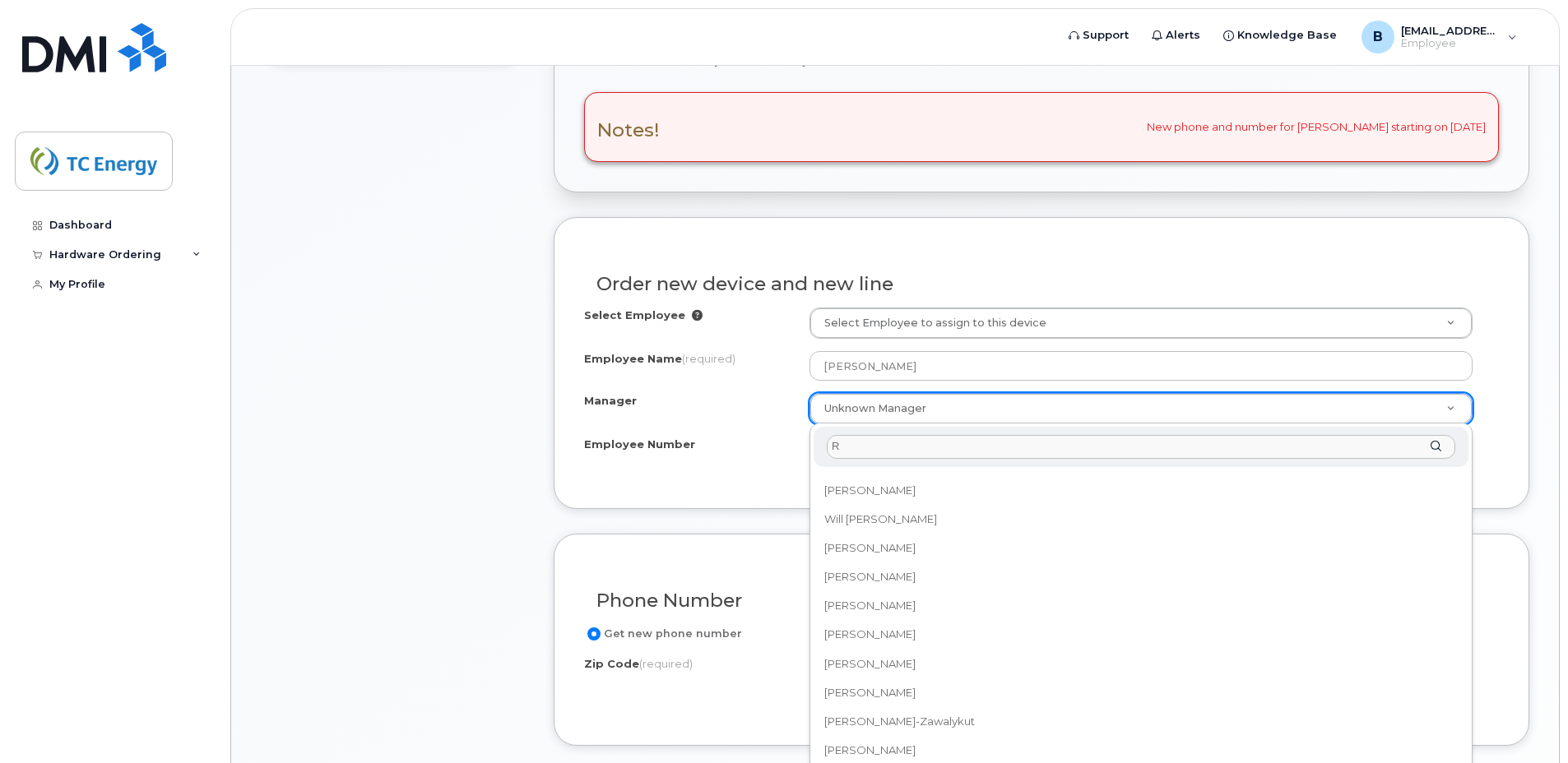
scroll to position [0, 0]
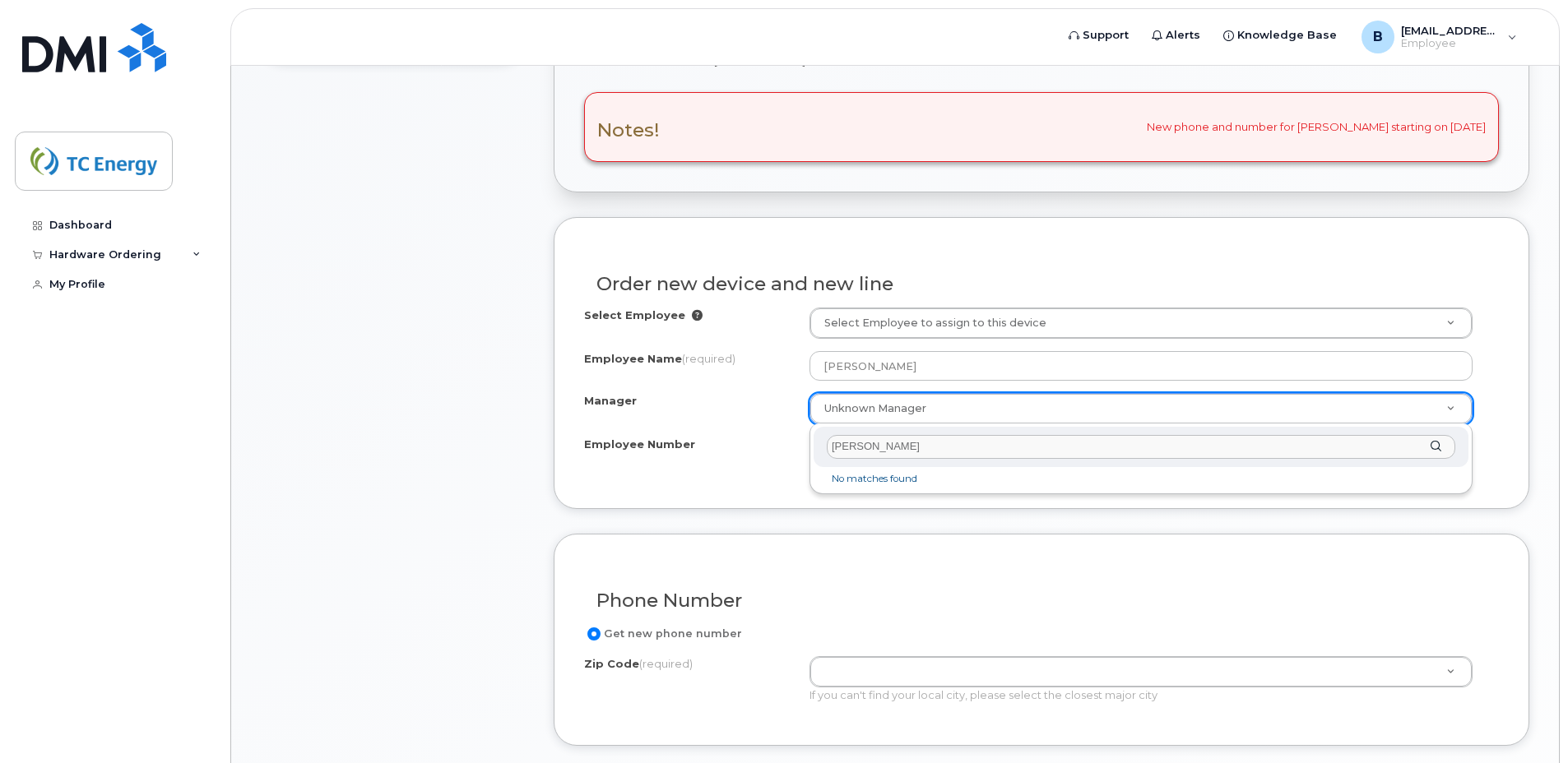
type input "Rick ge"
drag, startPoint x: 916, startPoint y: 451, endPoint x: 850, endPoint y: 447, distance: 66.1
click at [853, 448] on input "Rick ge" at bounding box center [1141, 447] width 629 height 24
type input "Gessaman"
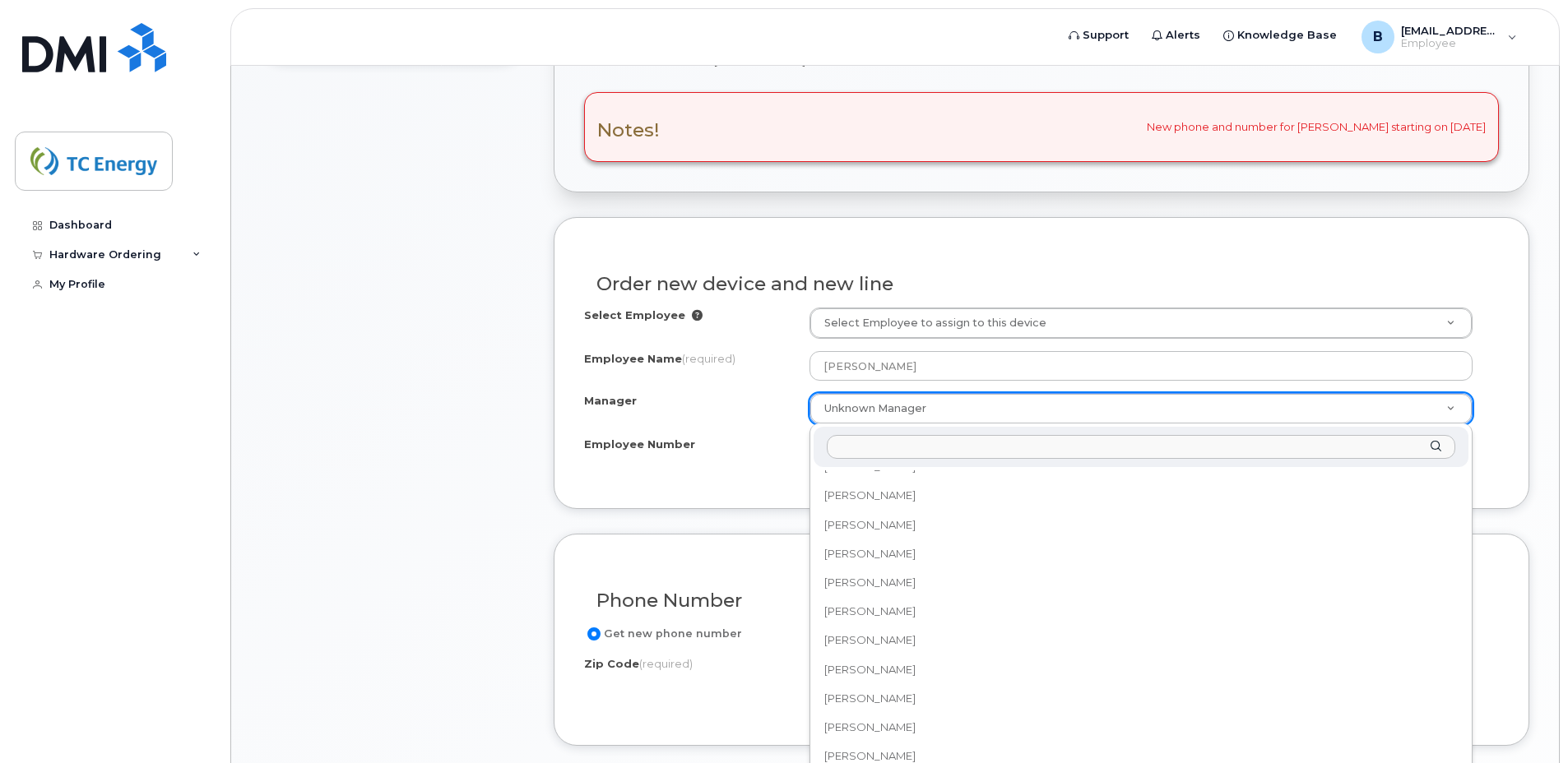
scroll to position [63707, 0]
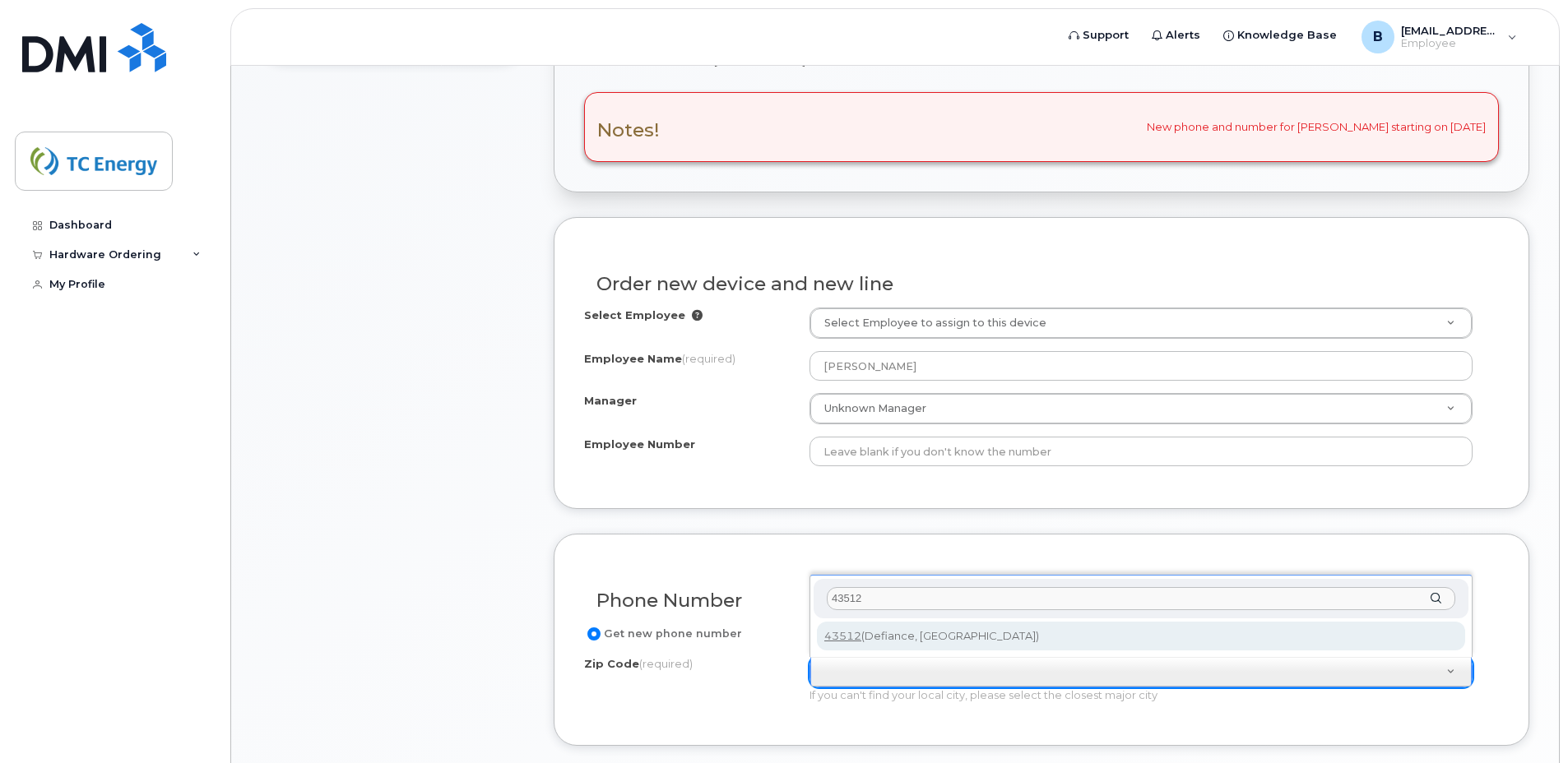
type input "43512"
type input "43512 (Defiance, [GEOGRAPHIC_DATA])"
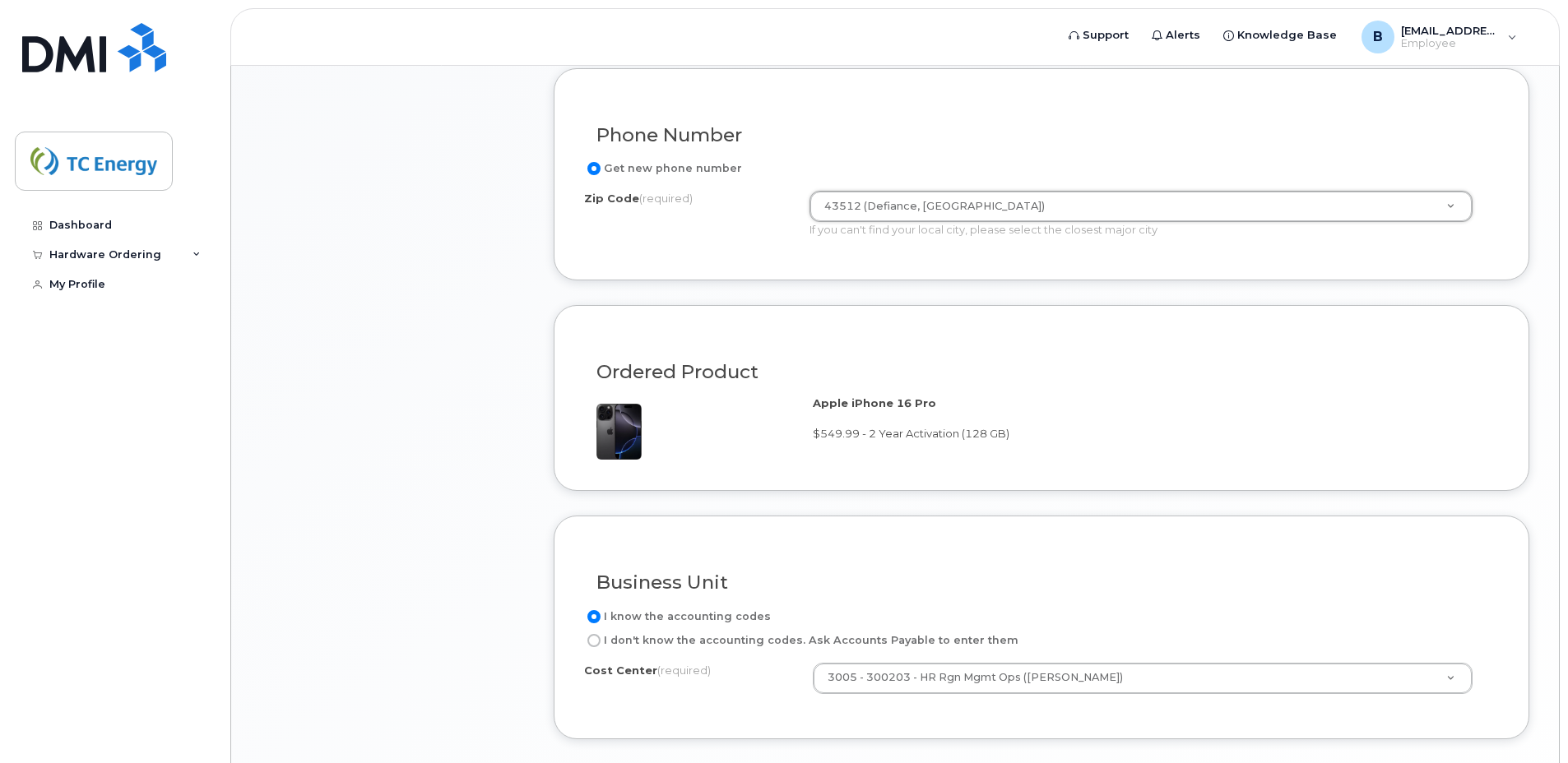
scroll to position [1152, 0]
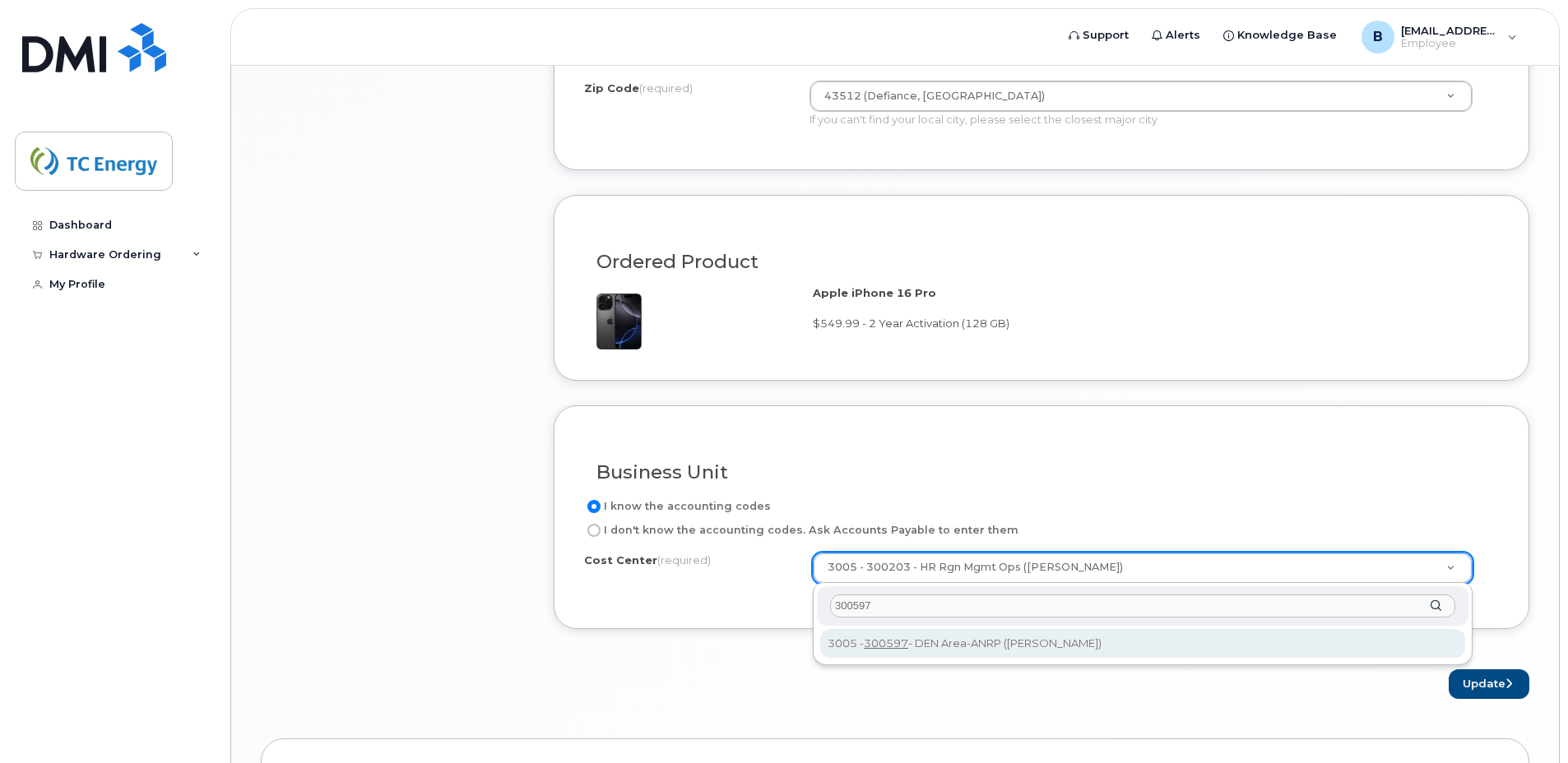
type input "300597"
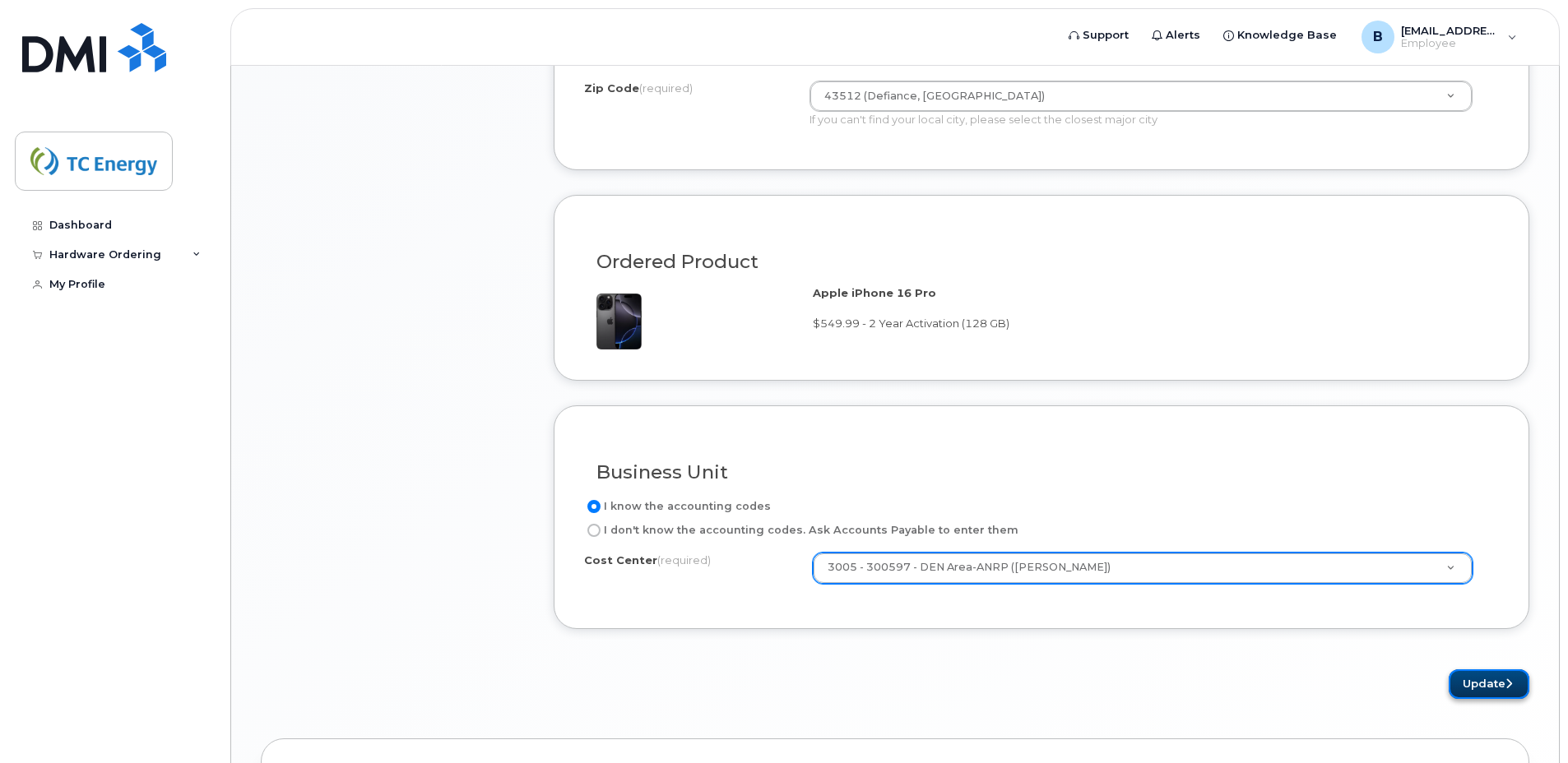
click at [1481, 680] on button "Update" at bounding box center [1489, 685] width 81 height 31
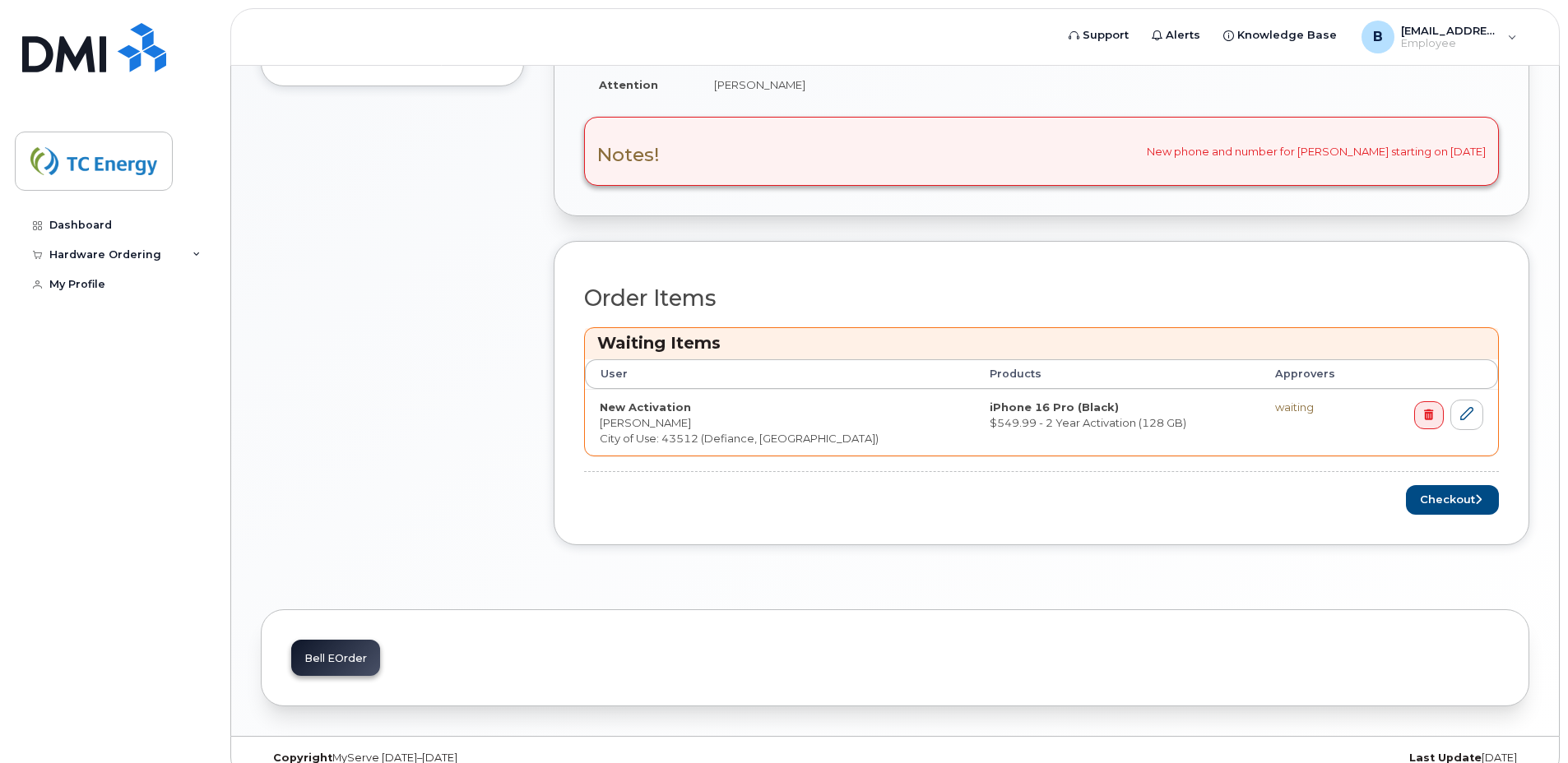
scroll to position [648, 0]
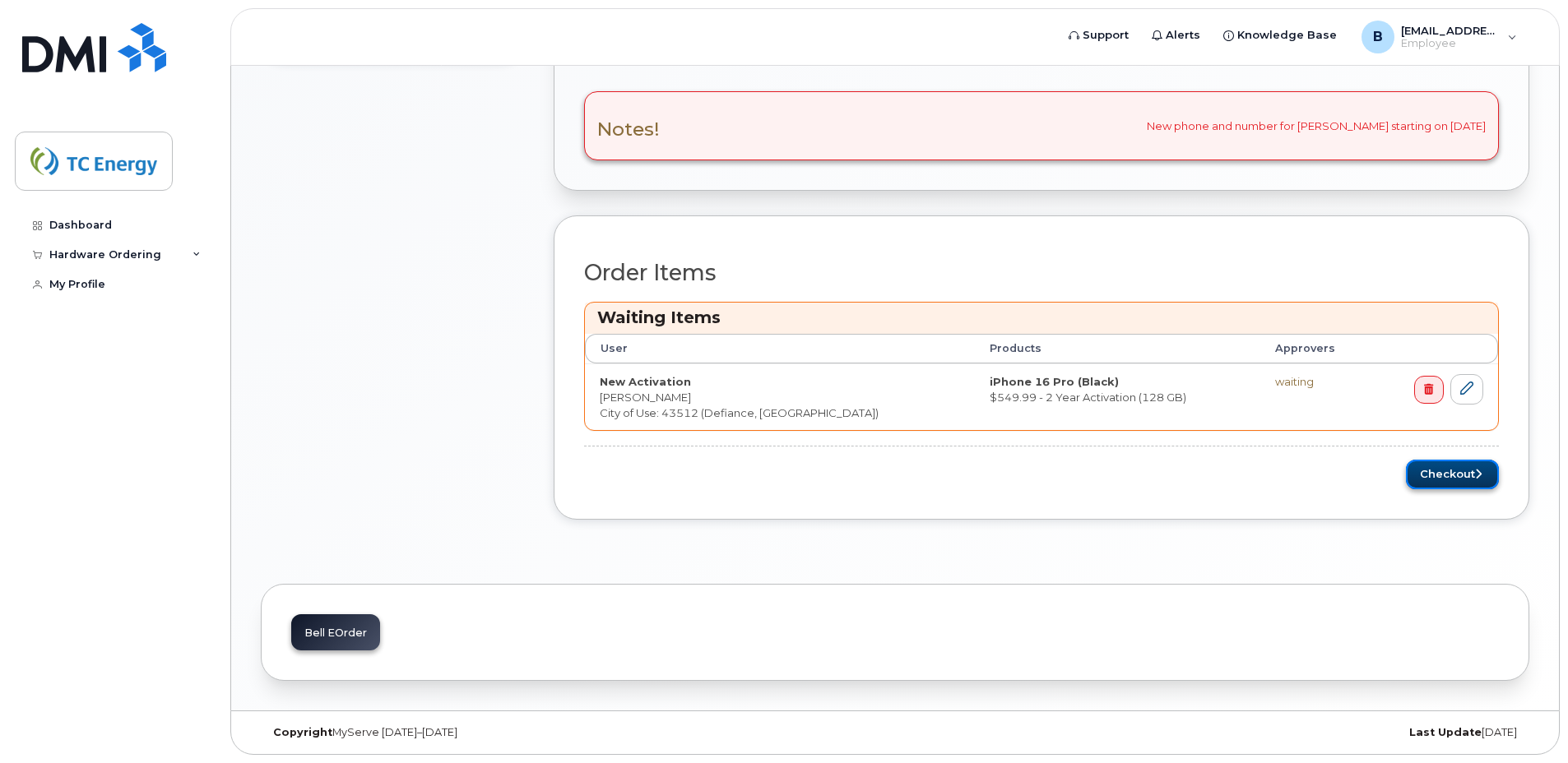
click at [1436, 479] on button "Checkout" at bounding box center [1453, 475] width 93 height 31
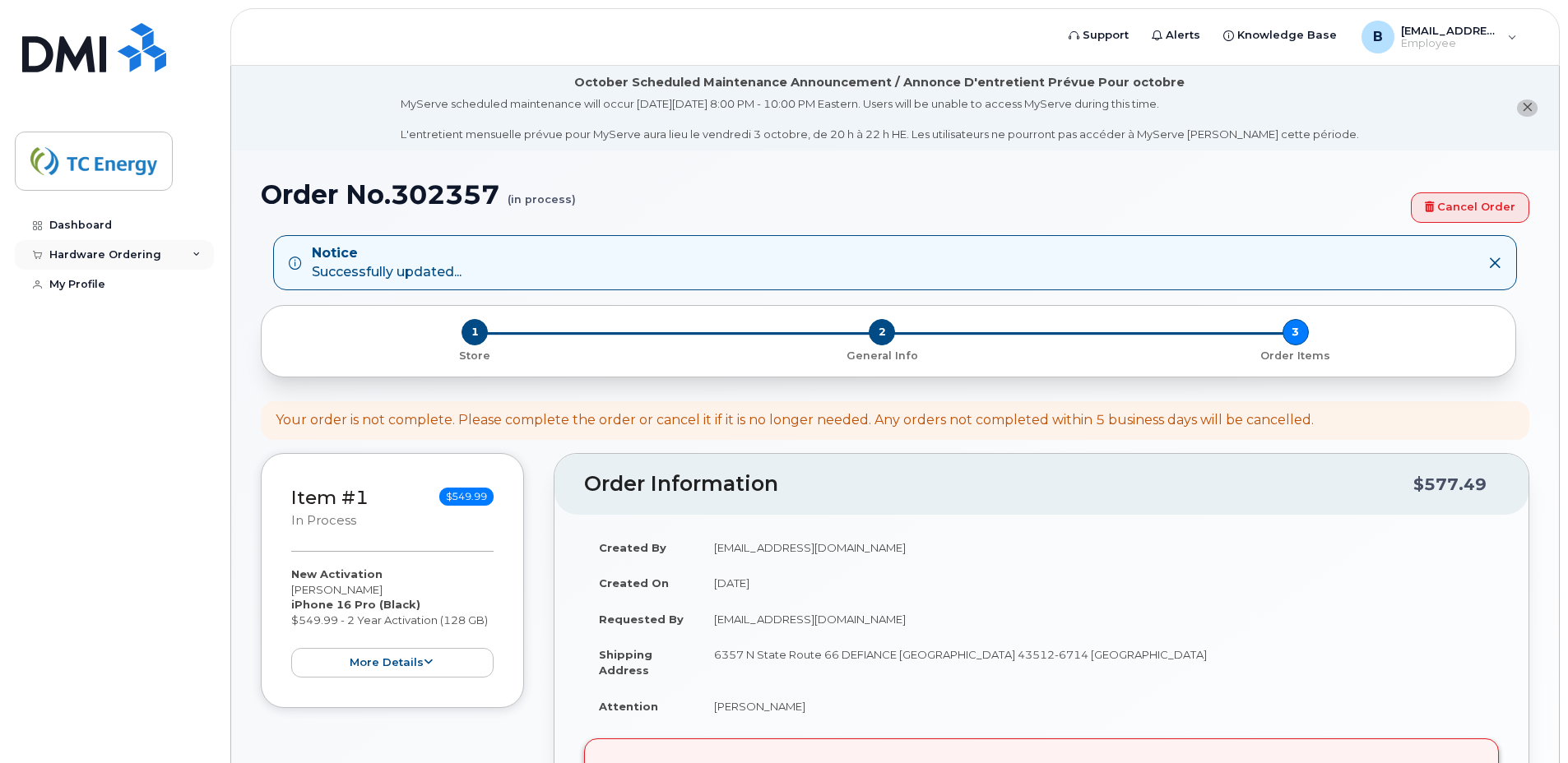
click at [103, 263] on div "Hardware Ordering" at bounding box center [114, 255] width 200 height 30
click at [108, 283] on div "My Orders" at bounding box center [87, 285] width 59 height 14
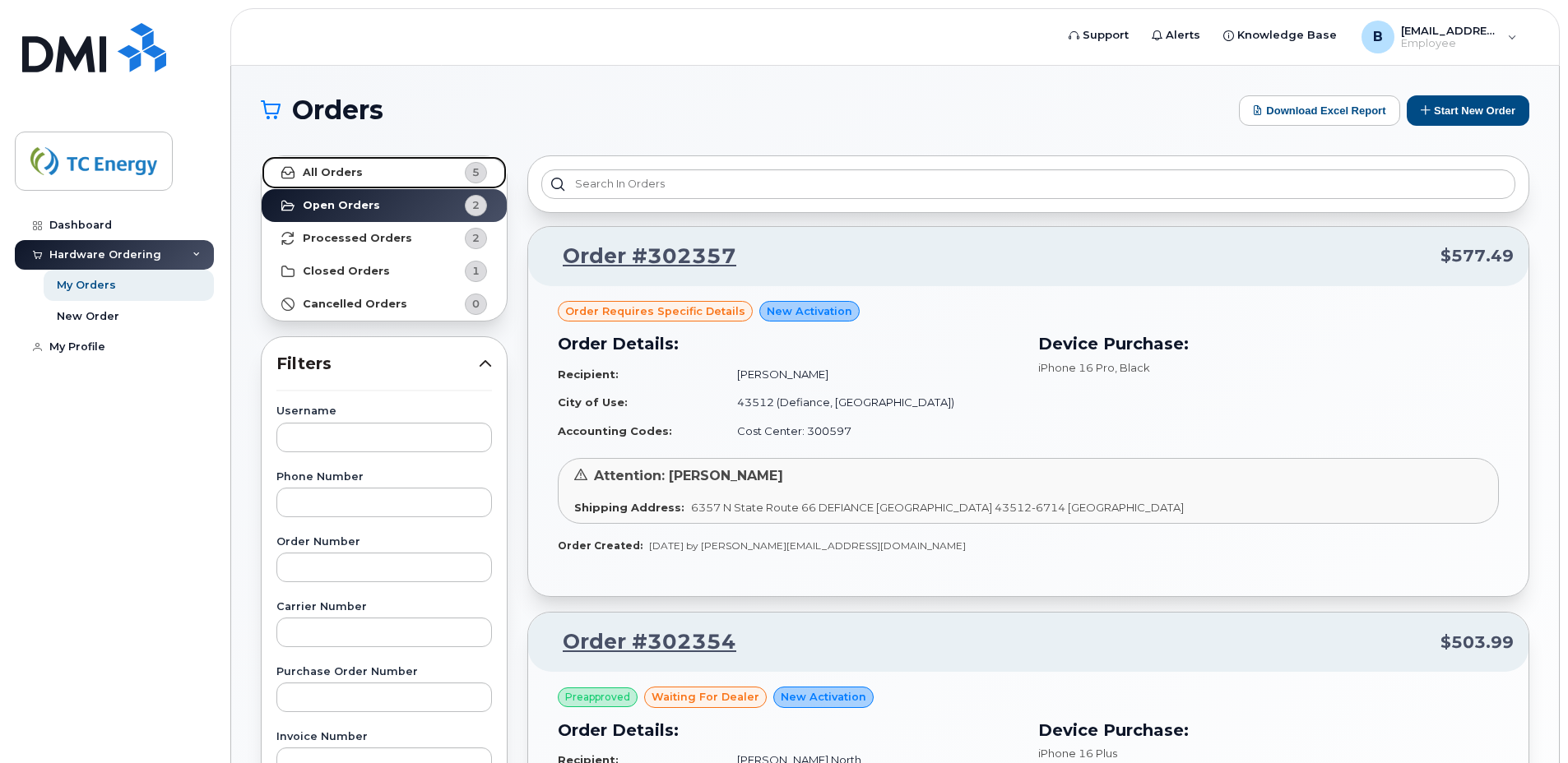
click at [329, 167] on strong "All Orders" at bounding box center [333, 173] width 60 height 14
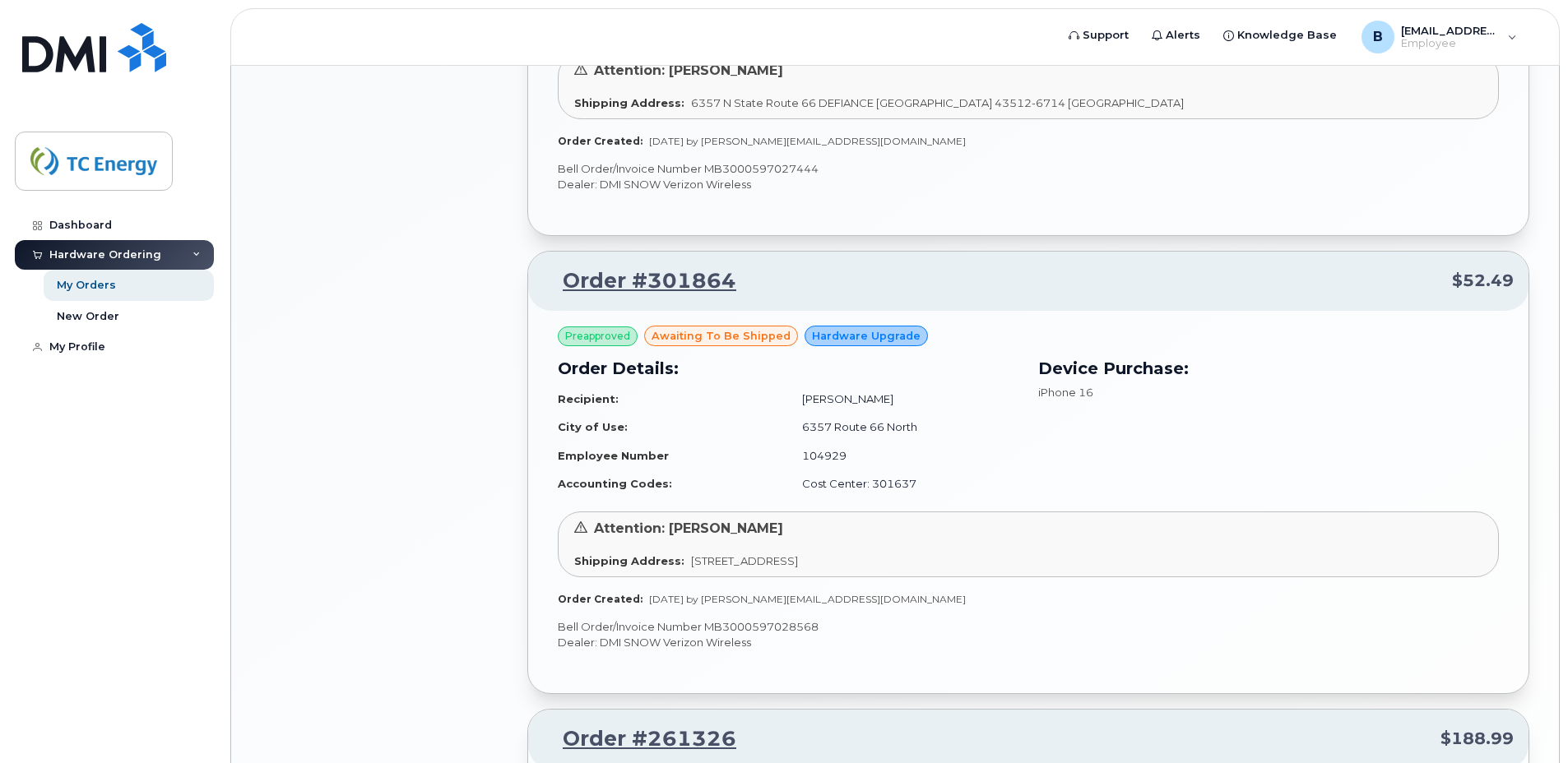
scroll to position [1234, 0]
